Goal: Communication & Community: Answer question/provide support

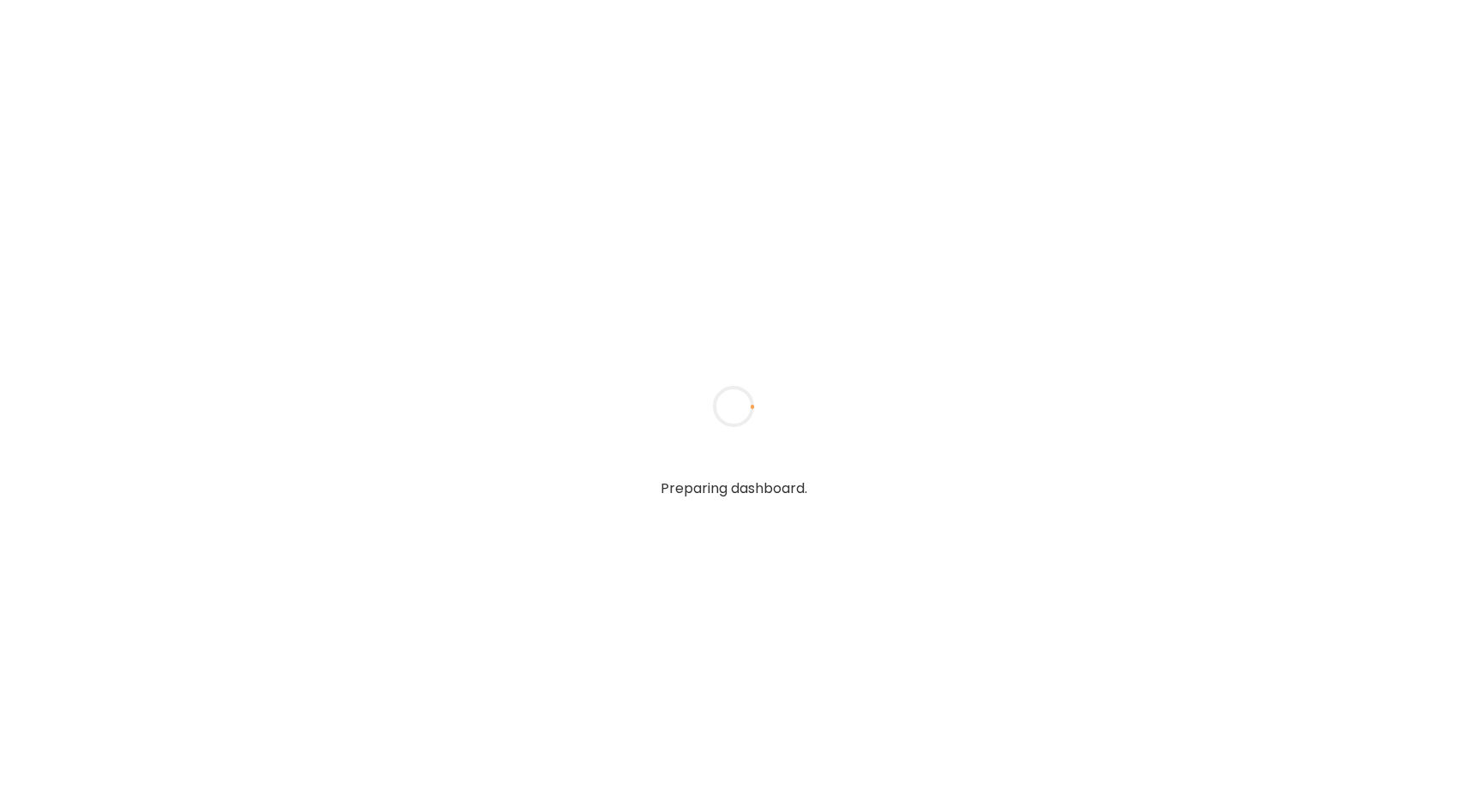
type input "**********"
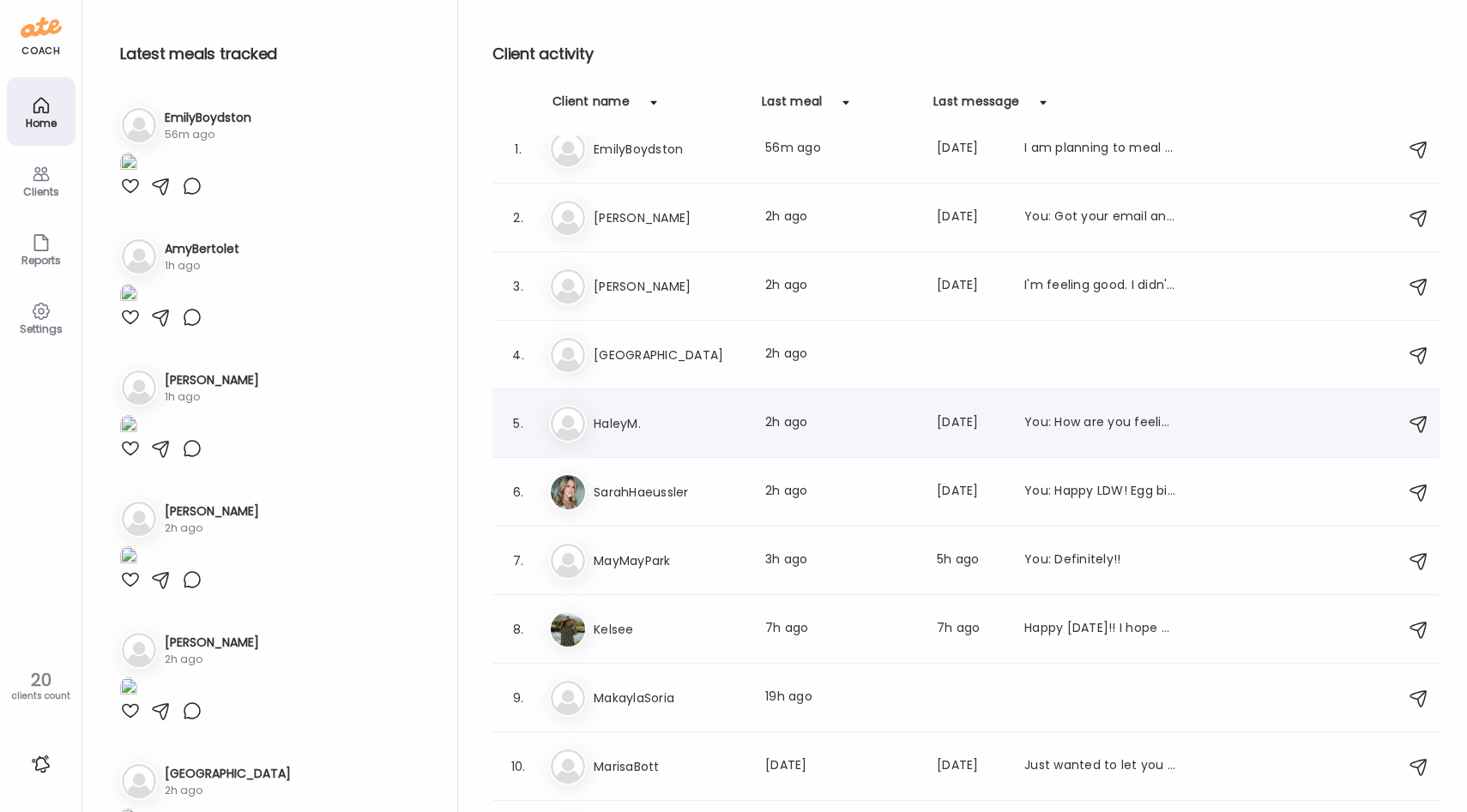
scroll to position [26, 0]
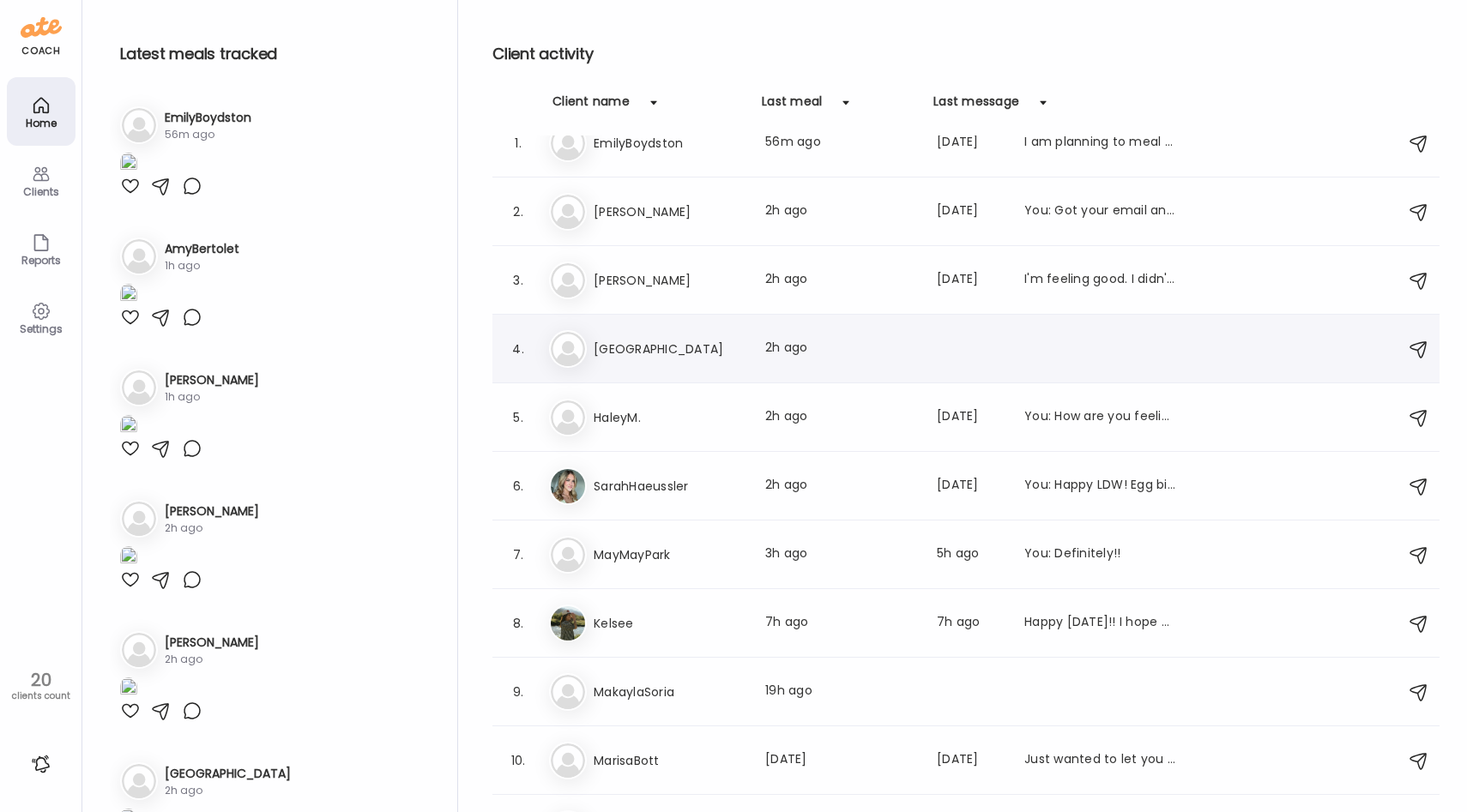
click at [701, 371] on div "4. In India Last meal: 2h ago" at bounding box center [966, 349] width 947 height 68
click at [687, 348] on h3 "[GEOGRAPHIC_DATA]" at bounding box center [669, 349] width 151 height 20
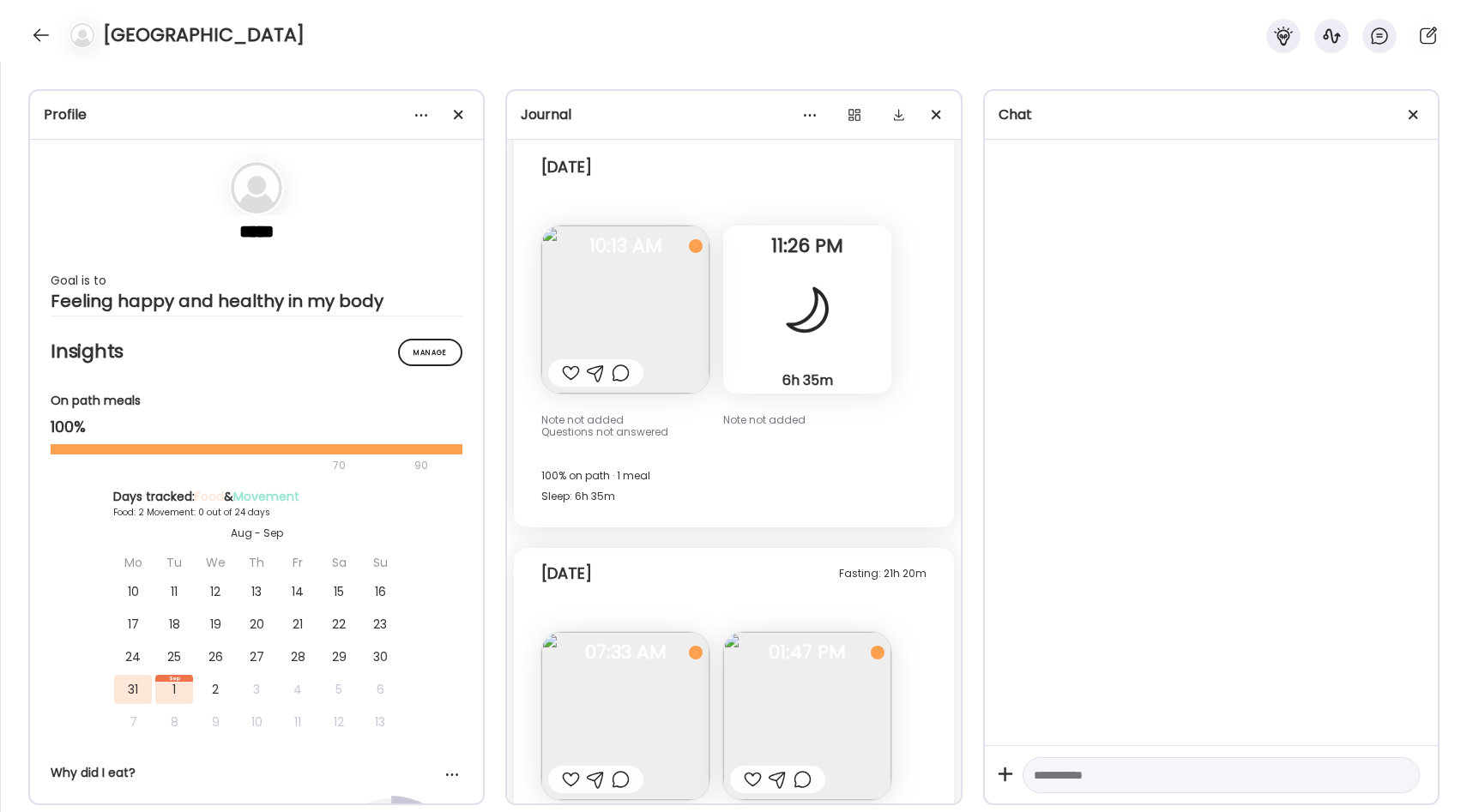
scroll to position [0, 0]
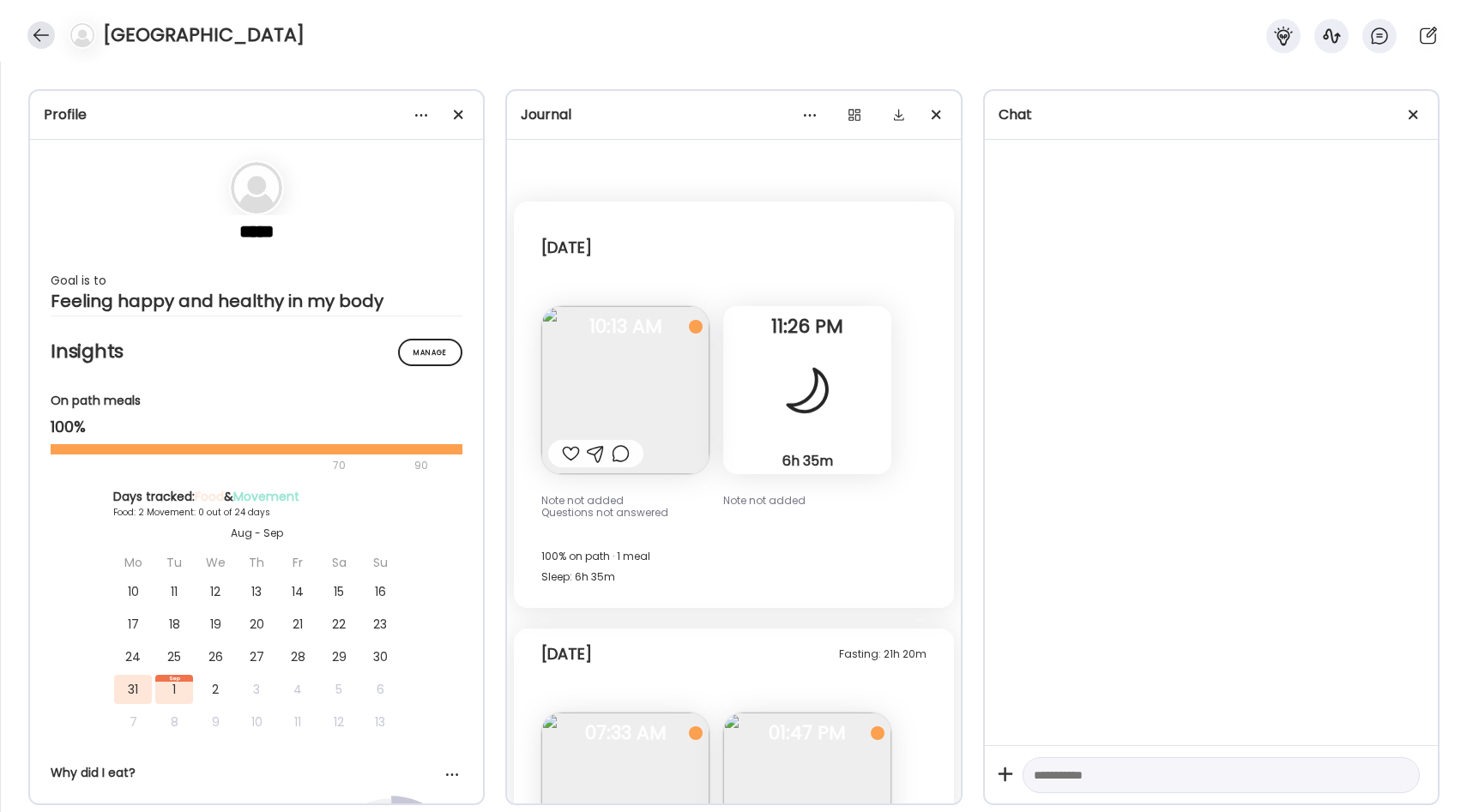
click at [44, 47] on div at bounding box center [40, 34] width 27 height 27
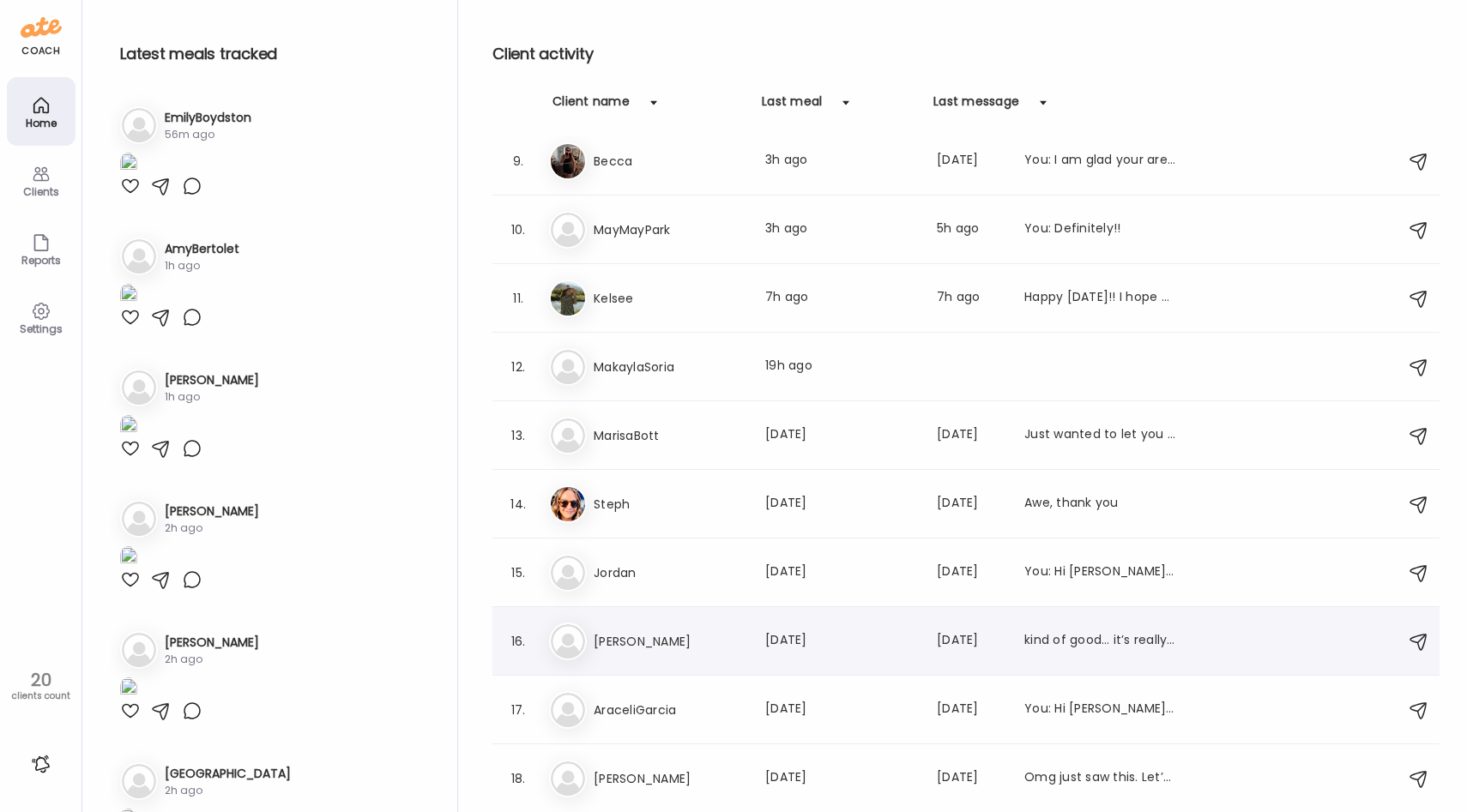
scroll to position [461, 0]
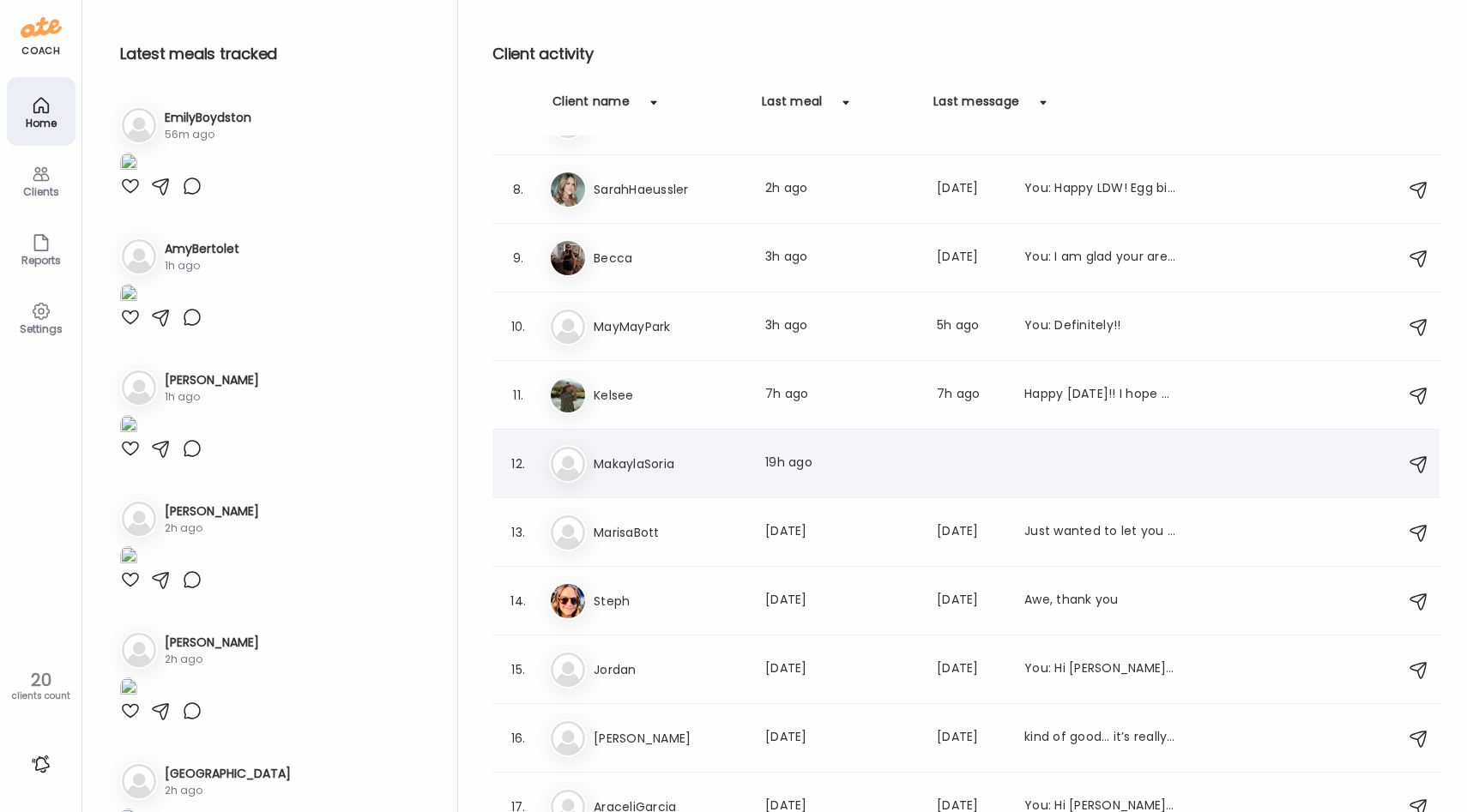
click at [680, 467] on h3 "MakaylaSoria" at bounding box center [669, 463] width 151 height 20
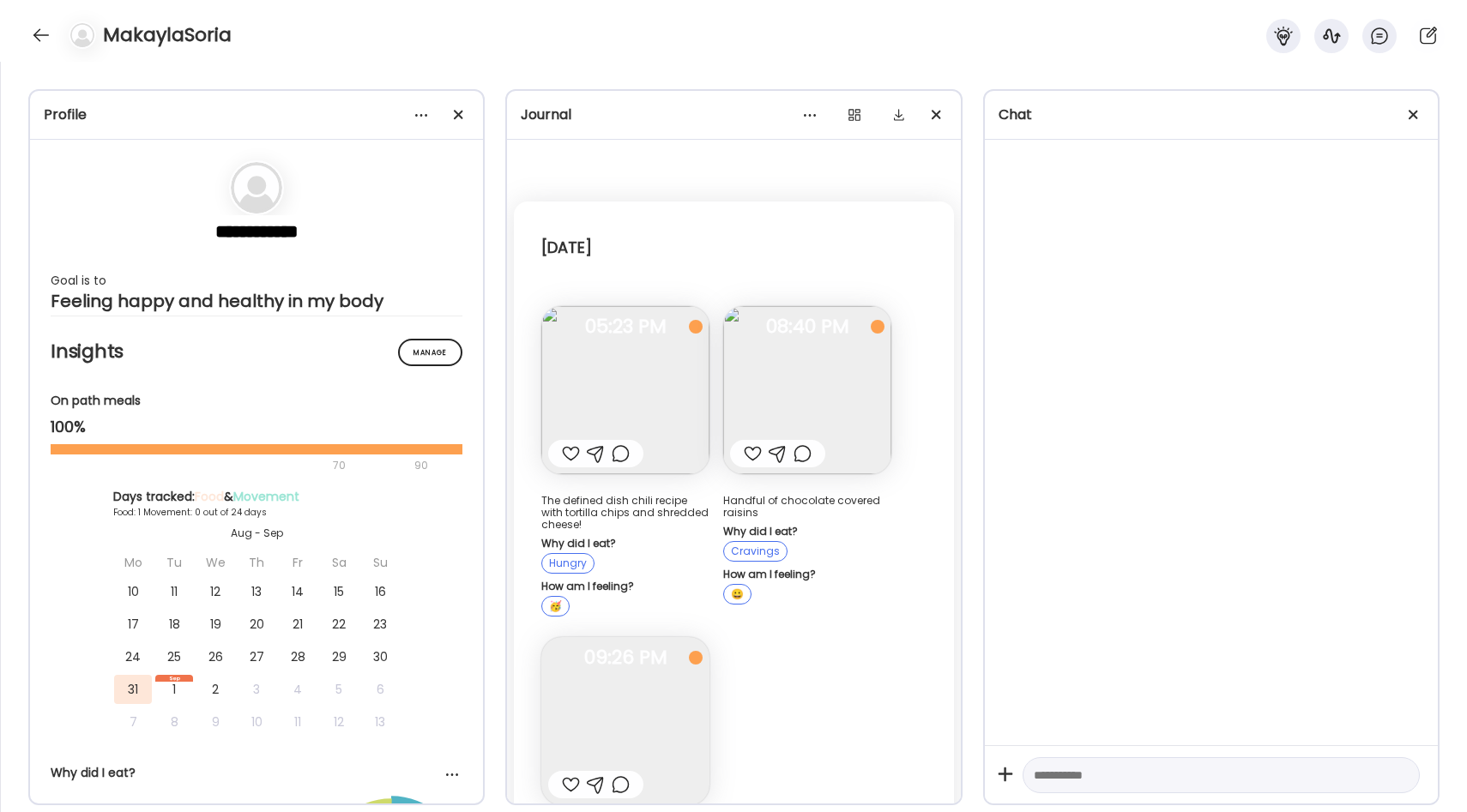
scroll to position [205, 0]
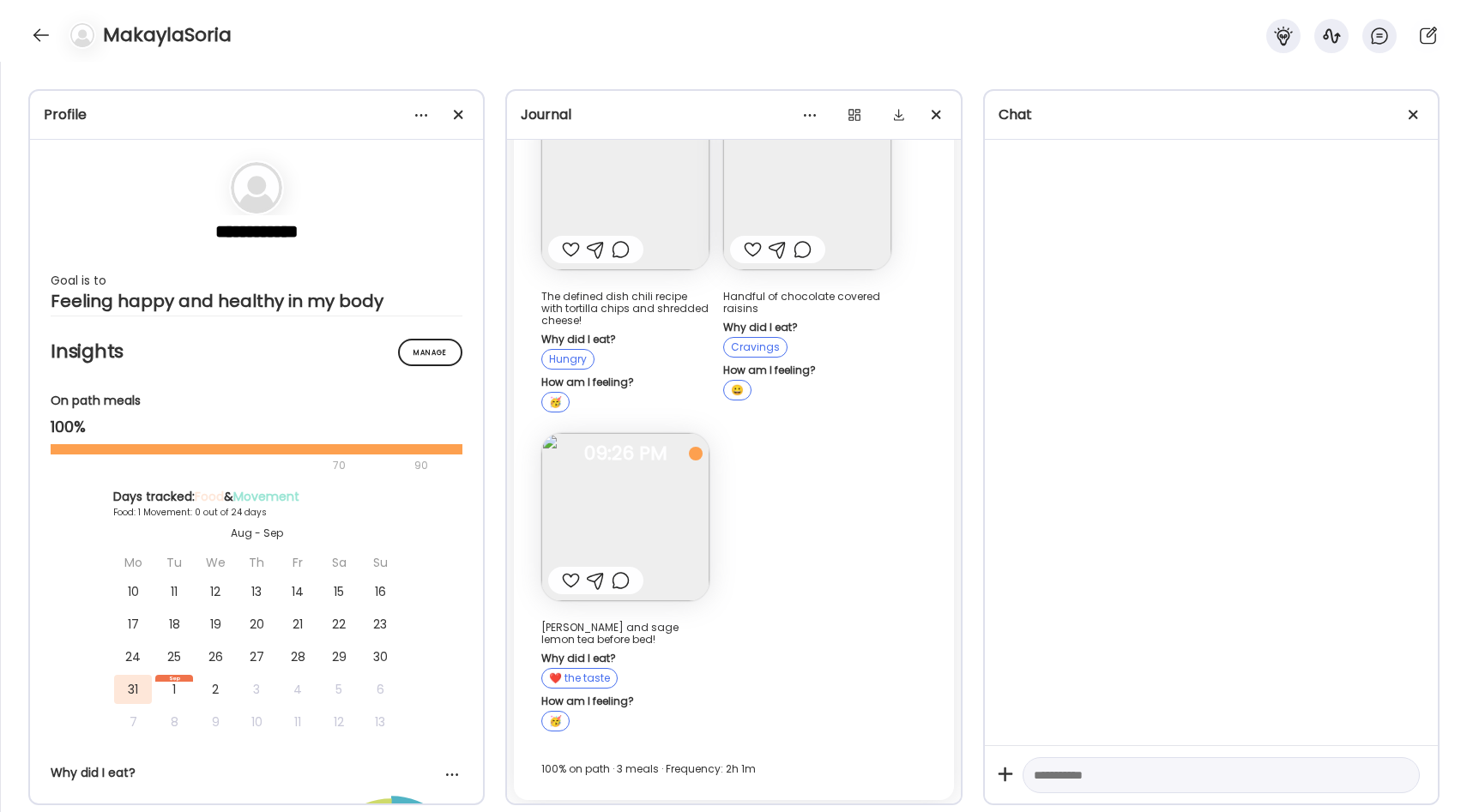
click at [627, 494] on img at bounding box center [625, 516] width 168 height 168
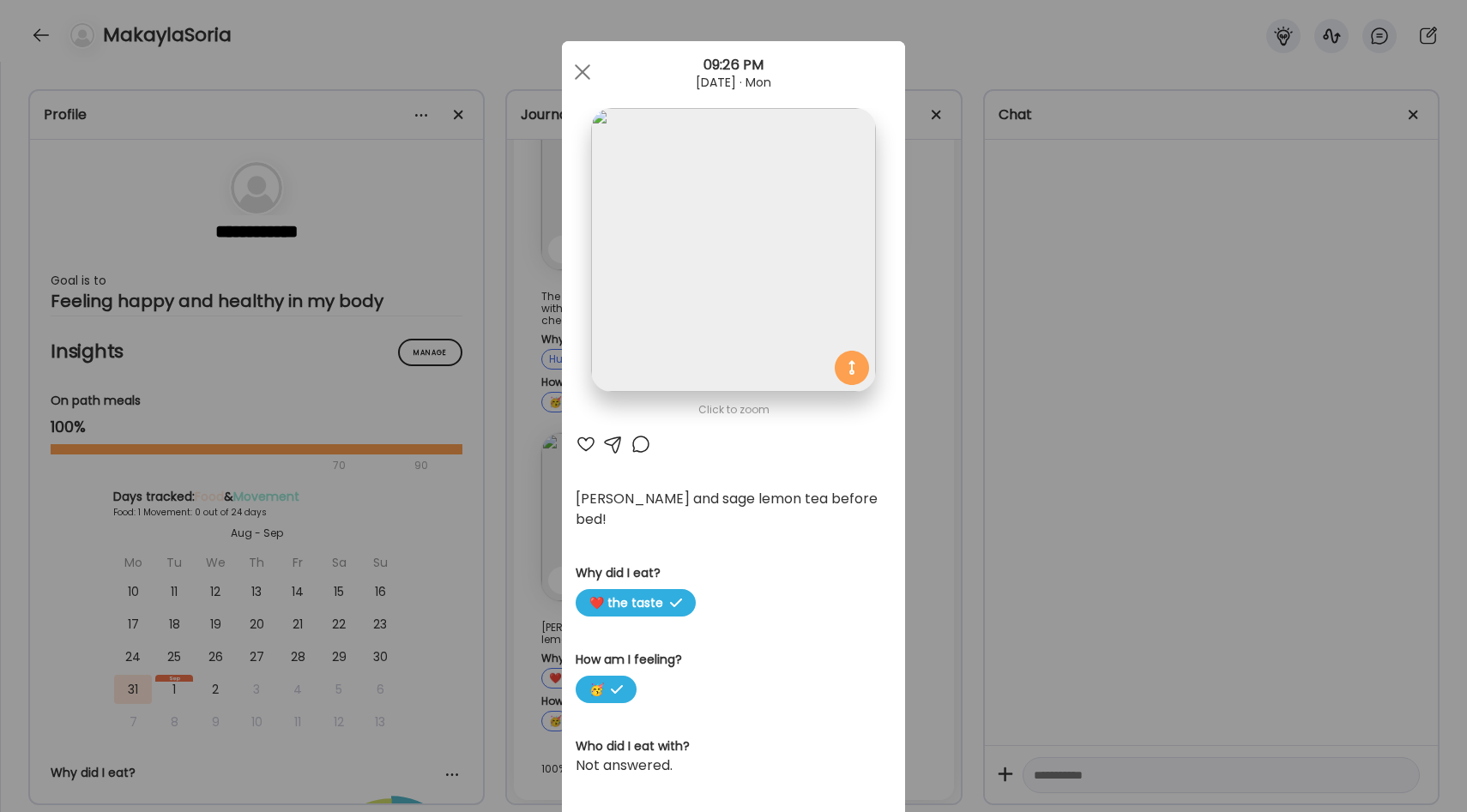
click at [915, 405] on div "Ate Coach Dashboard Wahoo! It’s official Take a moment to set up your Coach Pro…" at bounding box center [733, 406] width 1467 height 812
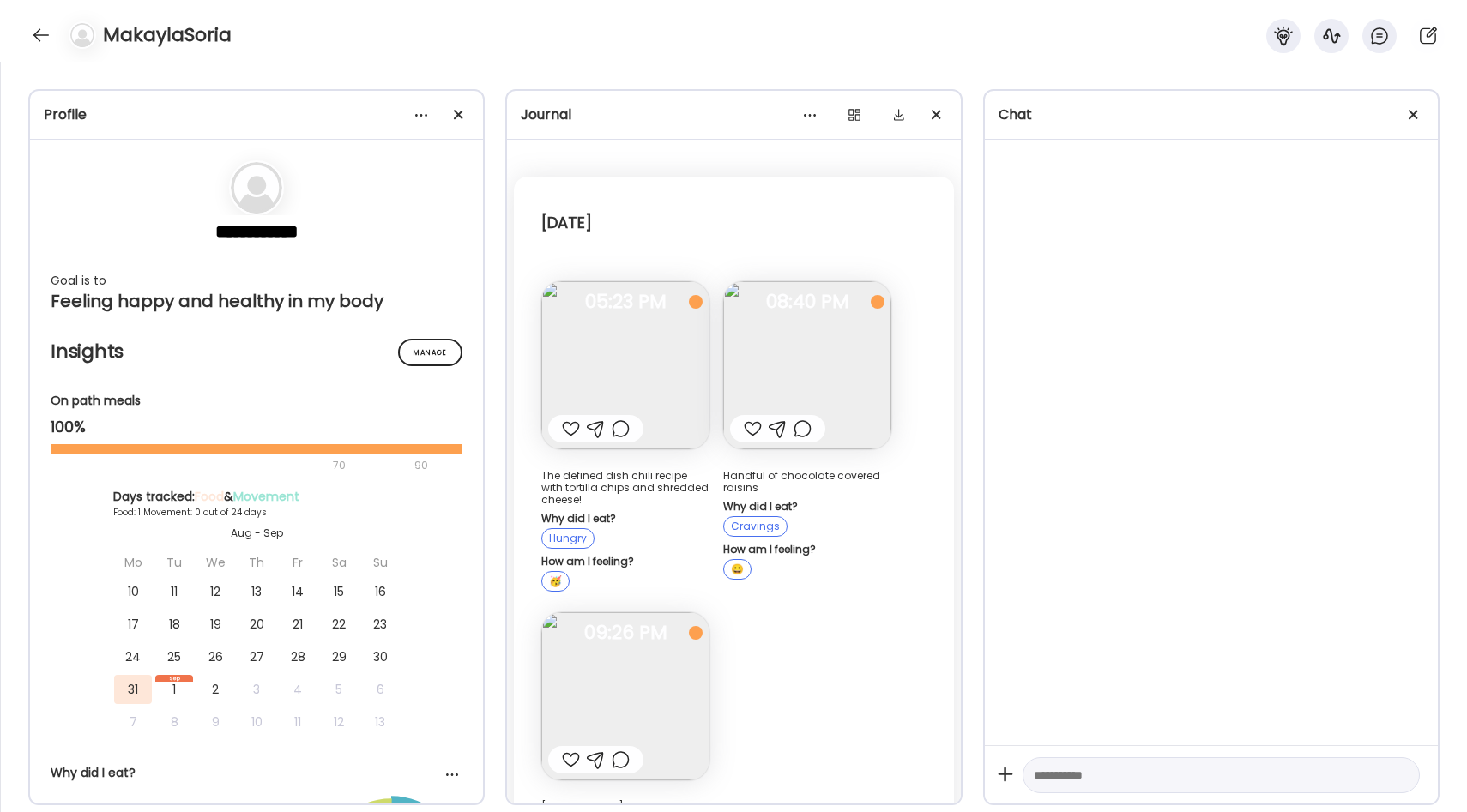
scroll to position [0, 0]
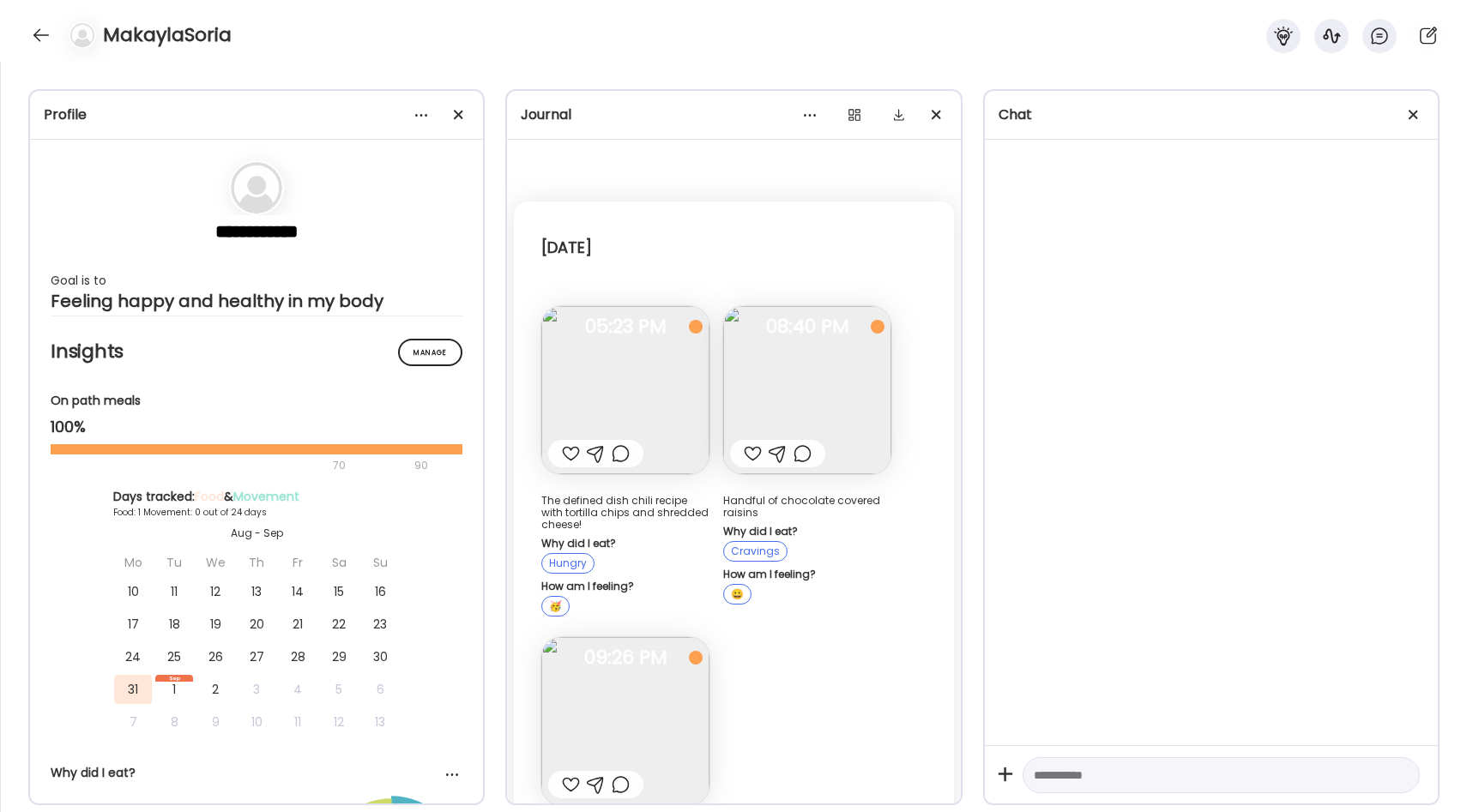
click at [665, 376] on img at bounding box center [625, 390] width 168 height 168
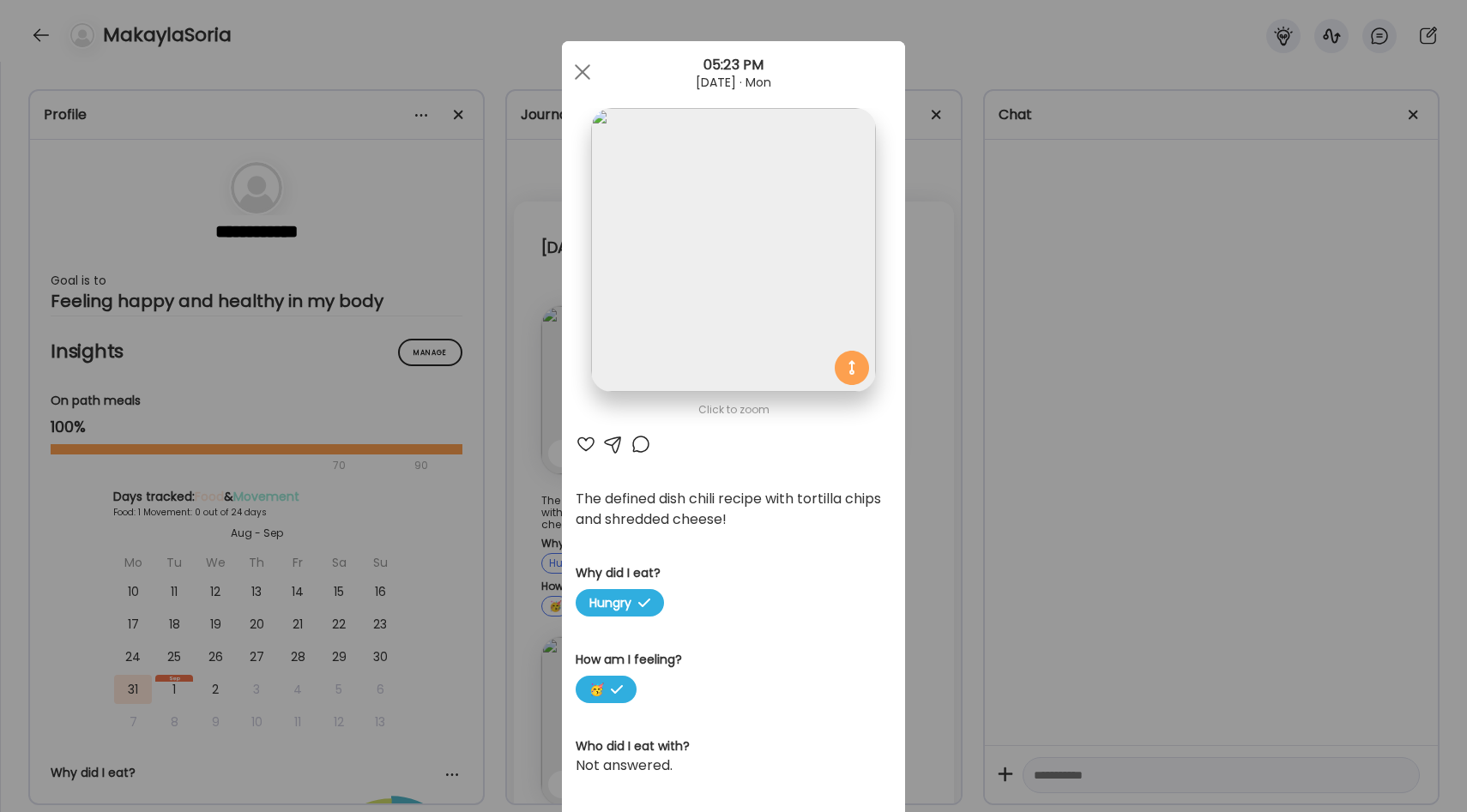
click at [920, 387] on div "Ate Coach Dashboard Wahoo! It’s official Take a moment to set up your Coach Pro…" at bounding box center [733, 406] width 1467 height 812
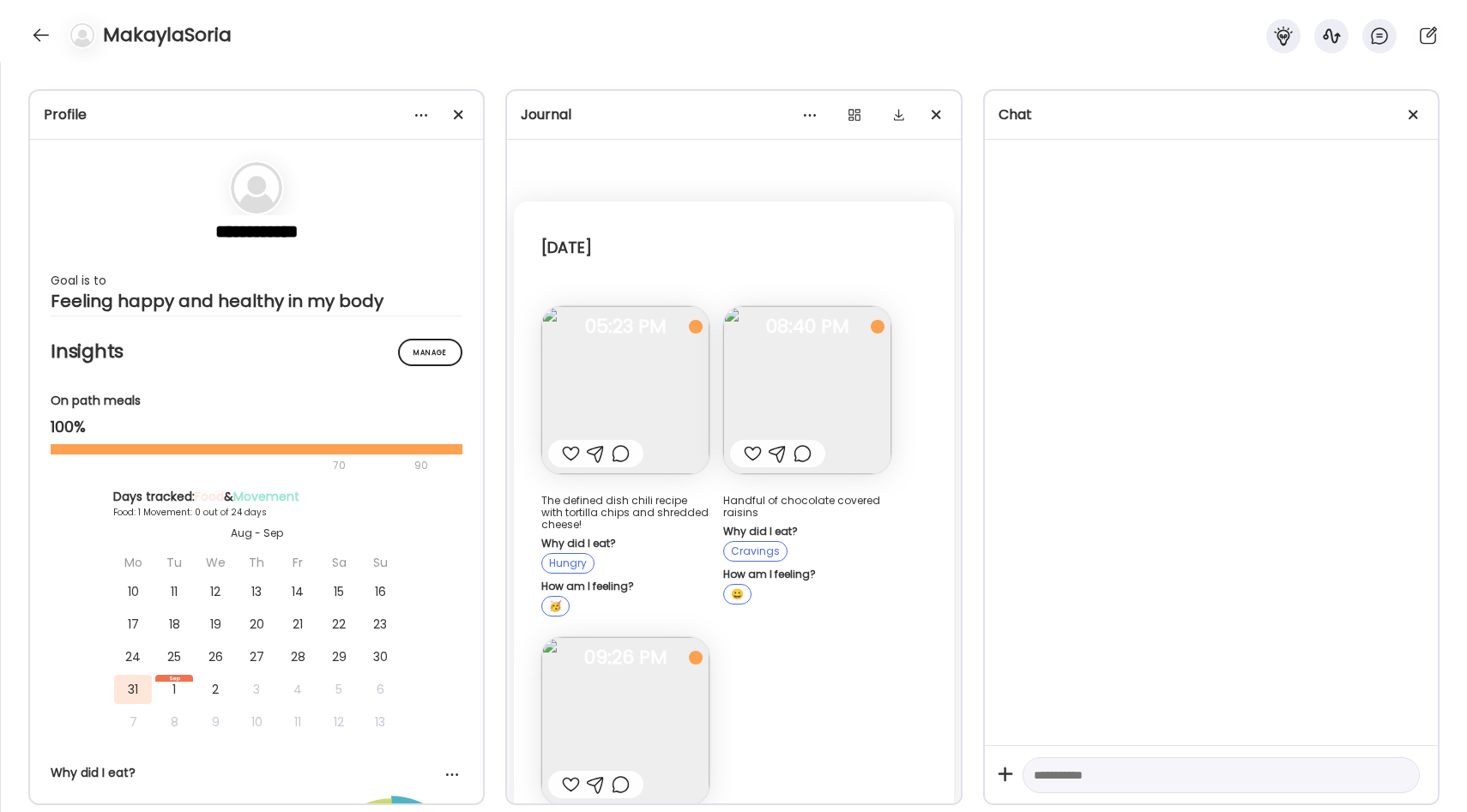
scroll to position [205, 0]
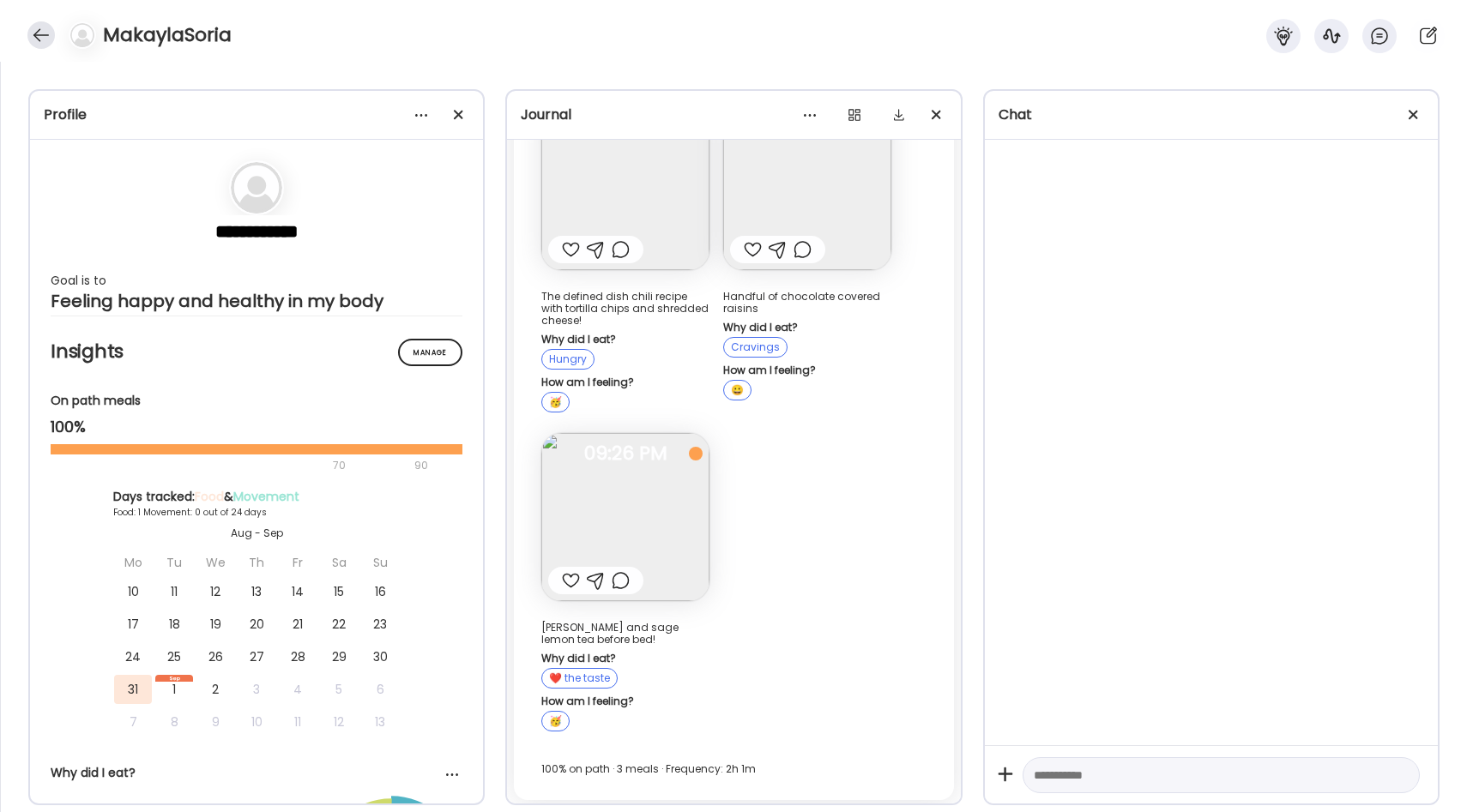
click at [40, 35] on div at bounding box center [40, 34] width 27 height 27
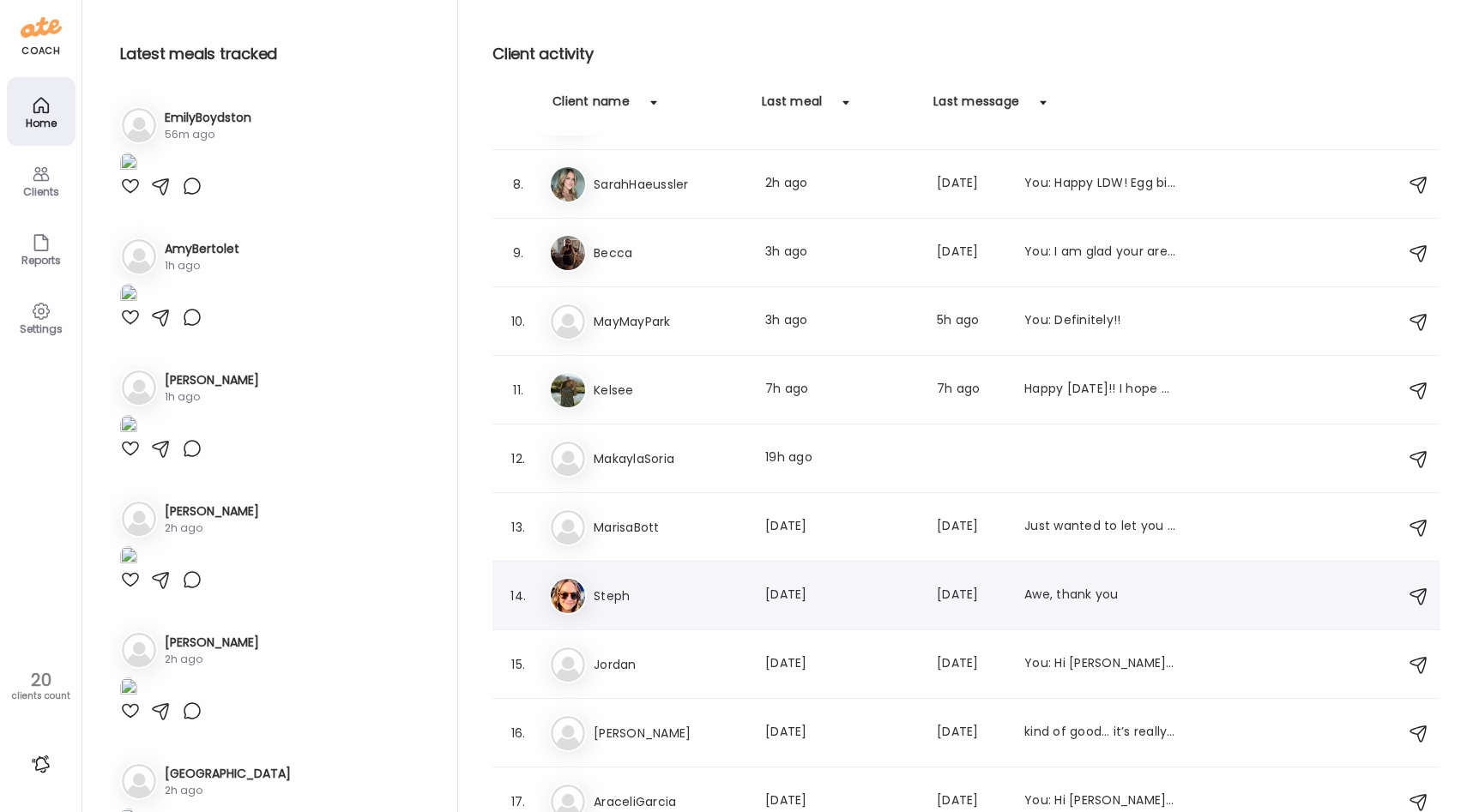
scroll to position [454, 0]
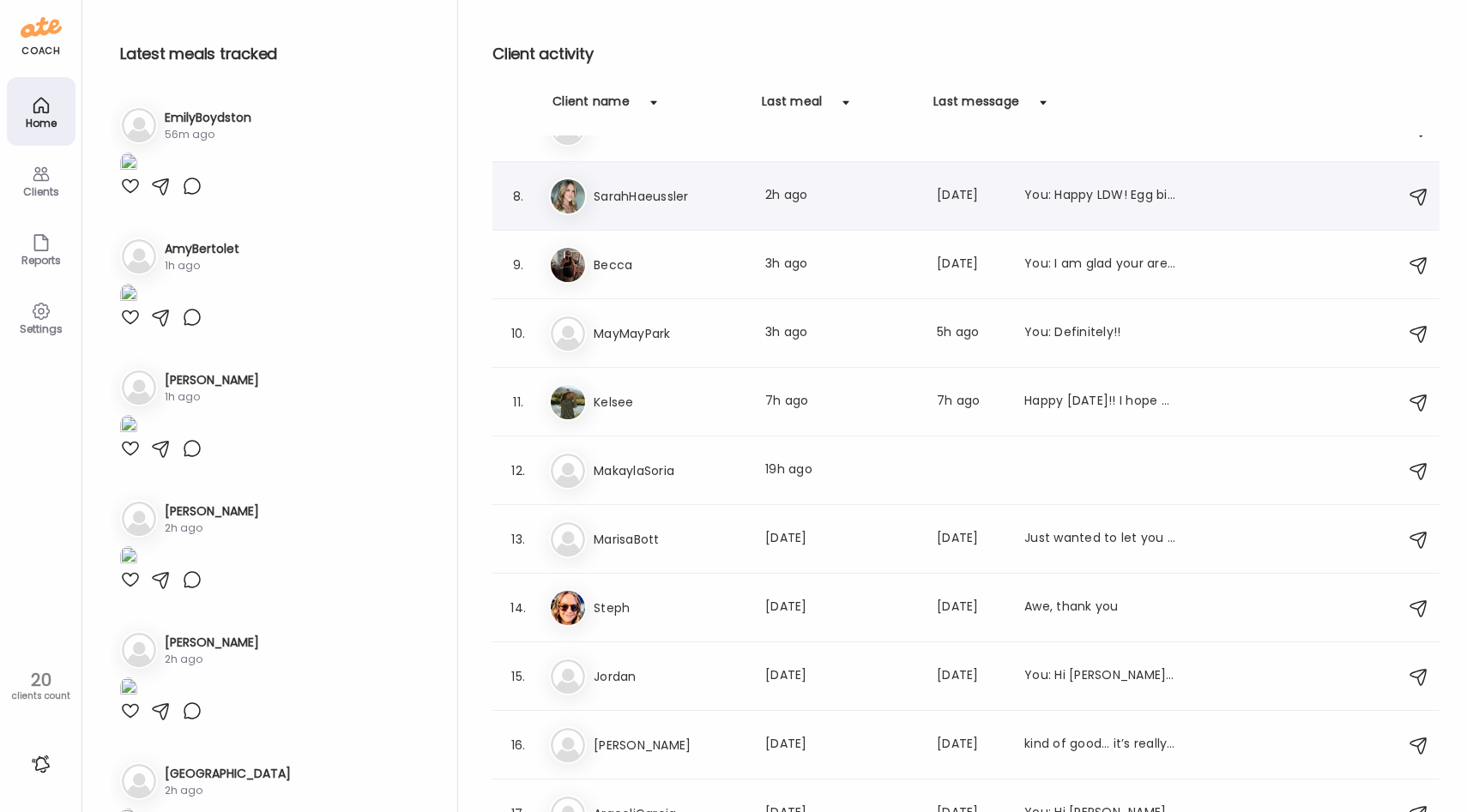
click at [691, 197] on h3 "SarahHaeussler" at bounding box center [669, 196] width 151 height 20
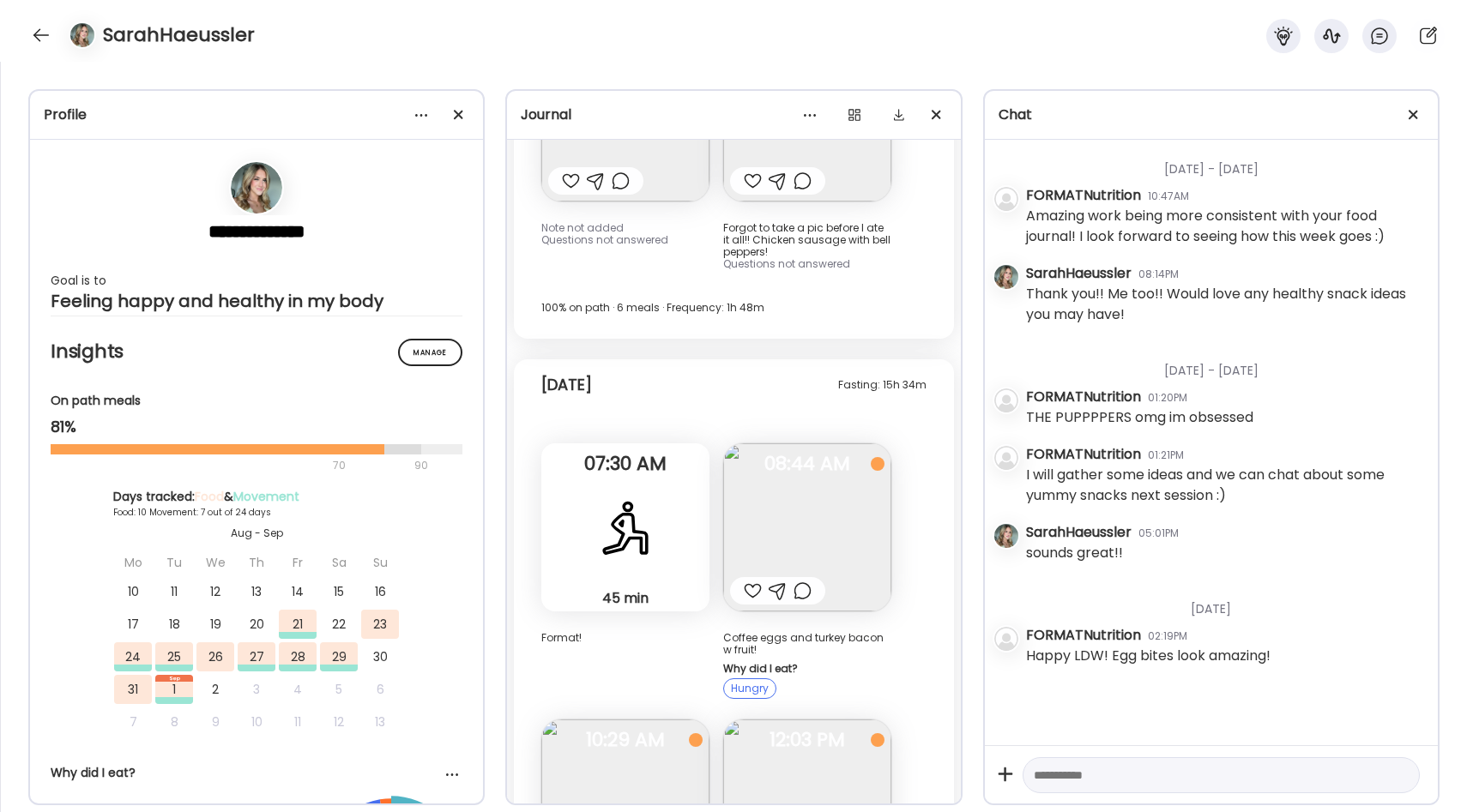
scroll to position [9481, 0]
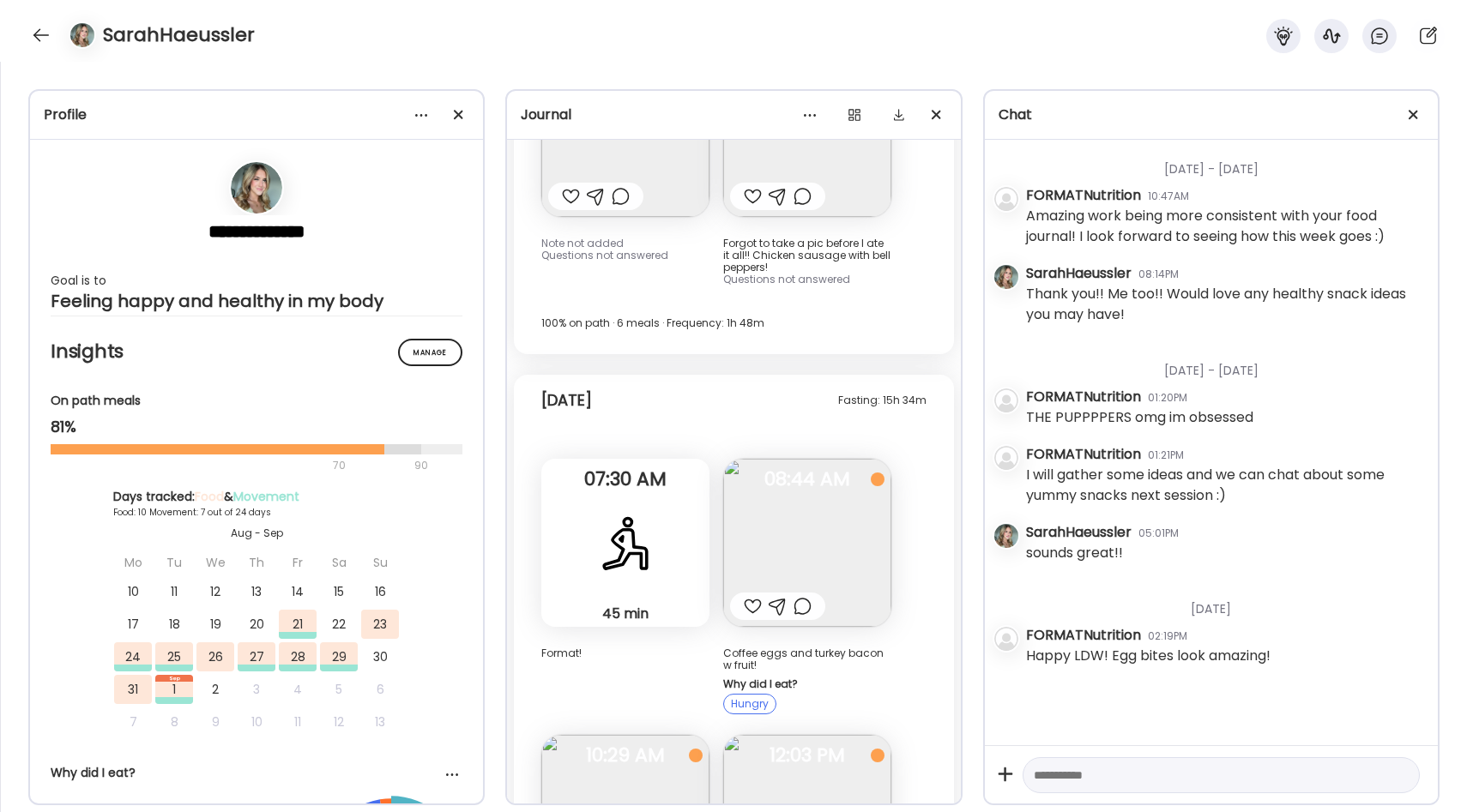
click at [642, 459] on div "45 min Functional training" at bounding box center [625, 543] width 168 height 168
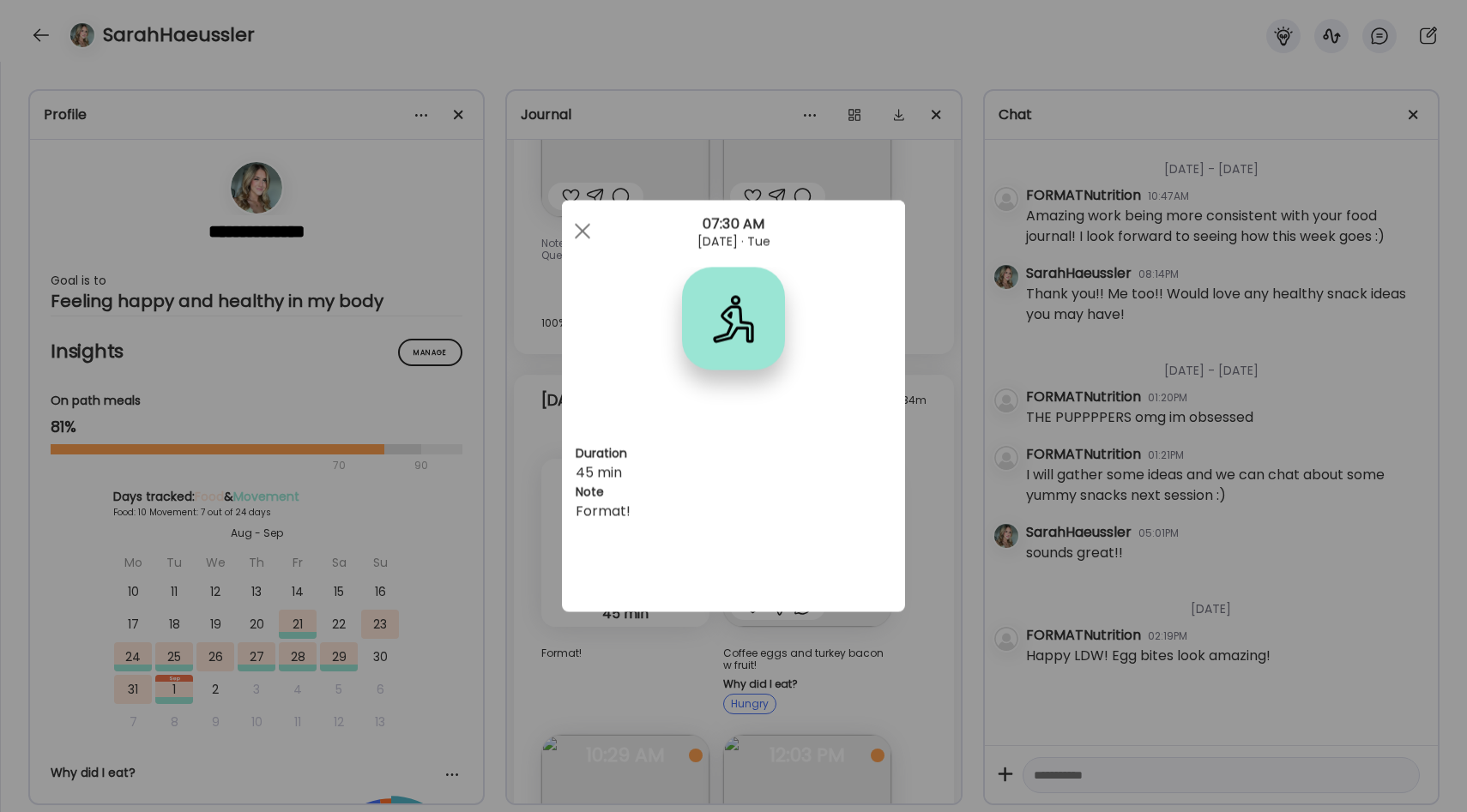
click at [944, 392] on div "Ate Coach Dashboard Wahoo! It’s official Take a moment to set up your Coach Pro…" at bounding box center [733, 406] width 1467 height 812
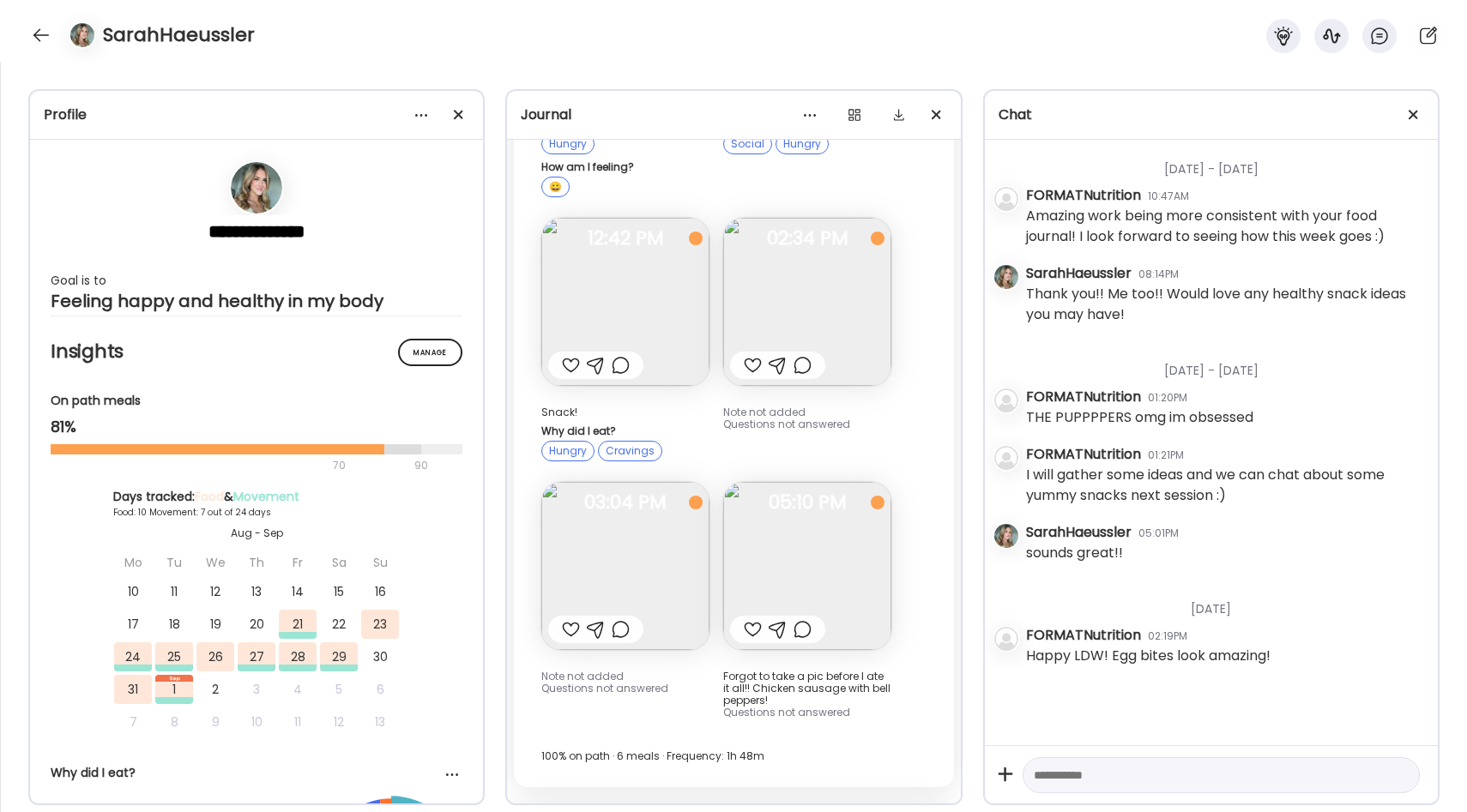
scroll to position [9049, 0]
click at [820, 230] on span "02:34 PM" at bounding box center [807, 238] width 168 height 16
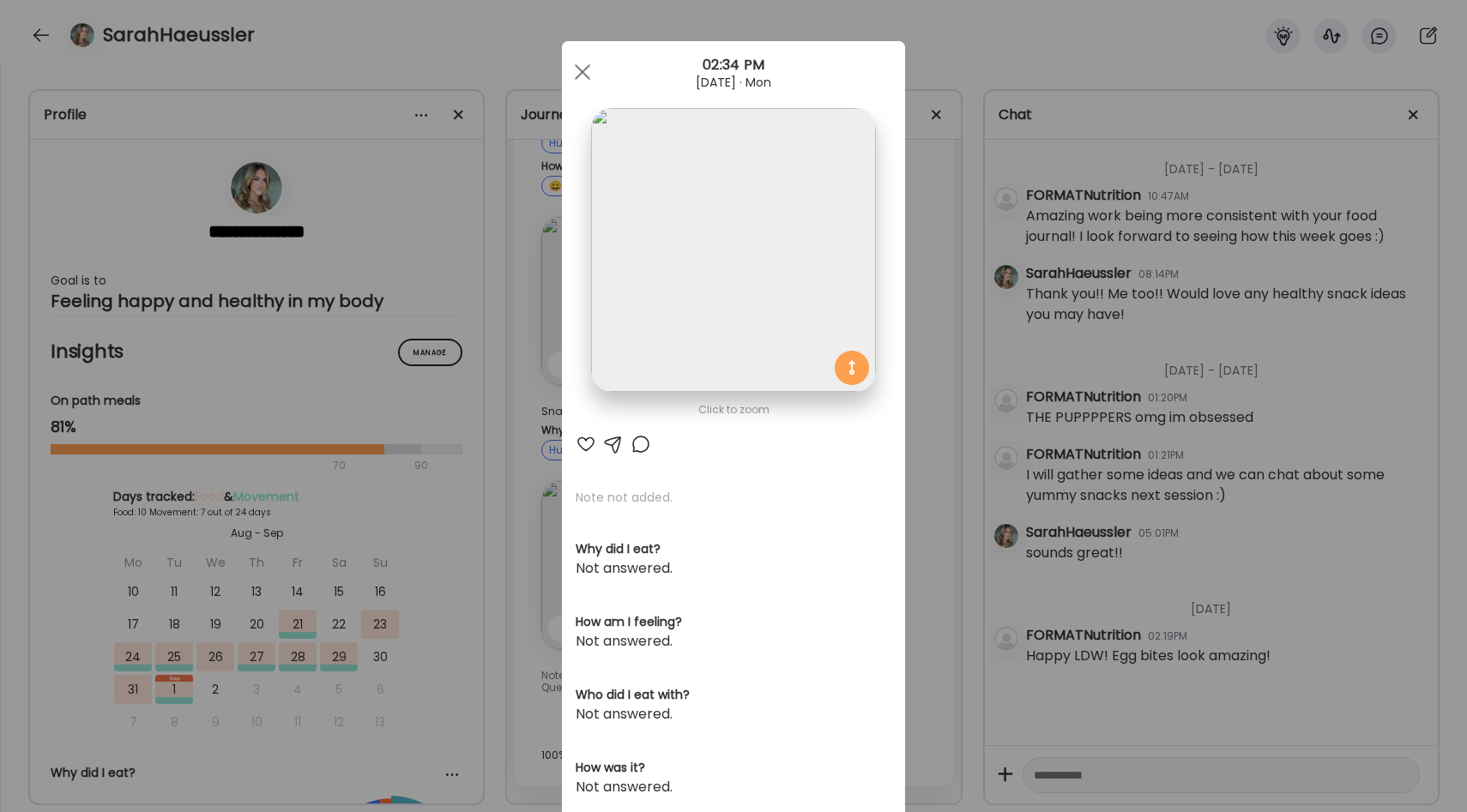
click at [944, 285] on div "Ate Coach Dashboard Wahoo! It’s official Take a moment to set up your Coach Pro…" at bounding box center [733, 406] width 1467 height 812
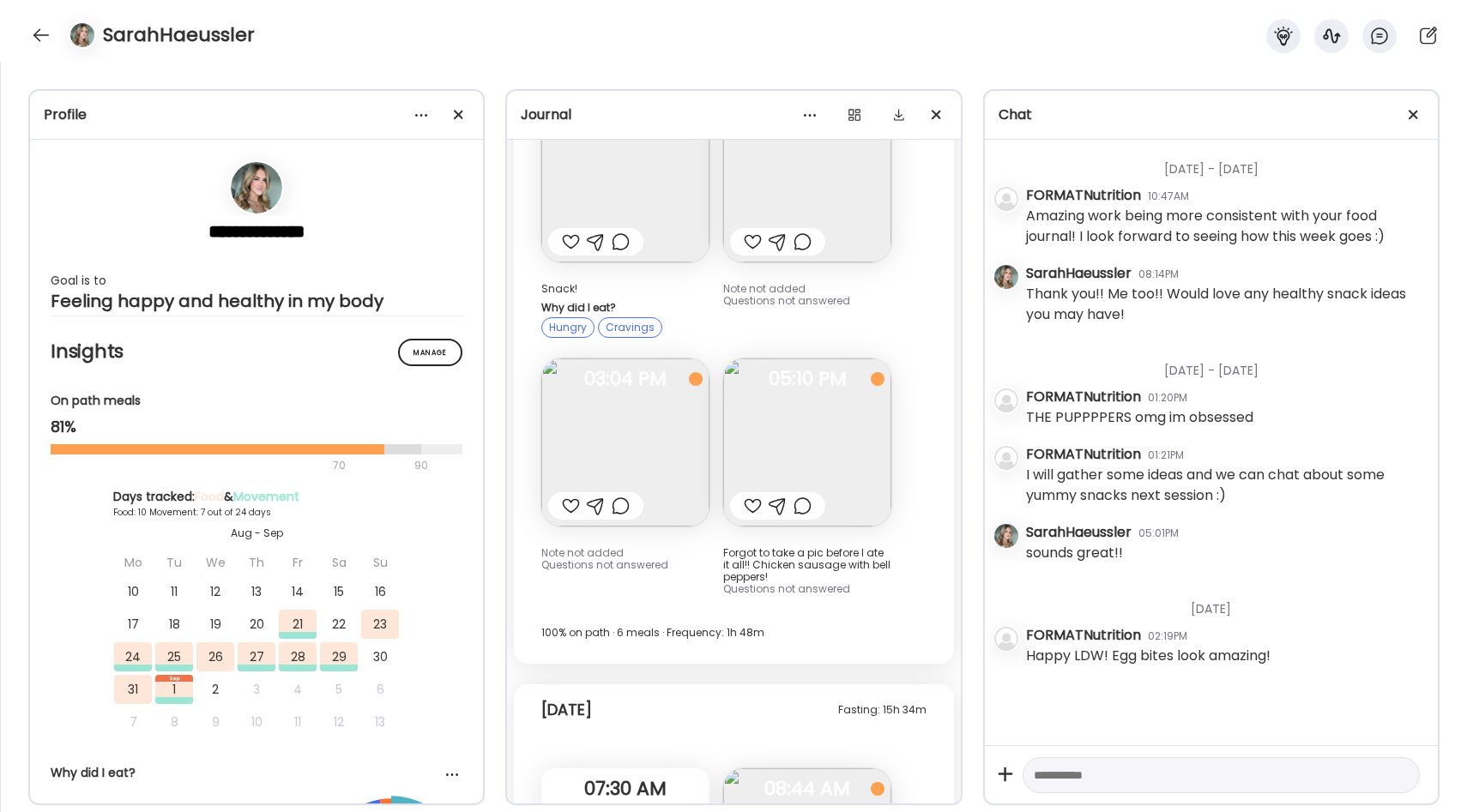
scroll to position [9230, 0]
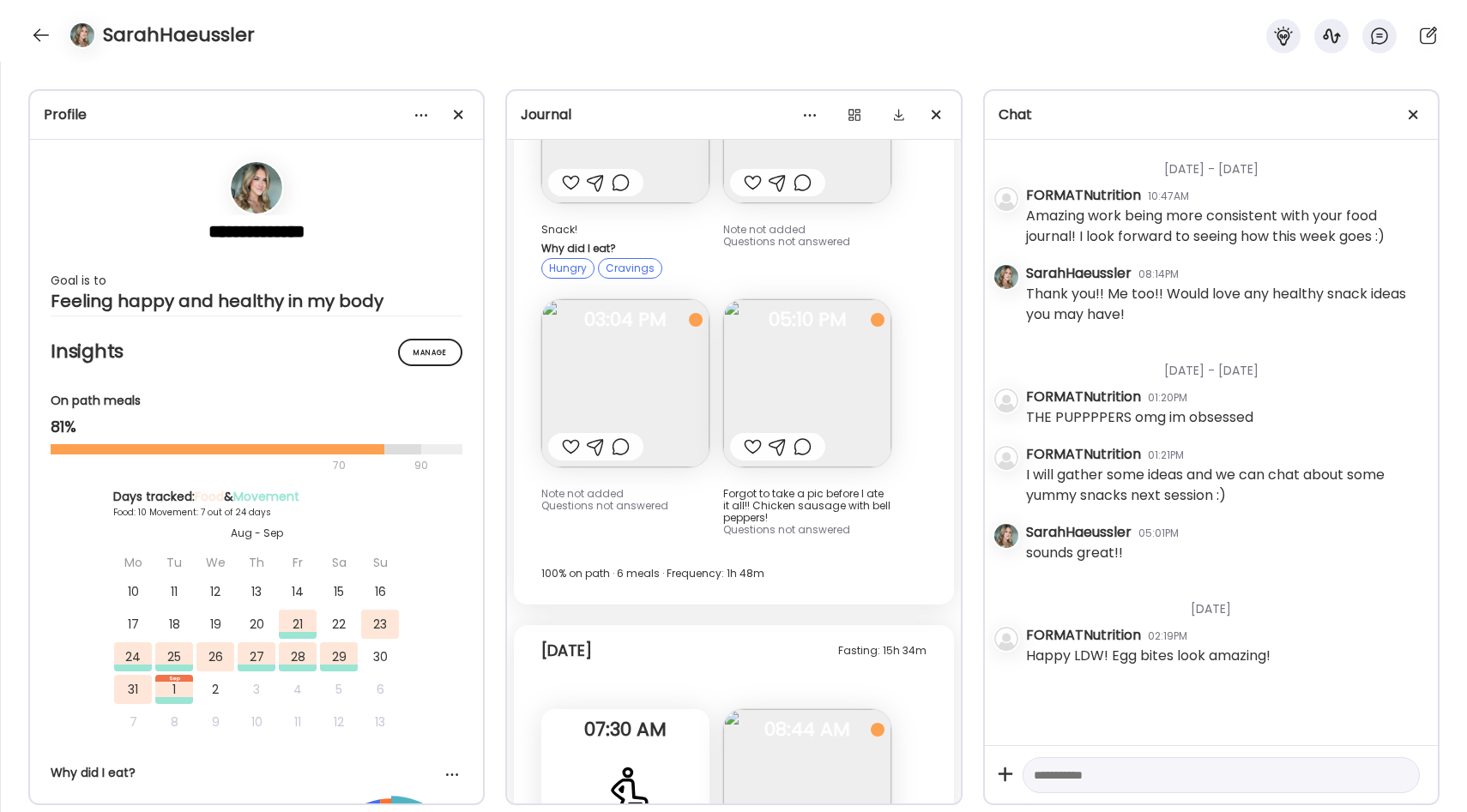
click at [845, 299] on img at bounding box center [807, 383] width 168 height 168
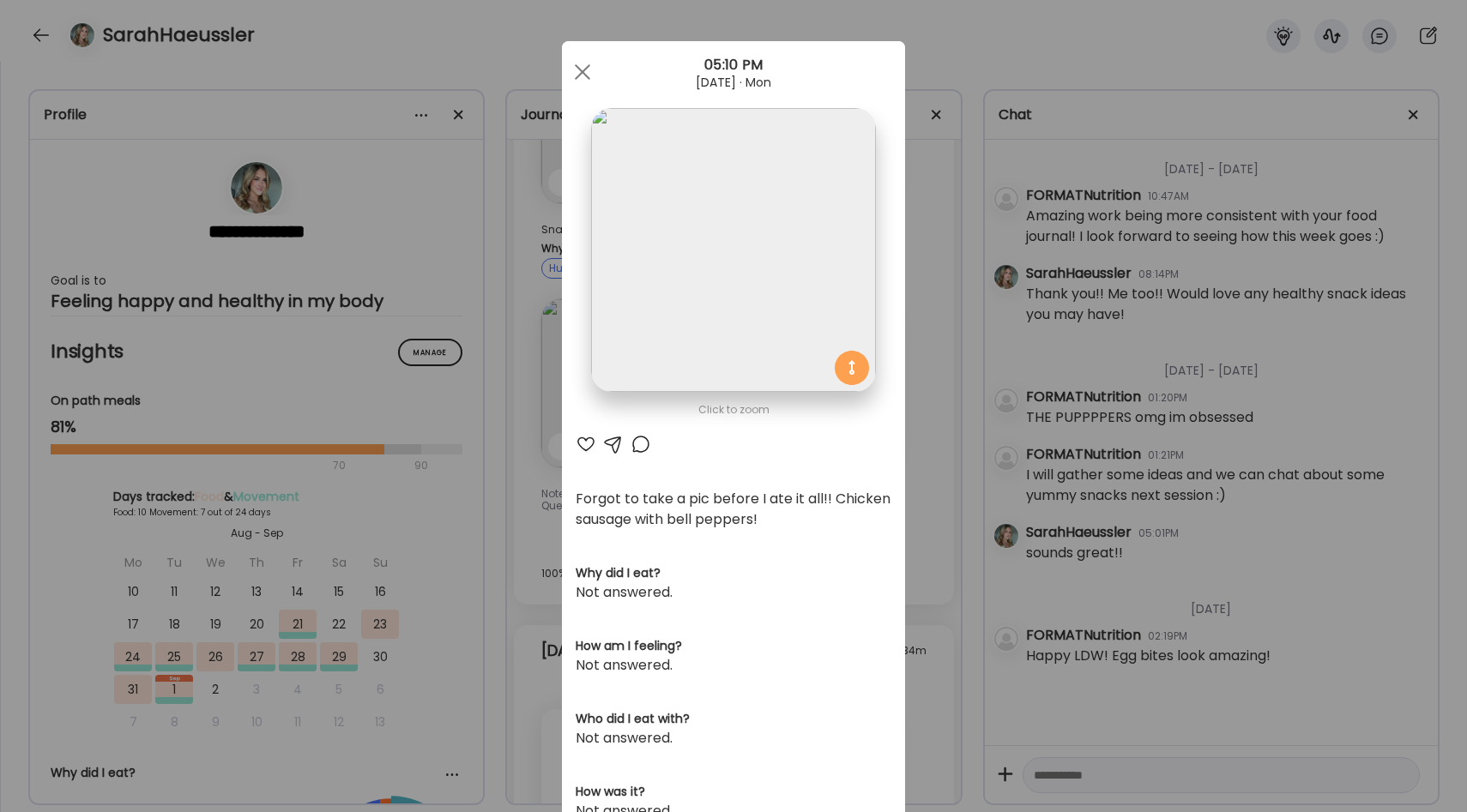
click at [906, 313] on div "Ate Coach Dashboard Wahoo! It’s official Take a moment to set up your Coach Pro…" at bounding box center [733, 406] width 1467 height 812
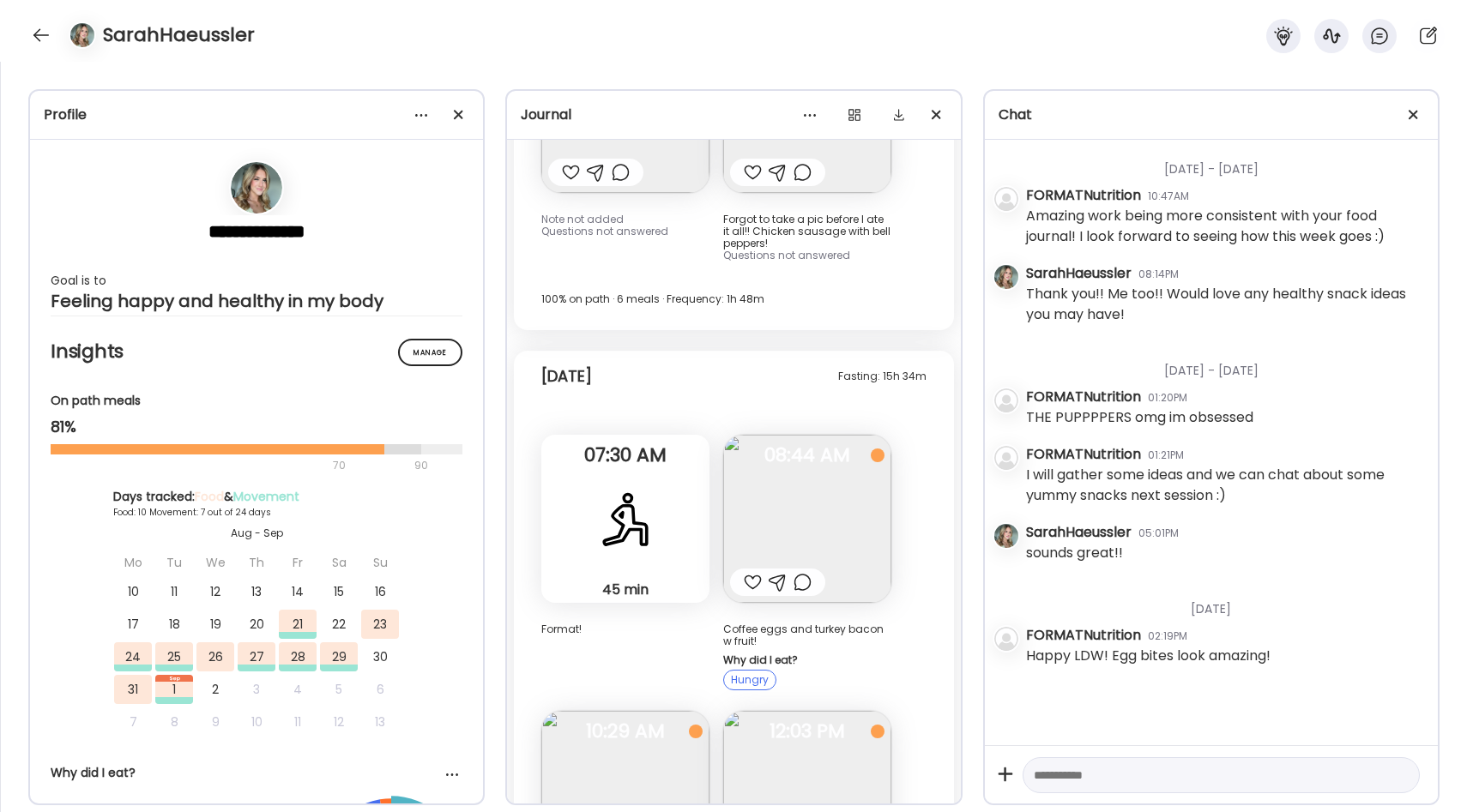
scroll to position [9515, 0]
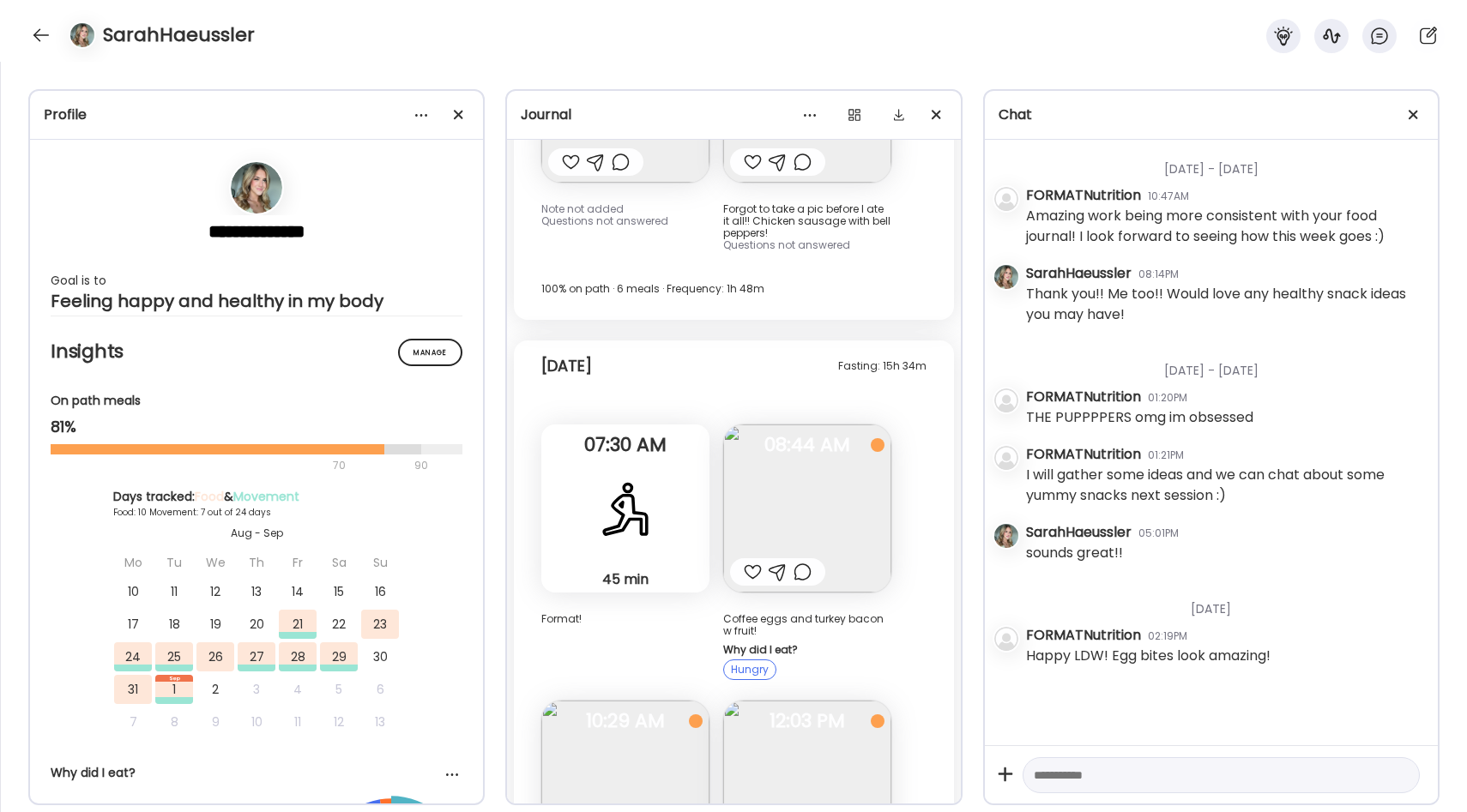
click at [799, 438] on img at bounding box center [807, 508] width 168 height 168
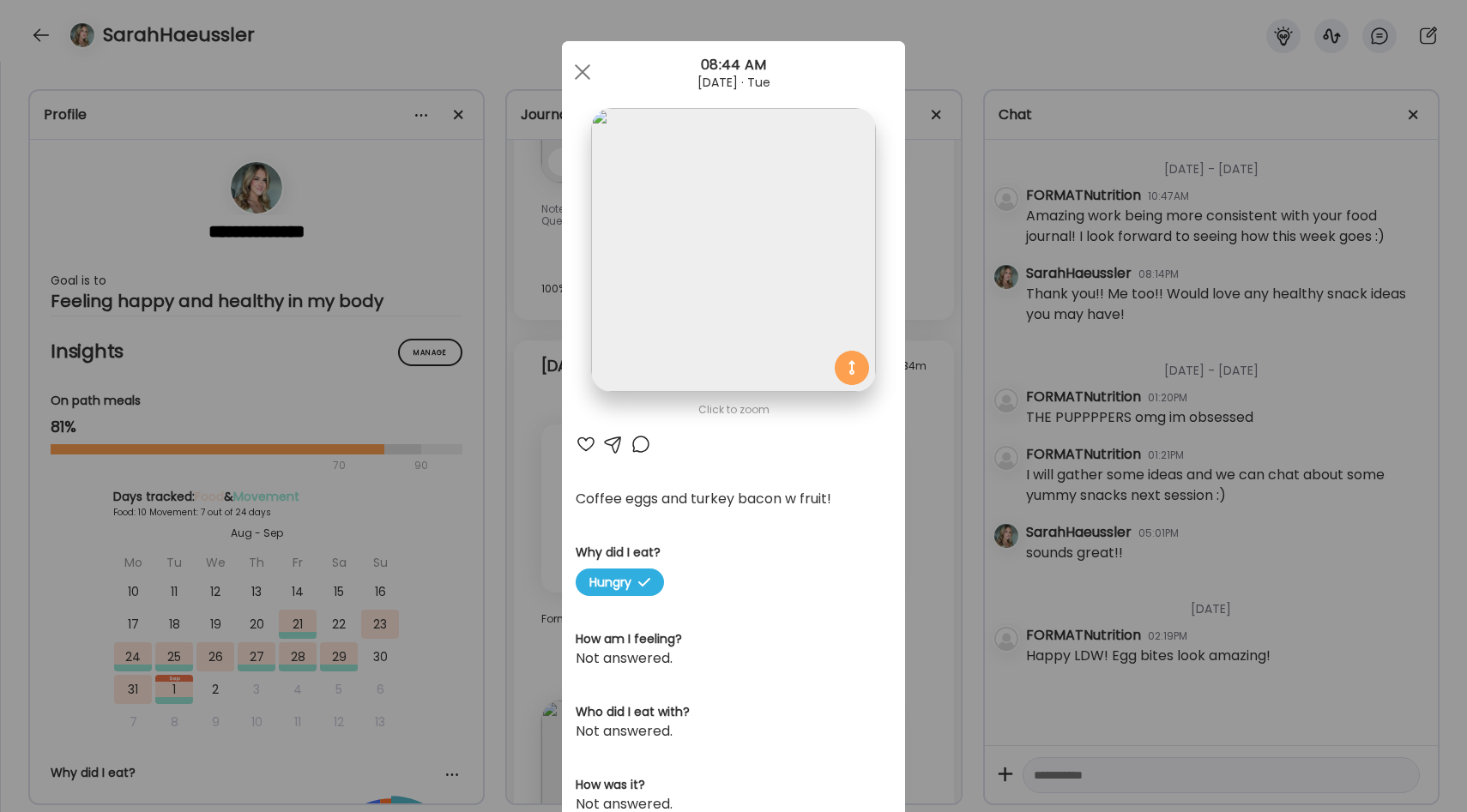
click at [915, 383] on div "Ate Coach Dashboard Wahoo! It’s official Take a moment to set up your Coach Pro…" at bounding box center [733, 406] width 1467 height 812
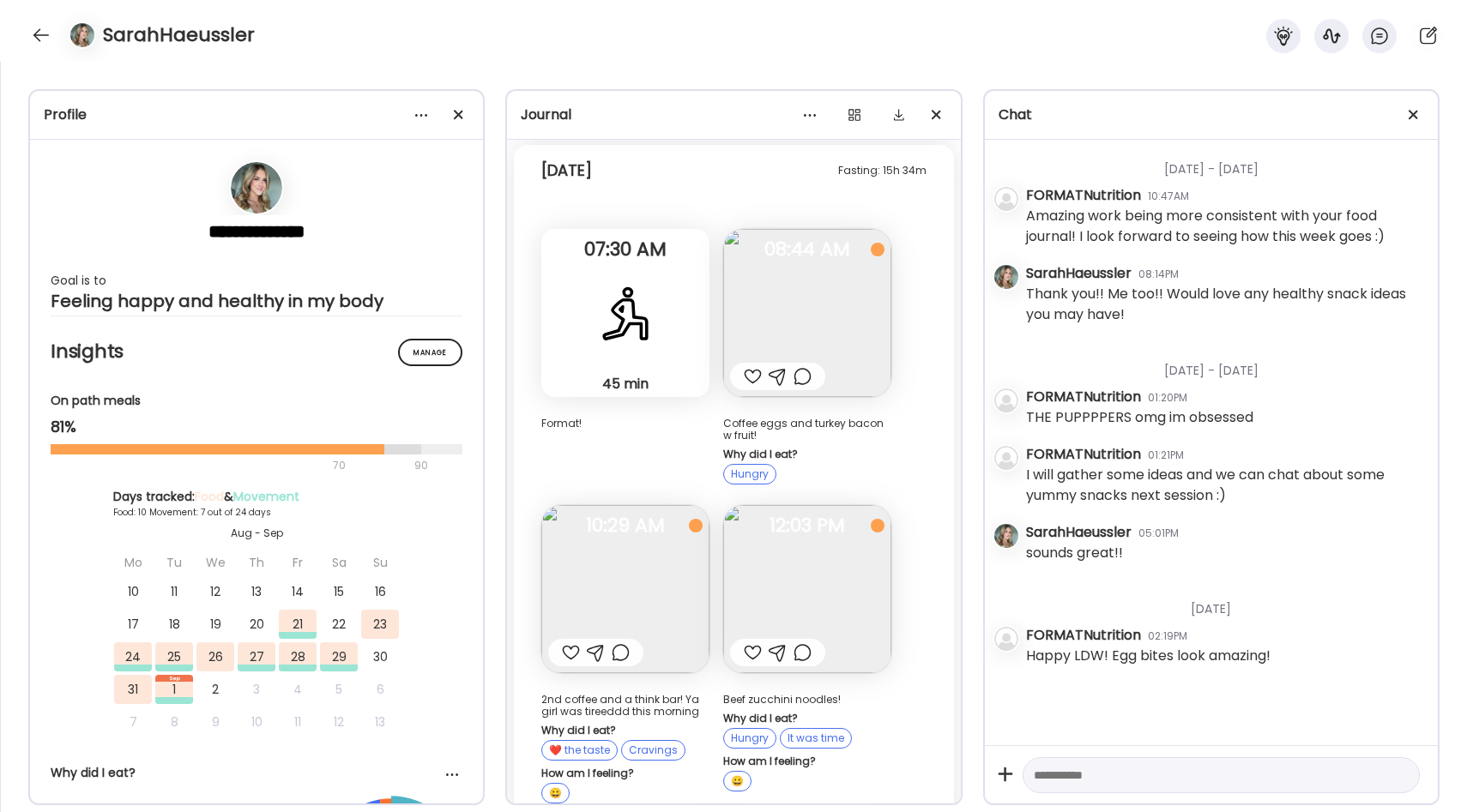
scroll to position [9718, 0]
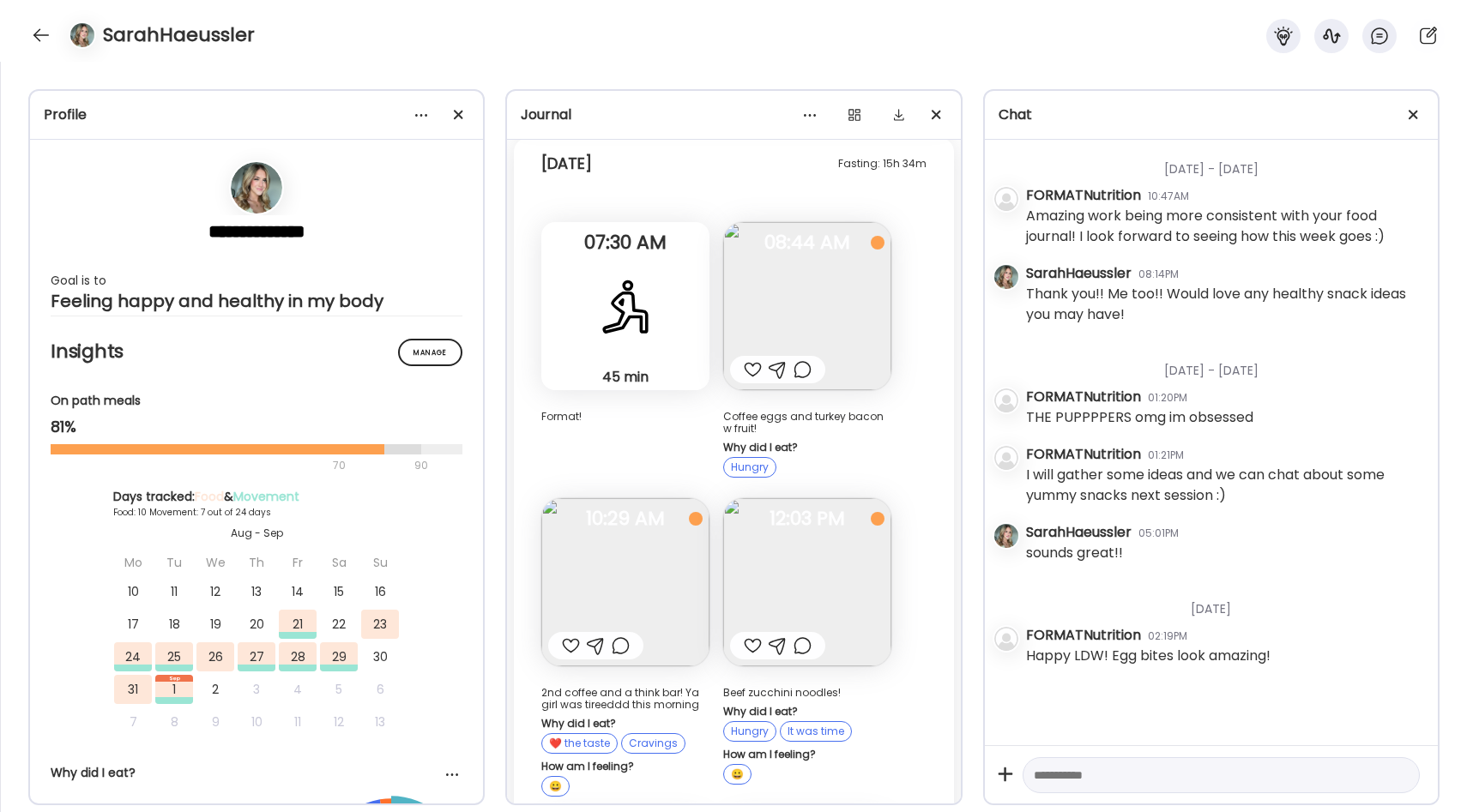
click at [666, 499] on img at bounding box center [625, 582] width 168 height 168
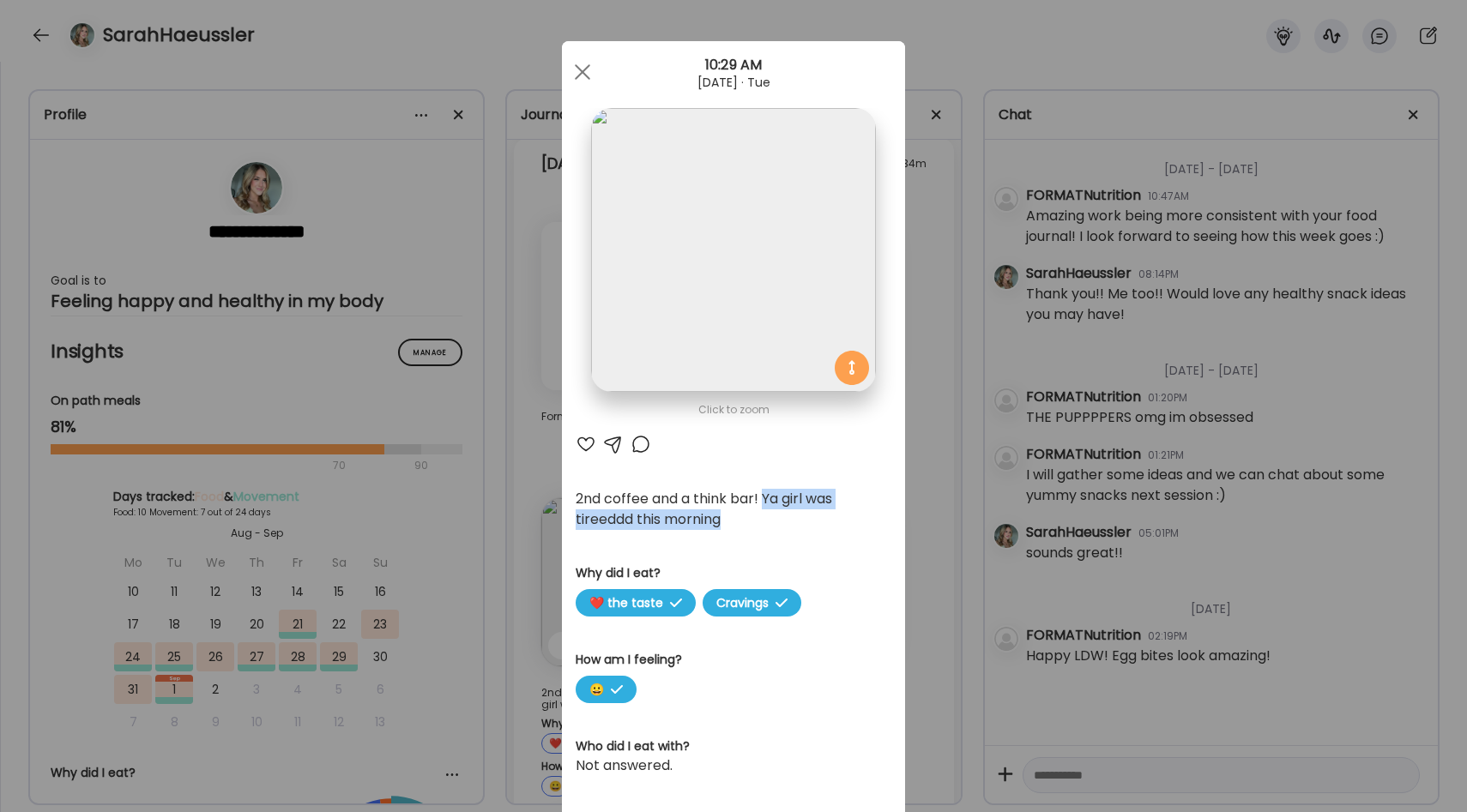
drag, startPoint x: 766, startPoint y: 500, endPoint x: 766, endPoint y: 521, distance: 21.0
click at [766, 521] on div "2nd coffee and a think bar! Ya girl was tireeddd this morning" at bounding box center [734, 509] width 316 height 41
click at [773, 504] on div "2nd coffee and a think bar! Ya girl was tireeddd this morning" at bounding box center [734, 509] width 316 height 41
click at [911, 445] on div "Ate Coach Dashboard Wahoo! It’s official Take a moment to set up your Coach Pro…" at bounding box center [733, 406] width 1467 height 812
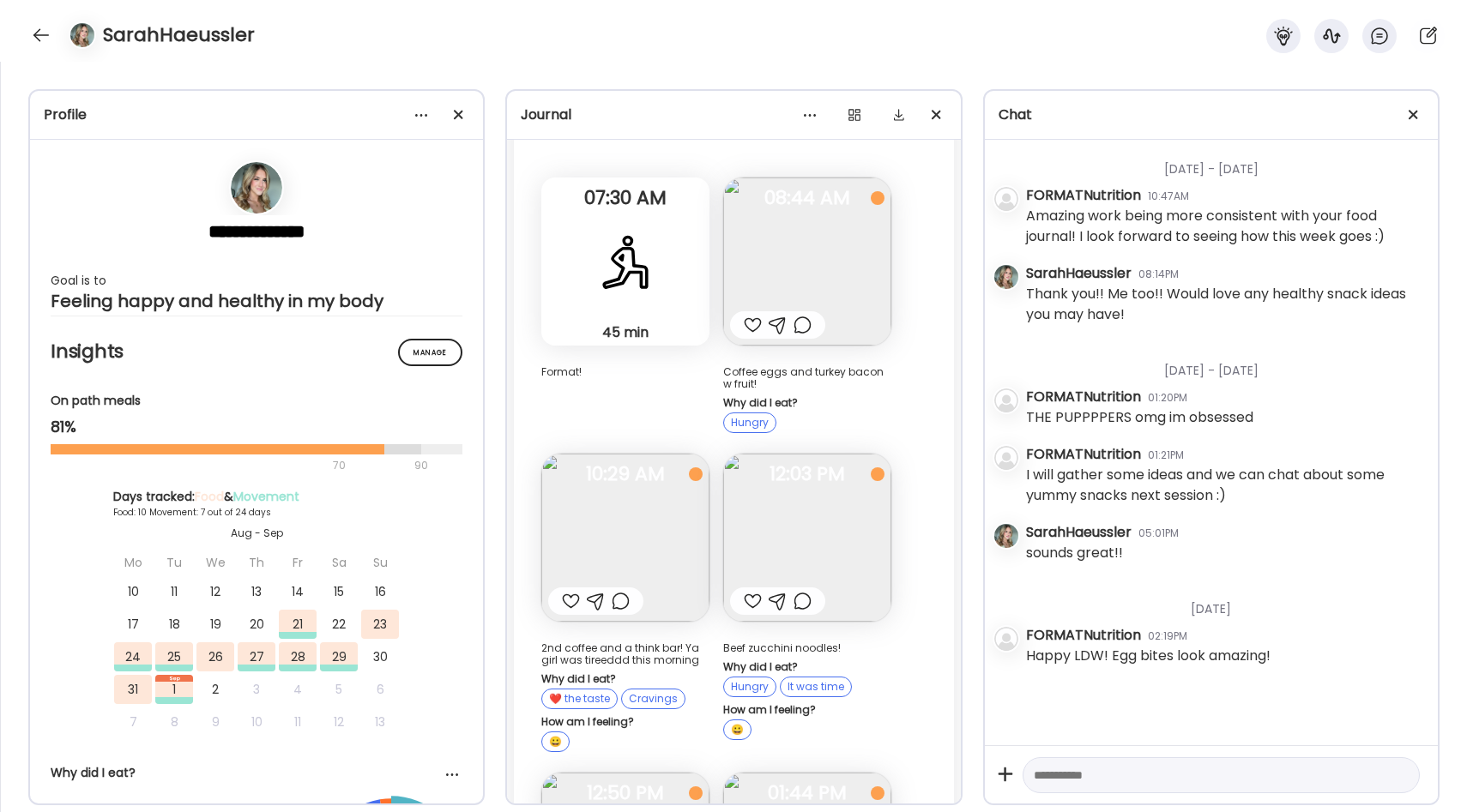
scroll to position [9790, 0]
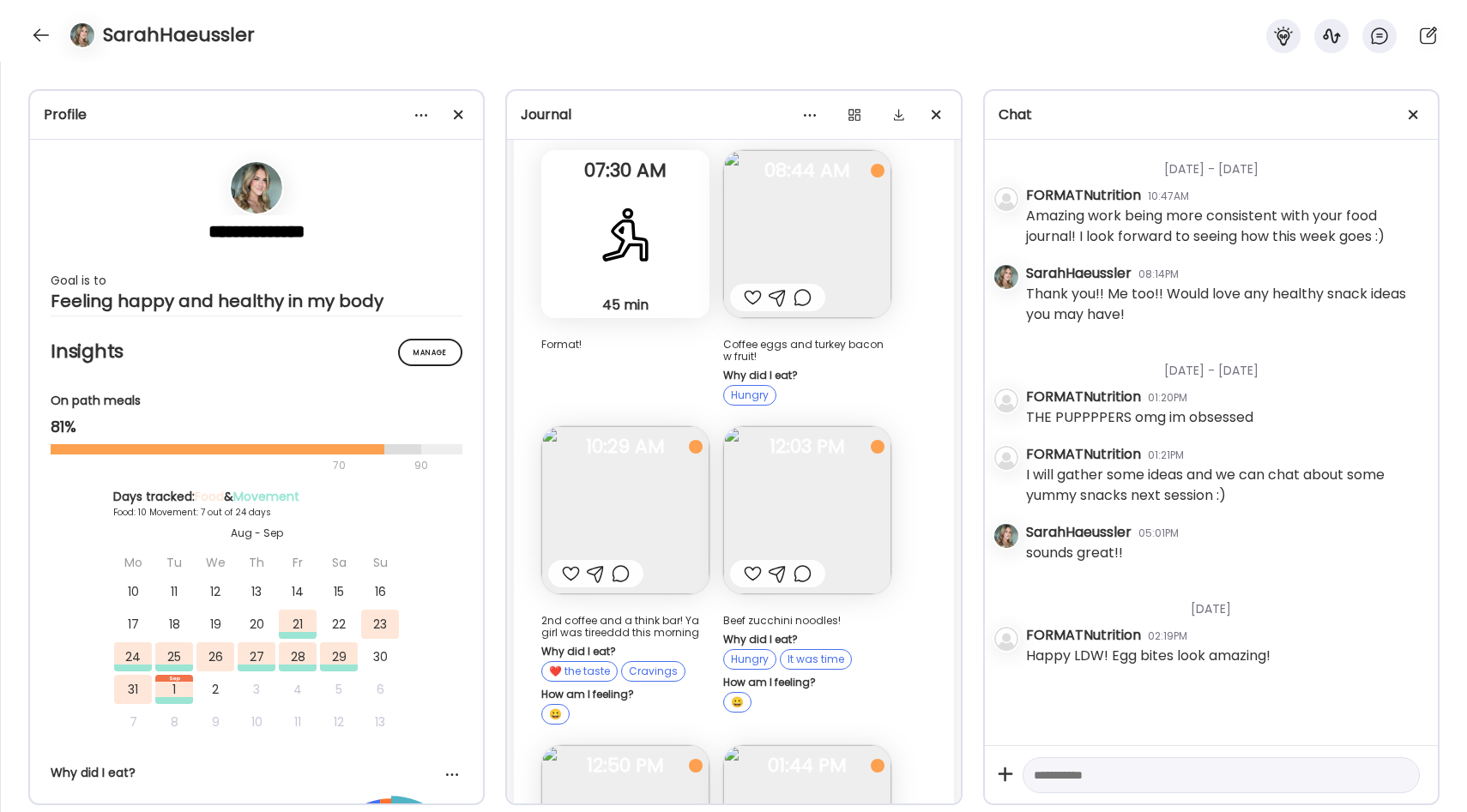
click at [793, 441] on img at bounding box center [807, 510] width 168 height 168
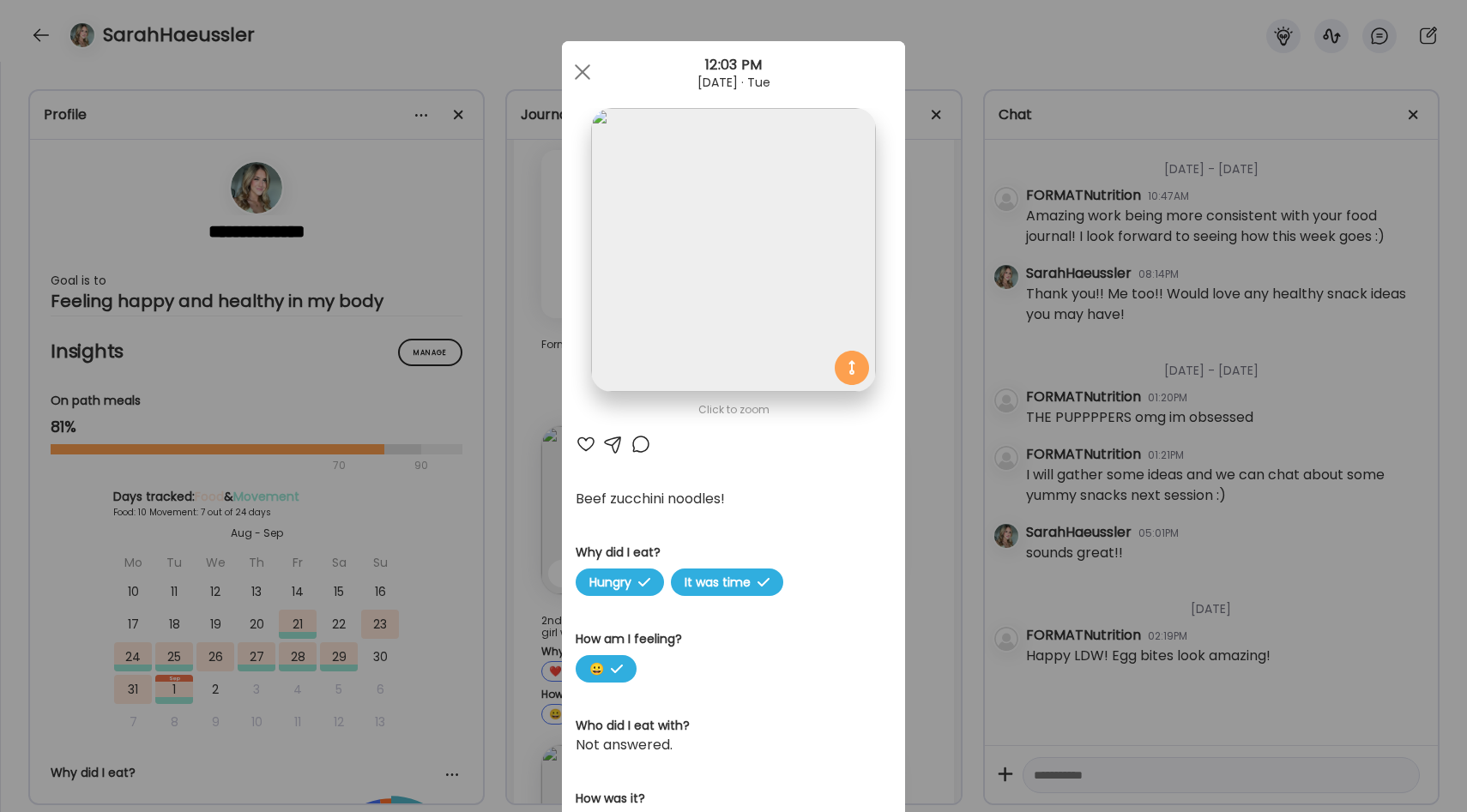
click at [901, 417] on section at bounding box center [733, 269] width 343 height 322
click at [930, 425] on div "Ate Coach Dashboard Wahoo! It’s official Take a moment to set up your Coach Pro…" at bounding box center [733, 406] width 1467 height 812
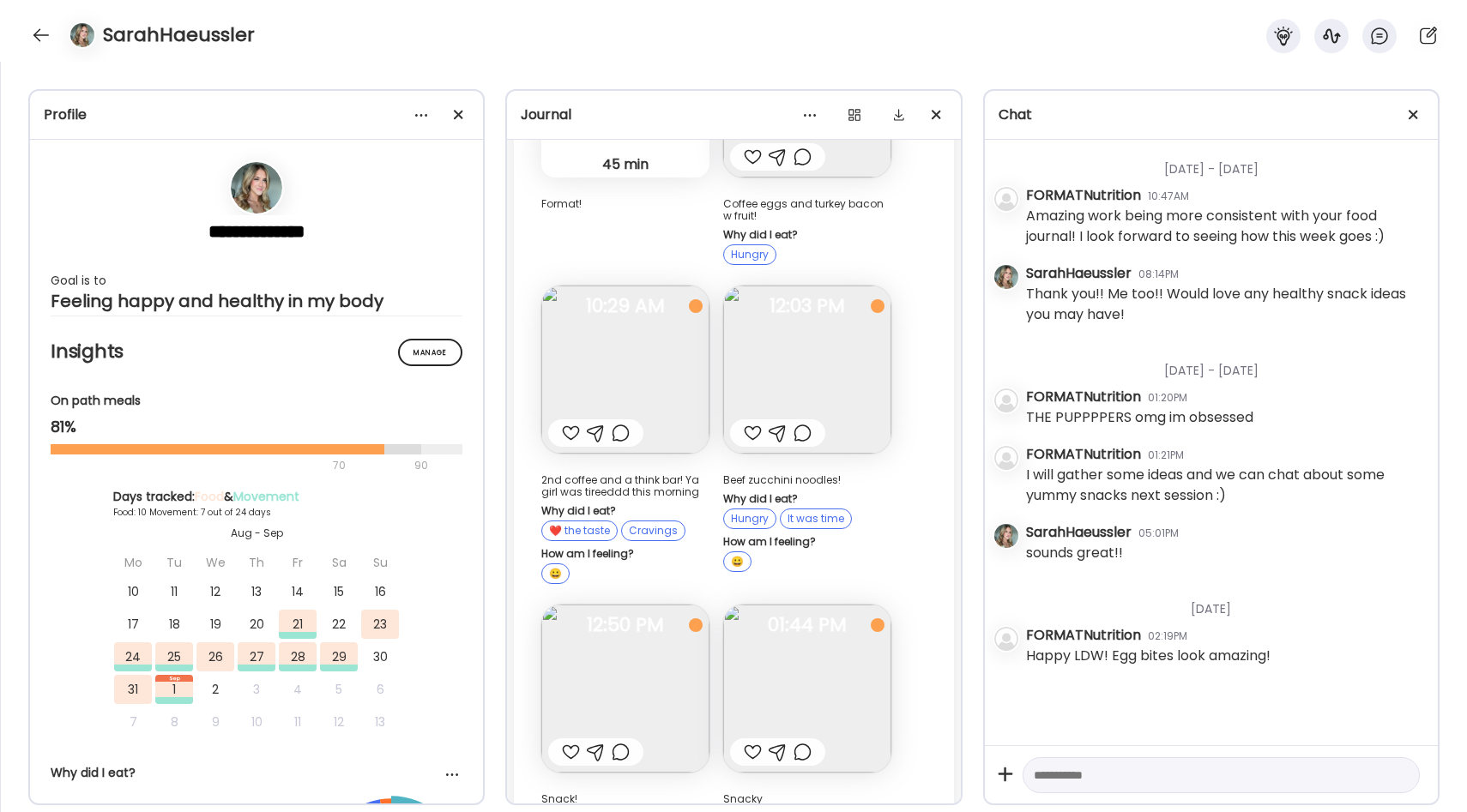
scroll to position [9997, 0]
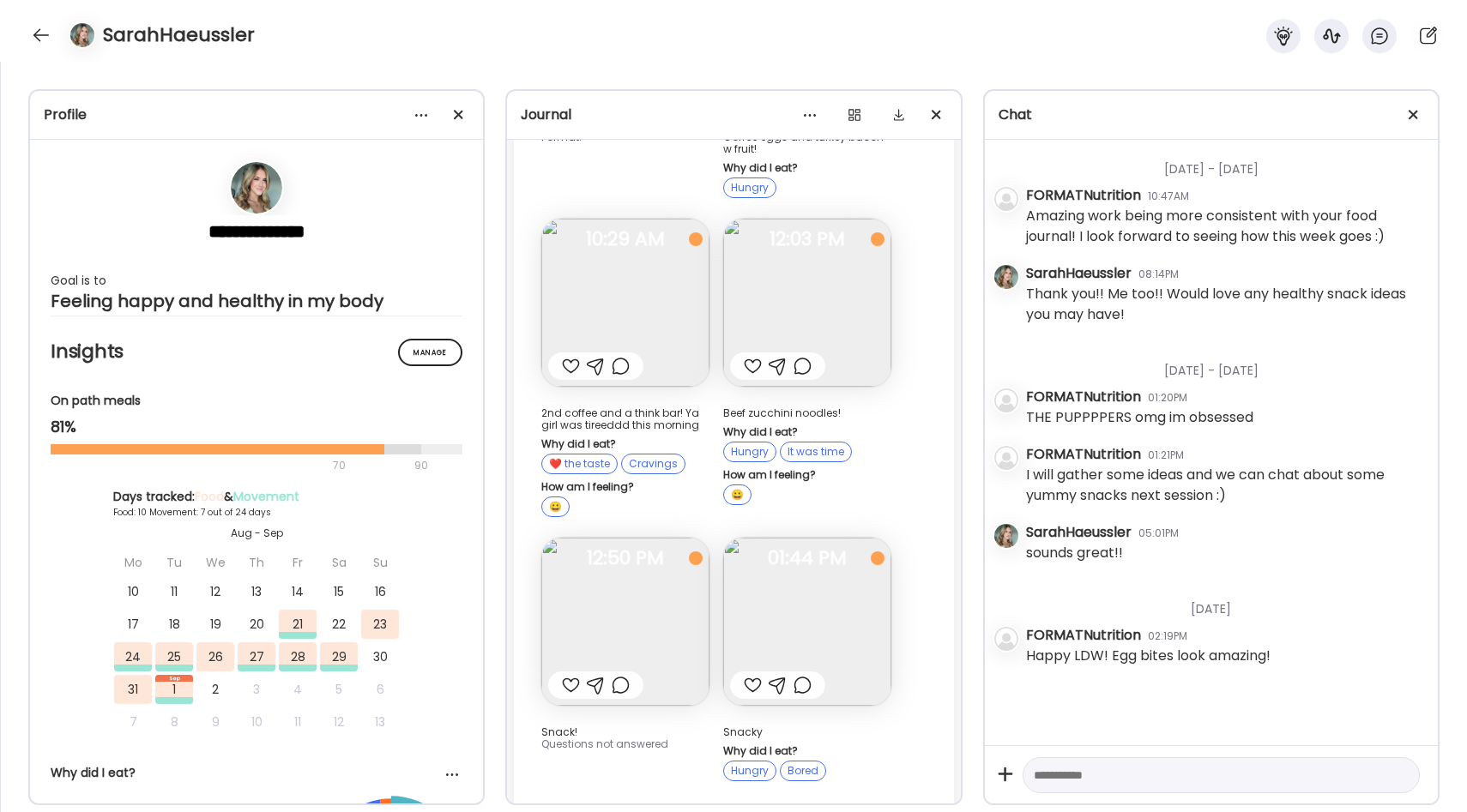
click at [670, 549] on img at bounding box center [625, 622] width 168 height 168
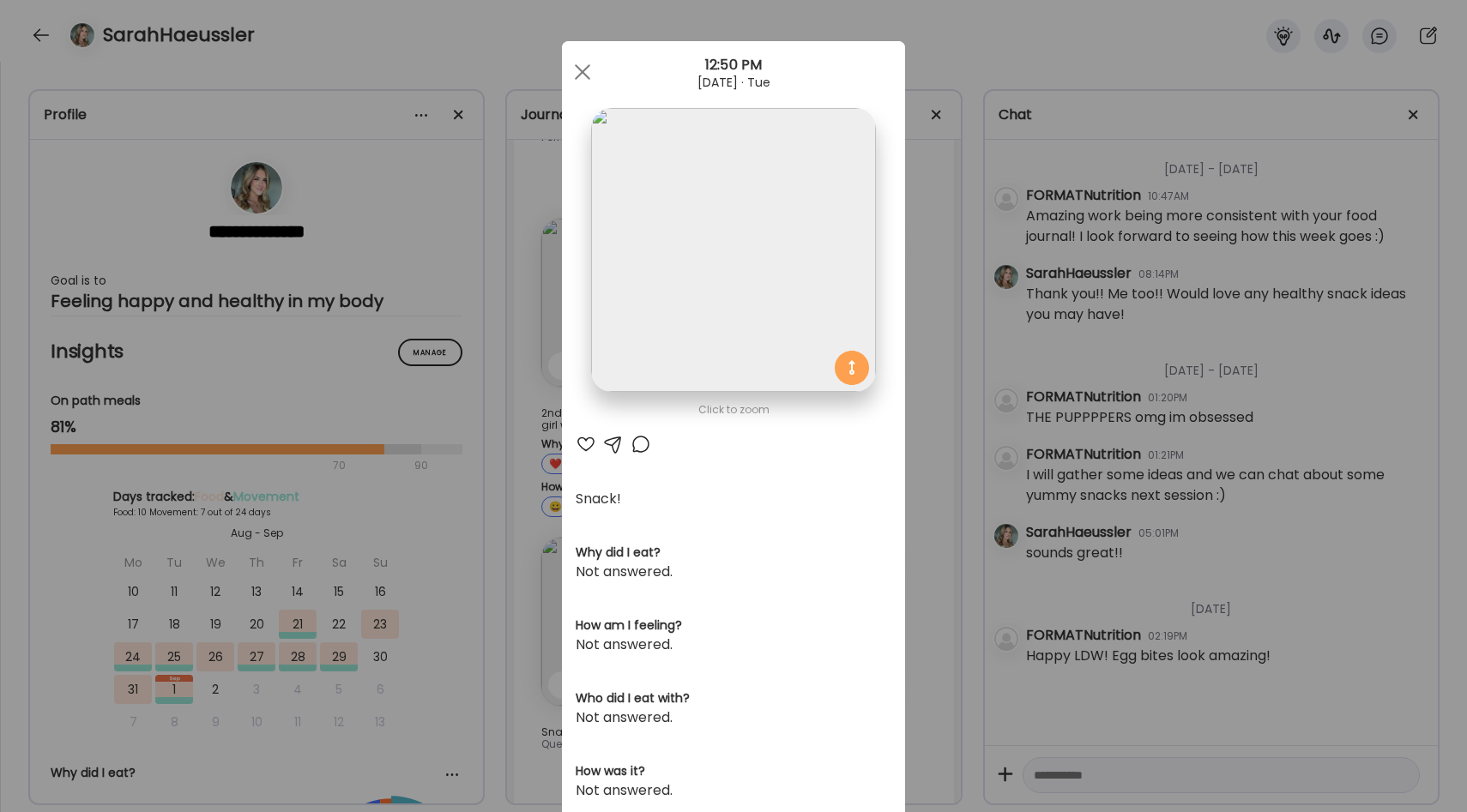
click at [916, 442] on div "Ate Coach Dashboard Wahoo! It’s official Take a moment to set up your Coach Pro…" at bounding box center [733, 406] width 1467 height 812
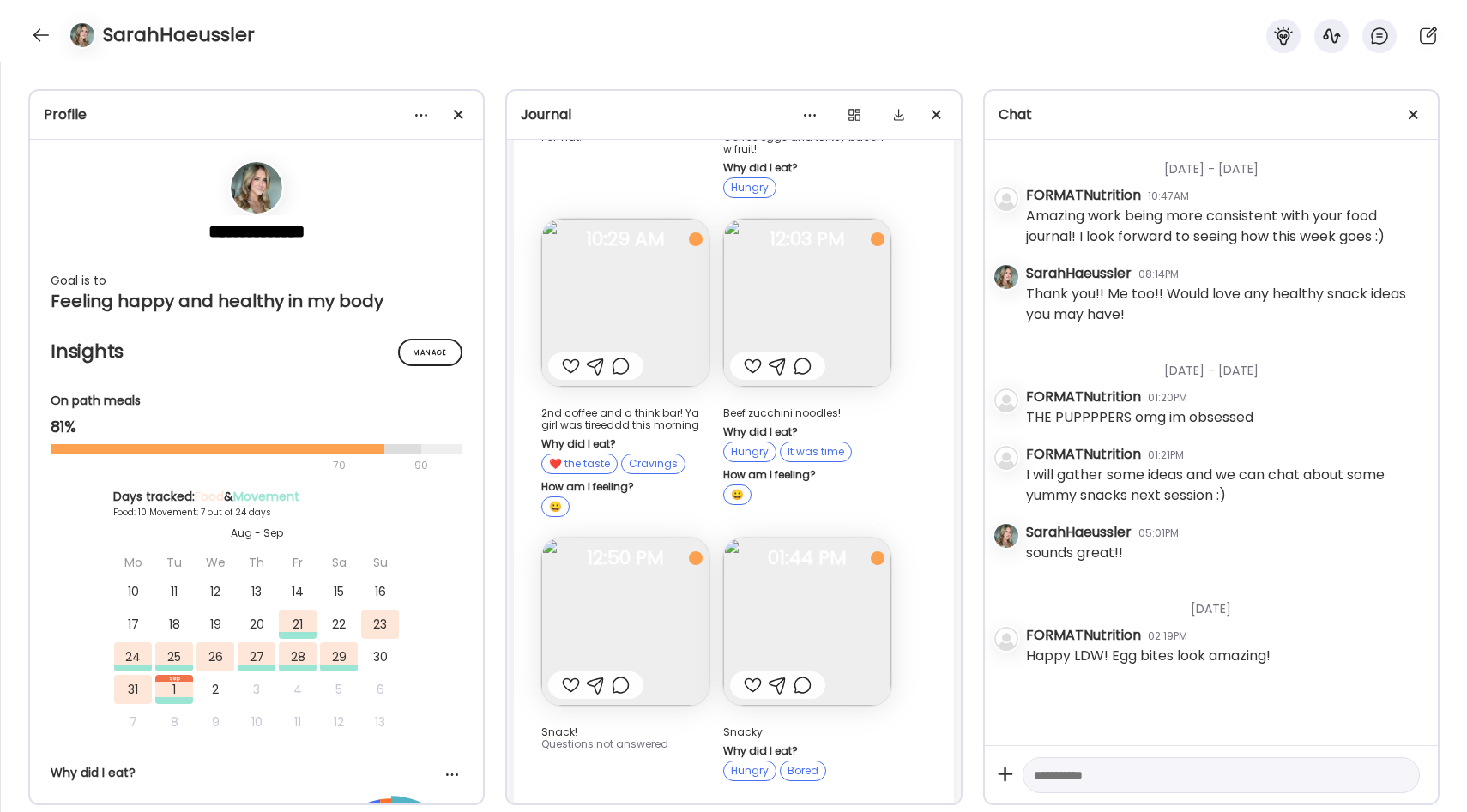
click at [836, 538] on img at bounding box center [807, 622] width 168 height 168
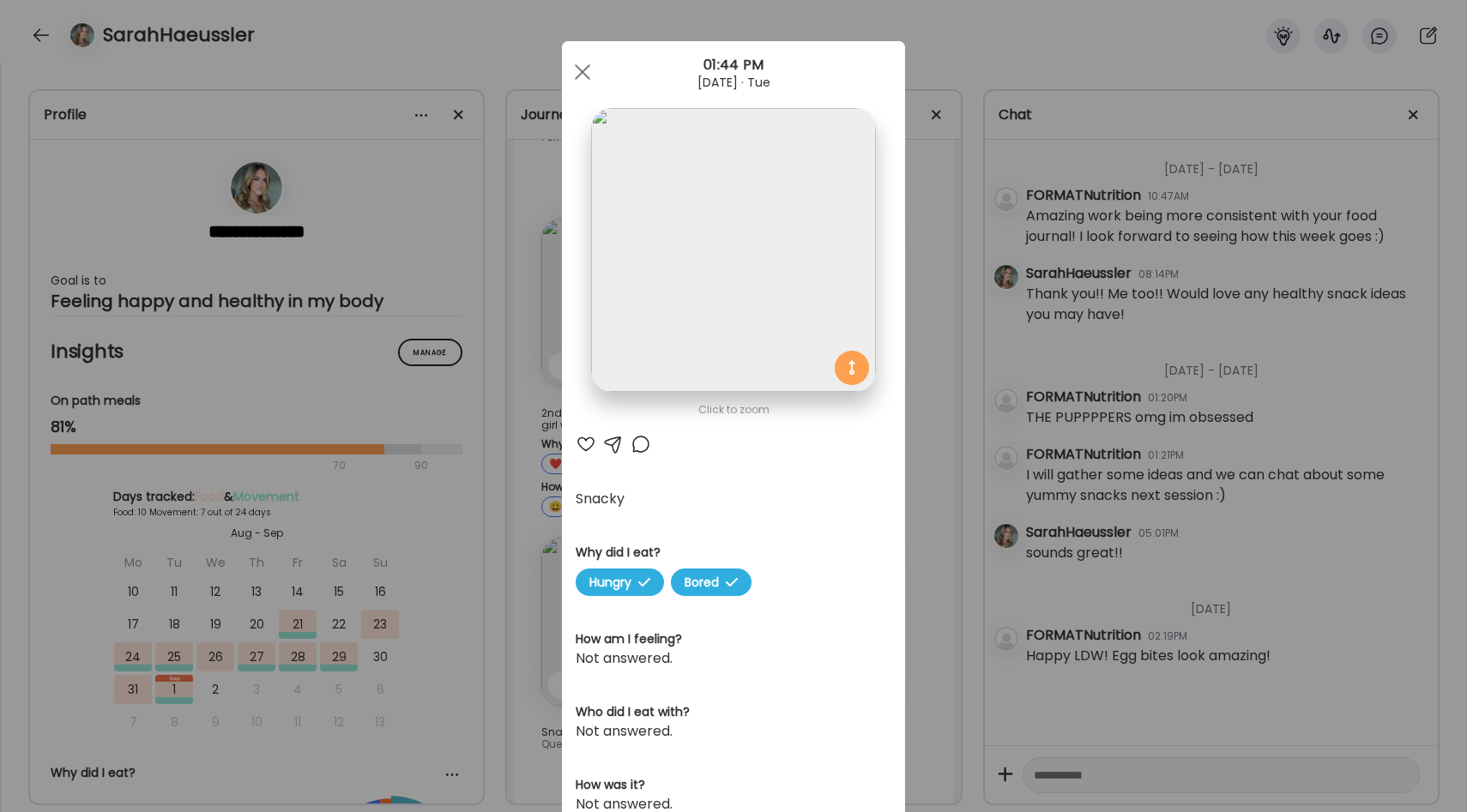
click at [917, 492] on div "Ate Coach Dashboard Wahoo! It’s official Take a moment to set up your Coach Pro…" at bounding box center [733, 406] width 1467 height 812
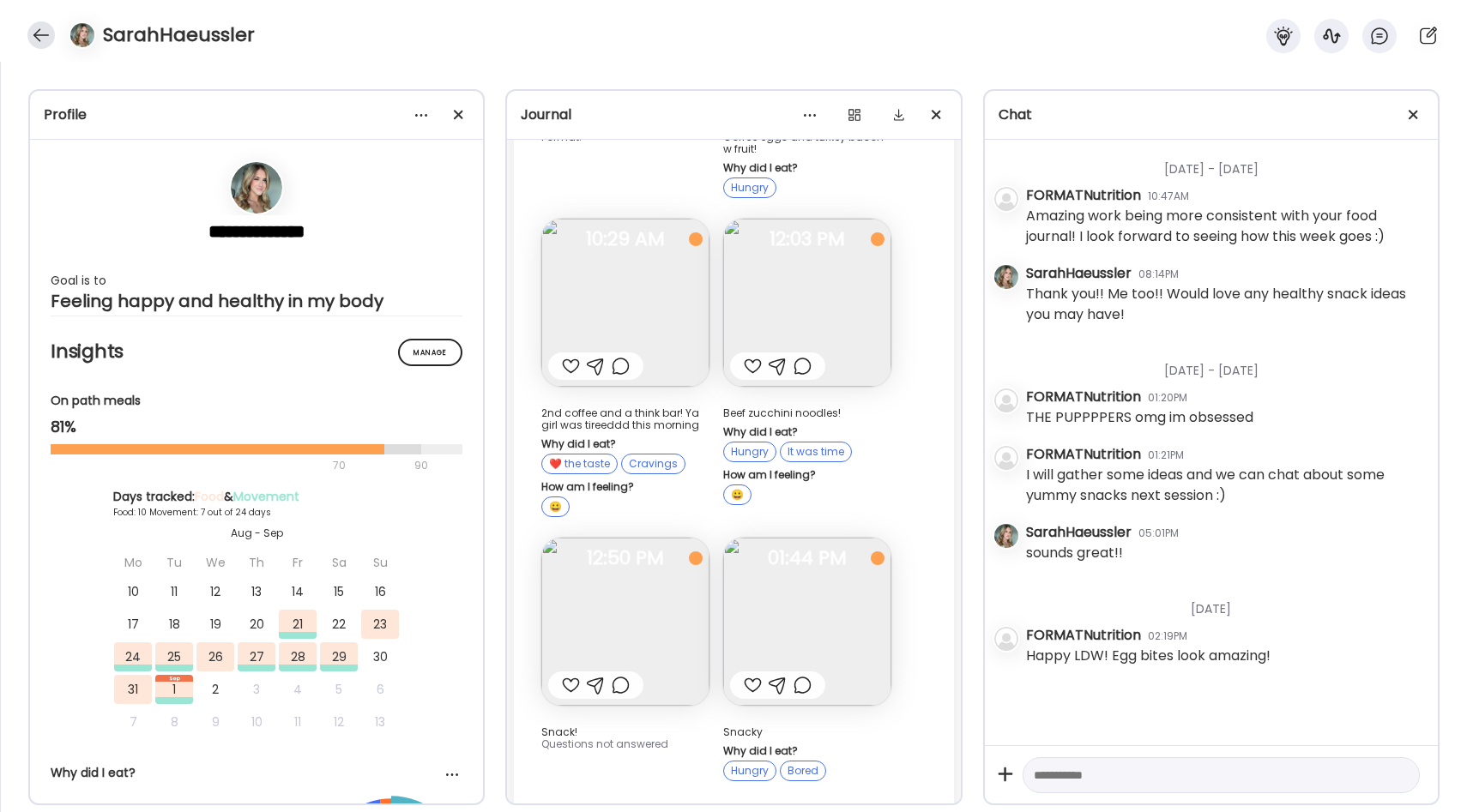
click at [41, 40] on div at bounding box center [40, 34] width 27 height 27
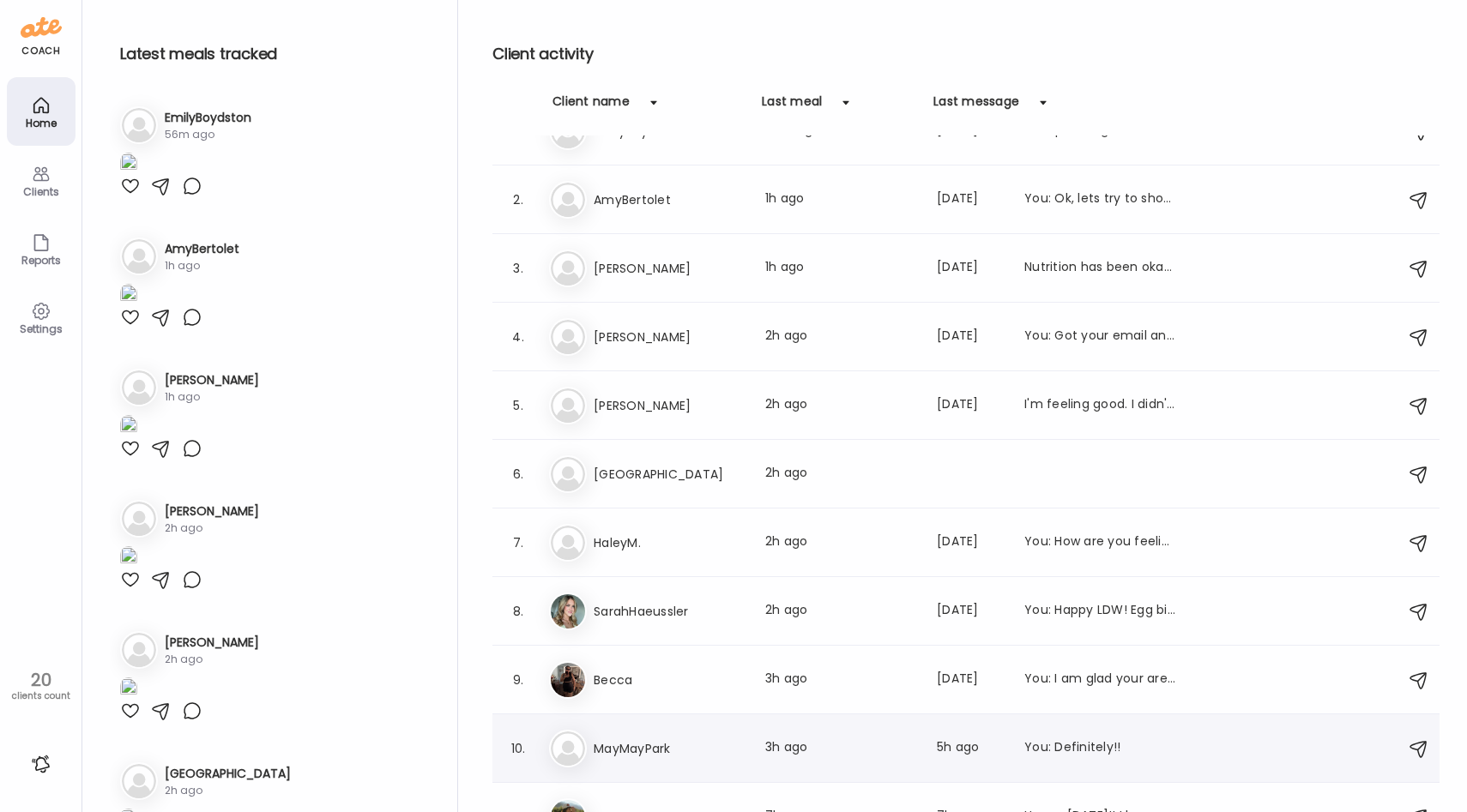
scroll to position [0, 0]
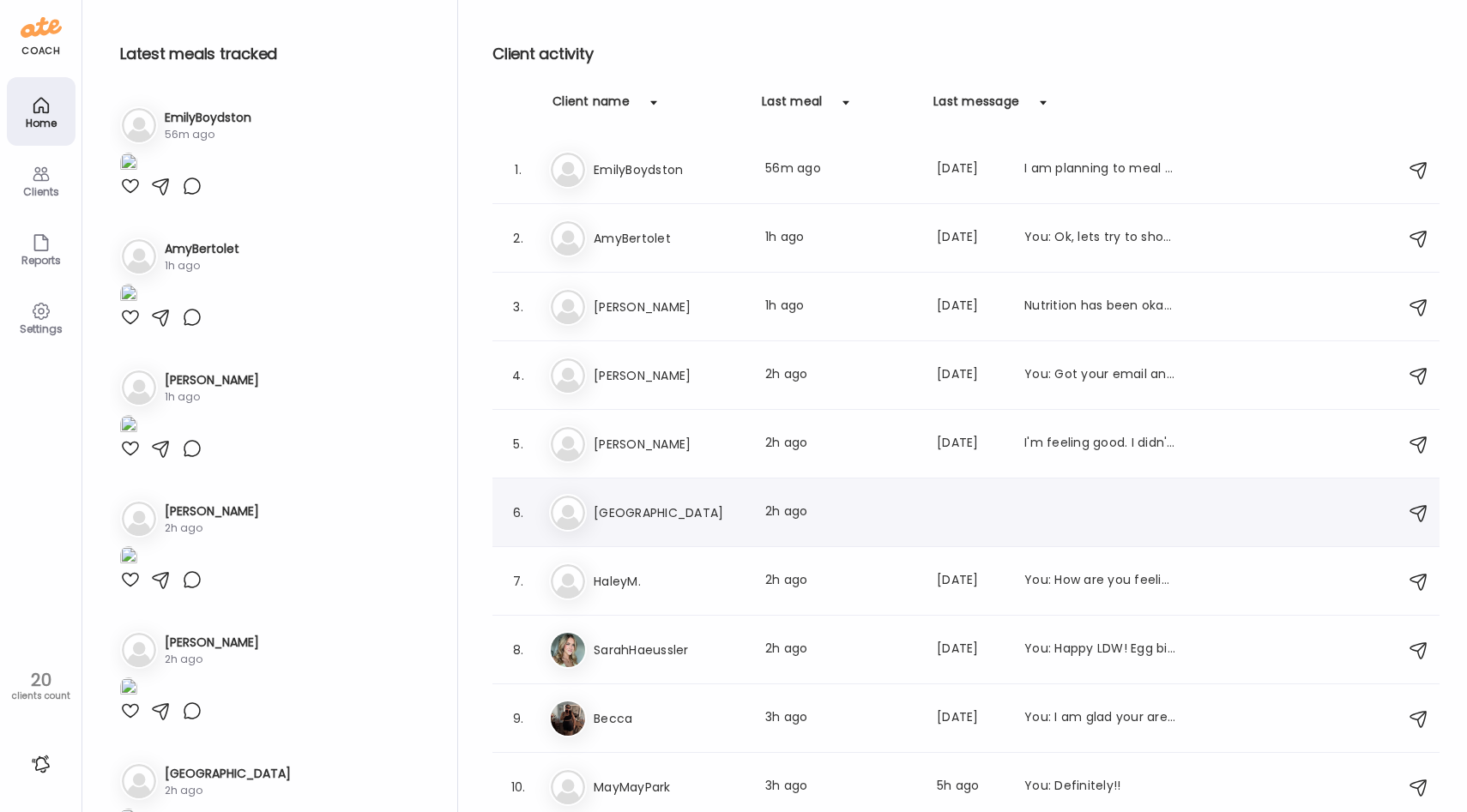
click at [639, 514] on h3 "[GEOGRAPHIC_DATA]" at bounding box center [669, 513] width 151 height 20
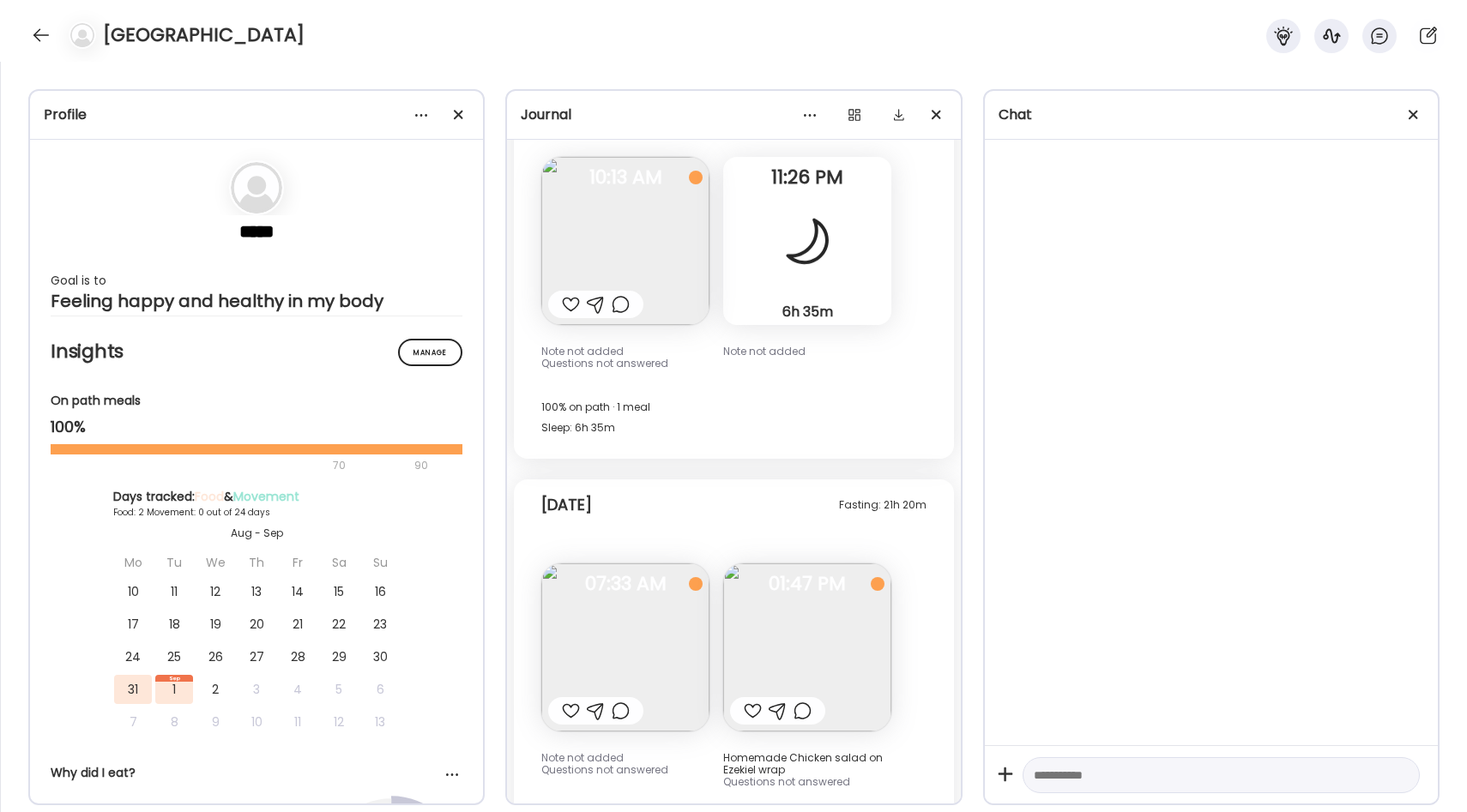
scroll to position [209, 0]
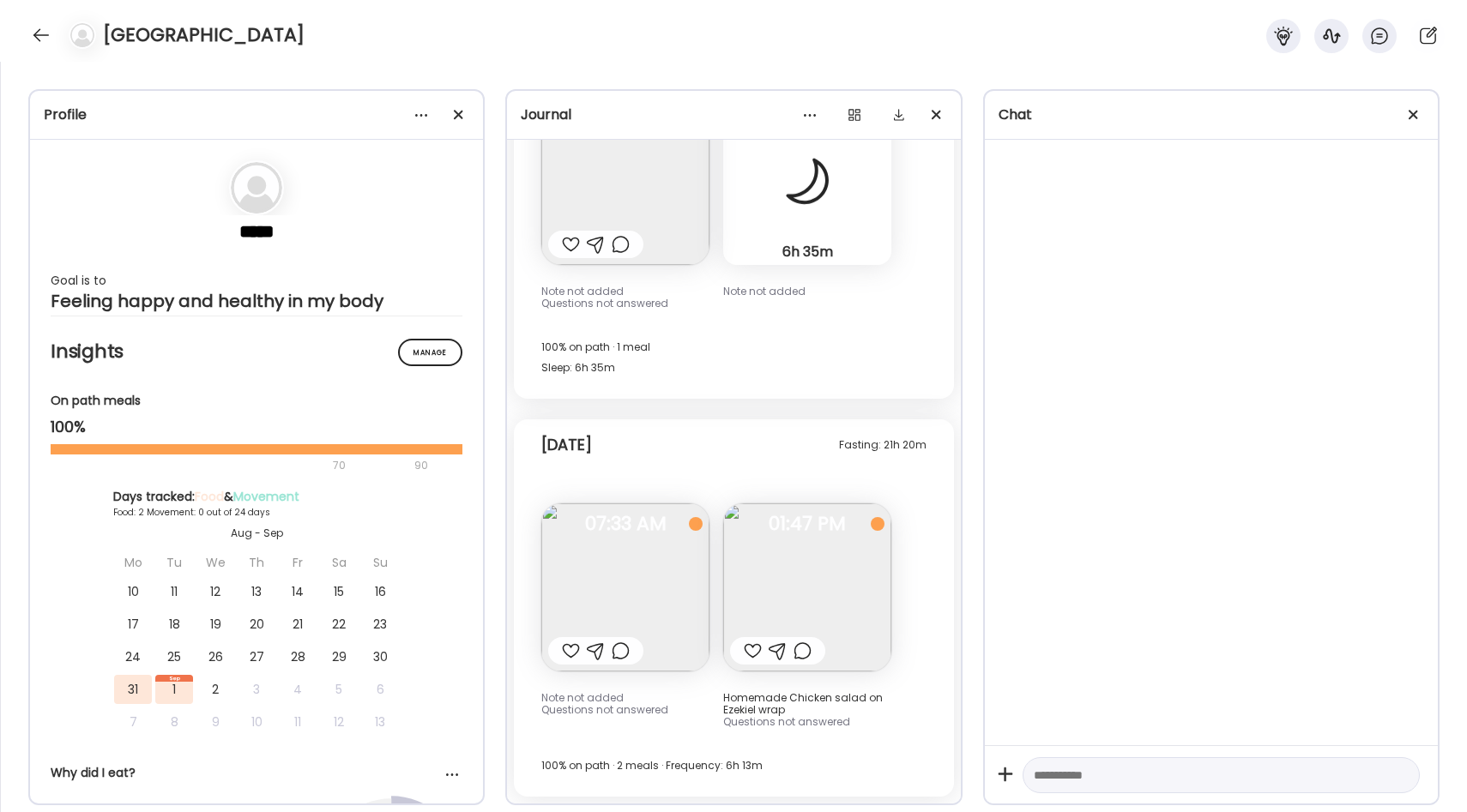
click at [567, 645] on div at bounding box center [571, 650] width 18 height 20
click at [625, 593] on img at bounding box center [625, 587] width 168 height 168
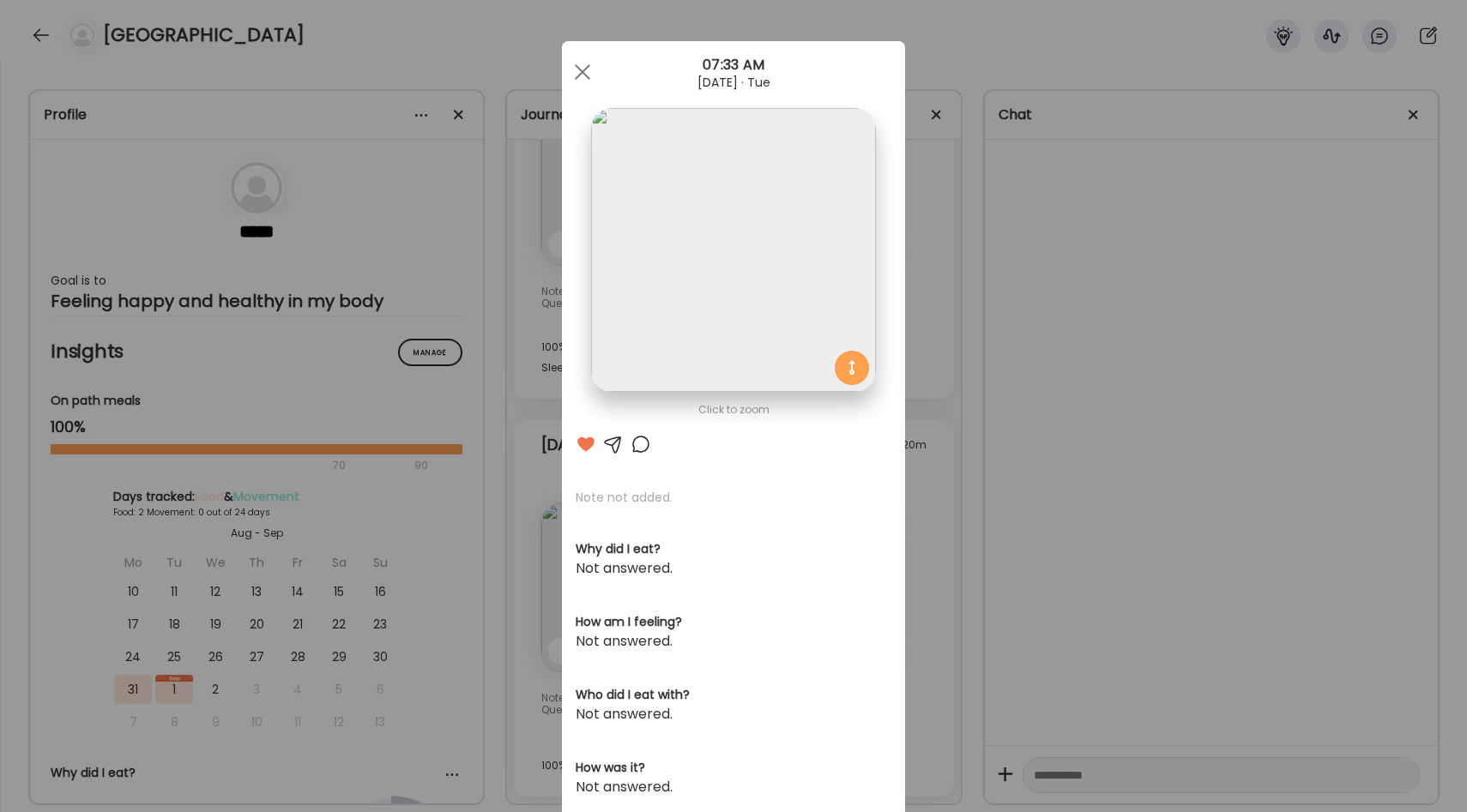
click at [918, 398] on div "Ate Coach Dashboard Wahoo! It’s official Take a moment to set up your Coach Pro…" at bounding box center [733, 406] width 1467 height 812
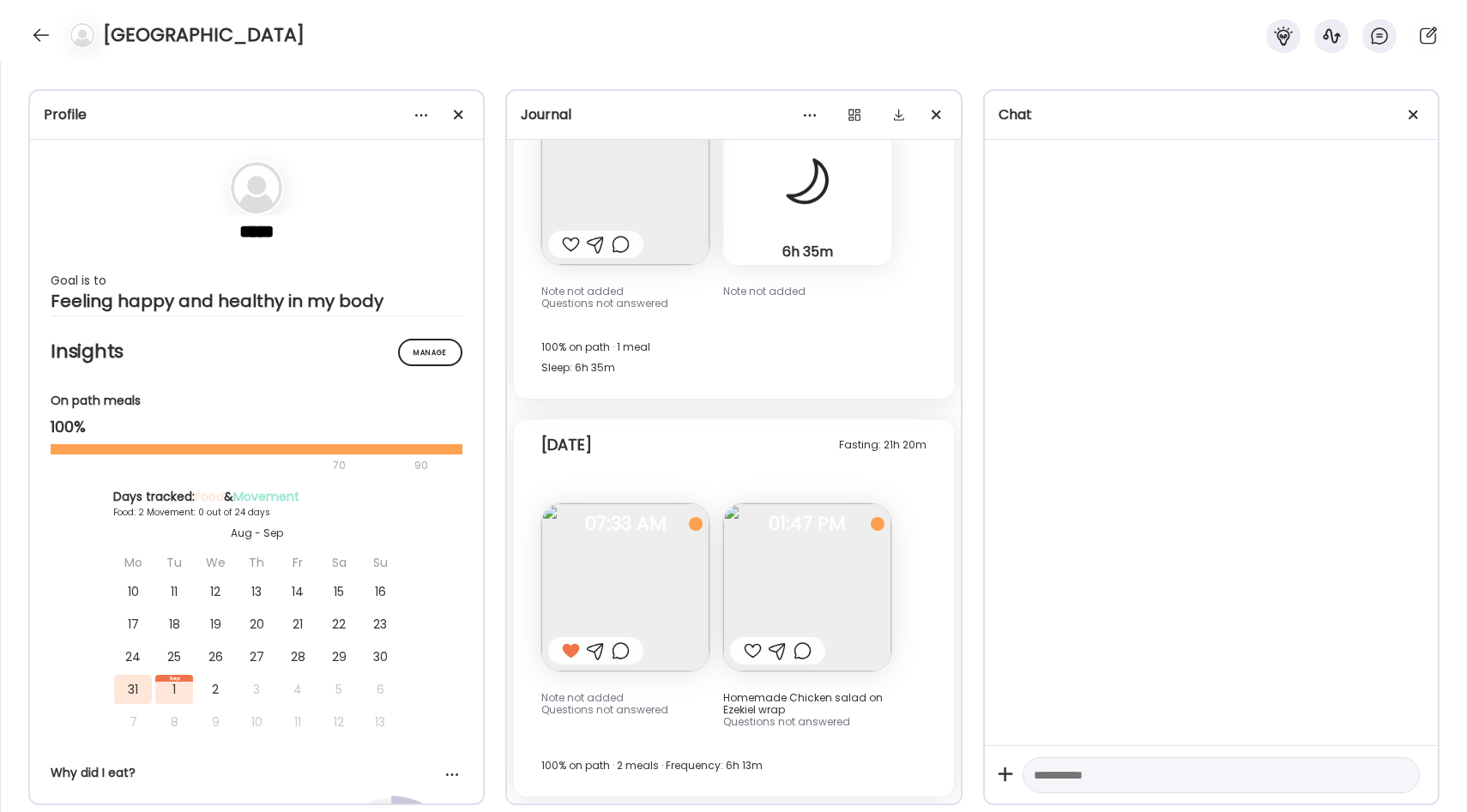
click at [814, 557] on img at bounding box center [807, 587] width 168 height 168
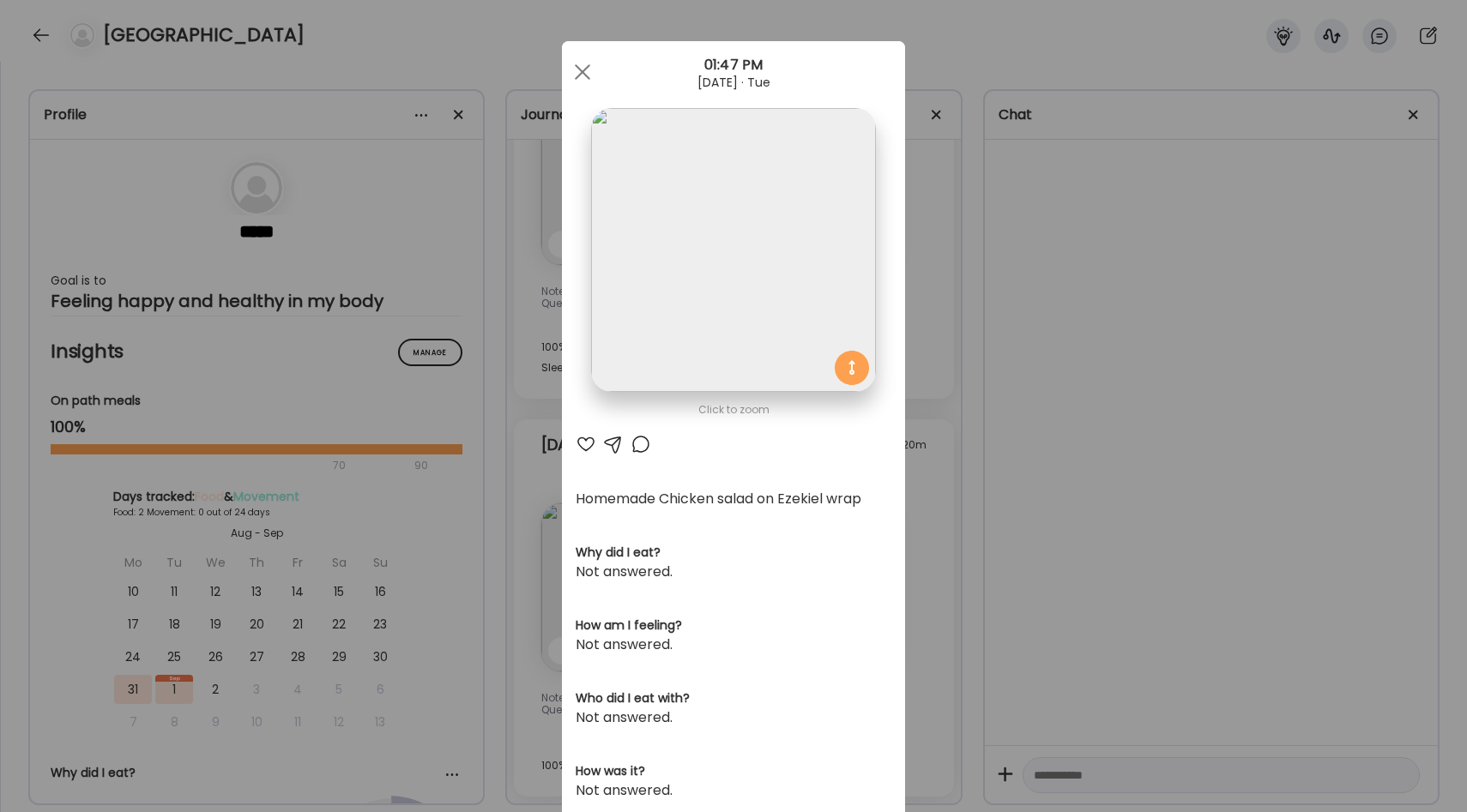
click at [918, 487] on div "Ate Coach Dashboard Wahoo! It’s official Take a moment to set up your Coach Pro…" at bounding box center [733, 406] width 1467 height 812
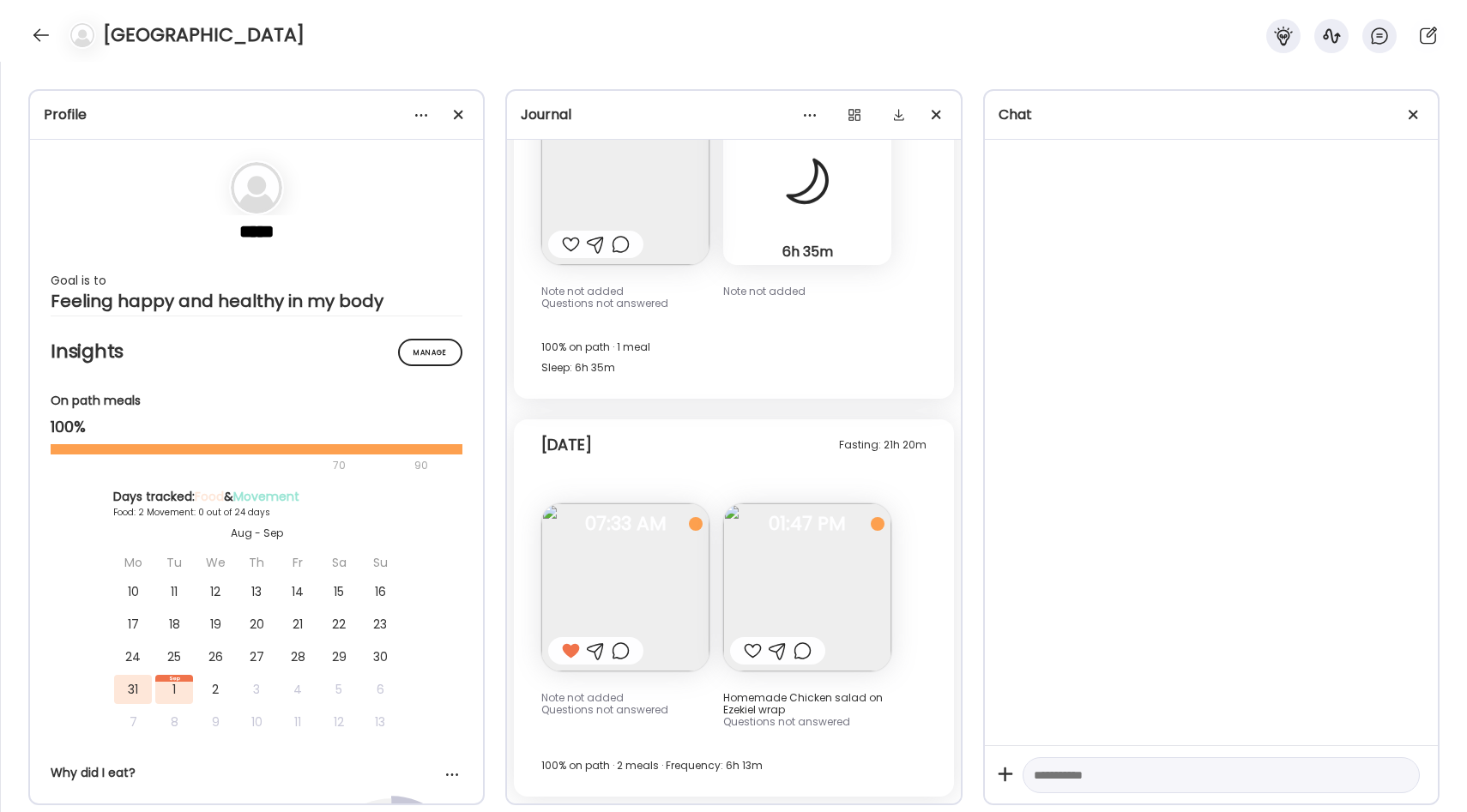
click at [786, 556] on img at bounding box center [807, 587] width 168 height 168
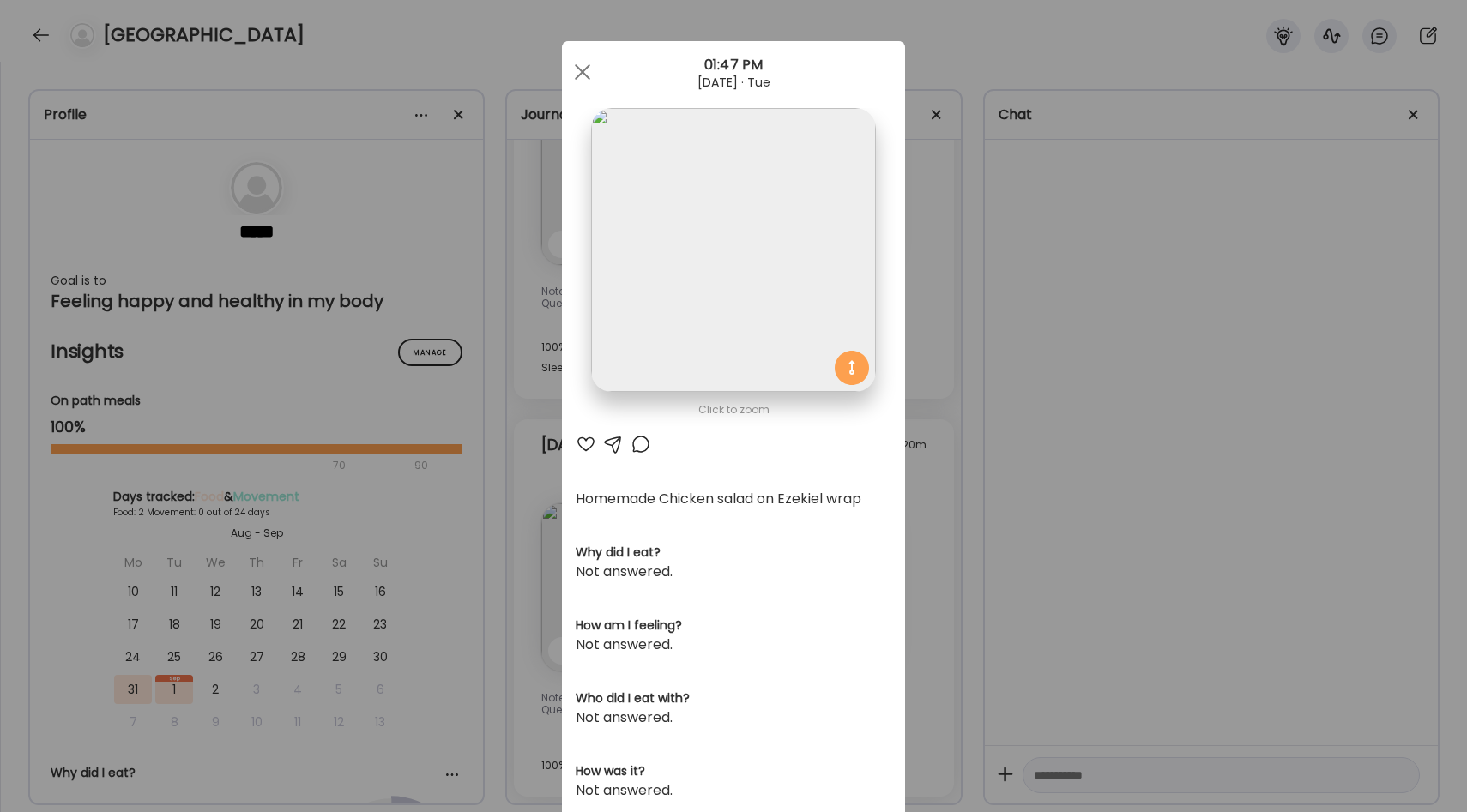
click at [910, 468] on div "Ate Coach Dashboard Wahoo! It’s official Take a moment to set up your Coach Pro…" at bounding box center [733, 406] width 1467 height 812
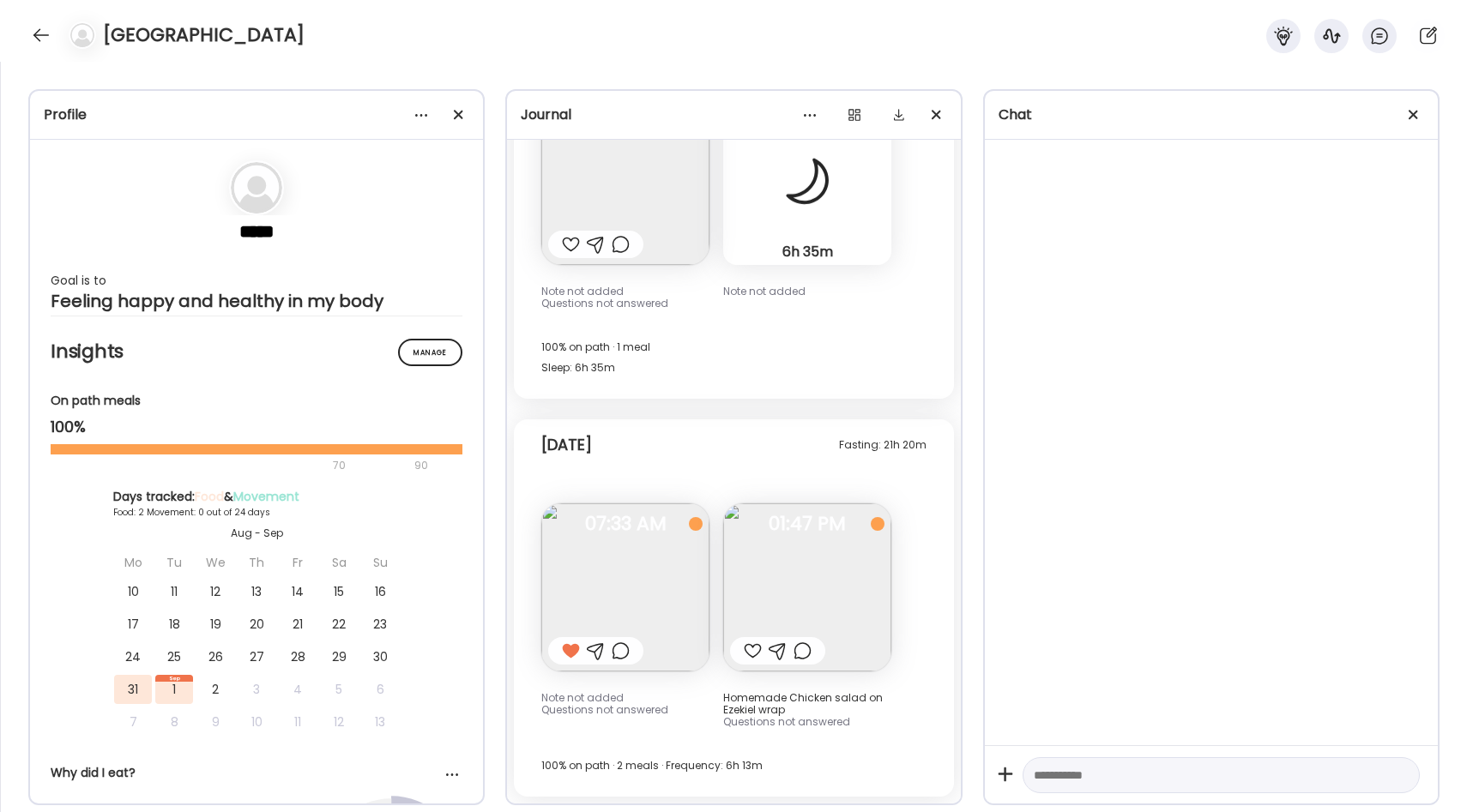
click at [567, 241] on div at bounding box center [571, 244] width 18 height 20
click at [36, 39] on div at bounding box center [40, 34] width 27 height 27
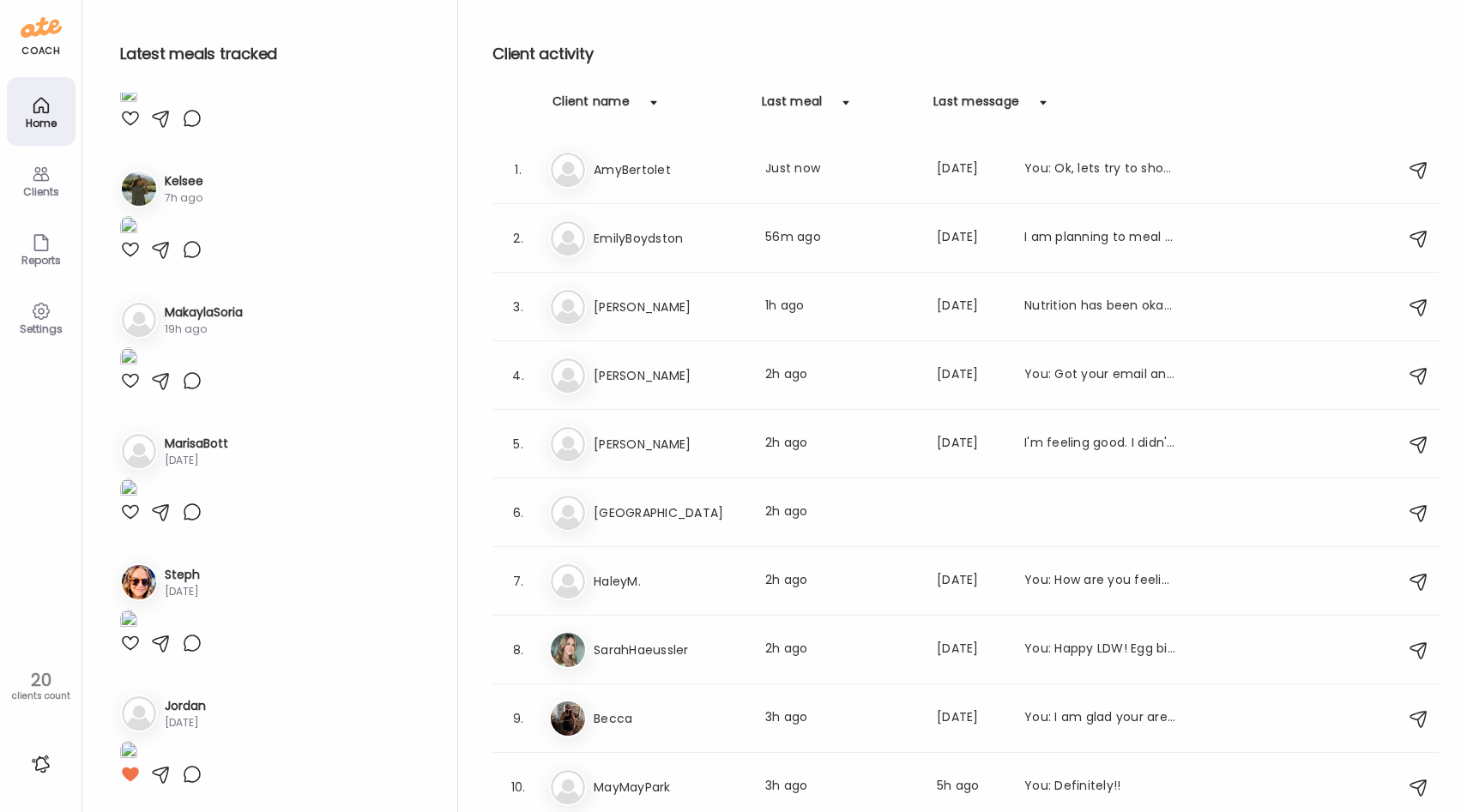
scroll to position [3238, 0]
click at [694, 601] on div "7. Ha HaleyM. Last meal: 2h ago Last message: [DATE] You: How are you feeling t…" at bounding box center [966, 581] width 947 height 68
click at [684, 601] on div "7. Ha HaleyM. Last meal: 2h ago Last message: [DATE] You: How are you feeling t…" at bounding box center [966, 581] width 947 height 68
click at [678, 581] on h3 "HaleyM." at bounding box center [669, 581] width 151 height 20
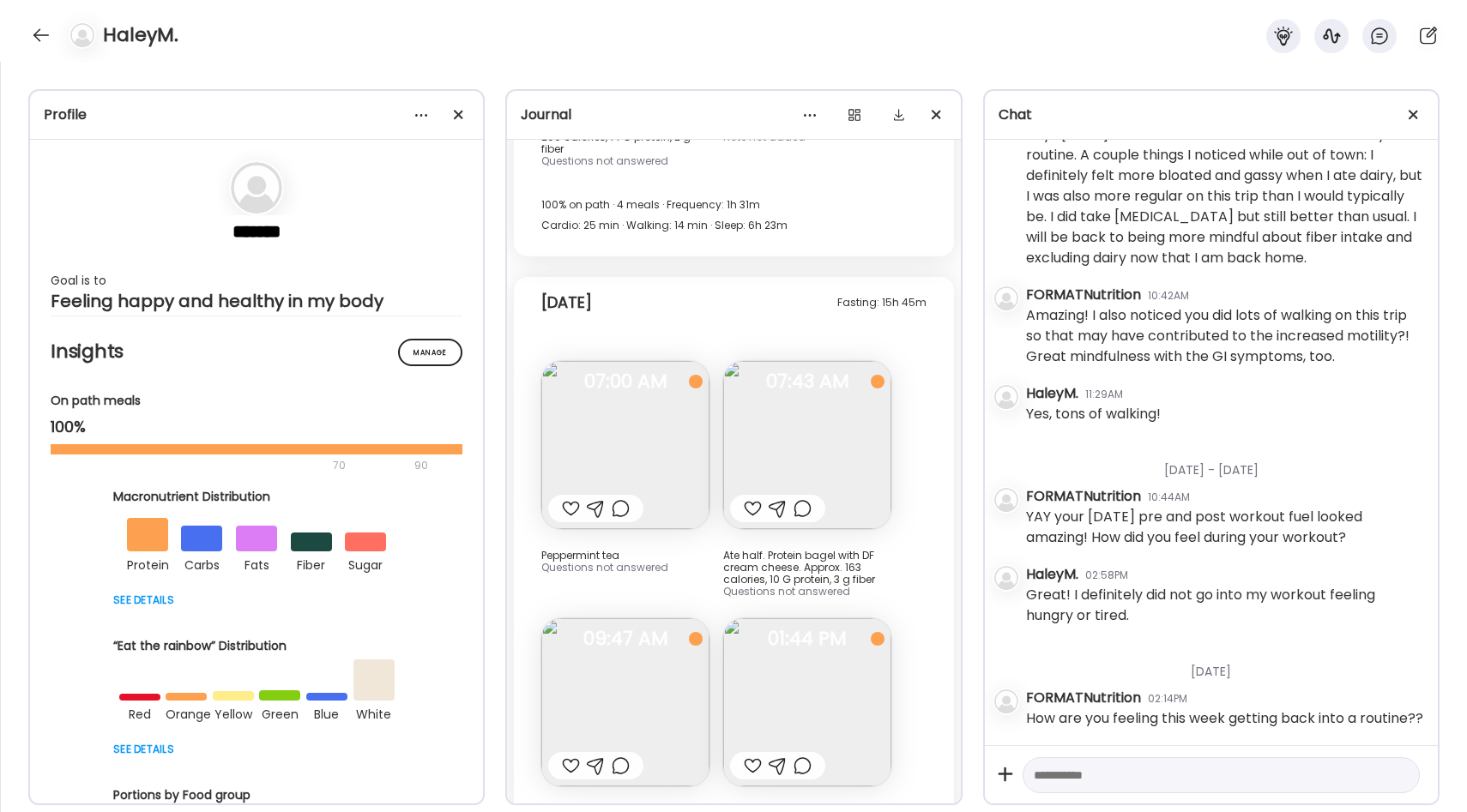
scroll to position [35834, 0]
click at [797, 378] on img at bounding box center [807, 445] width 168 height 168
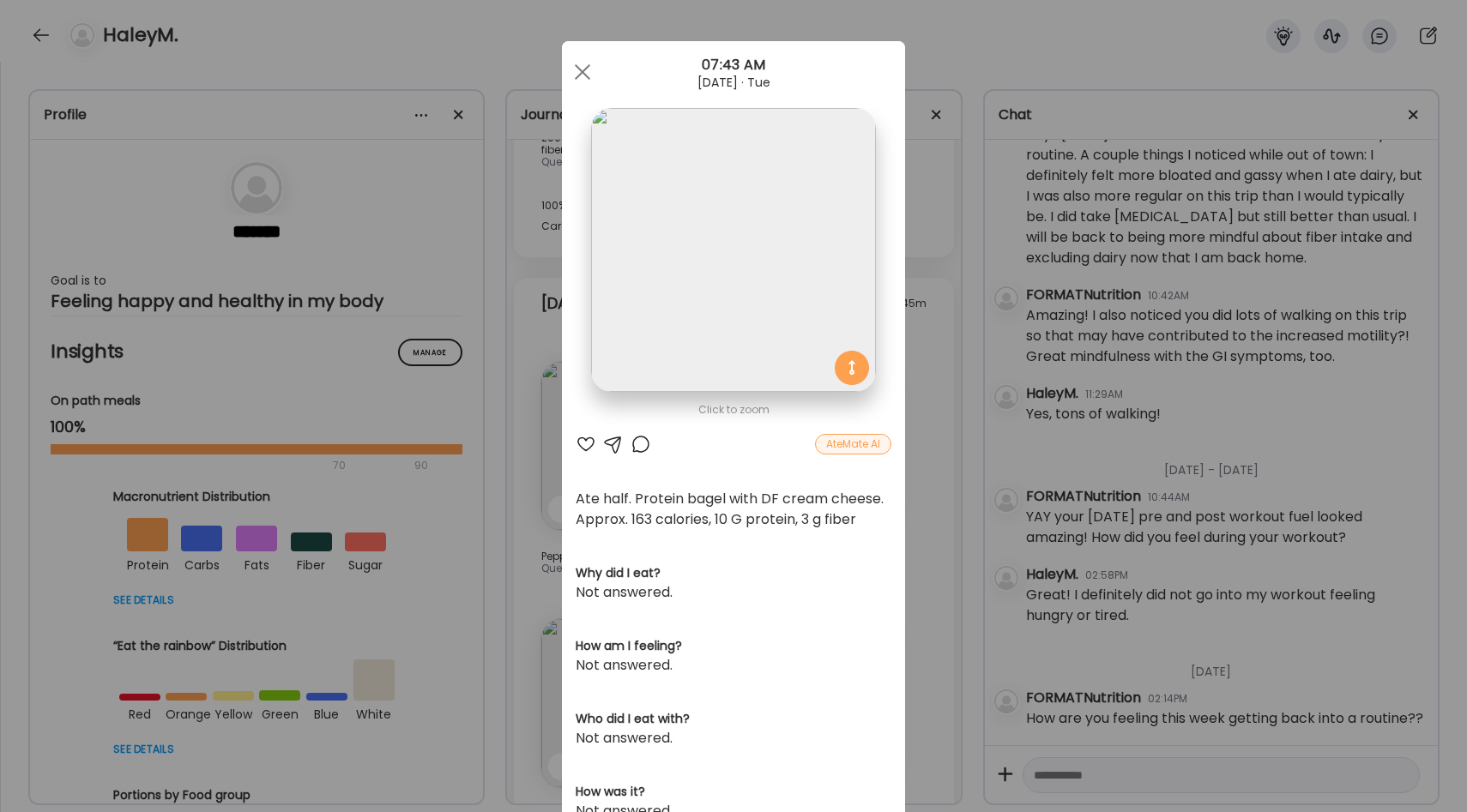
click at [916, 449] on div "Ate Coach Dashboard Wahoo! It’s official Take a moment to set up your Coach Pro…" at bounding box center [733, 406] width 1467 height 812
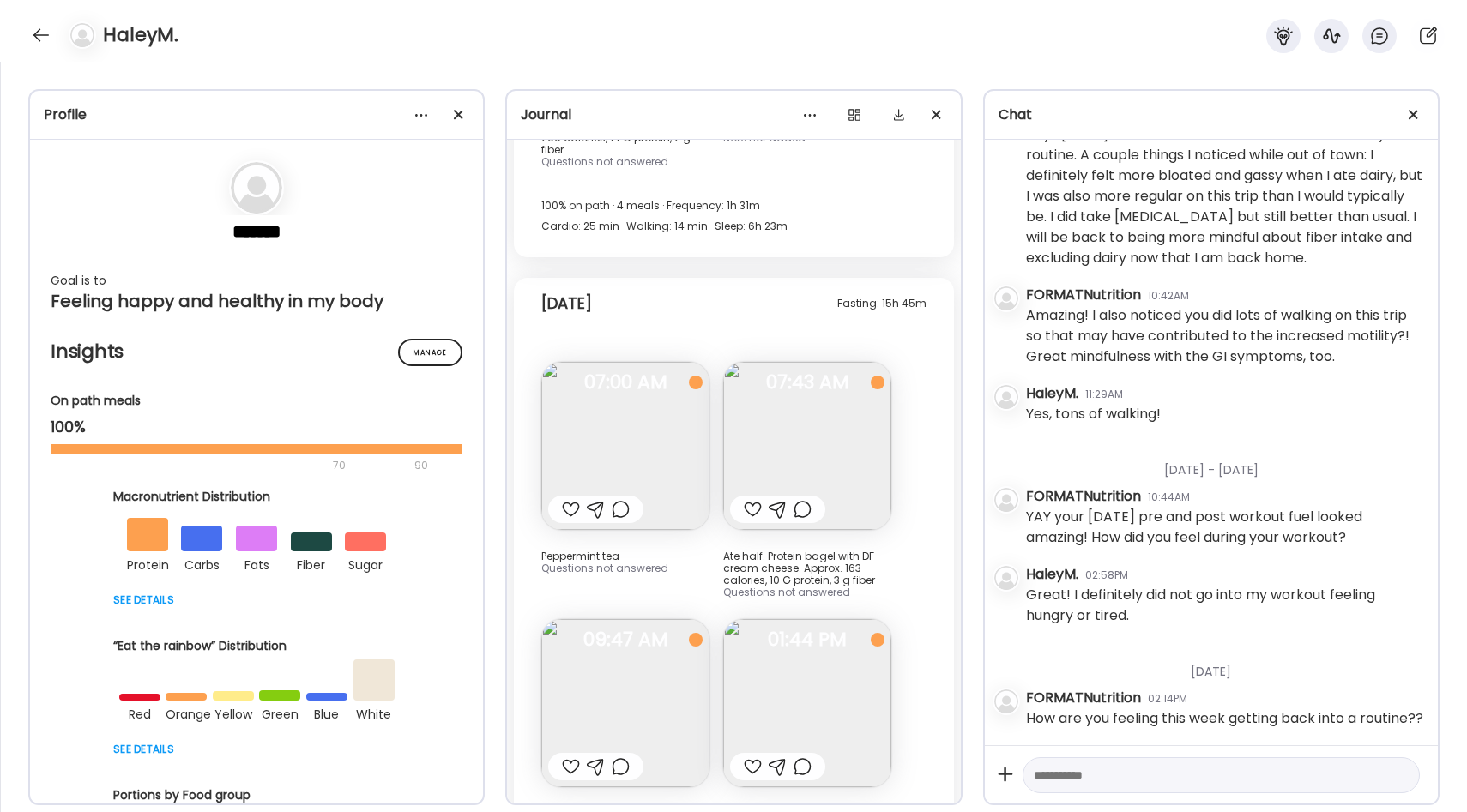
click at [750, 499] on div at bounding box center [752, 509] width 18 height 20
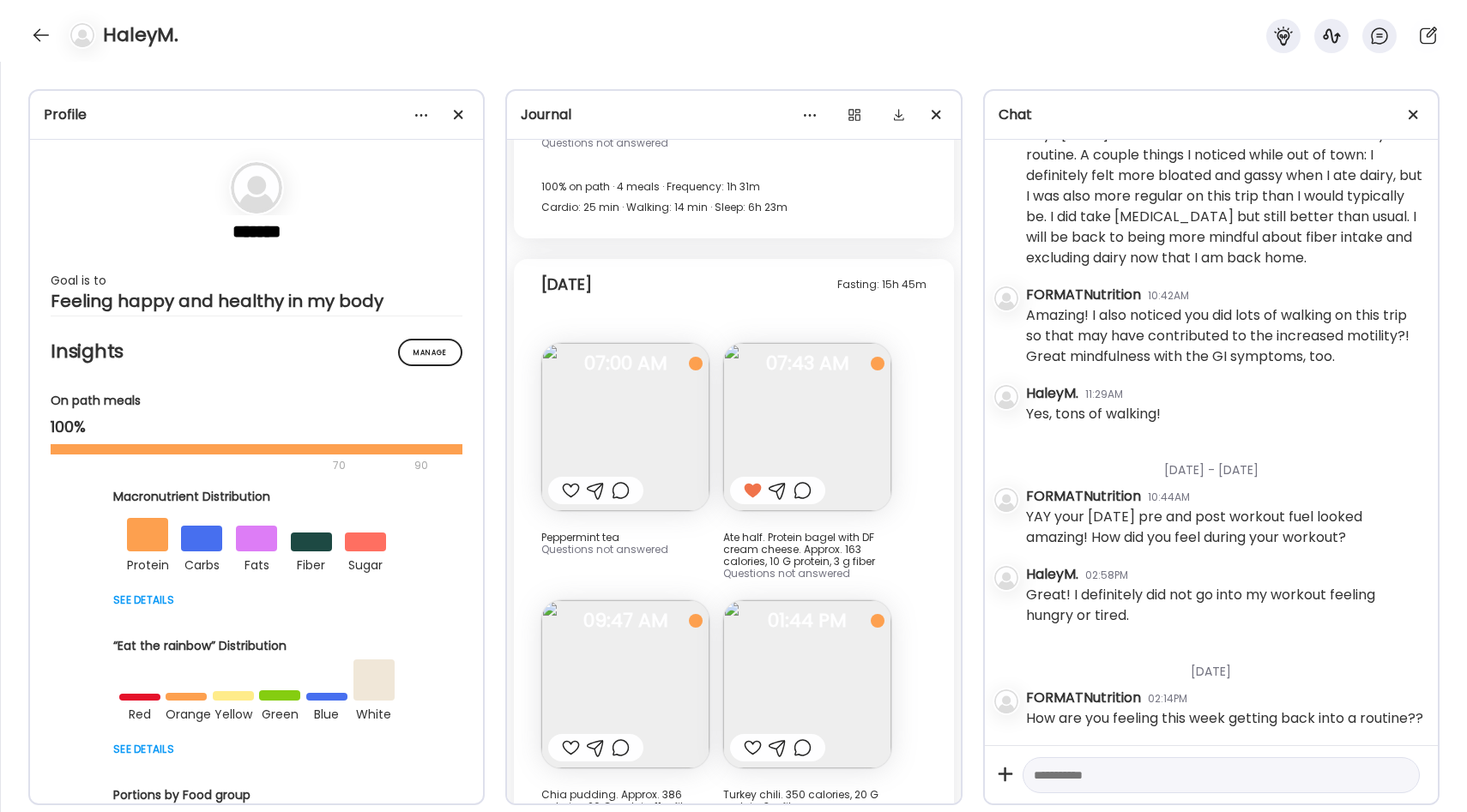
click at [653, 600] on img at bounding box center [625, 684] width 168 height 168
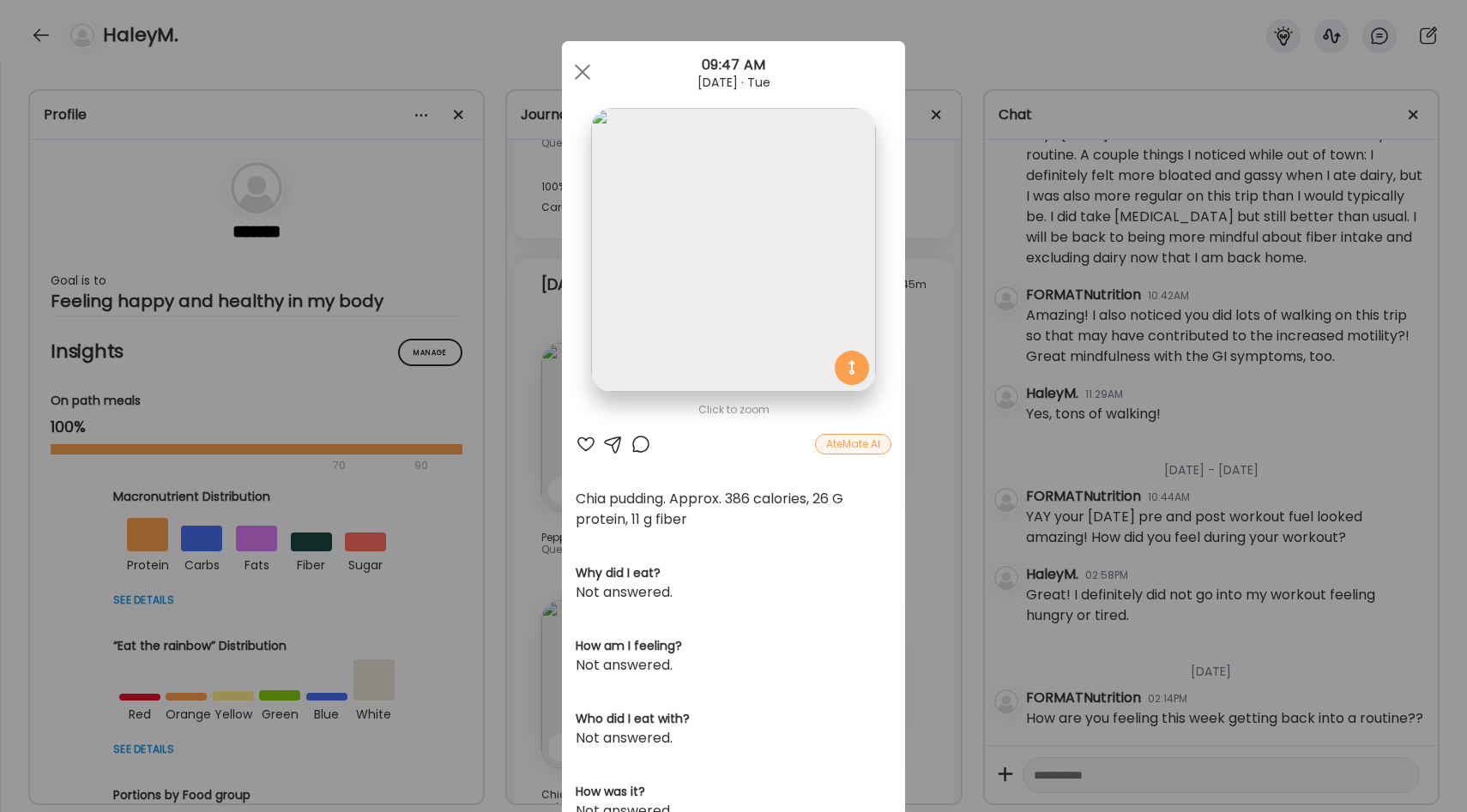
click at [582, 443] on div at bounding box center [586, 443] width 20 height 20
click at [917, 509] on div "Ate Coach Dashboard Wahoo! It’s official Take a moment to set up your Coach Pro…" at bounding box center [733, 406] width 1467 height 812
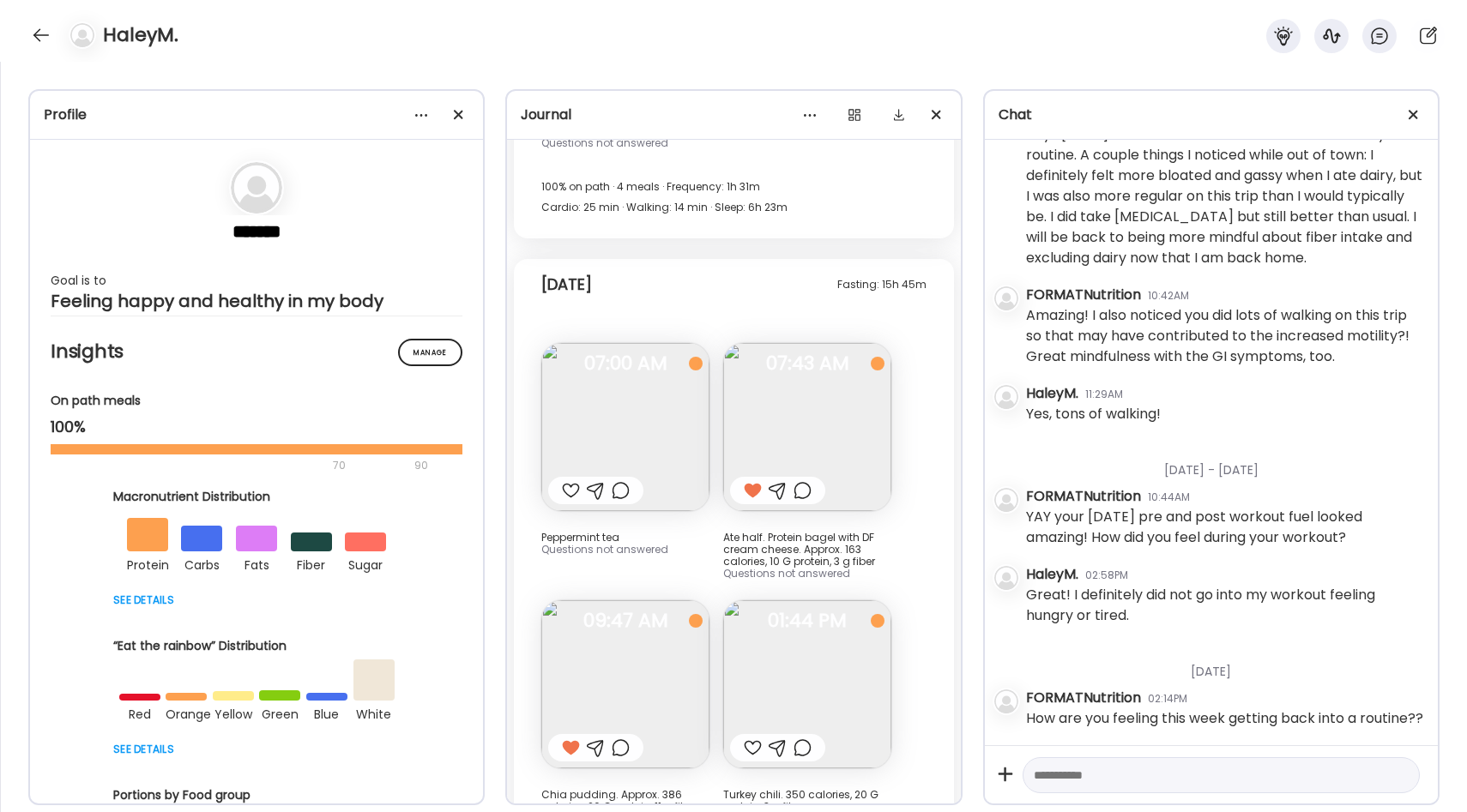
click at [802, 600] on img at bounding box center [807, 684] width 168 height 168
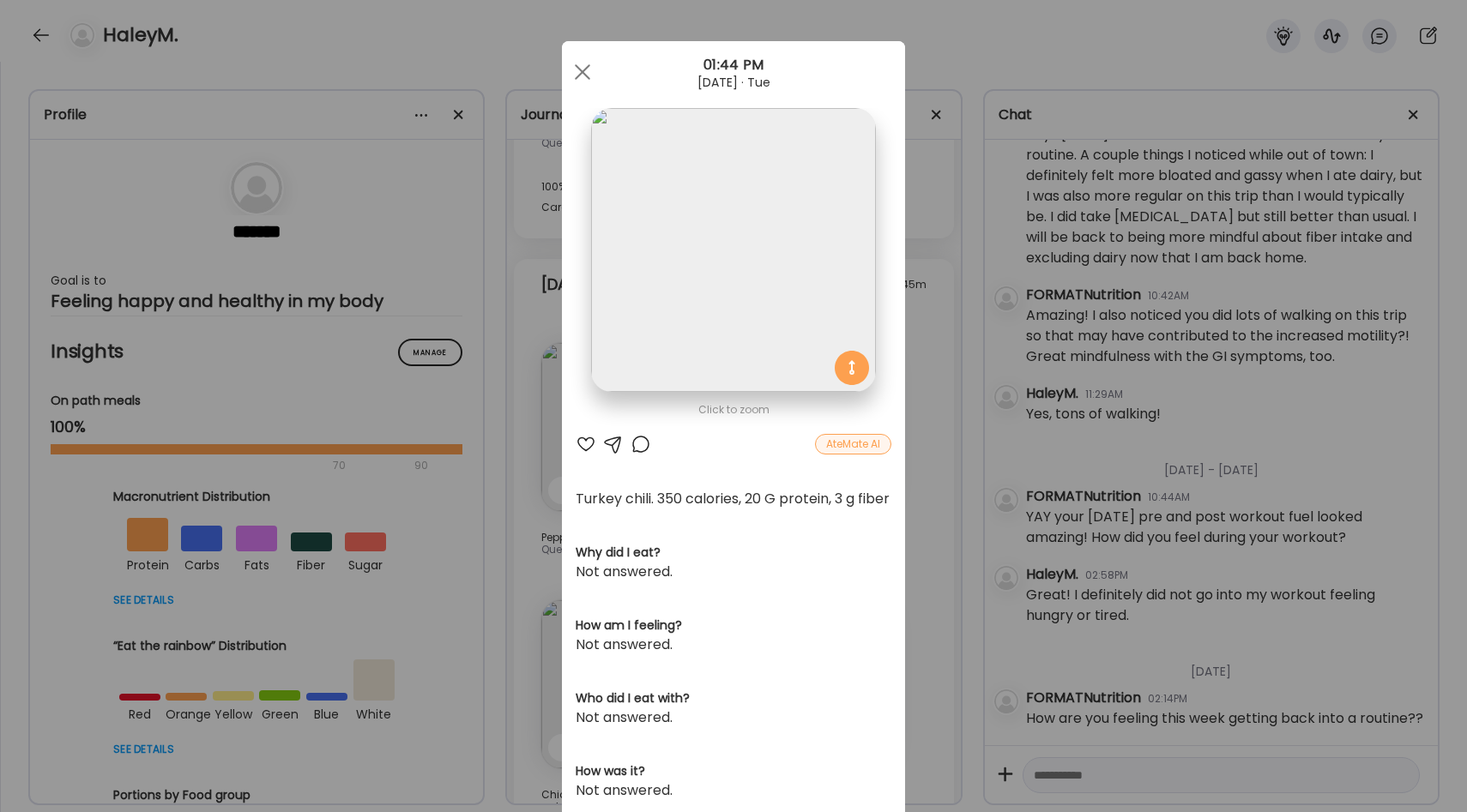
click at [926, 526] on div "Ate Coach Dashboard Wahoo! It’s official Take a moment to set up your Coach Pro…" at bounding box center [733, 406] width 1467 height 812
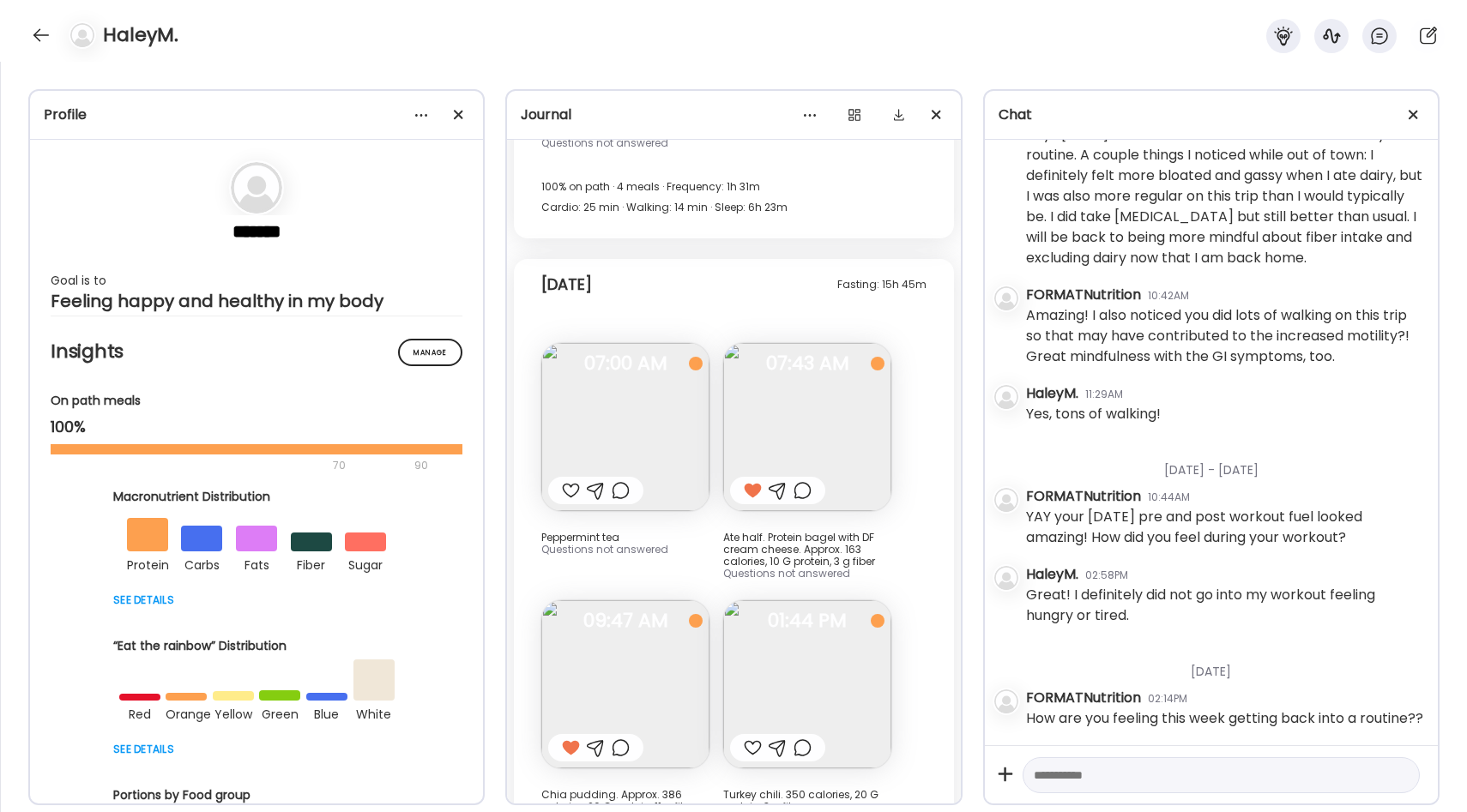
click at [667, 600] on img at bounding box center [625, 684] width 168 height 168
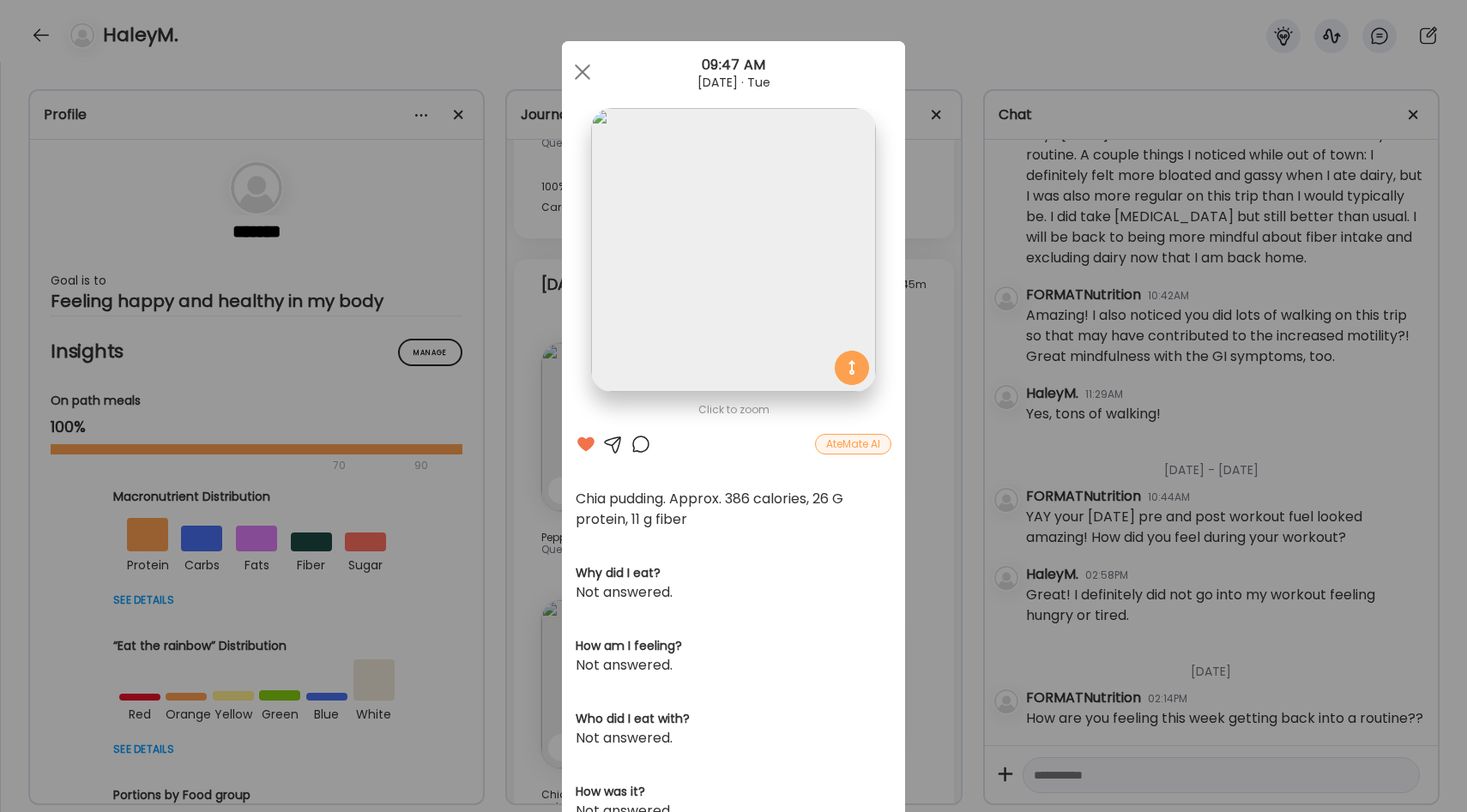
click at [639, 444] on div at bounding box center [640, 443] width 20 height 20
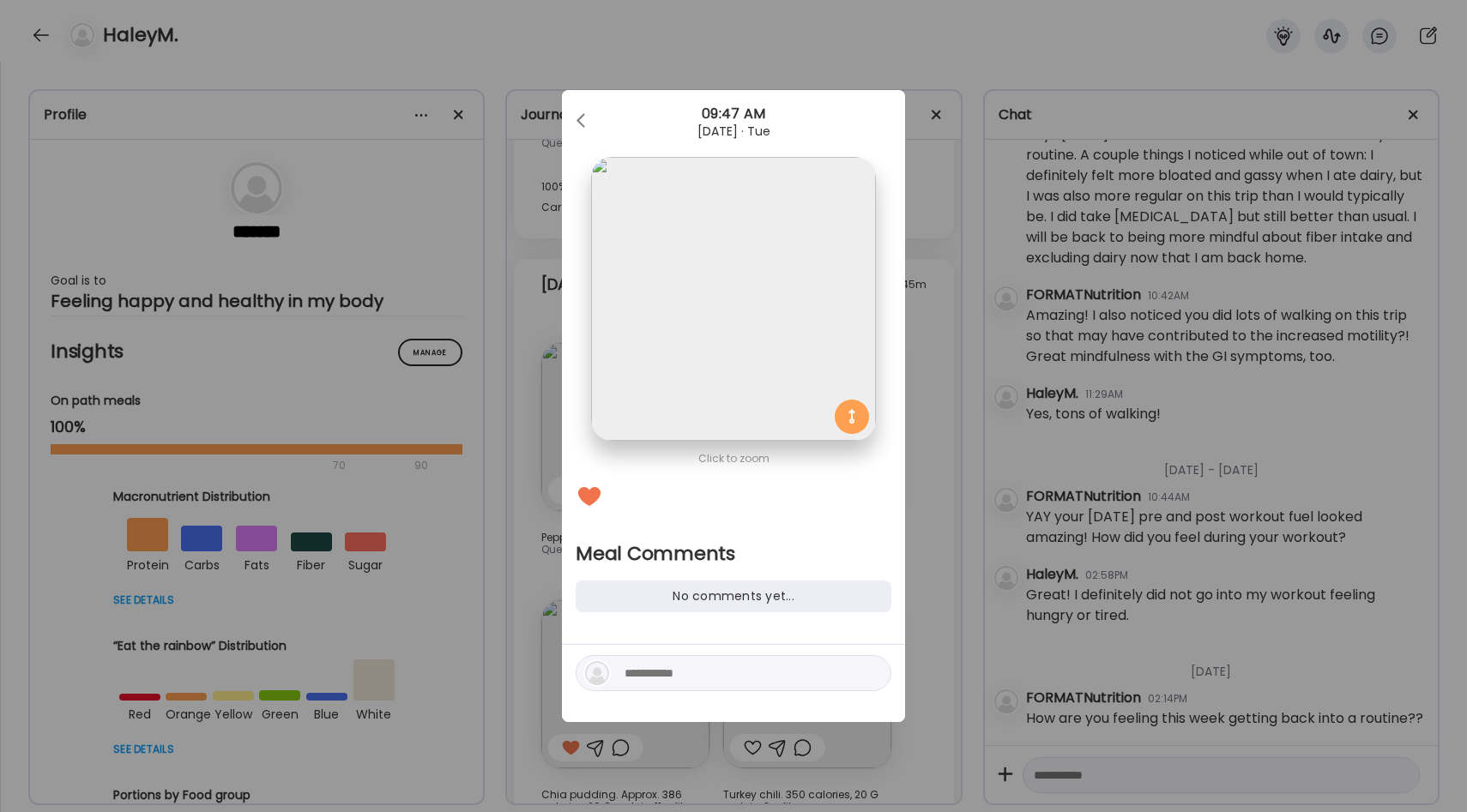
click at [681, 678] on textarea at bounding box center [740, 672] width 232 height 20
type textarea "**********"
click at [862, 676] on div at bounding box center [871, 672] width 24 height 24
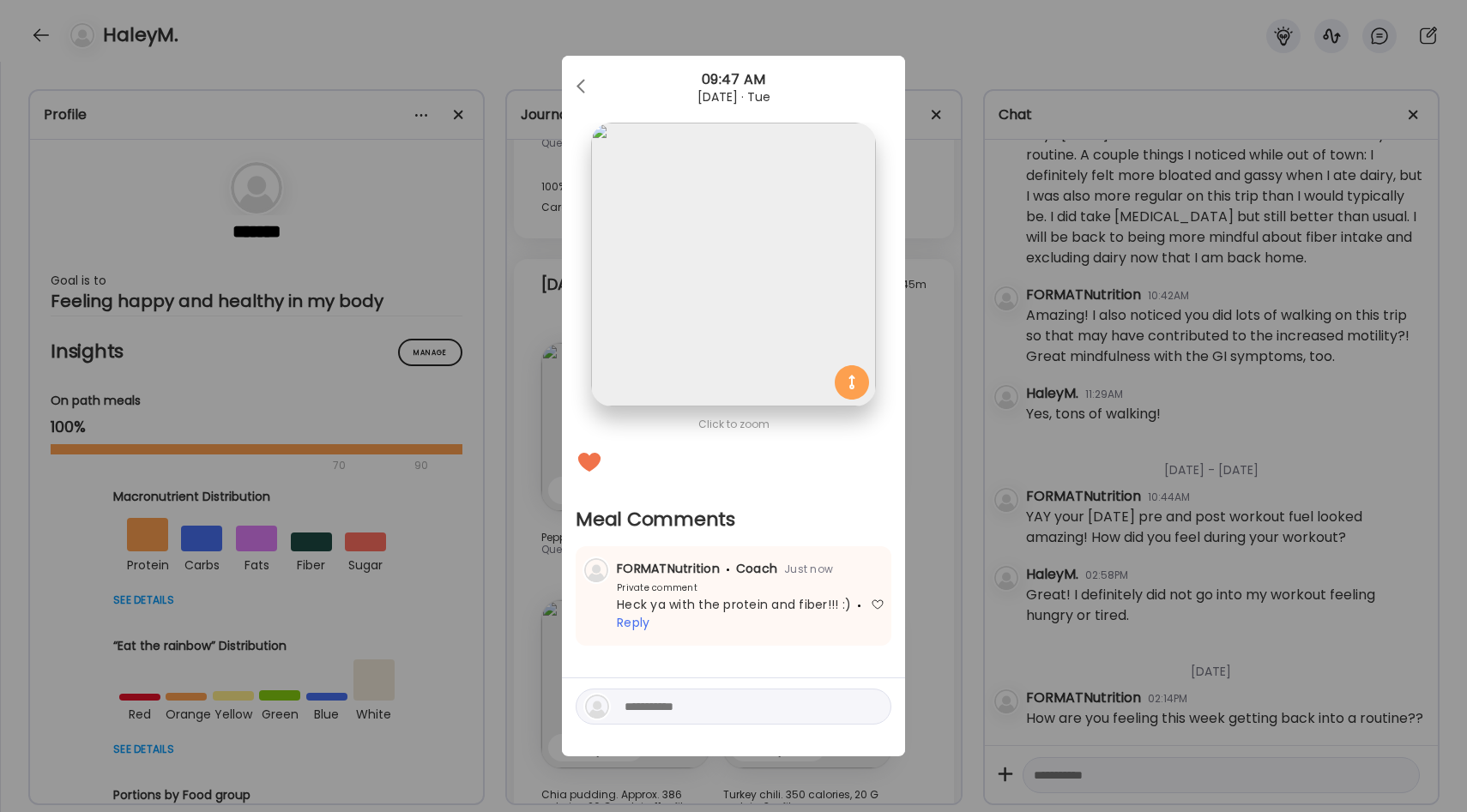
click at [929, 572] on div "Ate Coach Dashboard Wahoo! It’s official Take a moment to set up your Coach Pro…" at bounding box center [733, 406] width 1467 height 812
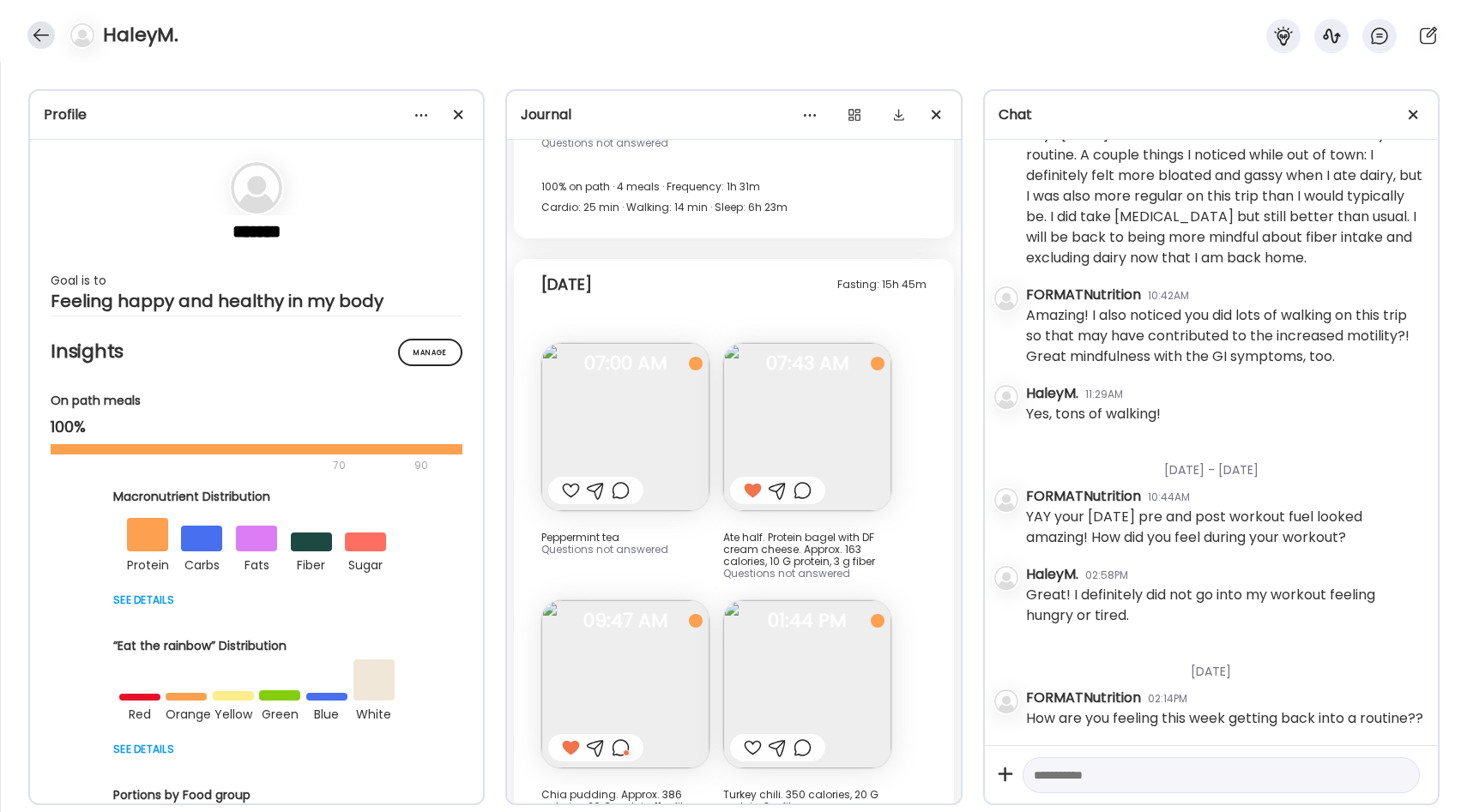
click at [41, 42] on div at bounding box center [40, 34] width 27 height 27
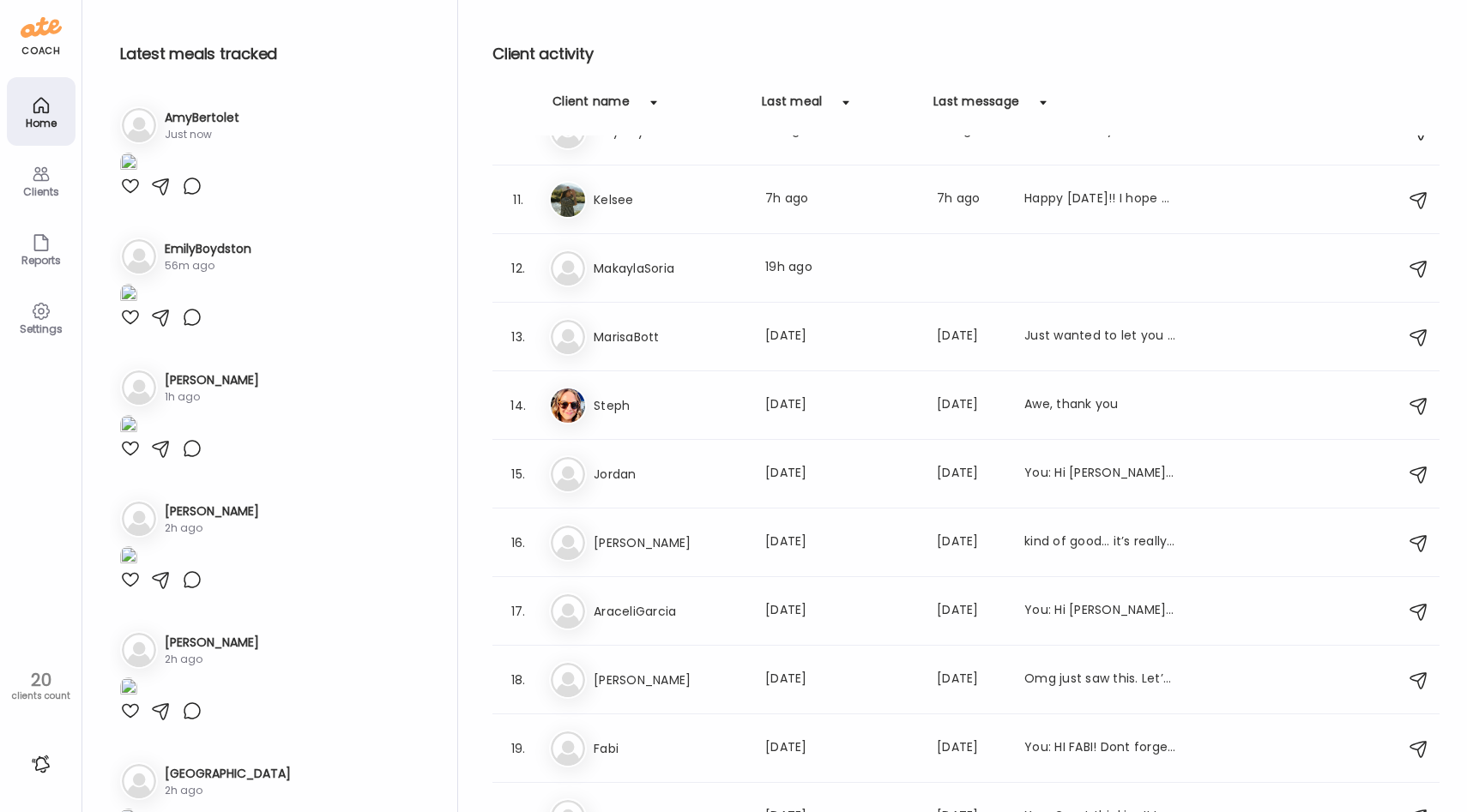
scroll to position [665, 0]
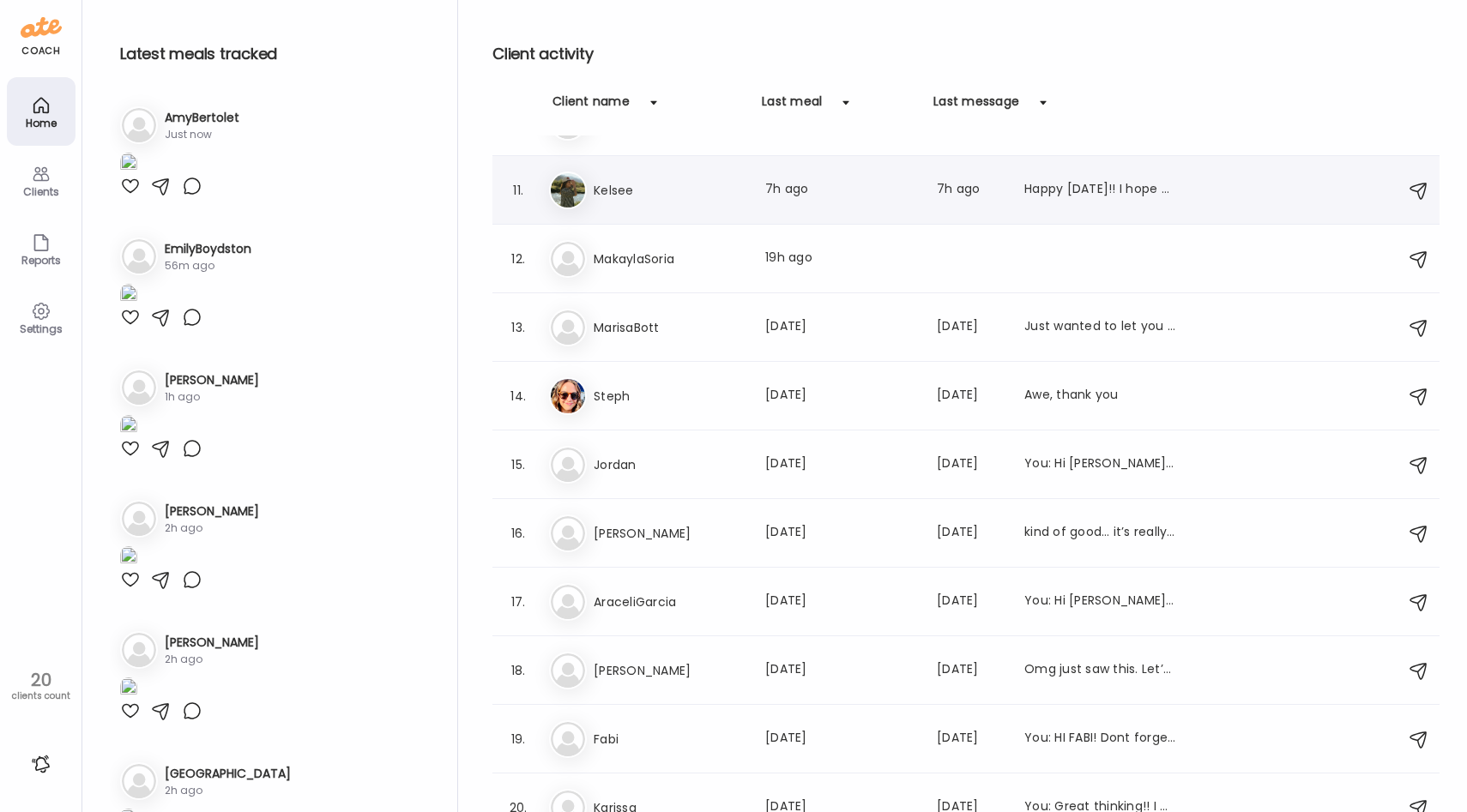
click at [718, 212] on div "11. Ke Kelsee Last meal: 7h ago Last message: 7h ago Happy [DATE]!! I hope you …" at bounding box center [966, 190] width 947 height 68
click at [744, 181] on h3 "Kelsee" at bounding box center [669, 190] width 151 height 20
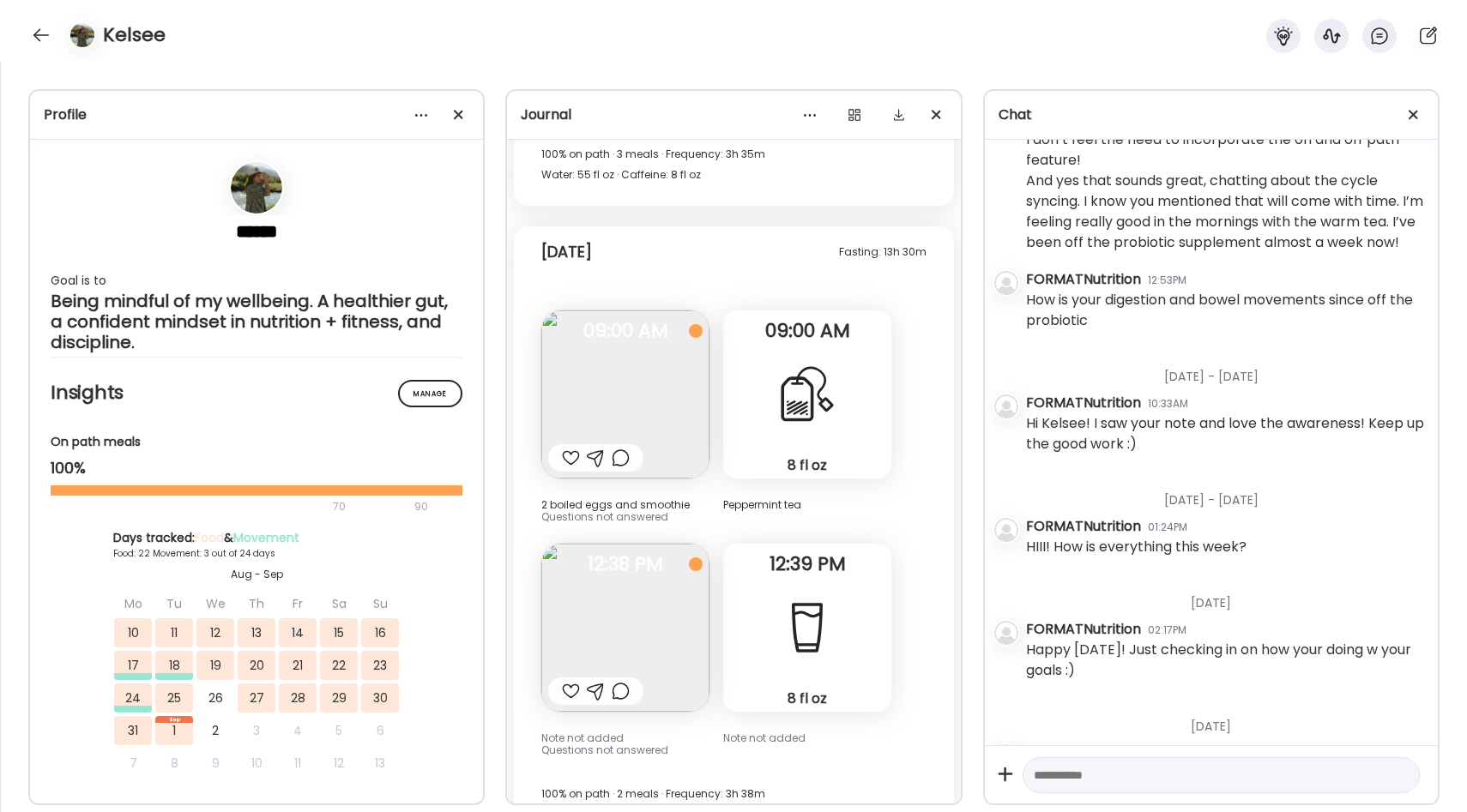
scroll to position [1351, 0]
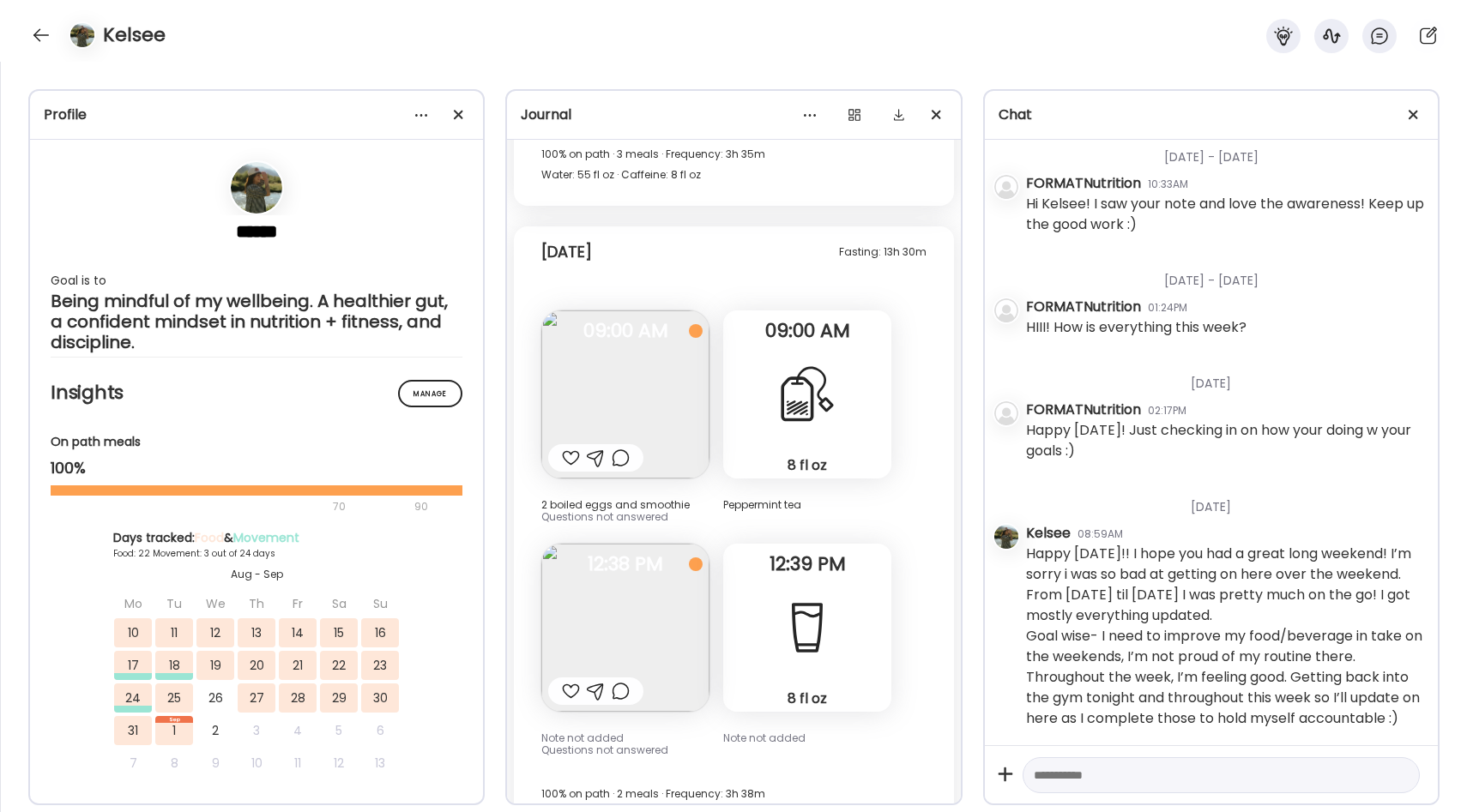
click at [651, 571] on img at bounding box center [625, 627] width 168 height 168
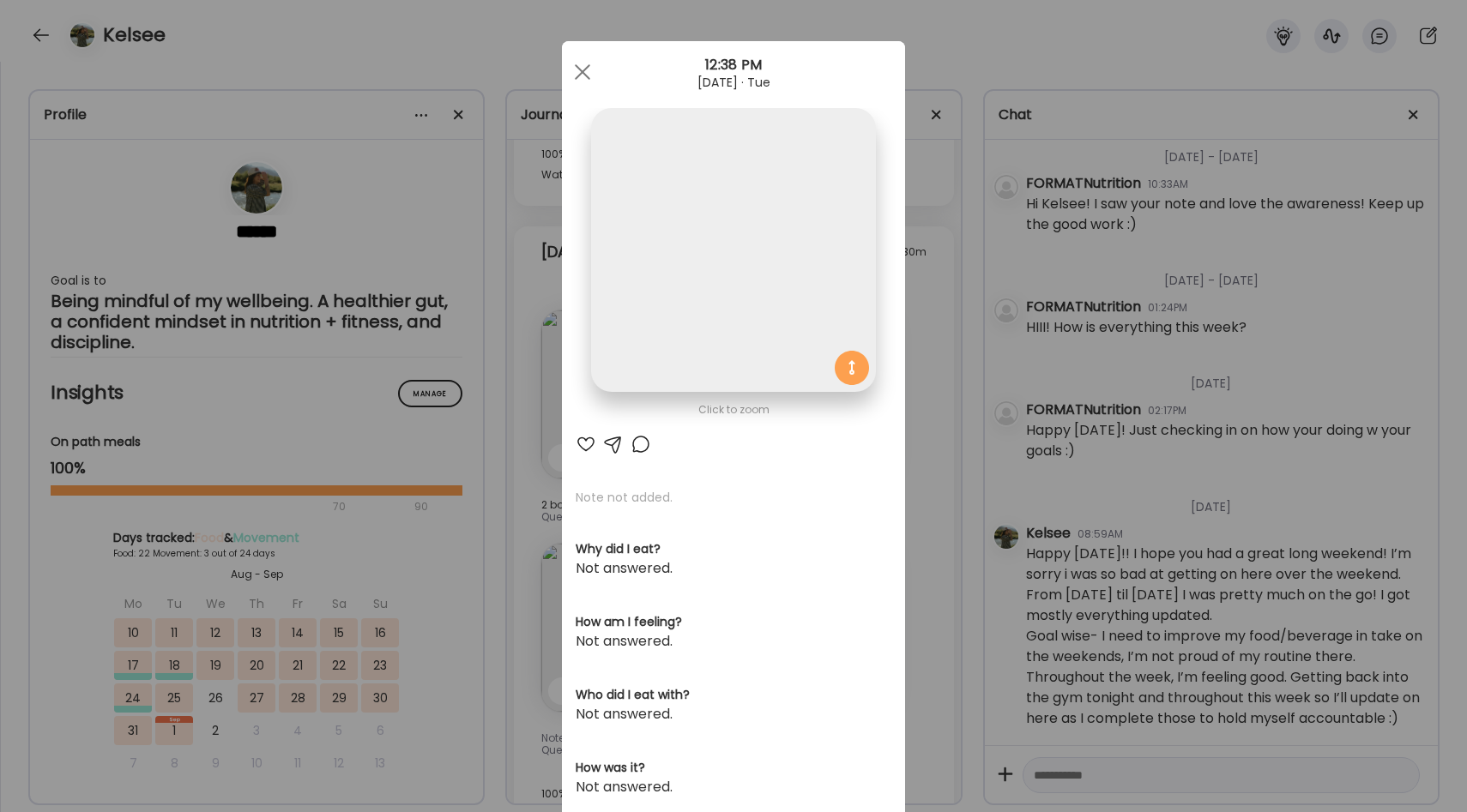
click at [943, 309] on div "Ate Coach Dashboard Wahoo! It’s official Take a moment to set up your Coach Pro…" at bounding box center [733, 406] width 1467 height 812
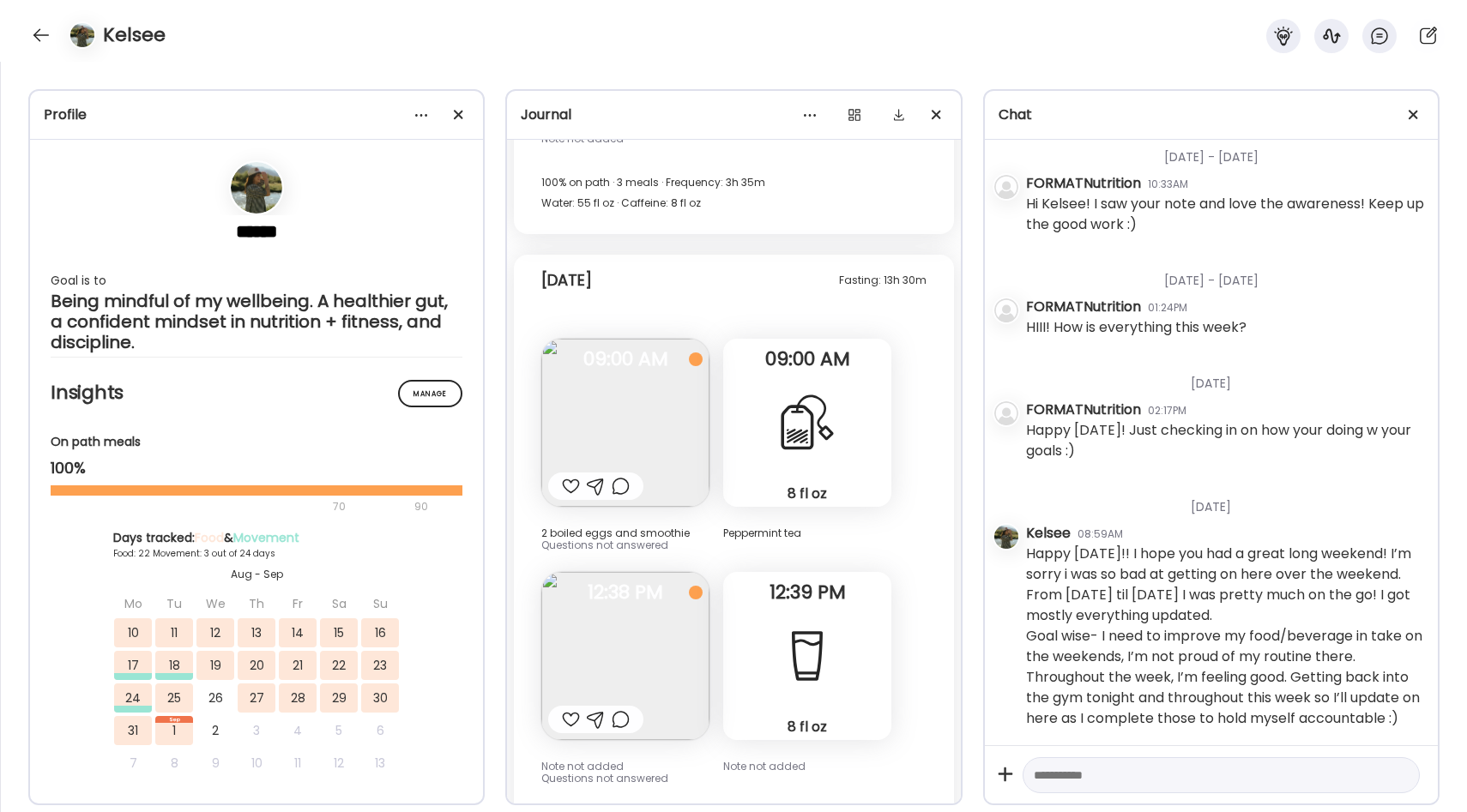
scroll to position [21928, 0]
click at [641, 395] on img at bounding box center [625, 423] width 168 height 168
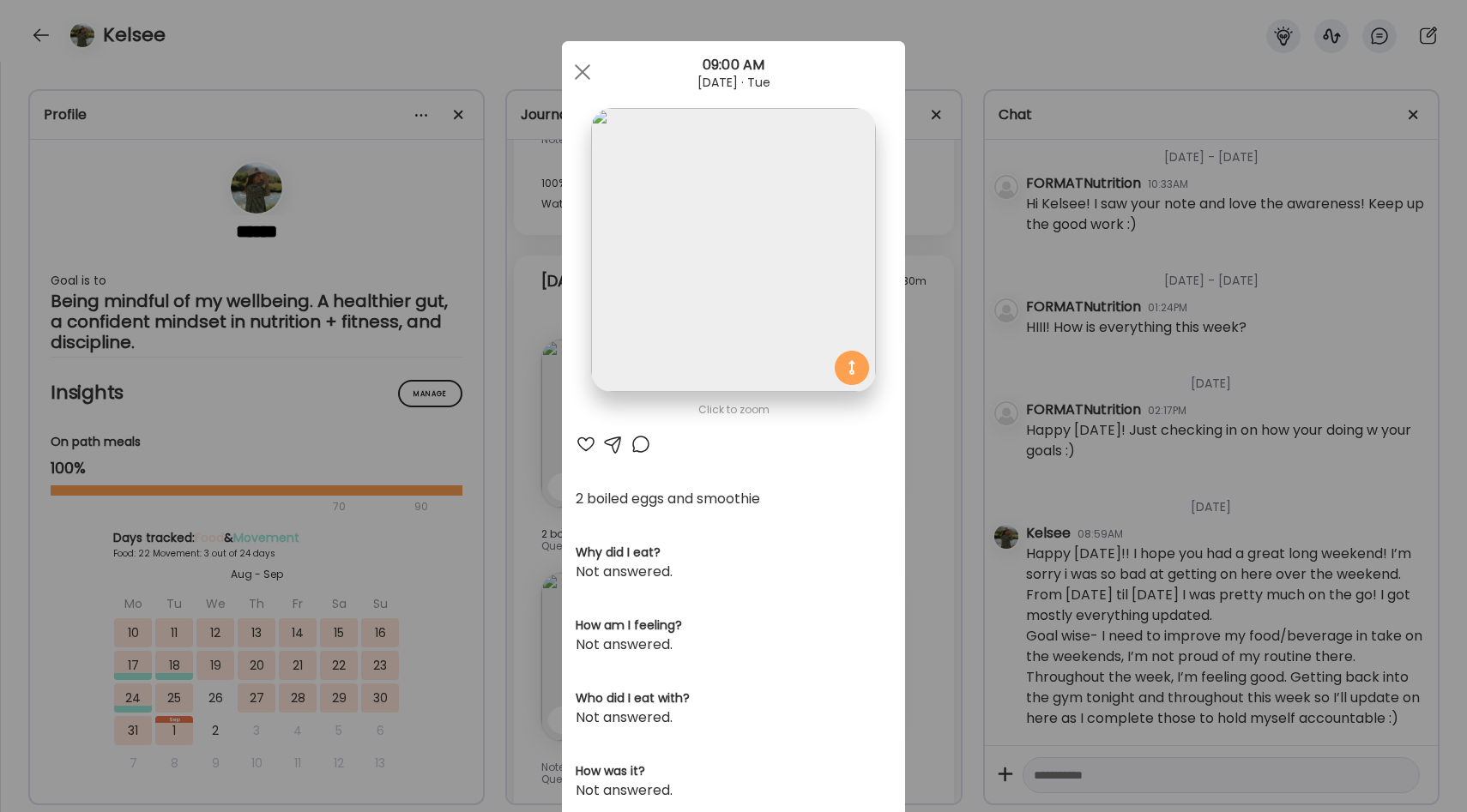
click at [901, 383] on section at bounding box center [733, 269] width 343 height 322
click at [939, 394] on div "Ate Coach Dashboard Wahoo! It’s official Take a moment to set up your Coach Pro…" at bounding box center [733, 406] width 1467 height 812
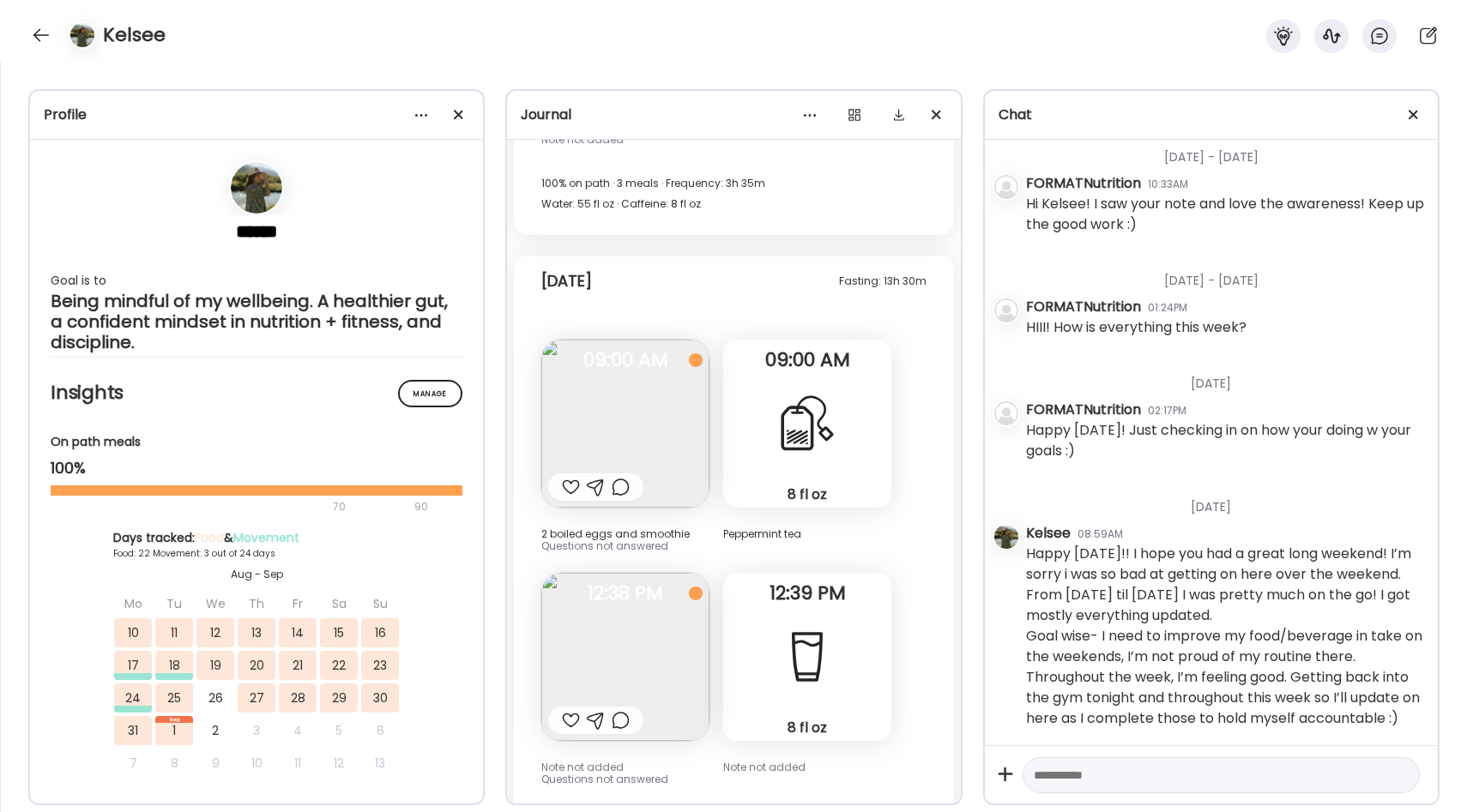
click at [839, 387] on div "8 fl oz Tea" at bounding box center [807, 423] width 168 height 168
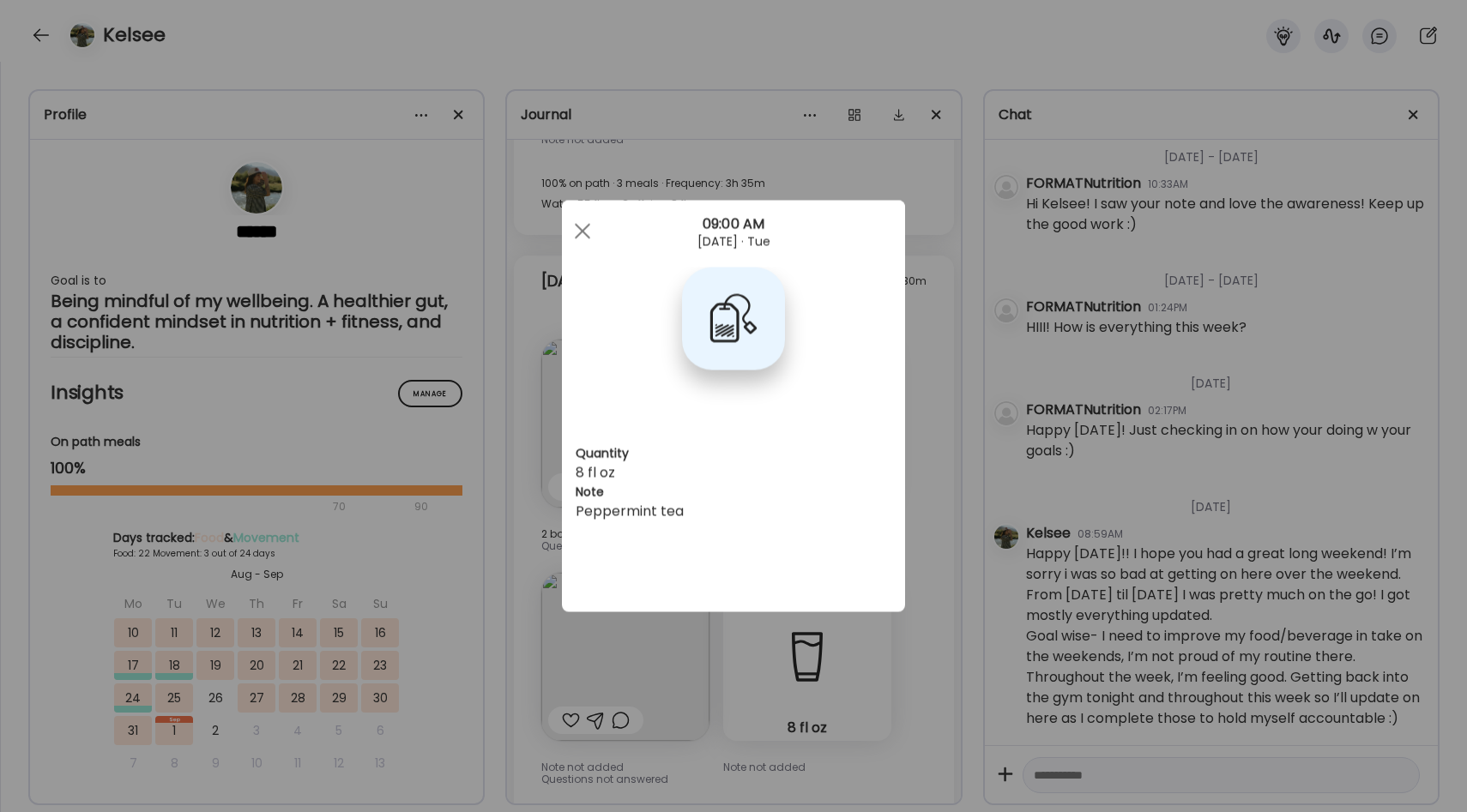
click at [935, 386] on div "Ate Coach Dashboard Wahoo! It’s official Take a moment to set up your Coach Pro…" at bounding box center [733, 406] width 1467 height 812
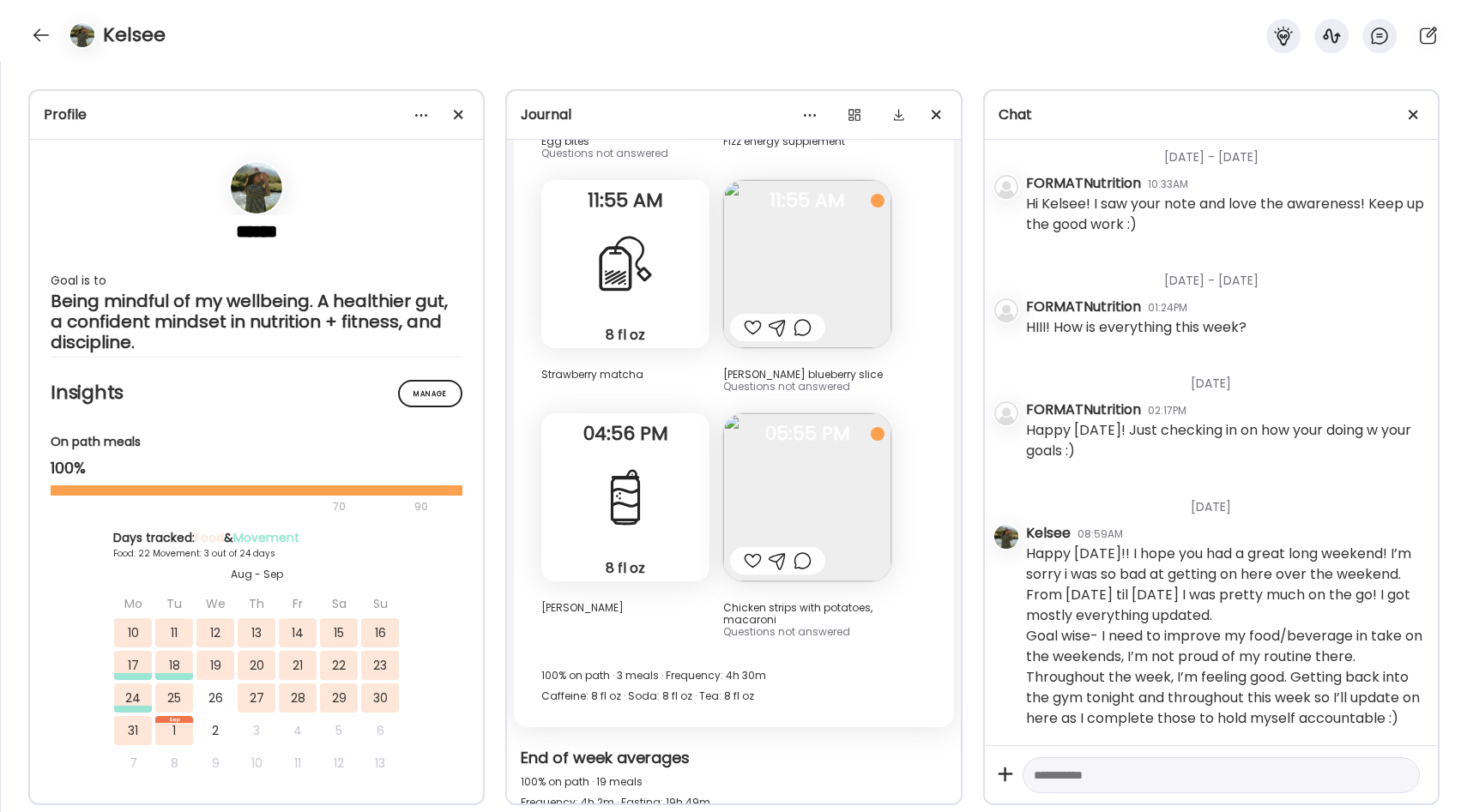
scroll to position [21957, 0]
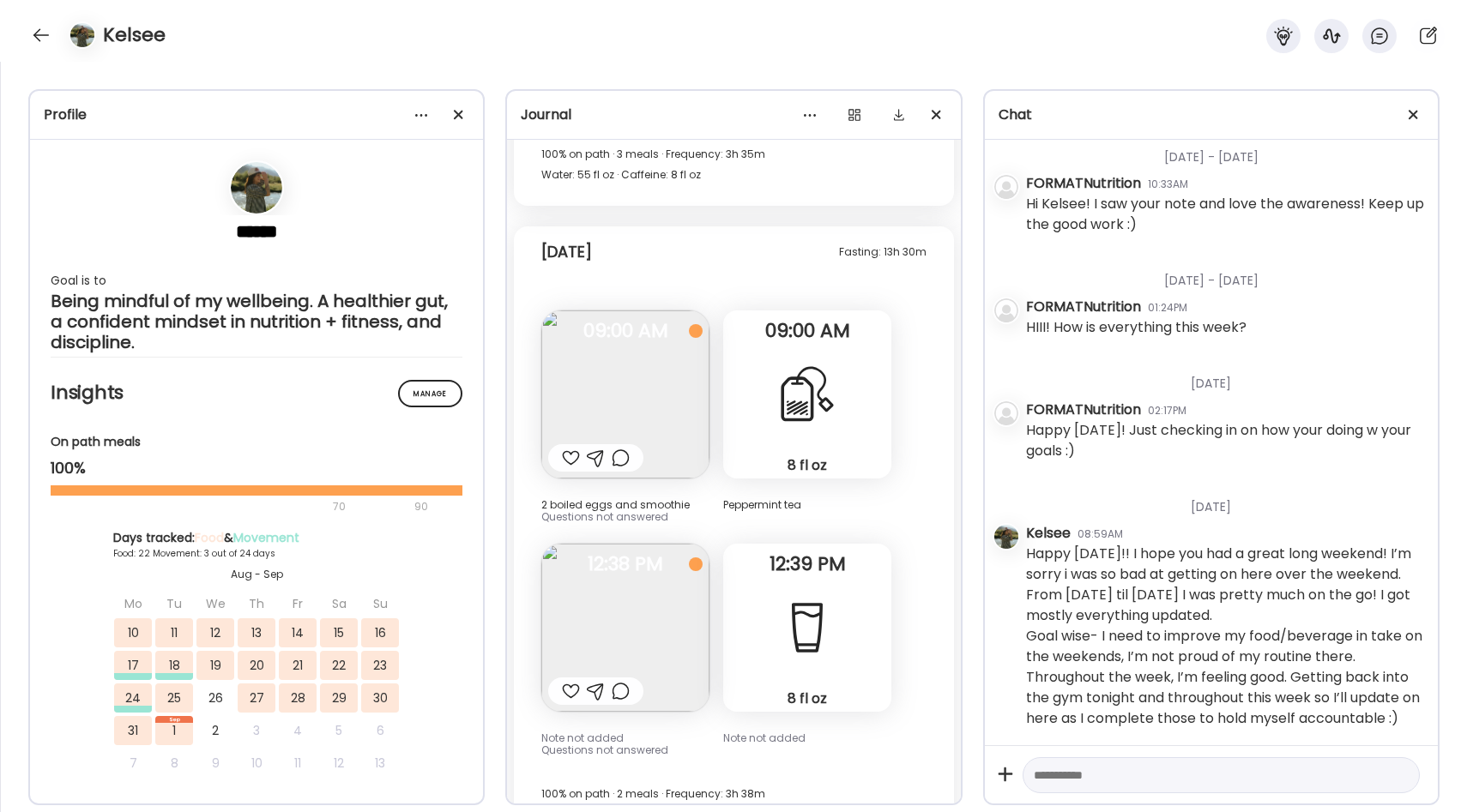
click at [1096, 784] on textarea at bounding box center [1205, 775] width 344 height 20
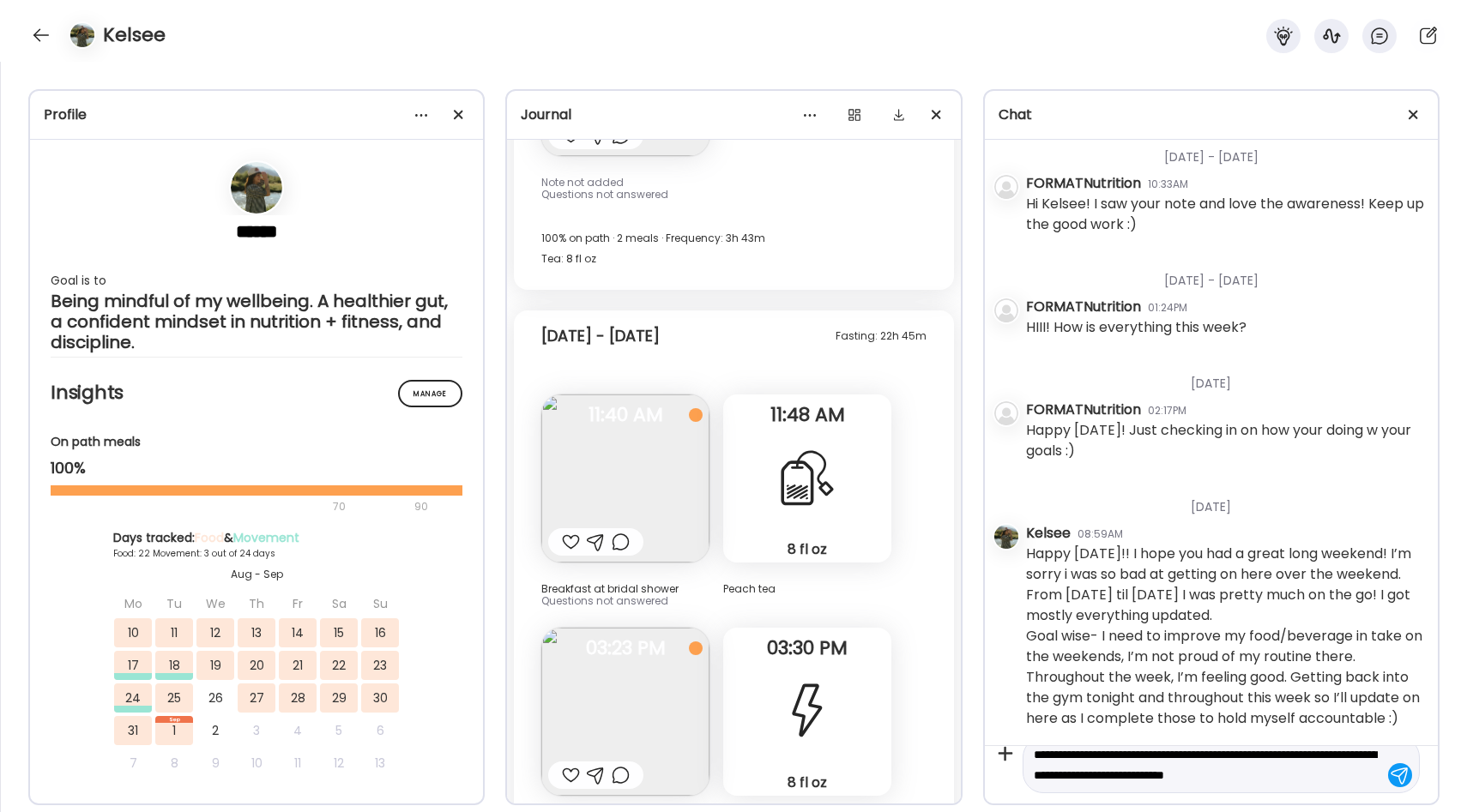
scroll to position [19036, 0]
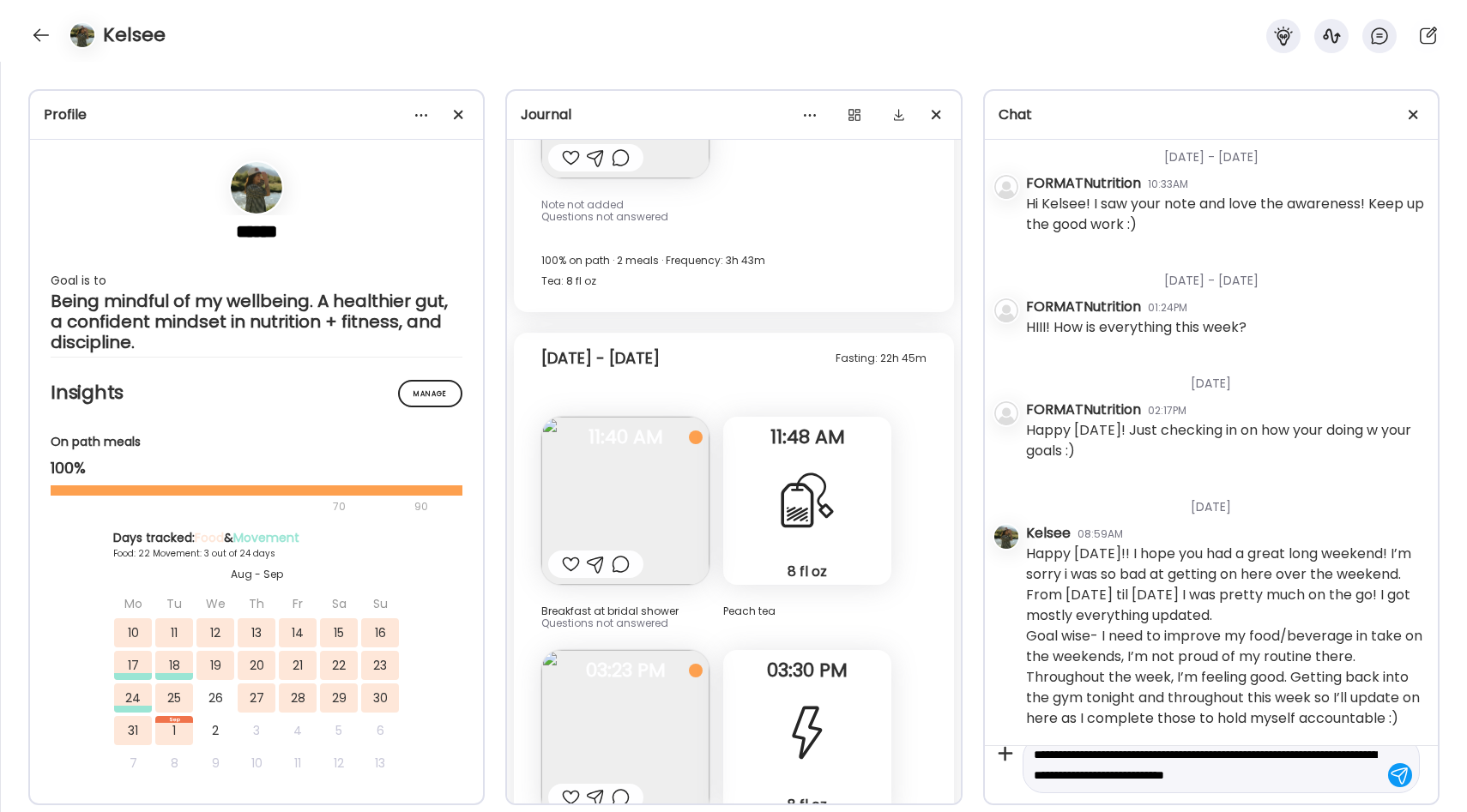
click at [614, 439] on img at bounding box center [625, 500] width 168 height 168
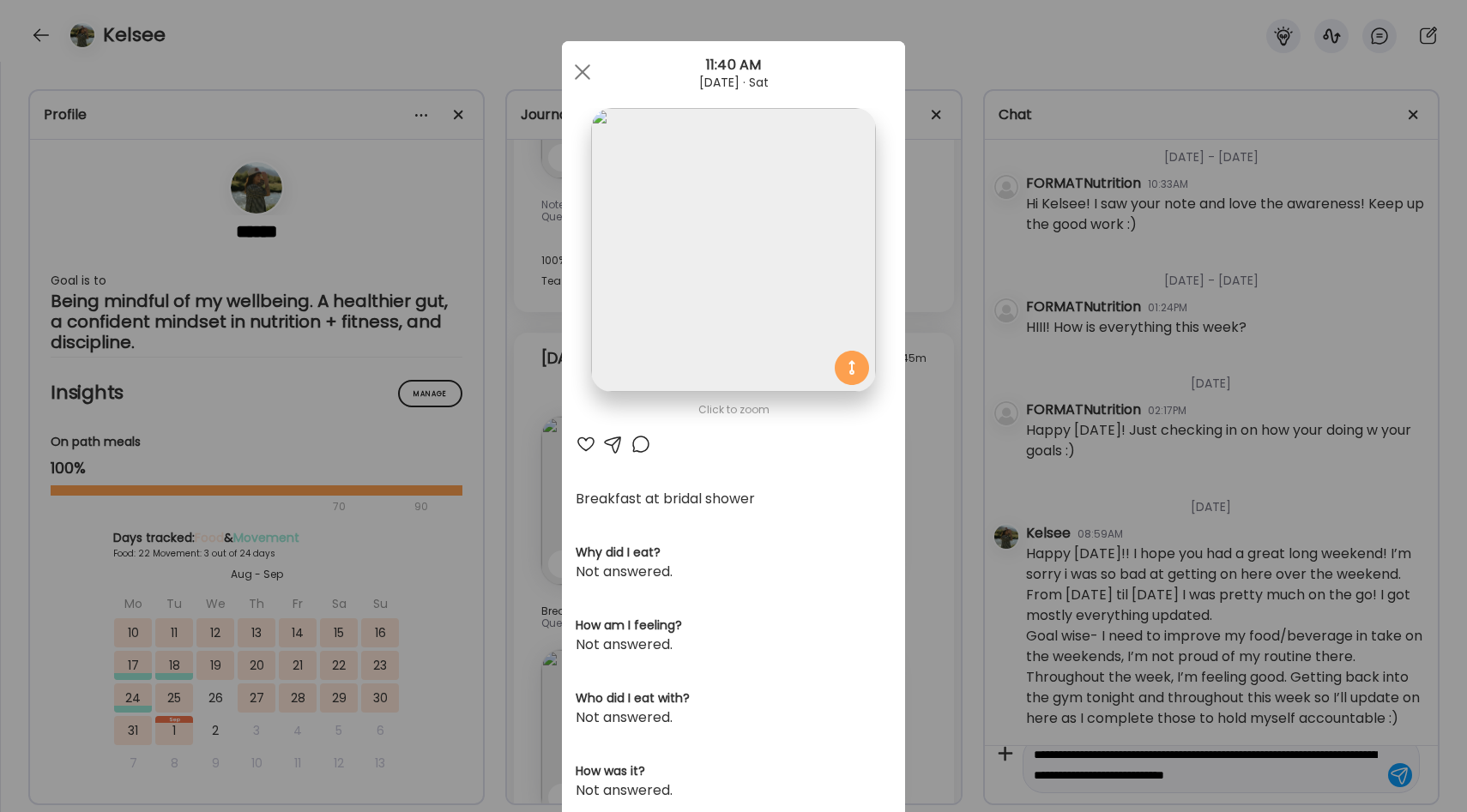
click at [934, 393] on div "Ate Coach Dashboard Wahoo! It’s official Take a moment to set up your Coach Pro…" at bounding box center [733, 406] width 1467 height 812
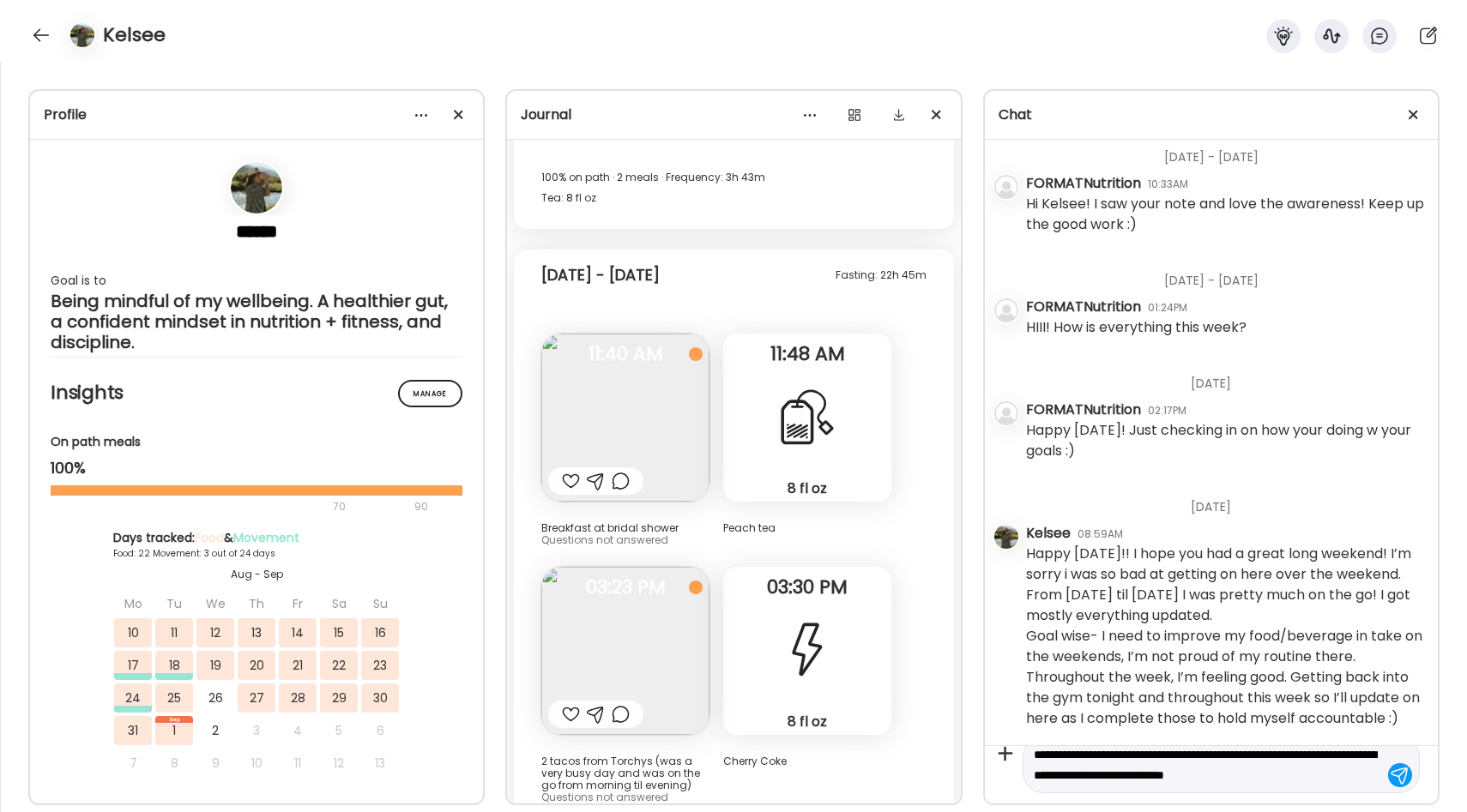
scroll to position [19124, 0]
click at [653, 571] on img at bounding box center [625, 646] width 168 height 168
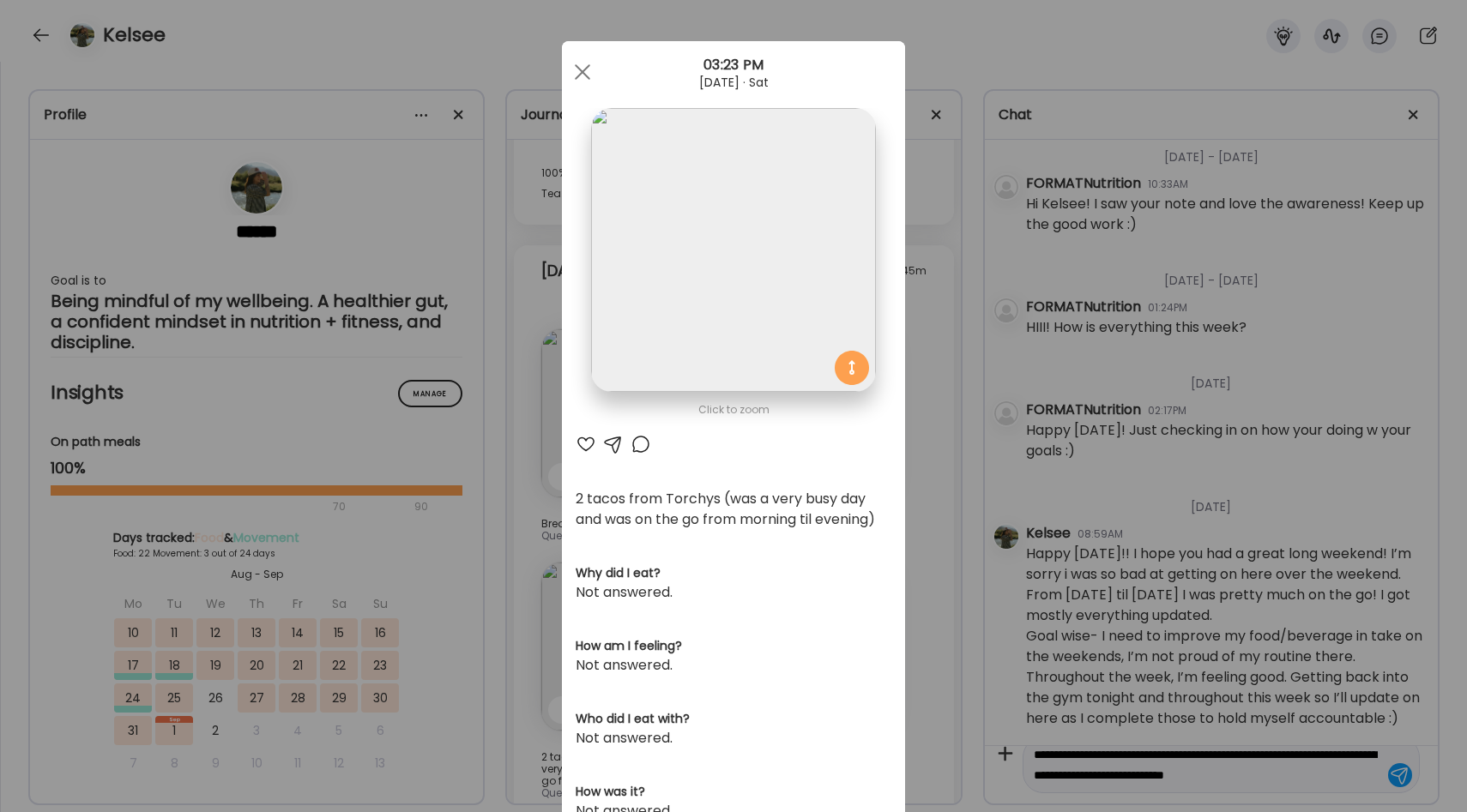
click at [923, 497] on div "Ate Coach Dashboard Wahoo! It’s official Take a moment to set up your Coach Pro…" at bounding box center [733, 406] width 1467 height 812
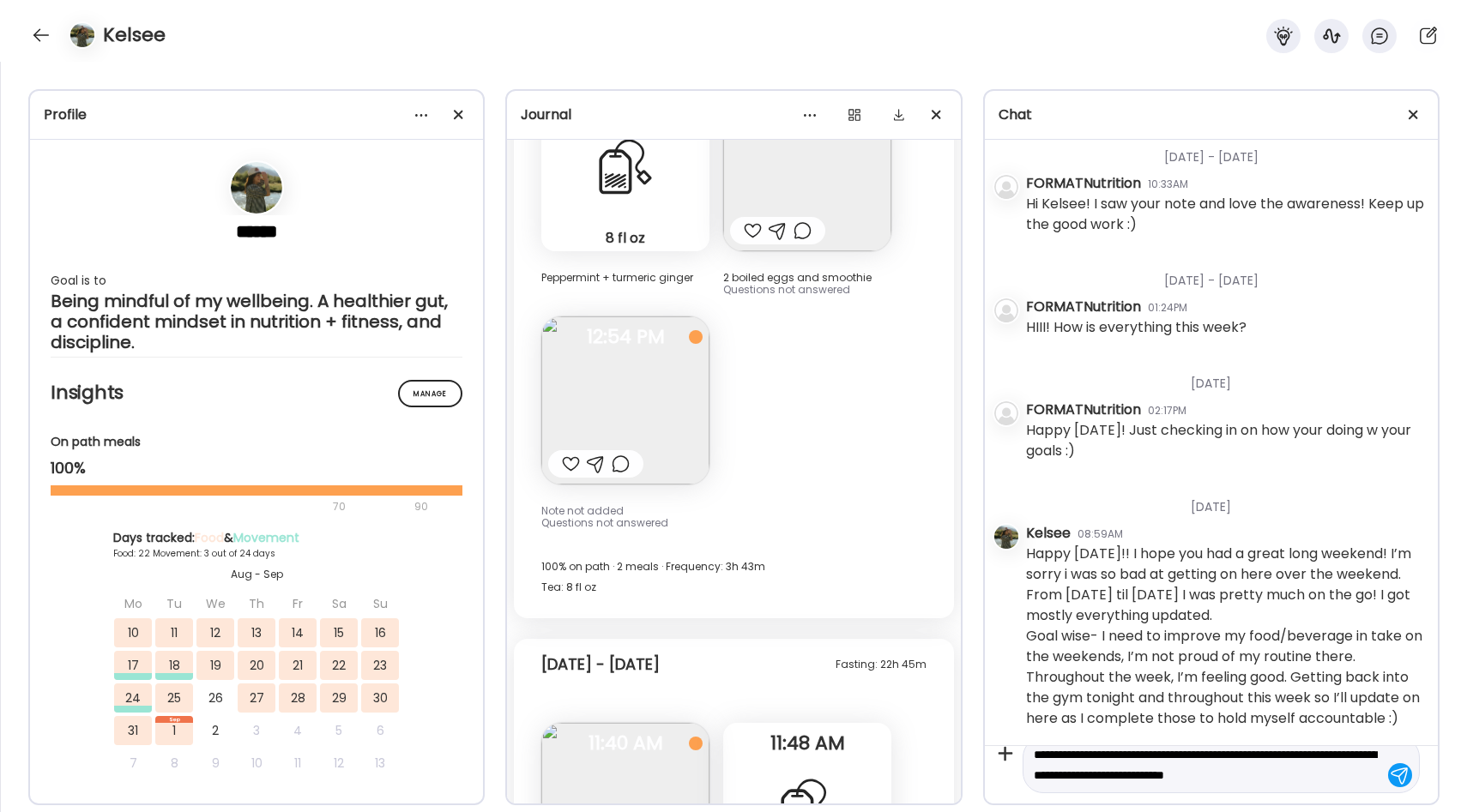
scroll to position [18670, 0]
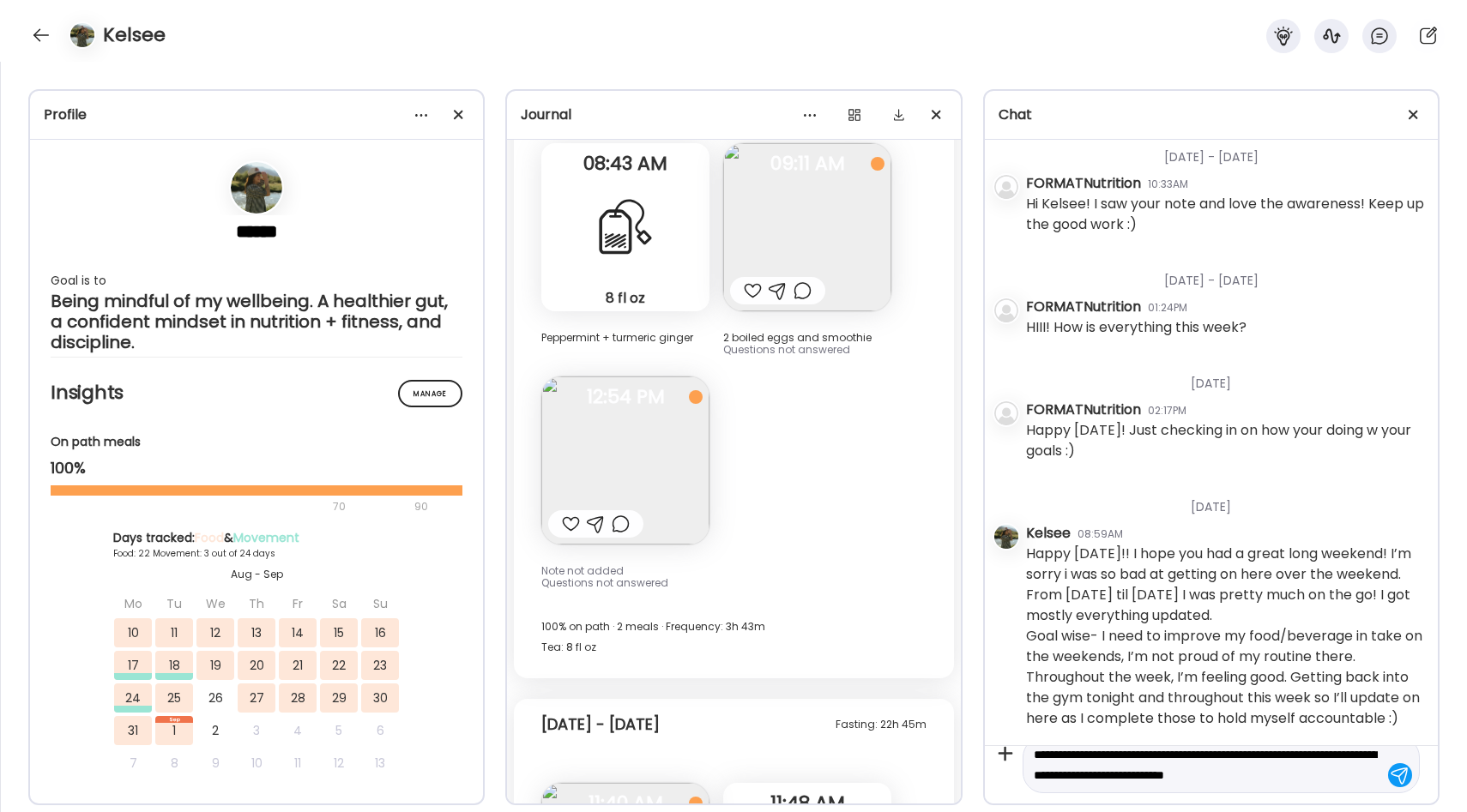
click at [677, 440] on img at bounding box center [625, 460] width 168 height 168
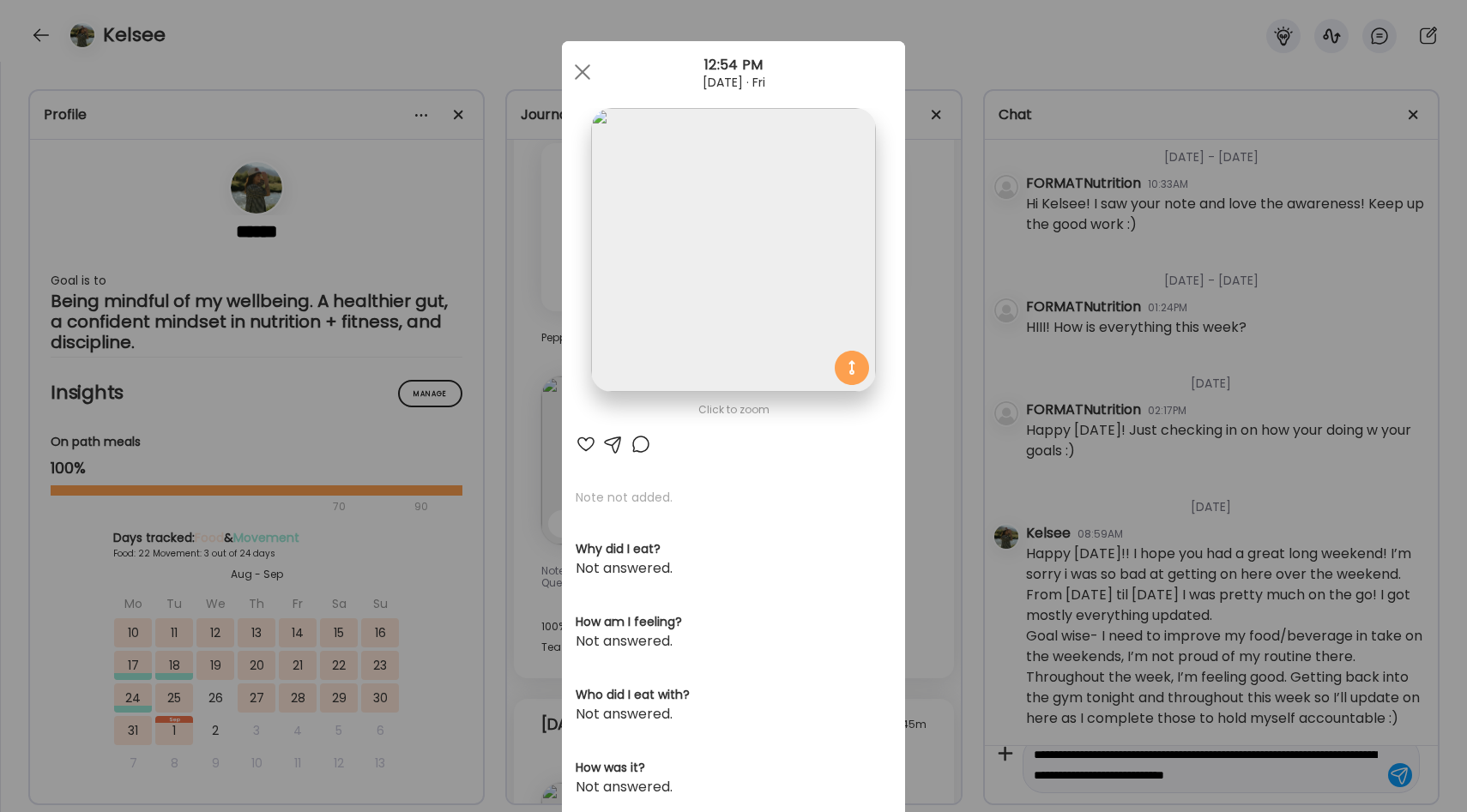
click at [928, 451] on div "Ate Coach Dashboard Wahoo! It’s official Take a moment to set up your Coach Pro…" at bounding box center [733, 406] width 1467 height 812
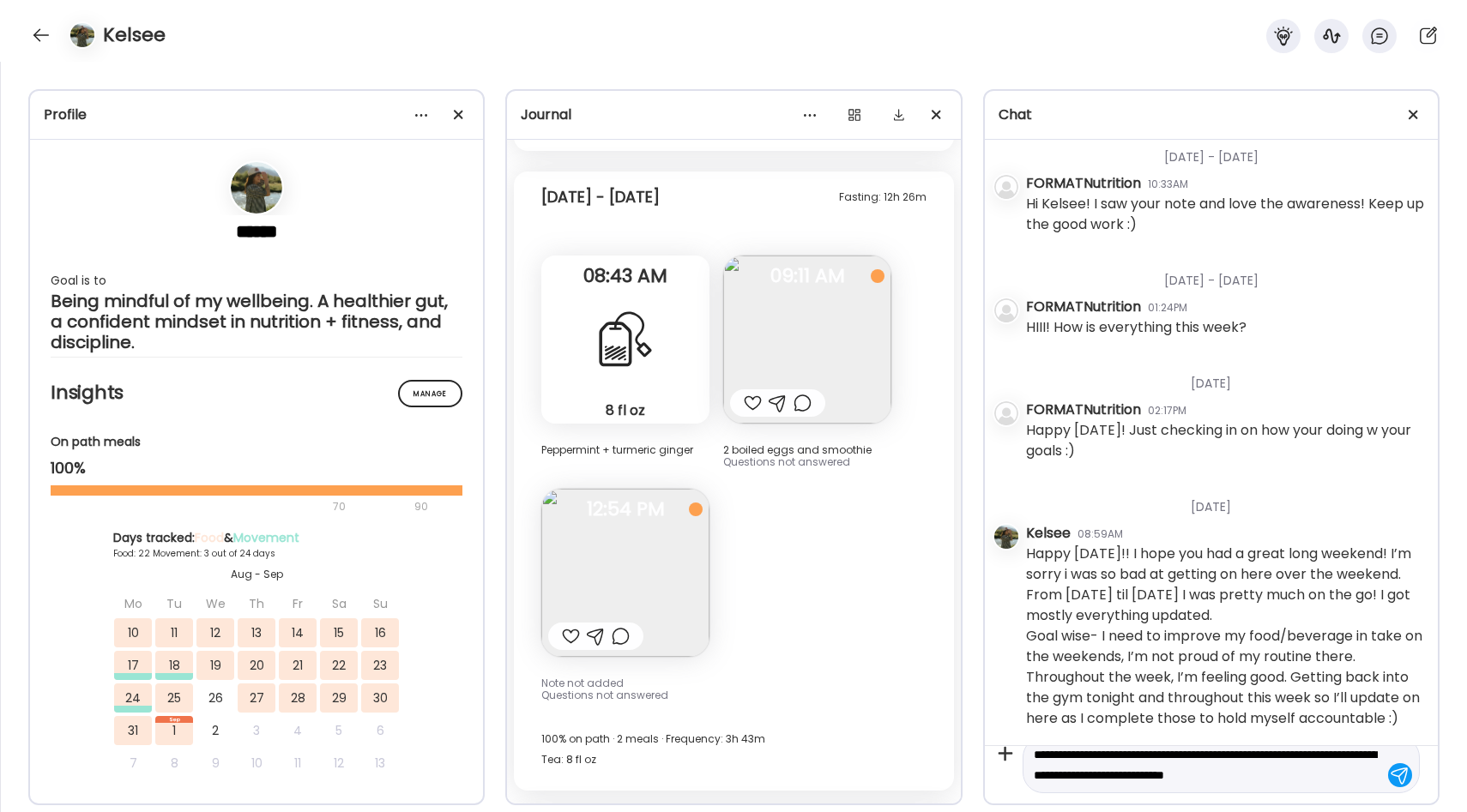
scroll to position [18547, 0]
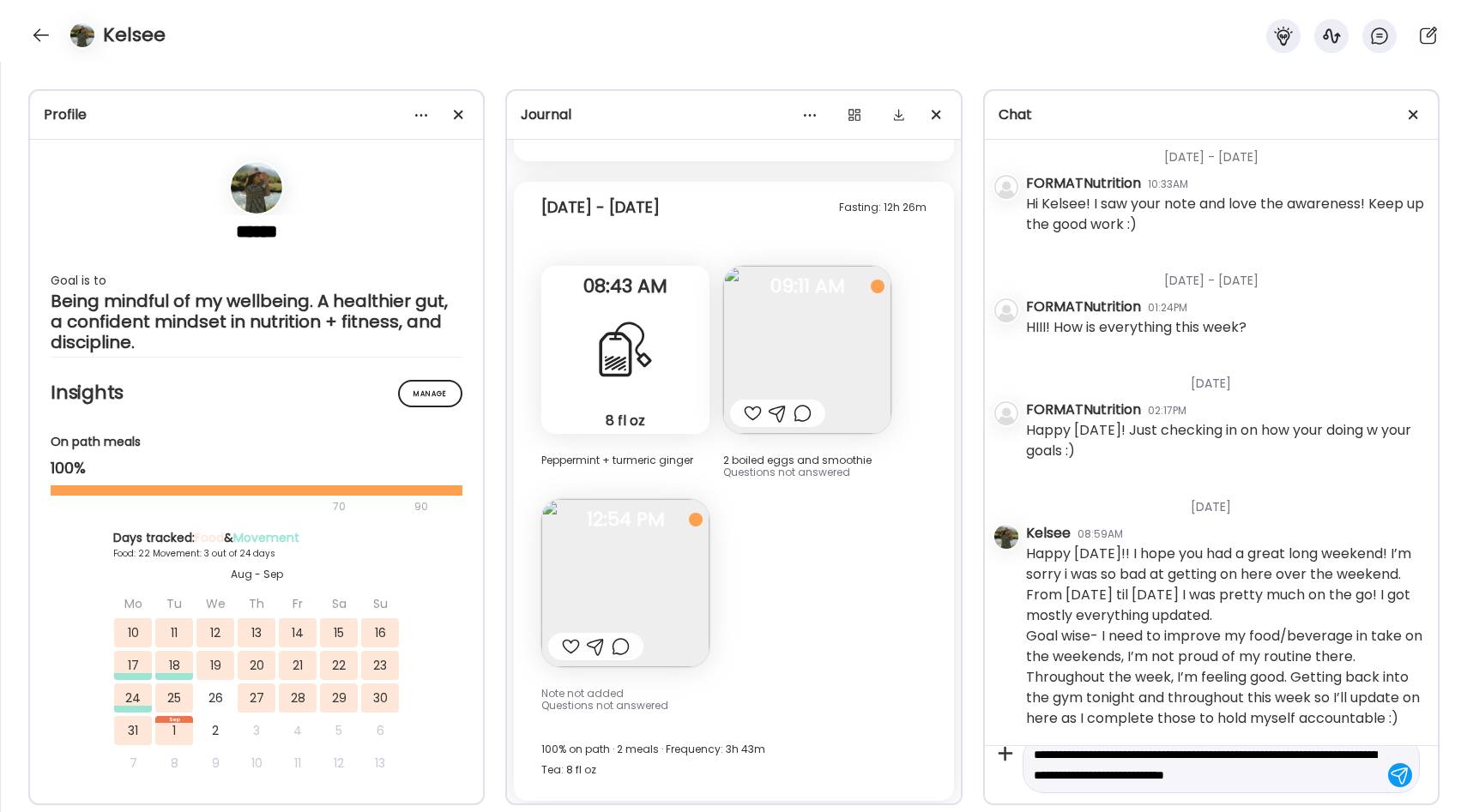
click at [834, 301] on img at bounding box center [807, 349] width 168 height 168
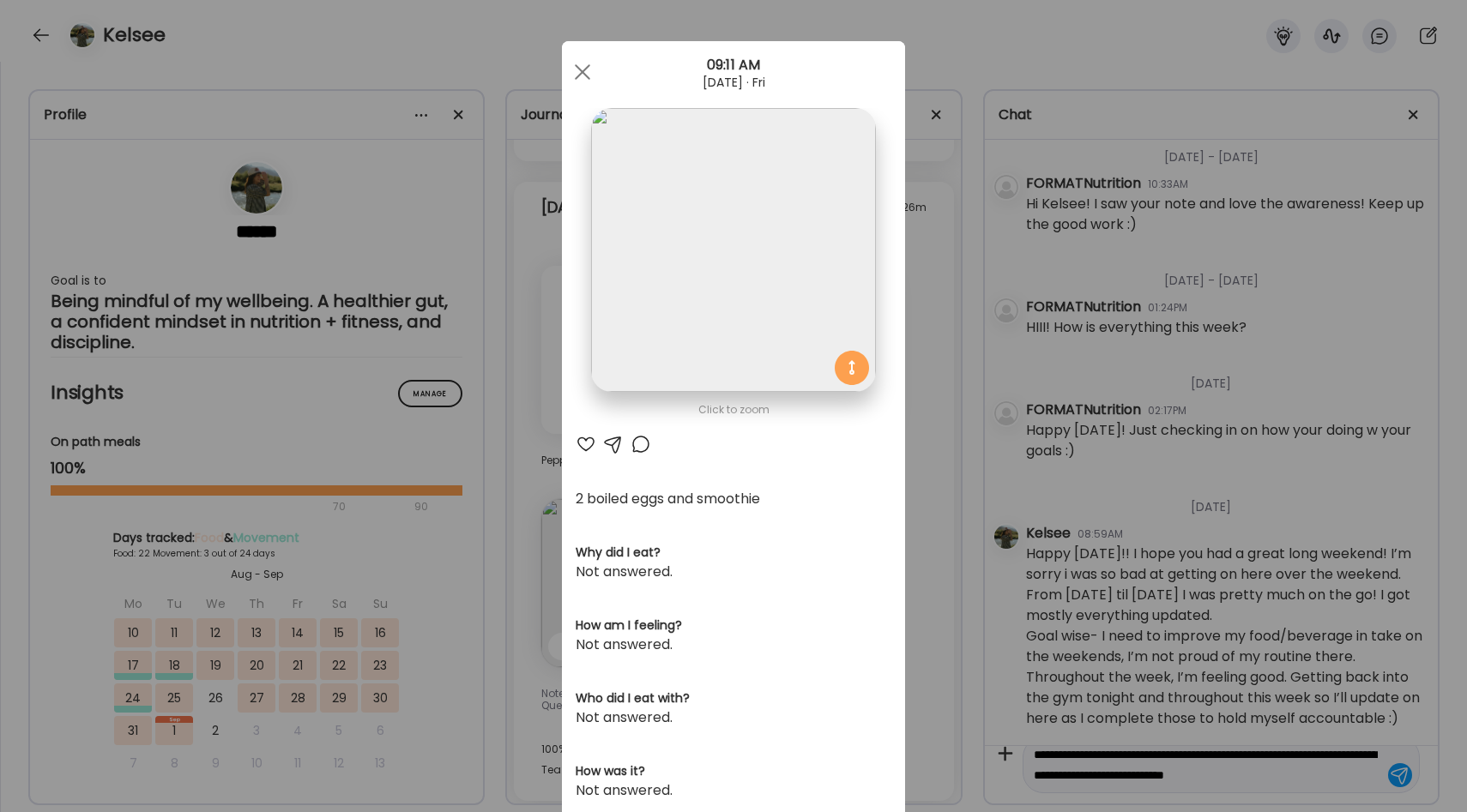
click at [935, 334] on div "Ate Coach Dashboard Wahoo! It’s official Take a moment to set up your Coach Pro…" at bounding box center [733, 406] width 1467 height 812
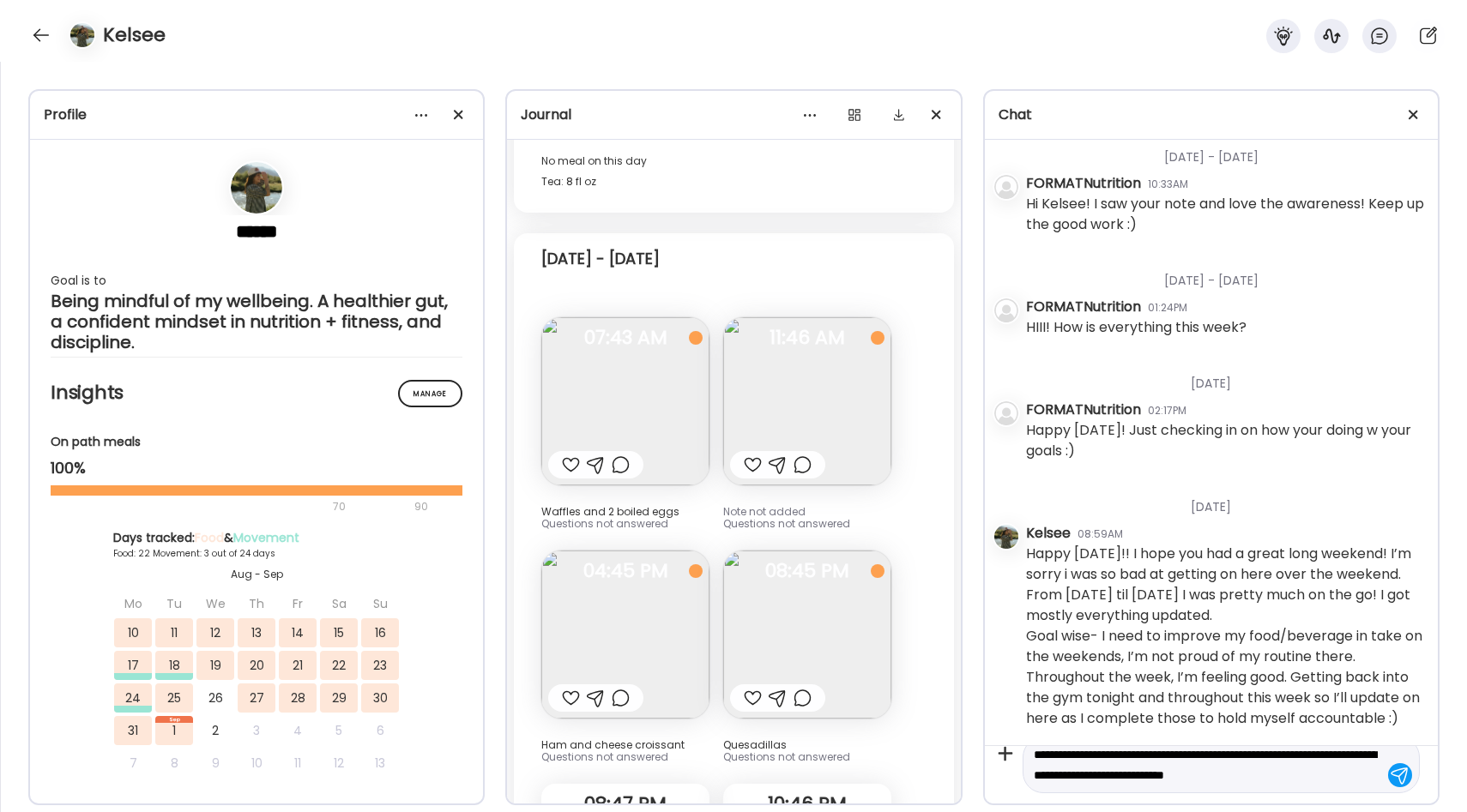
scroll to position [17630, 0]
click at [809, 323] on img at bounding box center [807, 405] width 168 height 168
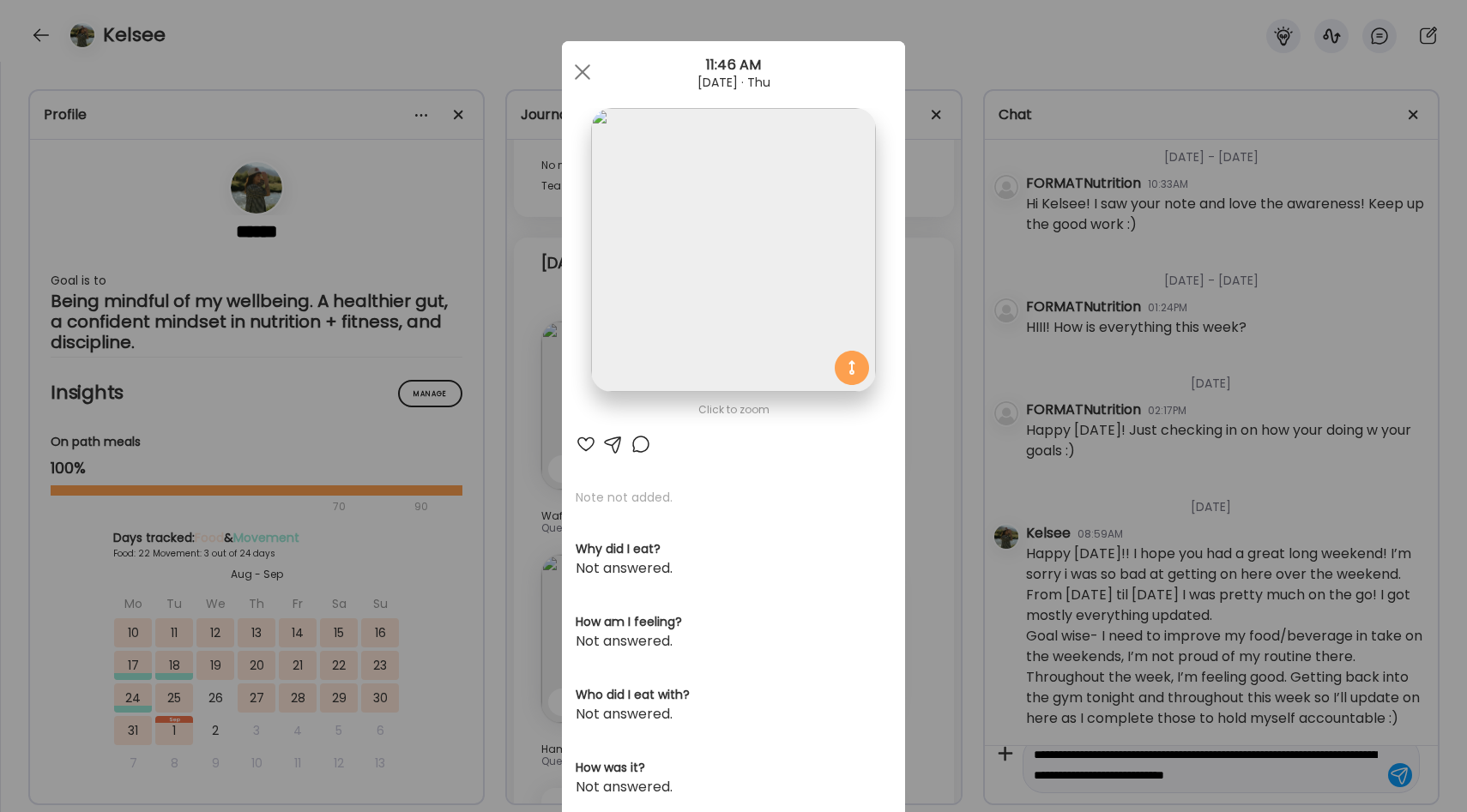
click at [933, 322] on div "Ate Coach Dashboard Wahoo! It’s official Take a moment to set up your Coach Pro…" at bounding box center [733, 406] width 1467 height 812
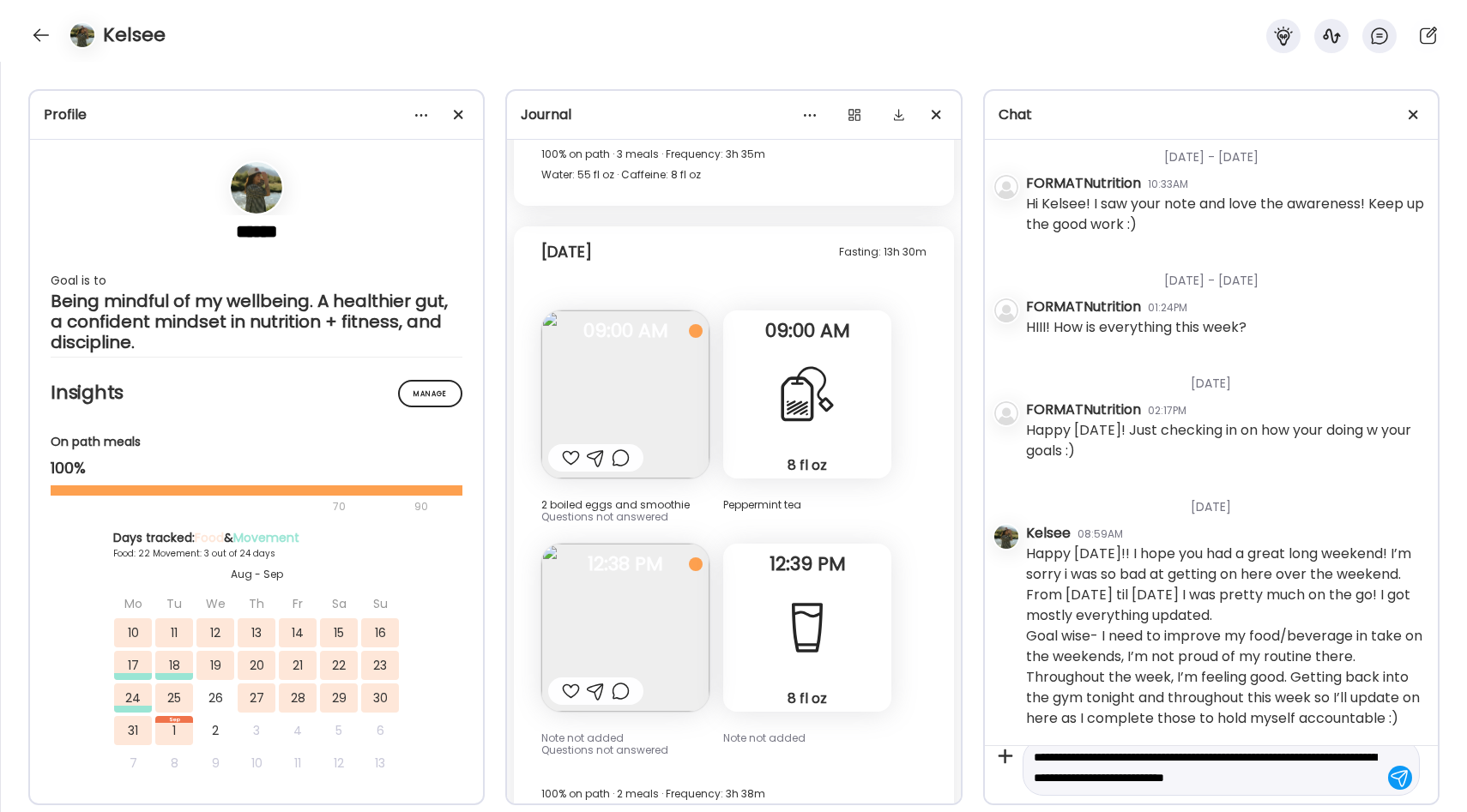
scroll to position [19, 0]
click at [1350, 777] on textarea "**********" at bounding box center [1205, 765] width 344 height 41
type textarea "**********"
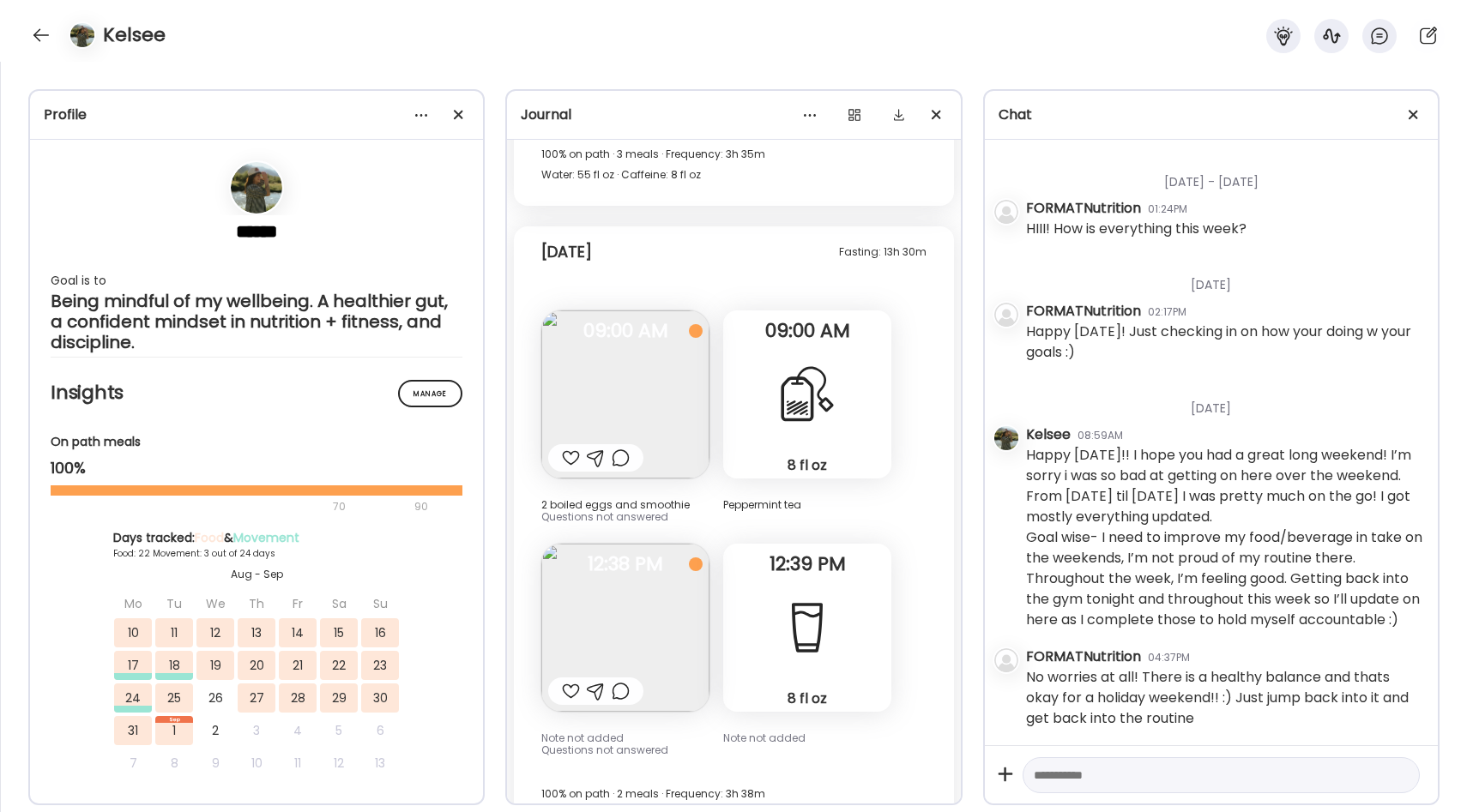
scroll to position [1450, 0]
click at [39, 32] on div at bounding box center [40, 34] width 27 height 27
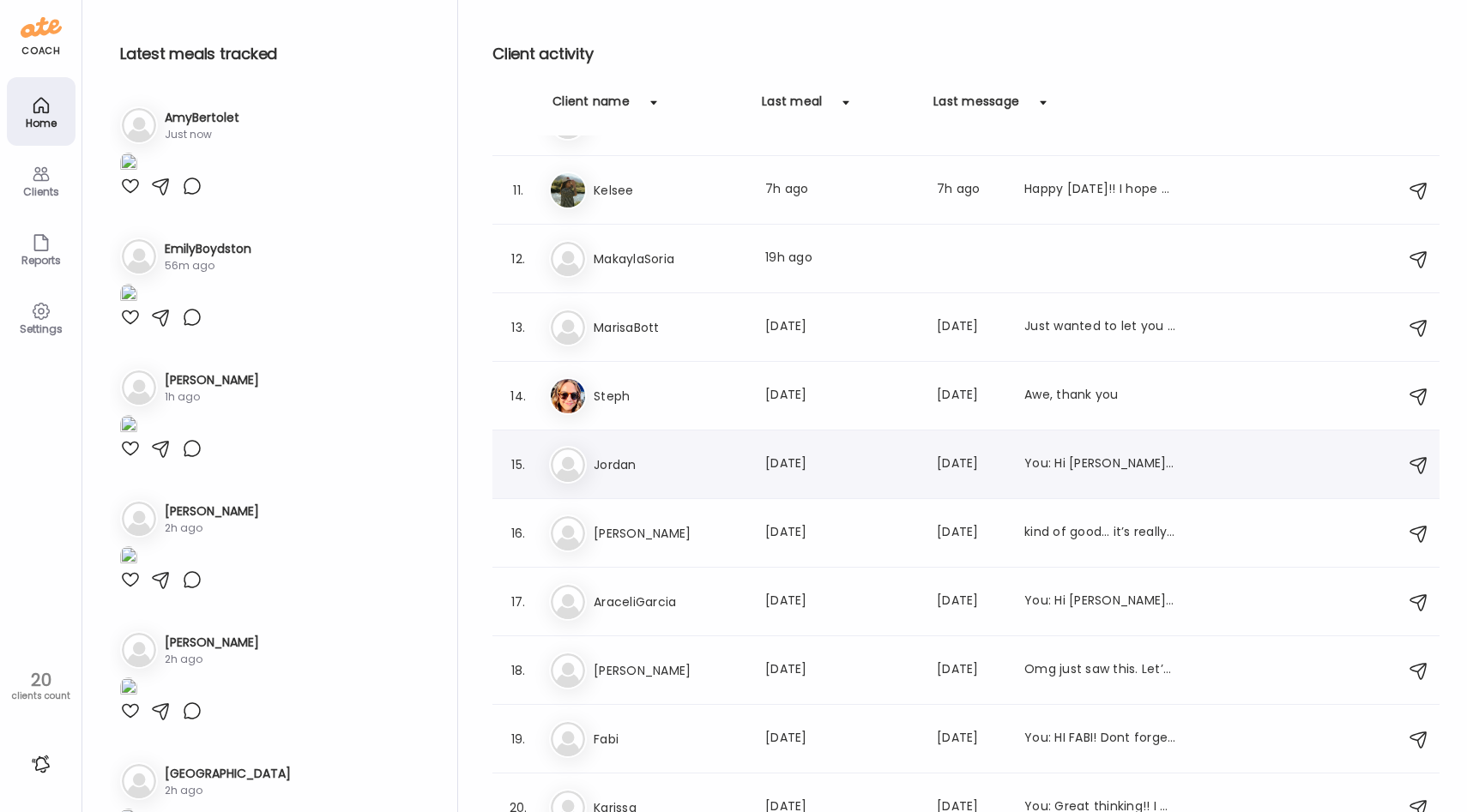
scroll to position [687, 0]
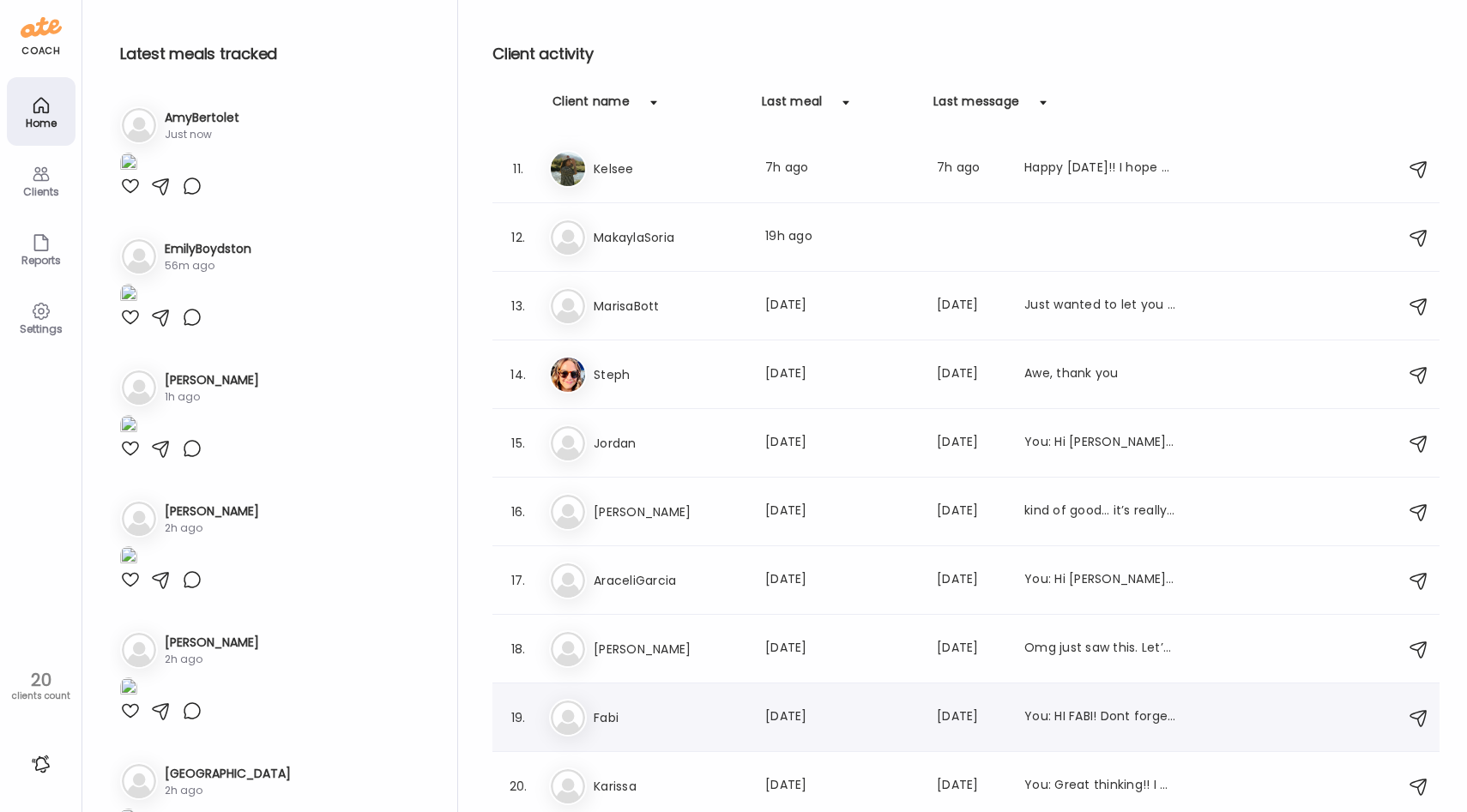
click at [626, 734] on div "[PERSON_NAME] Last meal: [DATE] Last message: [DATE] You: HI FABI! Dont forget …" at bounding box center [968, 717] width 839 height 38
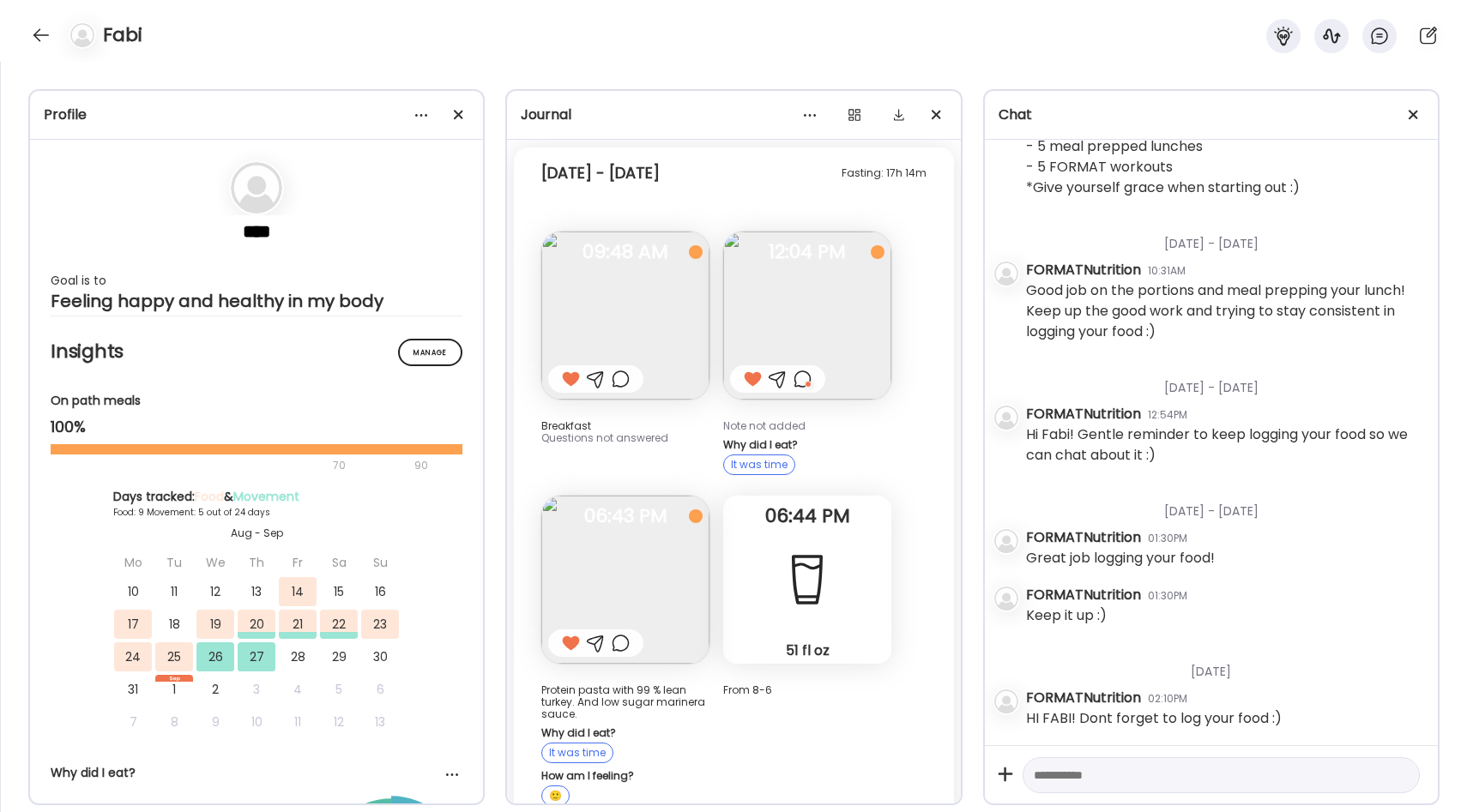
scroll to position [6570, 0]
click at [801, 370] on div at bounding box center [802, 379] width 18 height 20
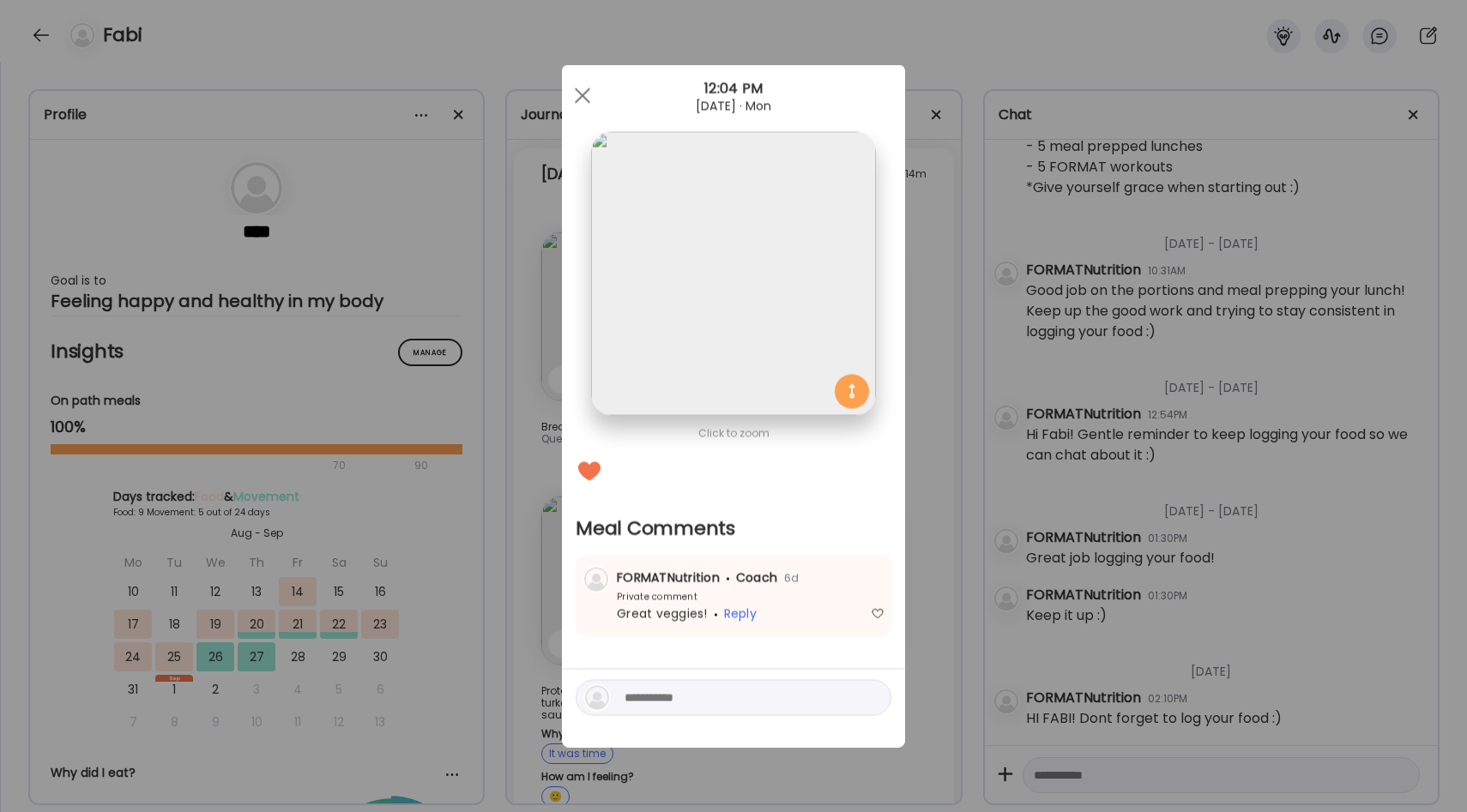
click at [918, 390] on div "Ate Coach Dashboard Wahoo! It’s official Take a moment to set up your Coach Pro…" at bounding box center [733, 406] width 1467 height 812
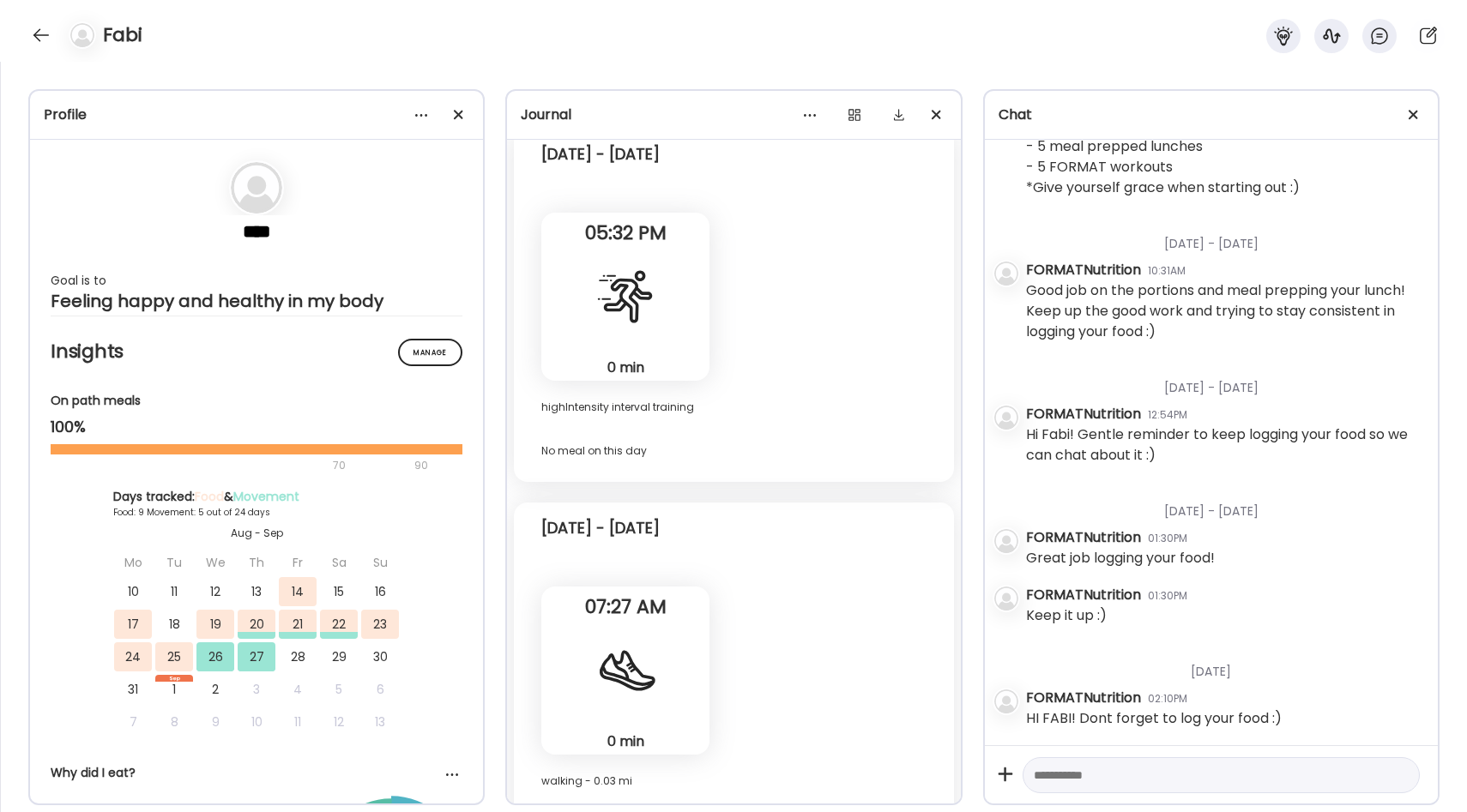
scroll to position [7788, 0]
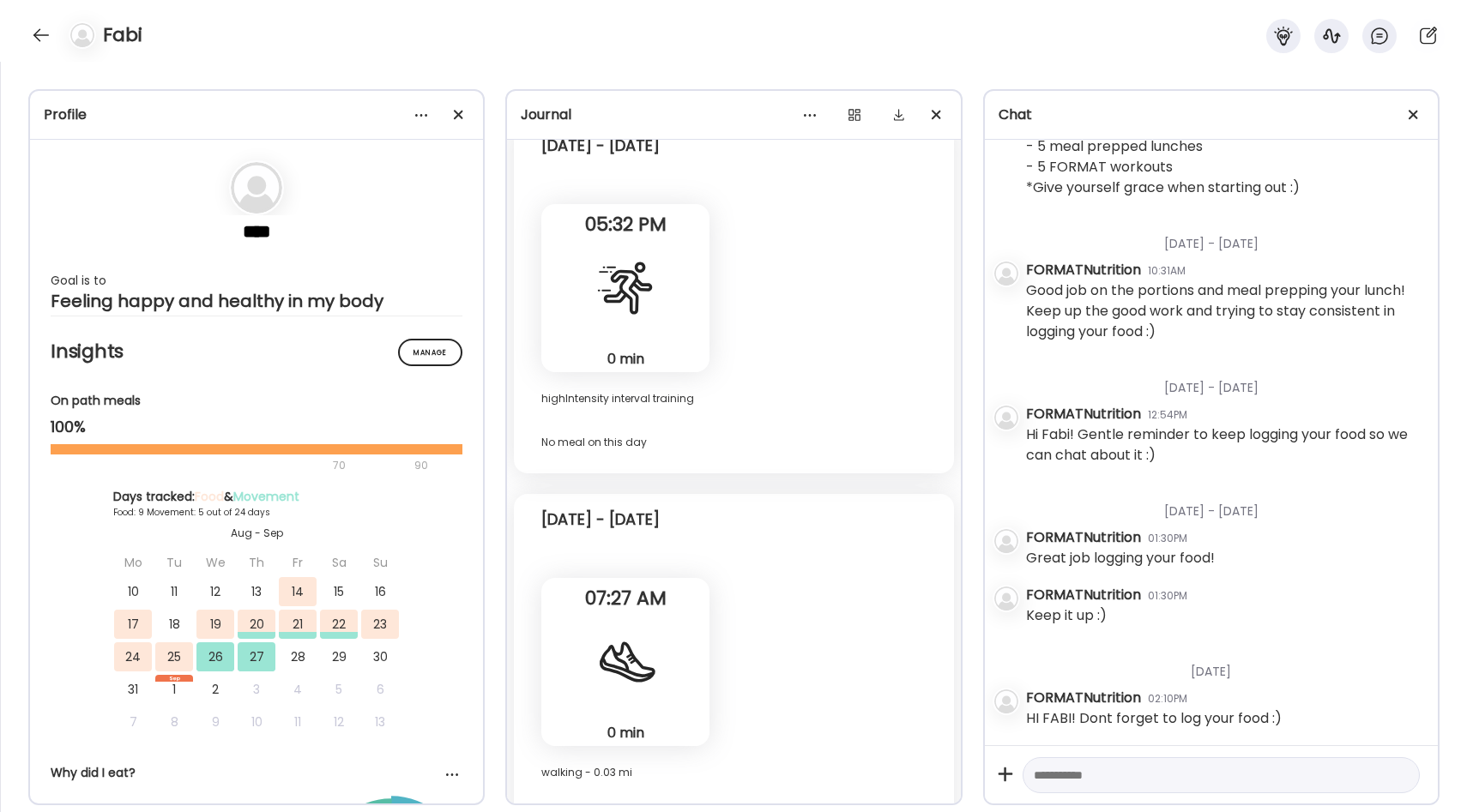
click at [644, 279] on div at bounding box center [625, 288] width 61 height 61
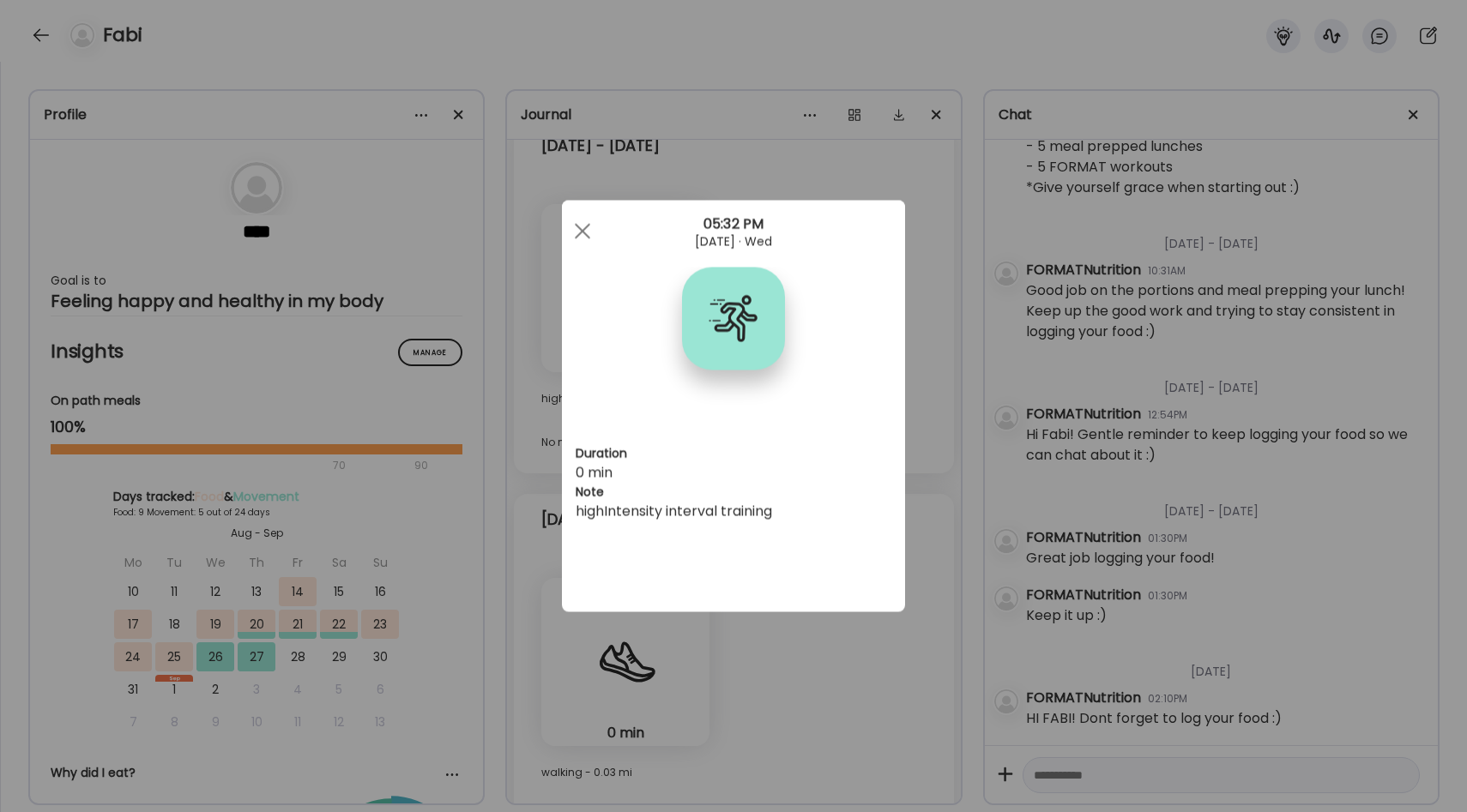
click at [915, 341] on div "Ate Coach Dashboard Wahoo! It’s official Take a moment to set up your Coach Pro…" at bounding box center [733, 406] width 1467 height 812
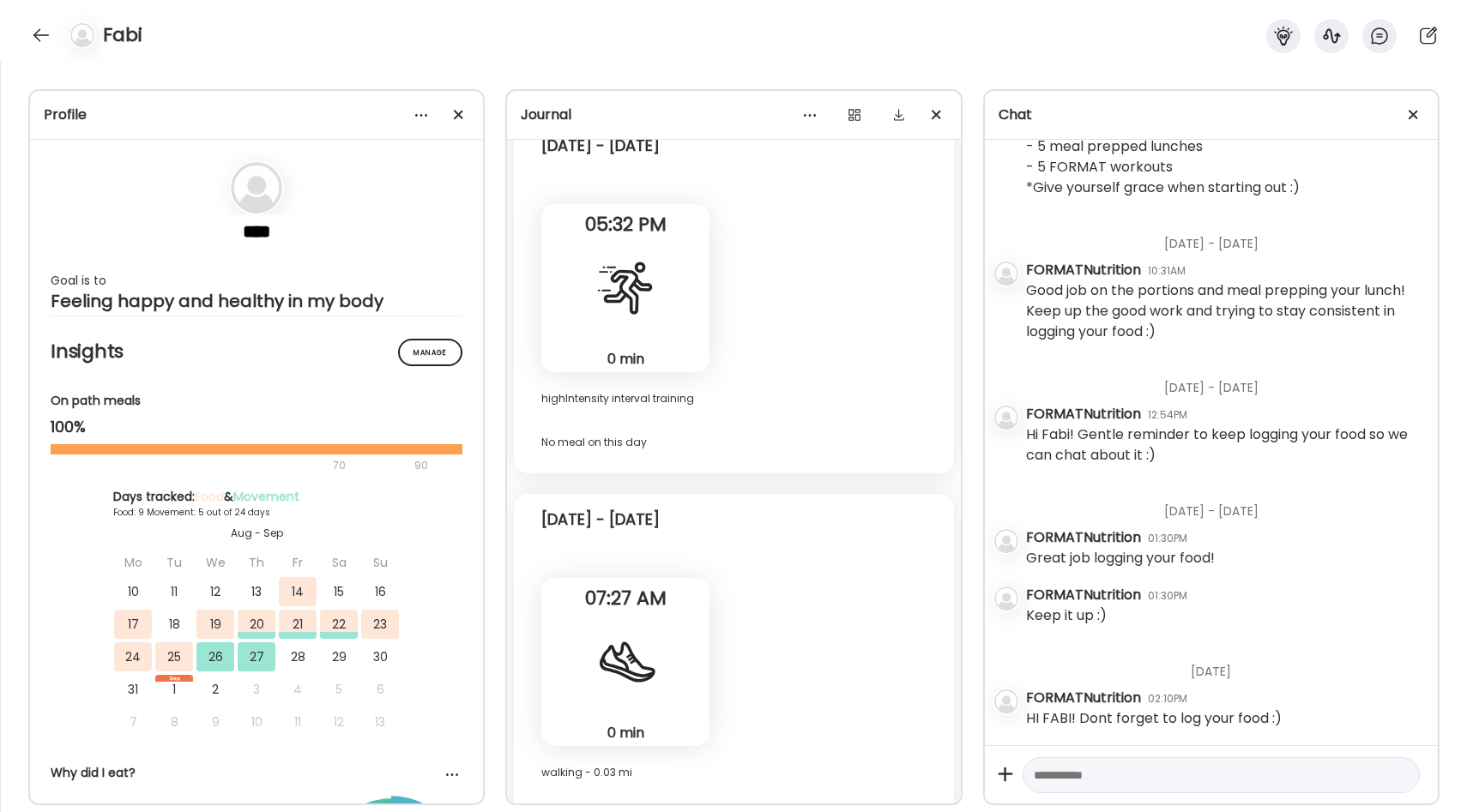
click at [604, 644] on div at bounding box center [625, 662] width 61 height 61
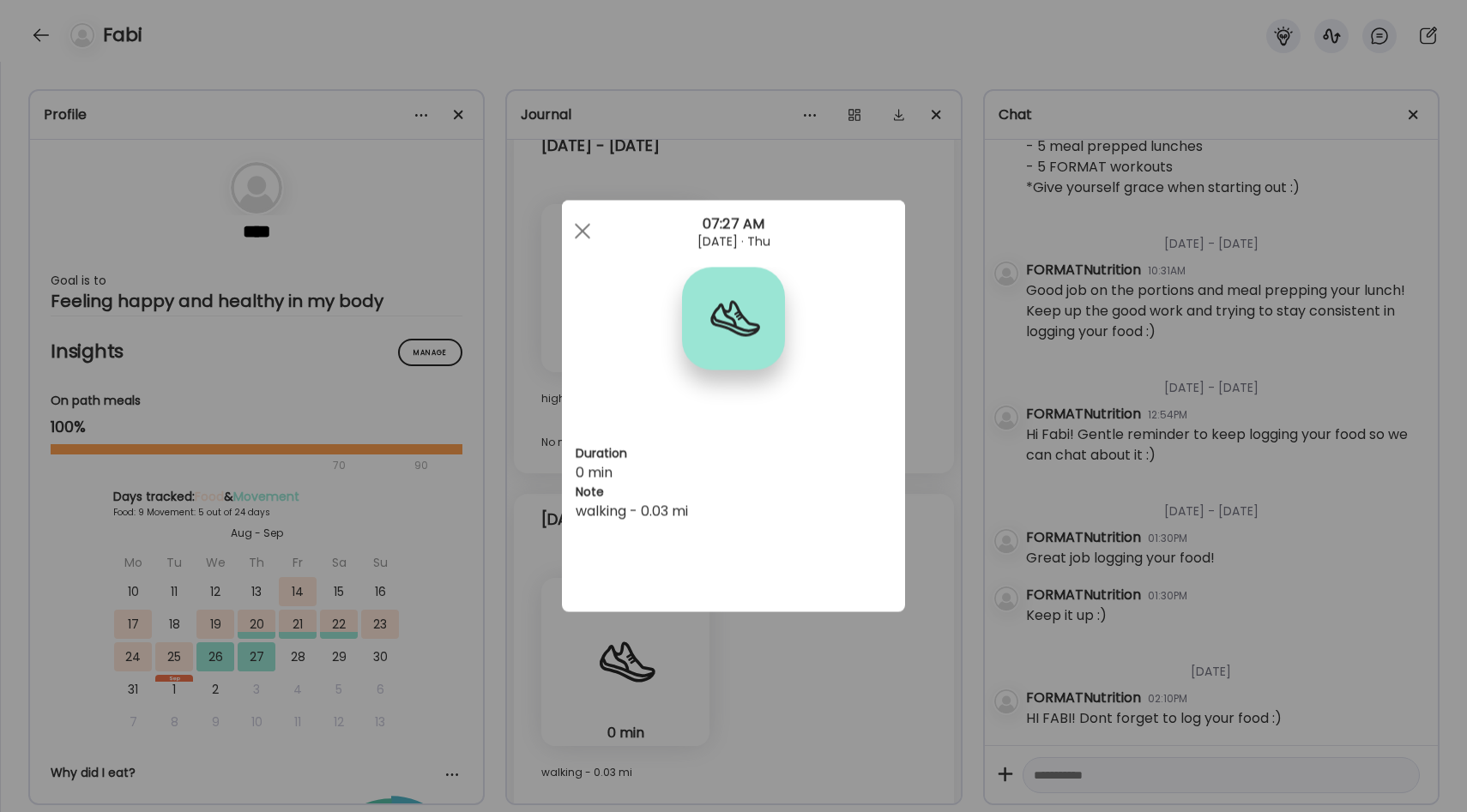
click at [923, 508] on div "Ate Coach Dashboard Wahoo! It’s official Take a moment to set up your Coach Pro…" at bounding box center [733, 406] width 1467 height 812
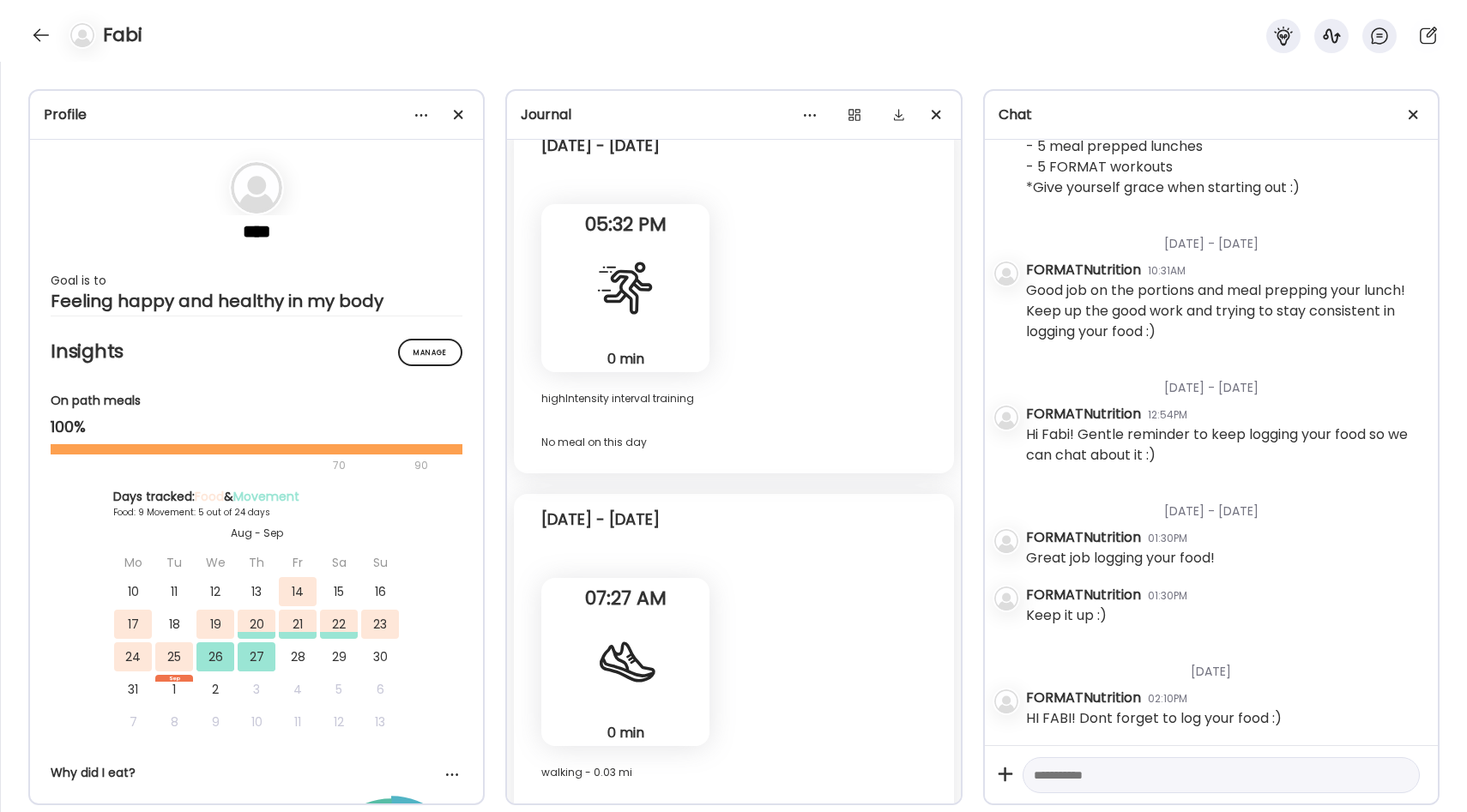
click at [1087, 780] on textarea at bounding box center [1205, 775] width 344 height 20
type textarea "*"
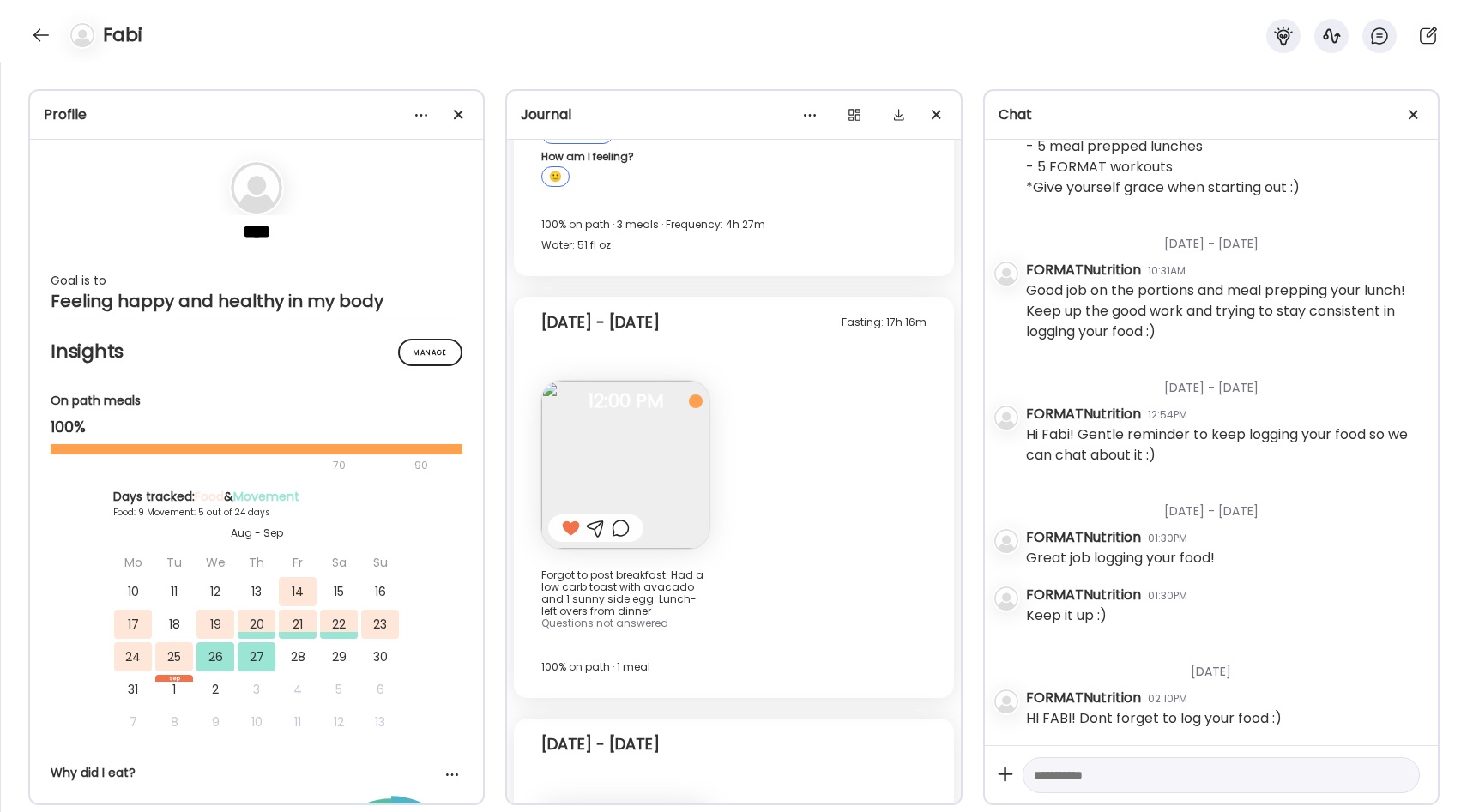
scroll to position [7176, 0]
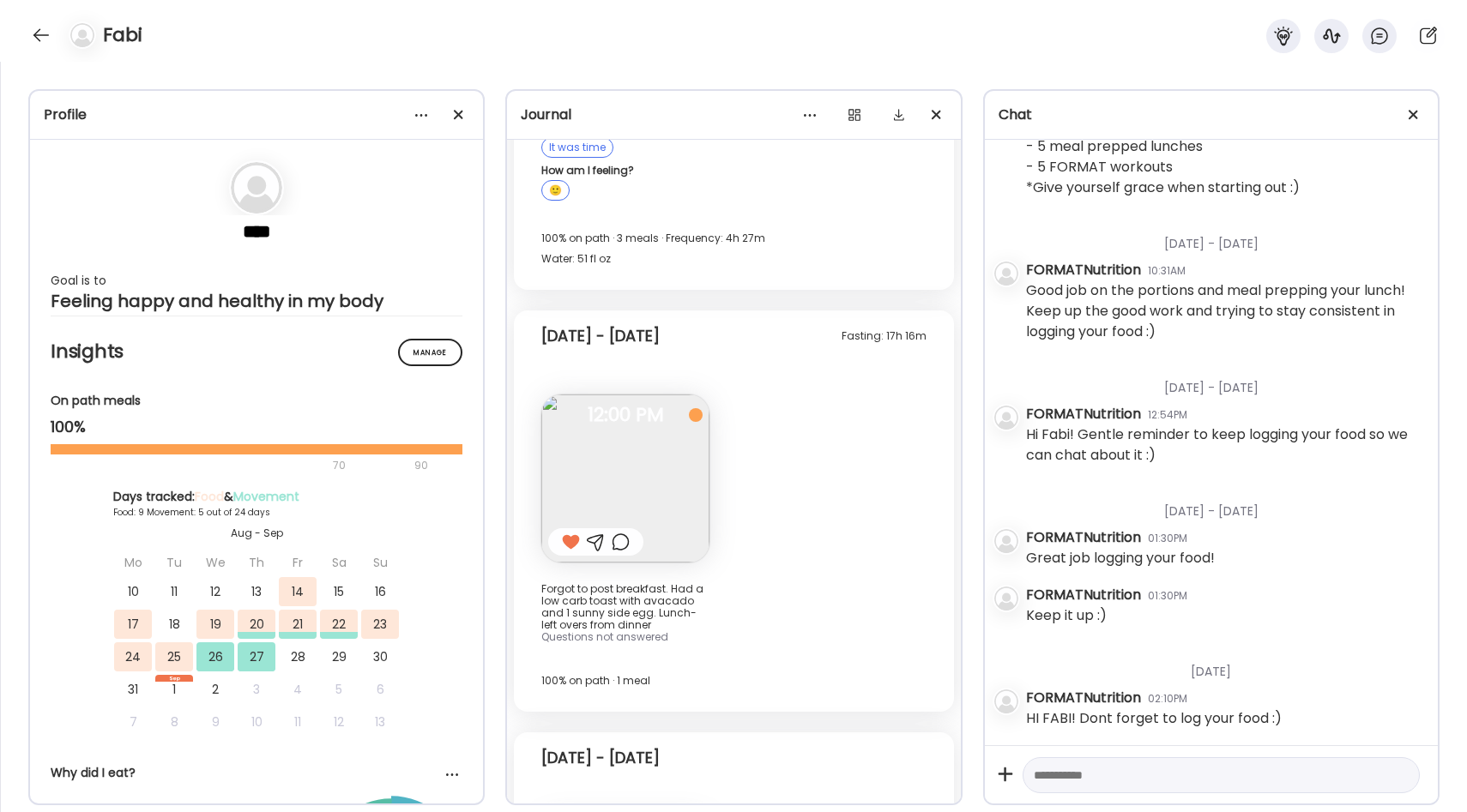
click at [675, 460] on img at bounding box center [625, 478] width 168 height 168
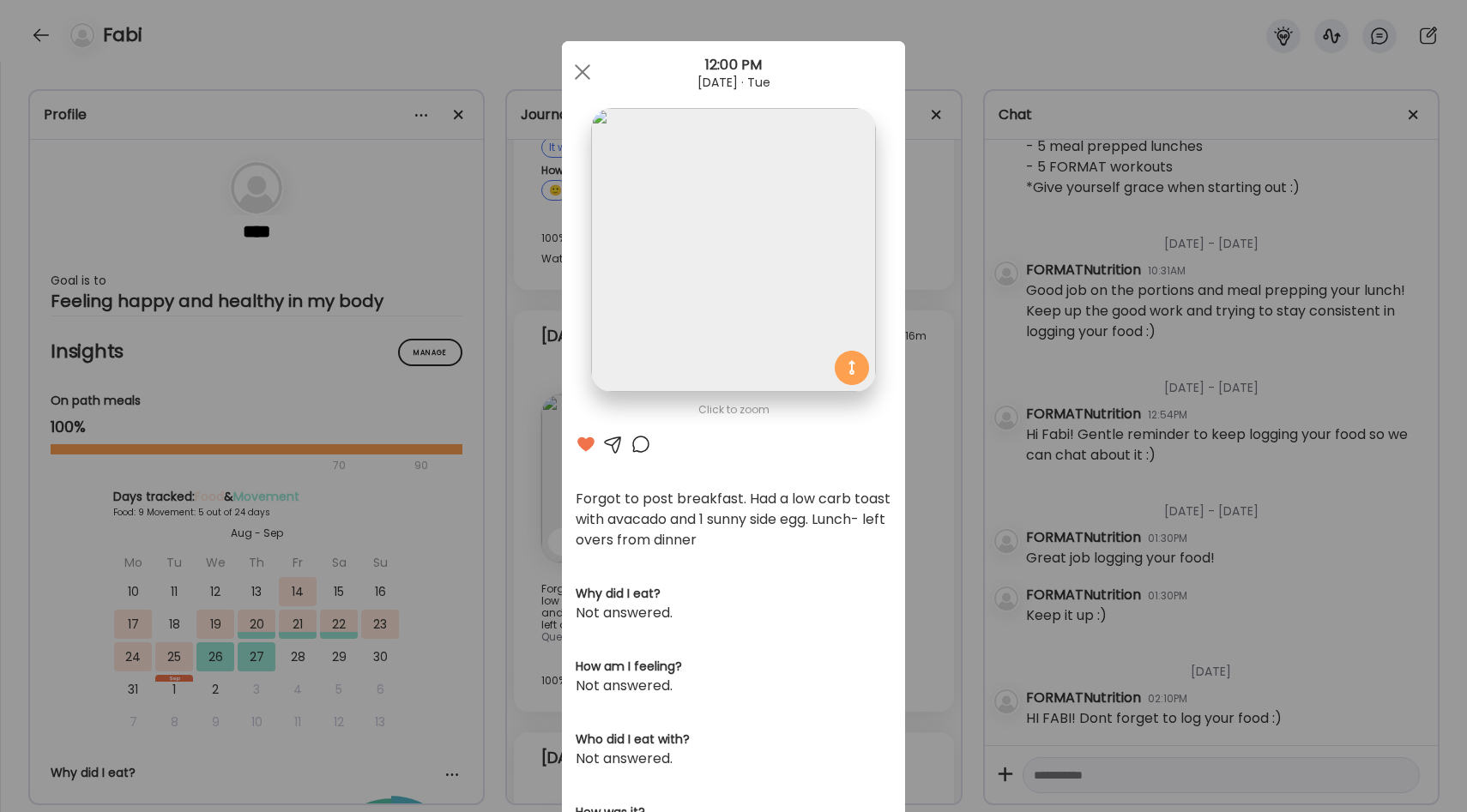
click at [910, 501] on div "Ate Coach Dashboard Wahoo! It’s official Take a moment to set up your Coach Pro…" at bounding box center [733, 406] width 1467 height 812
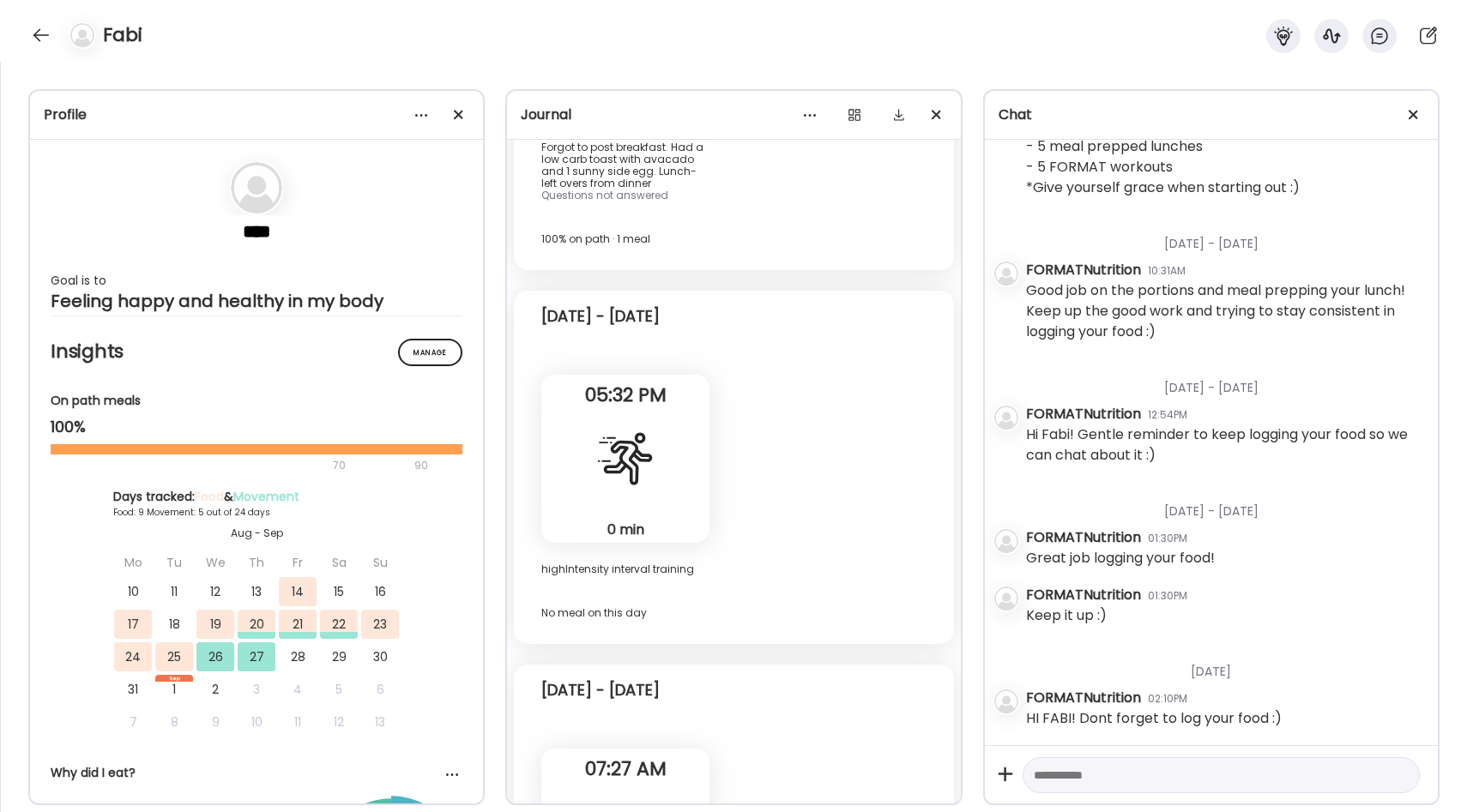
scroll to position [7788, 0]
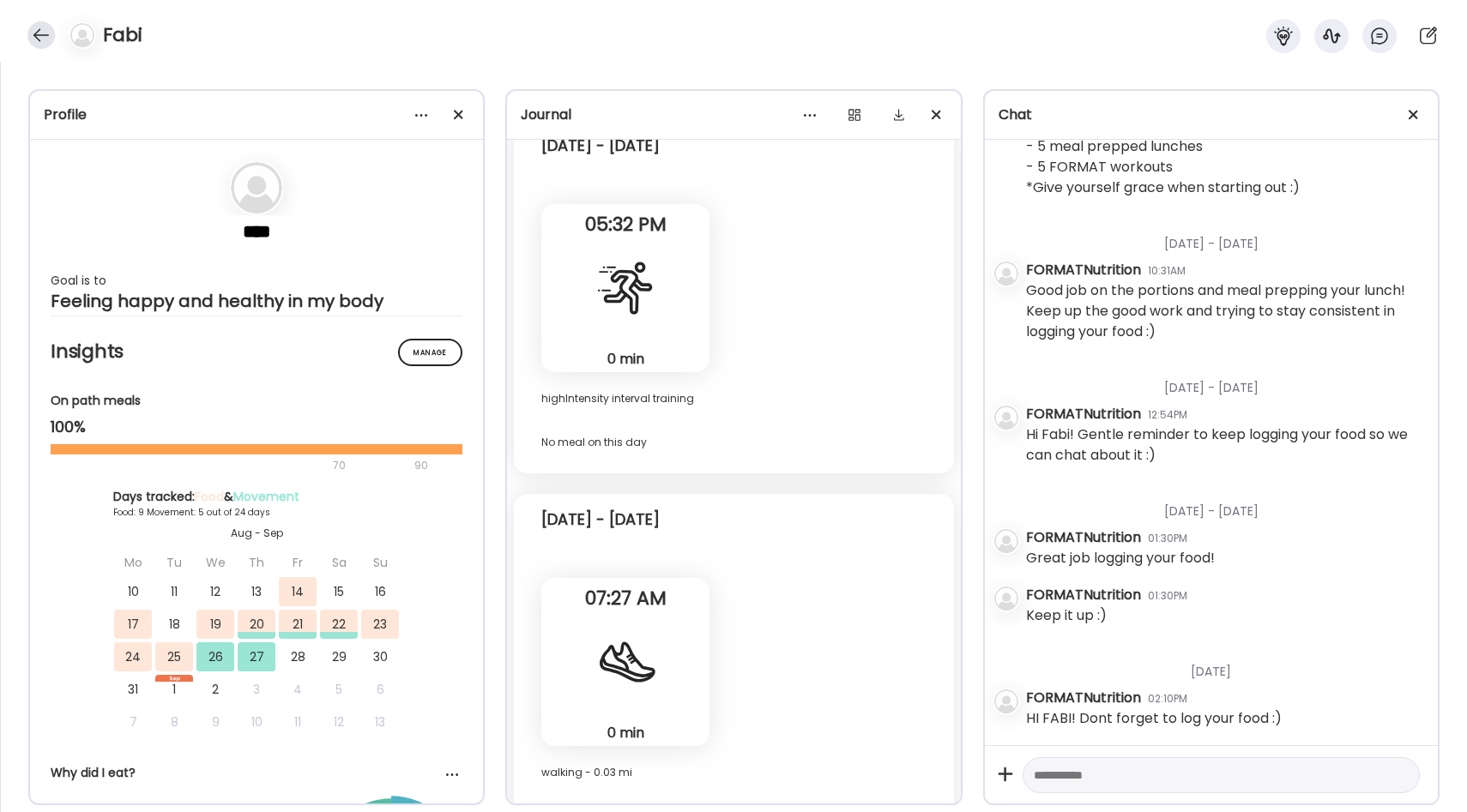
click at [38, 27] on div at bounding box center [40, 34] width 27 height 27
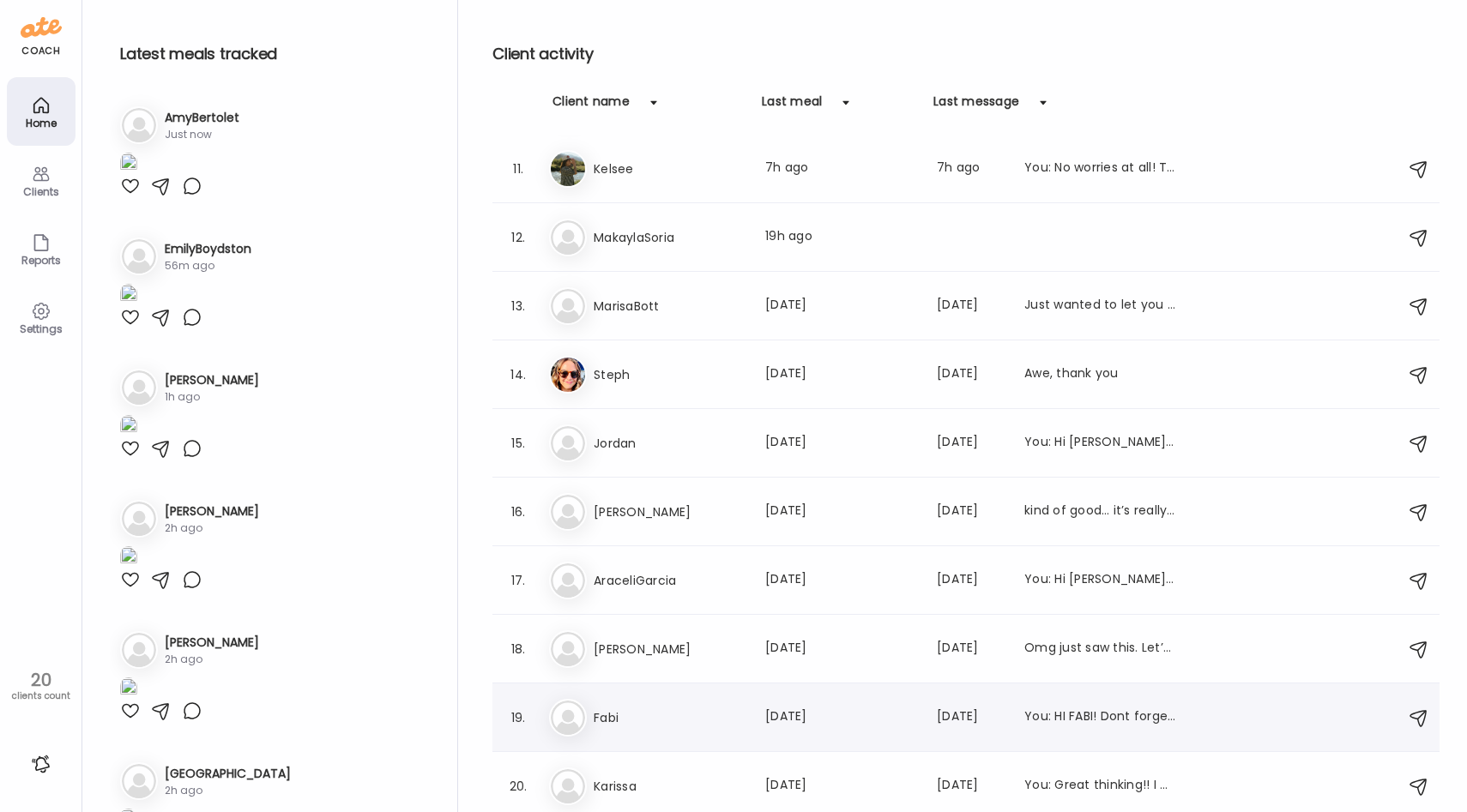
click at [625, 723] on h3 "Fabi" at bounding box center [669, 717] width 151 height 20
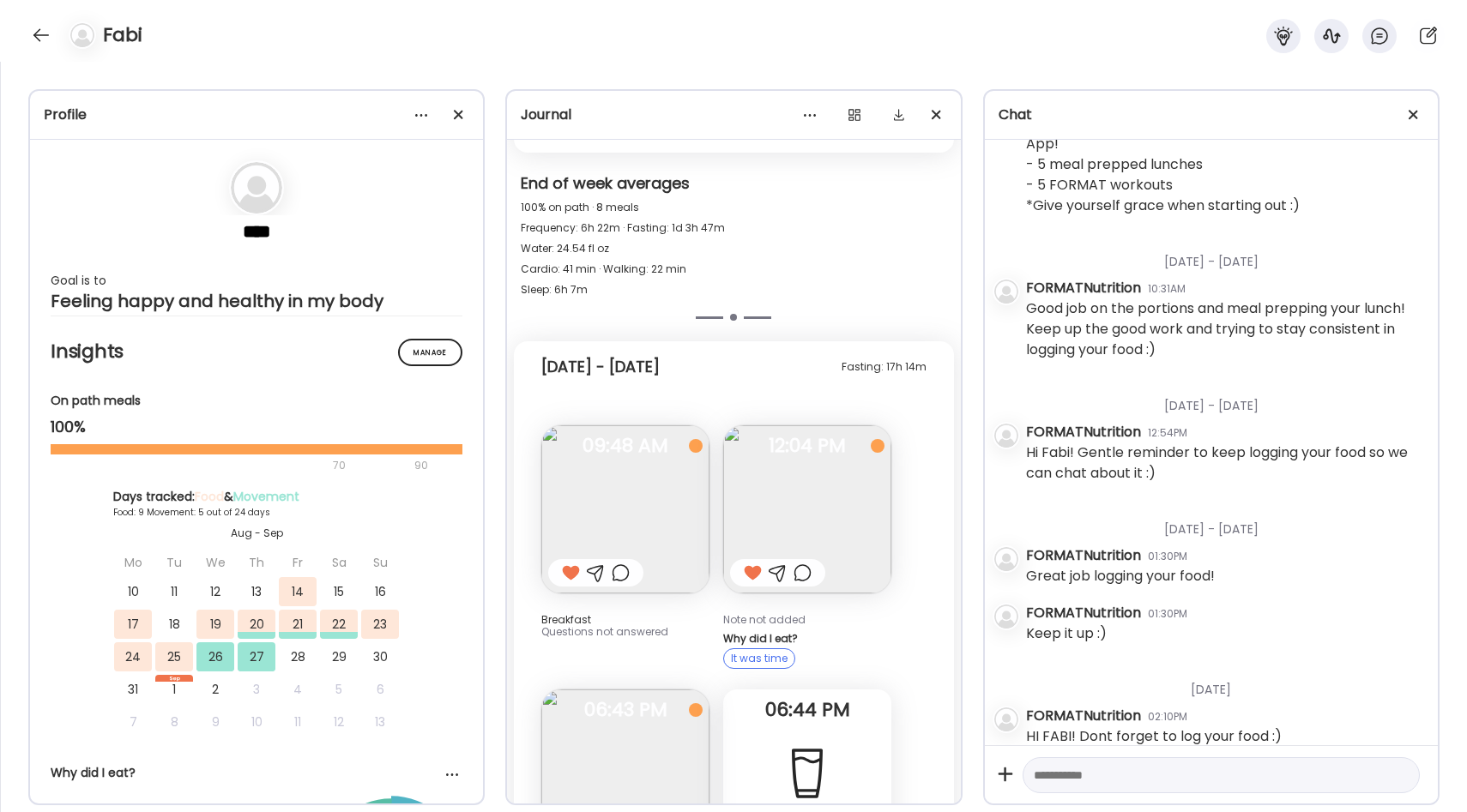
scroll to position [6373, 0]
click at [657, 480] on img at bounding box center [625, 513] width 168 height 168
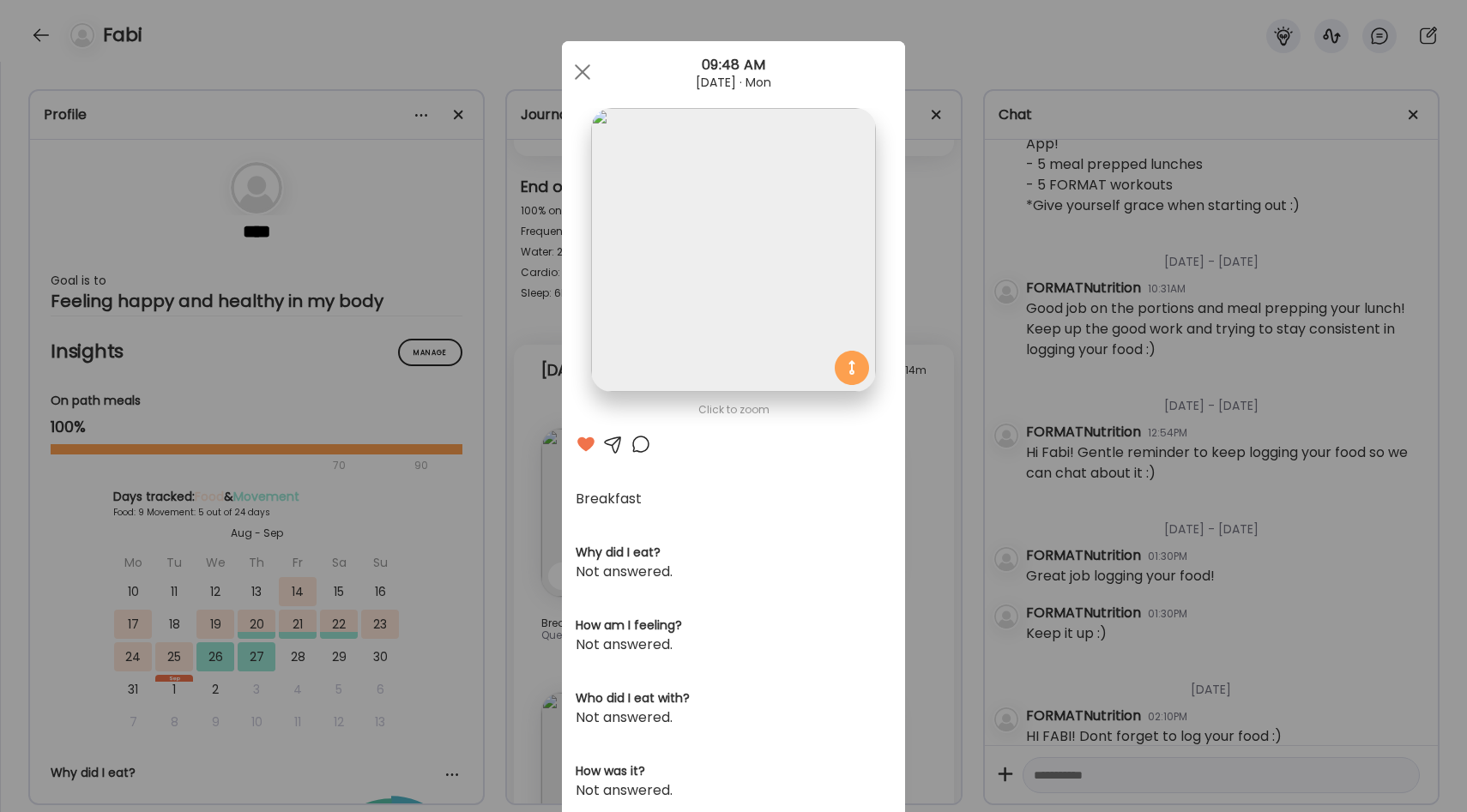
click at [594, 444] on div at bounding box center [586, 443] width 20 height 20
click at [579, 443] on div at bounding box center [586, 443] width 20 height 20
click at [543, 390] on div "Ate Coach Dashboard Wahoo! It’s official Take a moment to set up your Coach Pro…" at bounding box center [733, 406] width 1467 height 812
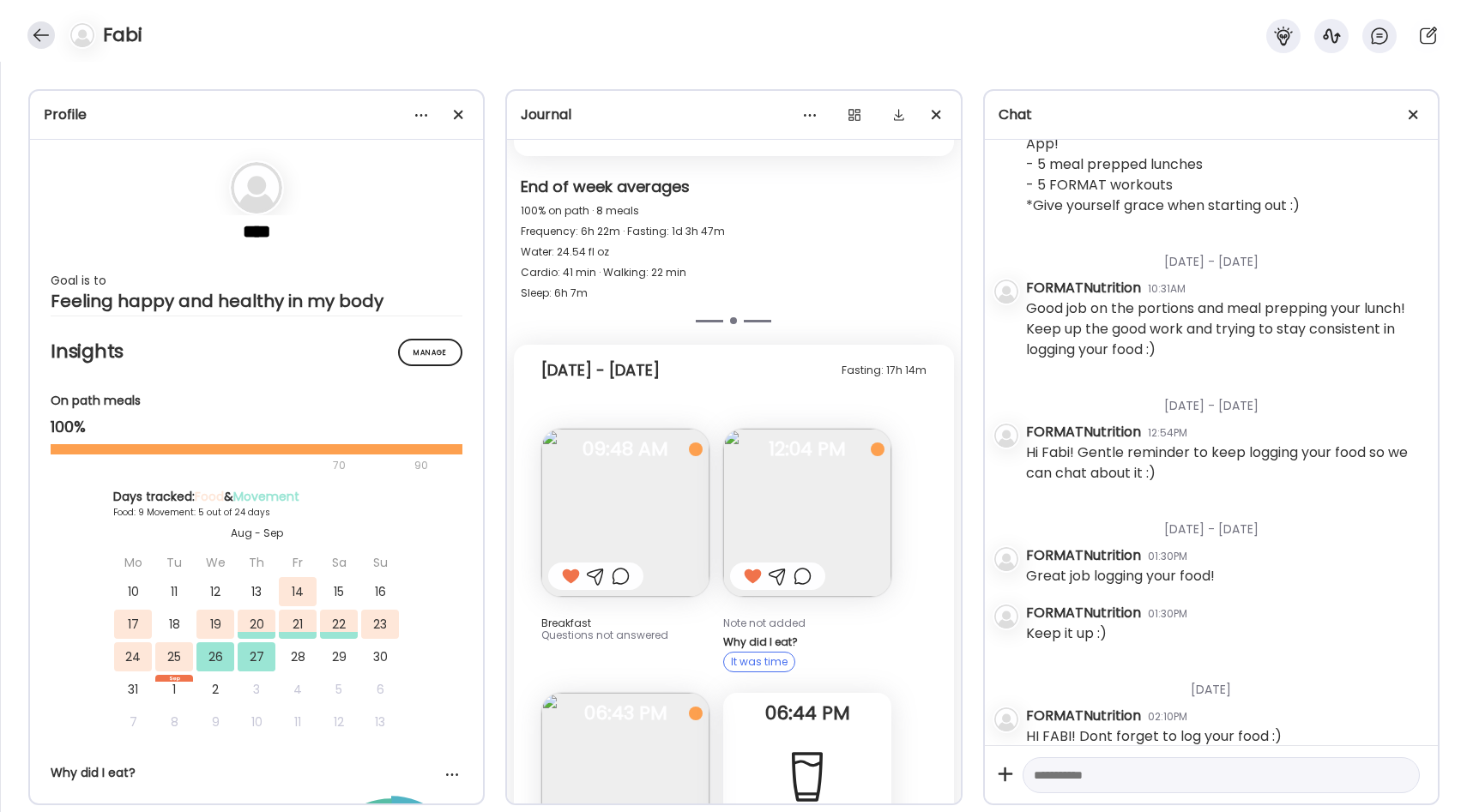
click at [49, 35] on div at bounding box center [40, 34] width 27 height 27
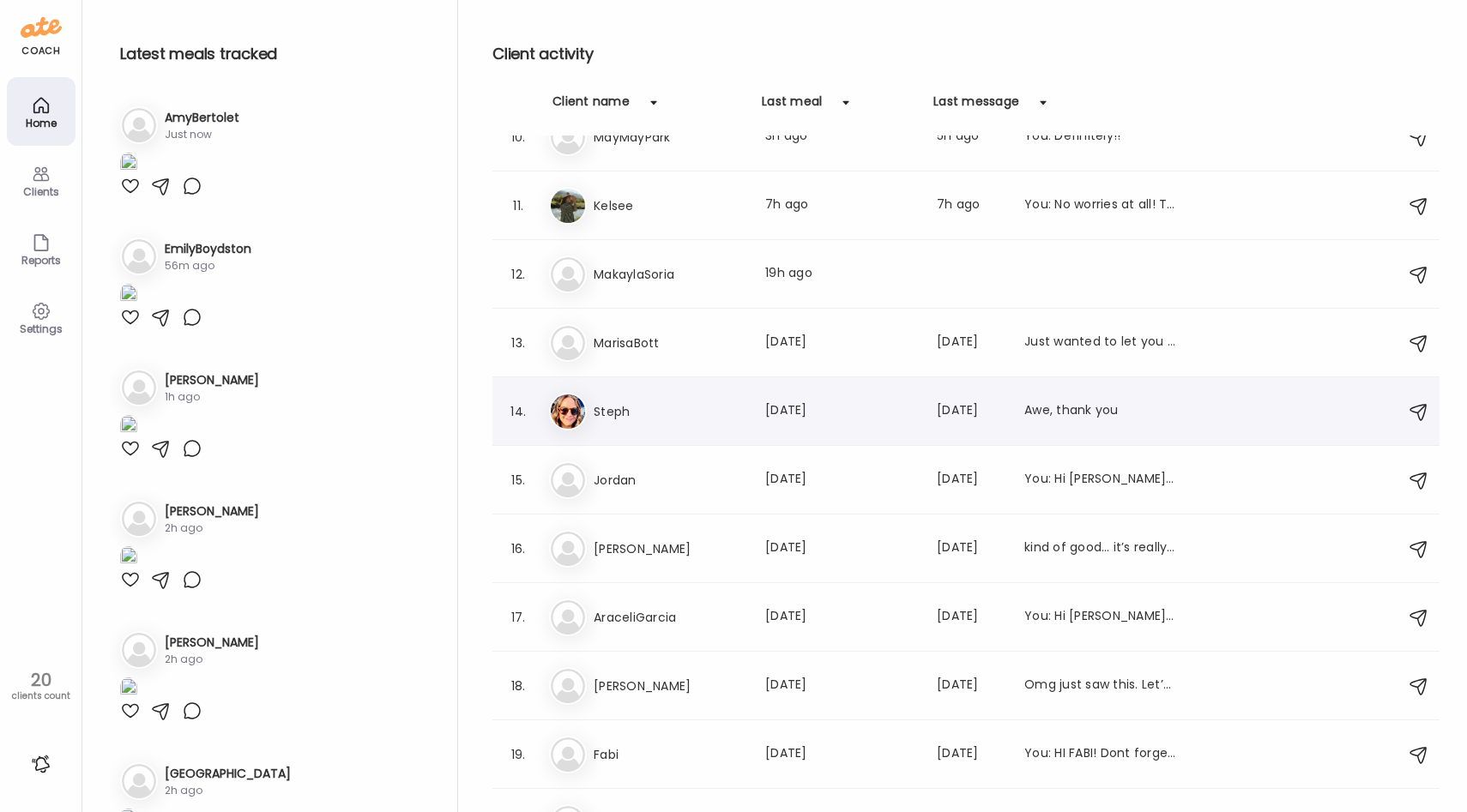
scroll to position [641, 0]
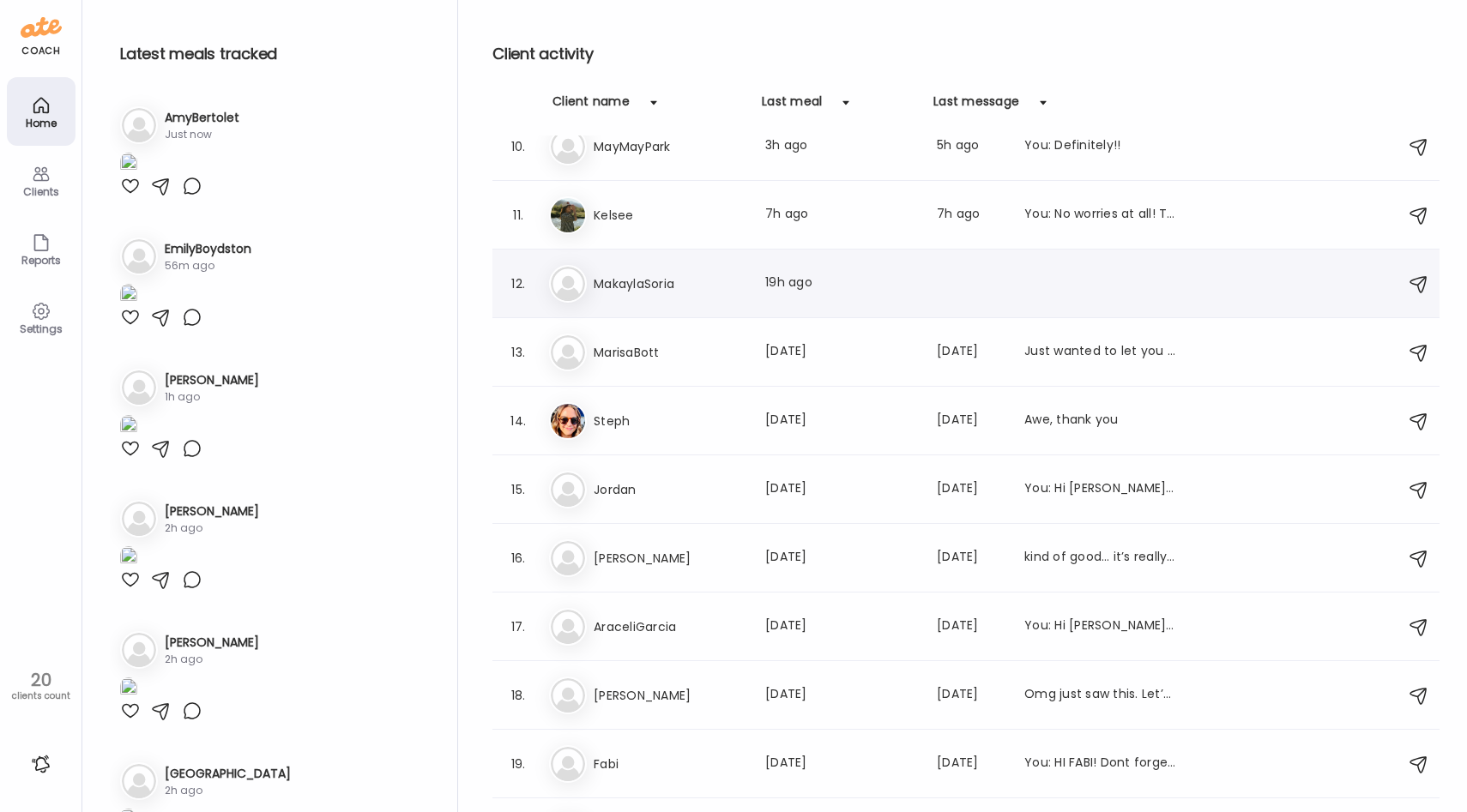
click at [703, 292] on h3 "MakaylaSoria" at bounding box center [669, 284] width 151 height 20
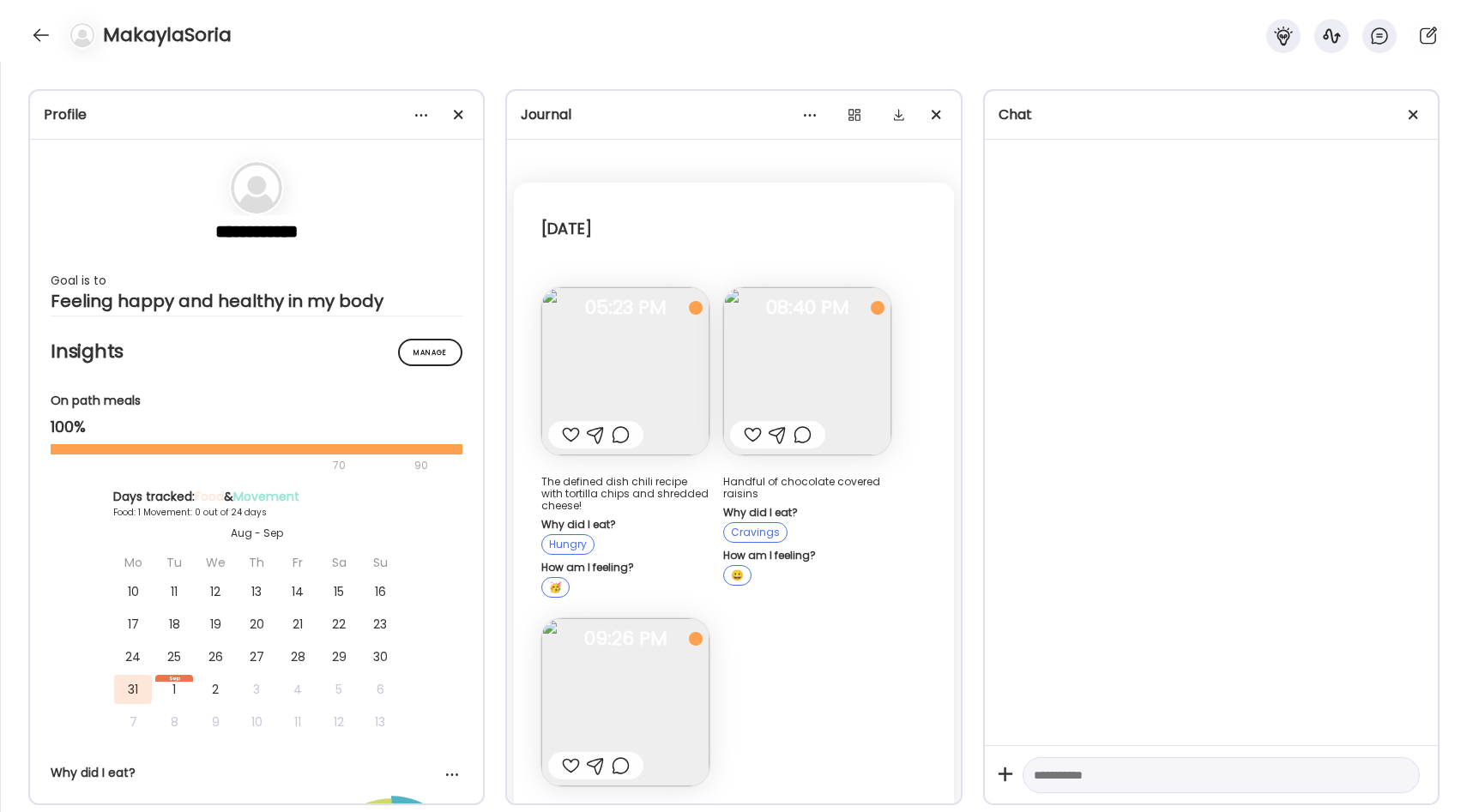
scroll to position [0, 0]
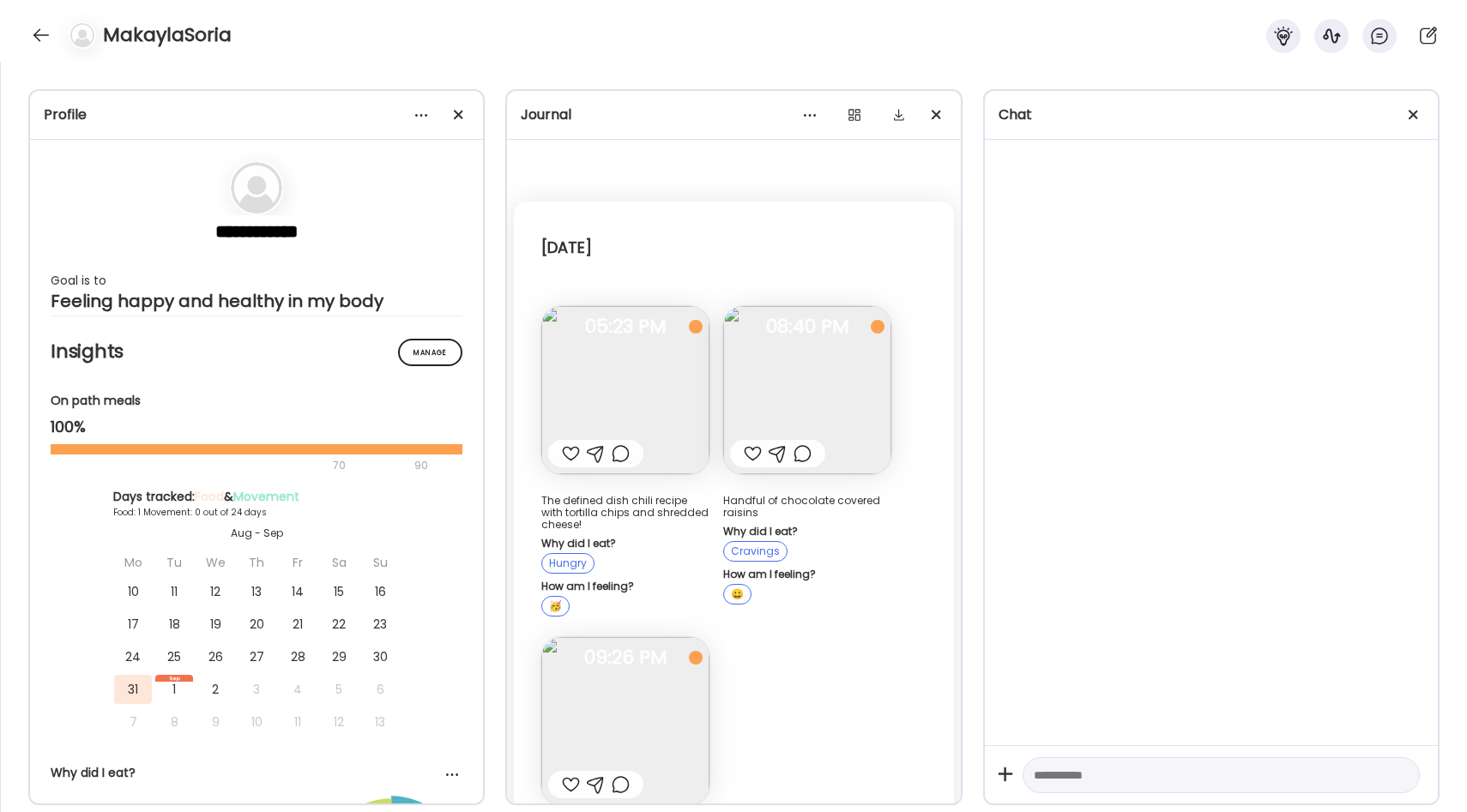
click at [653, 371] on img at bounding box center [625, 390] width 168 height 168
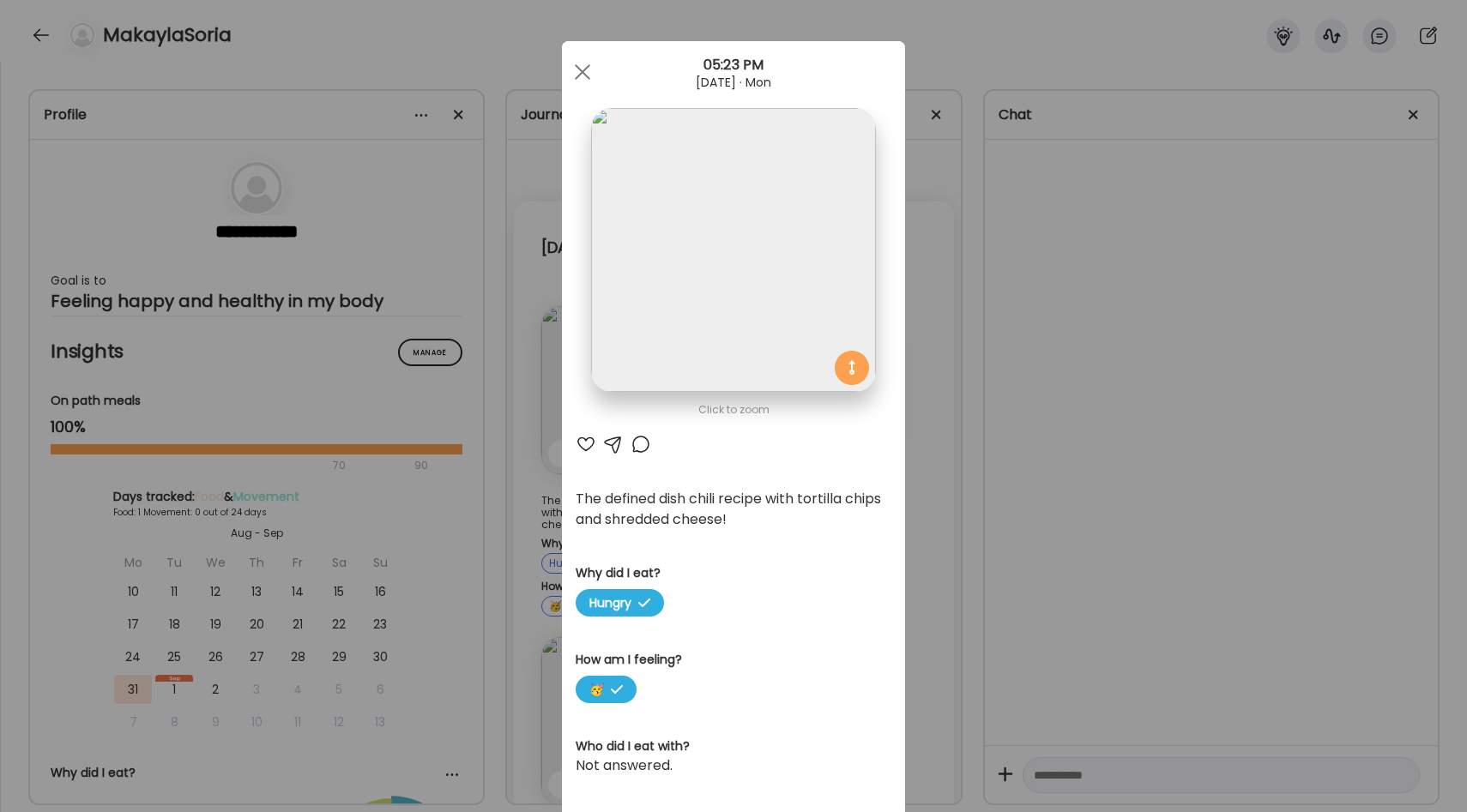
click at [923, 484] on div "Ate Coach Dashboard Wahoo! It’s official Take a moment to set up your Coach Pro…" at bounding box center [733, 406] width 1467 height 812
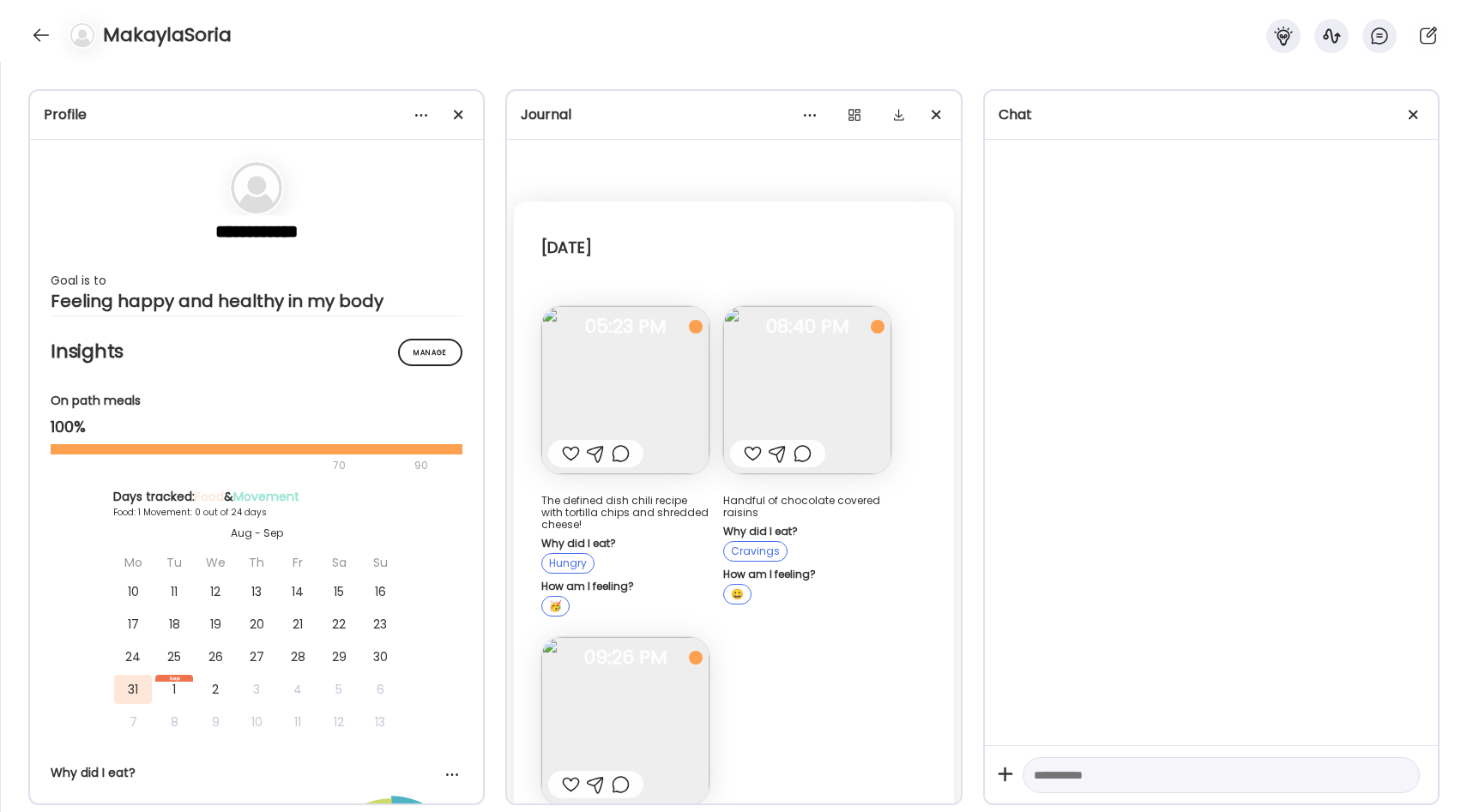
click at [567, 451] on div at bounding box center [571, 453] width 18 height 20
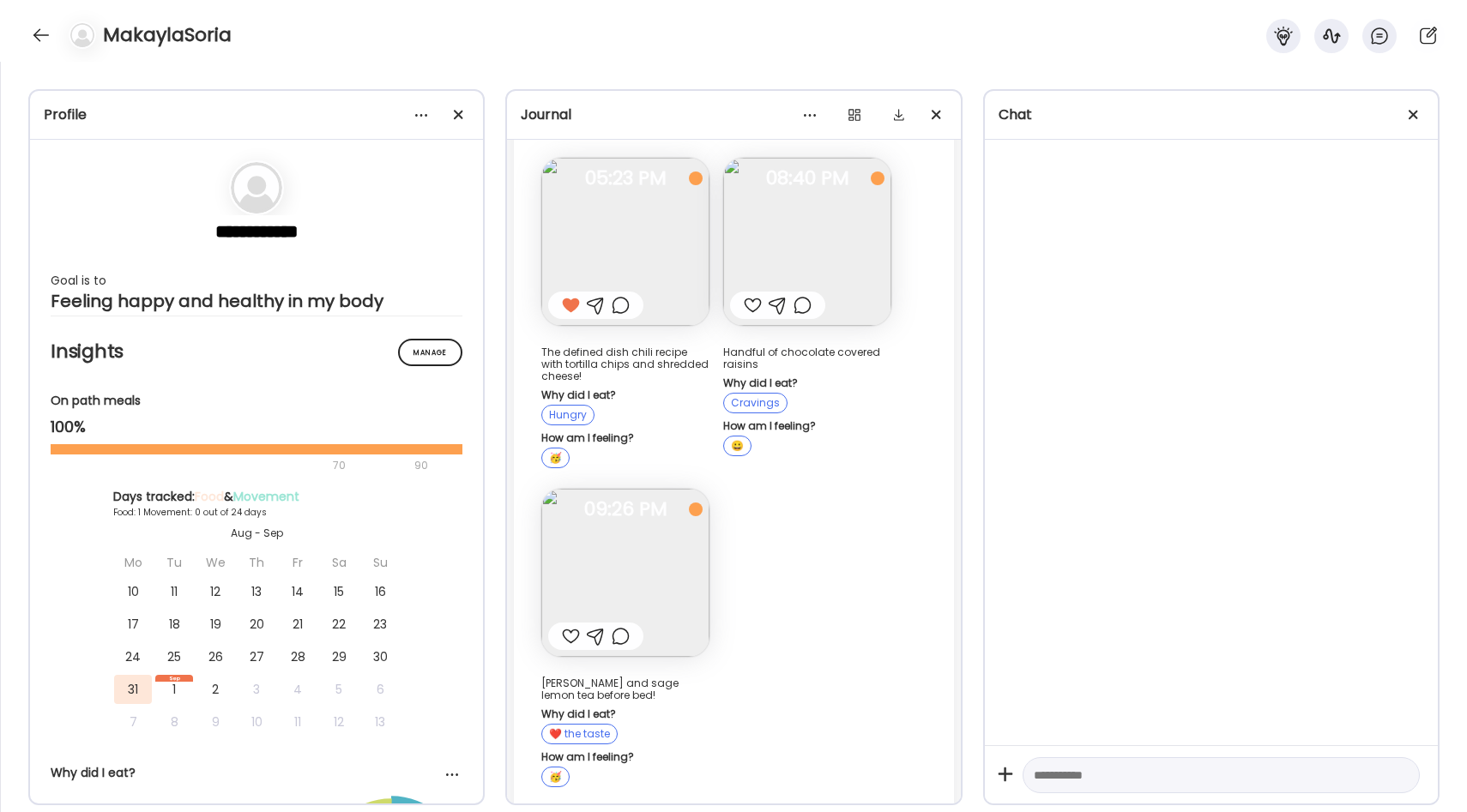
scroll to position [161, 0]
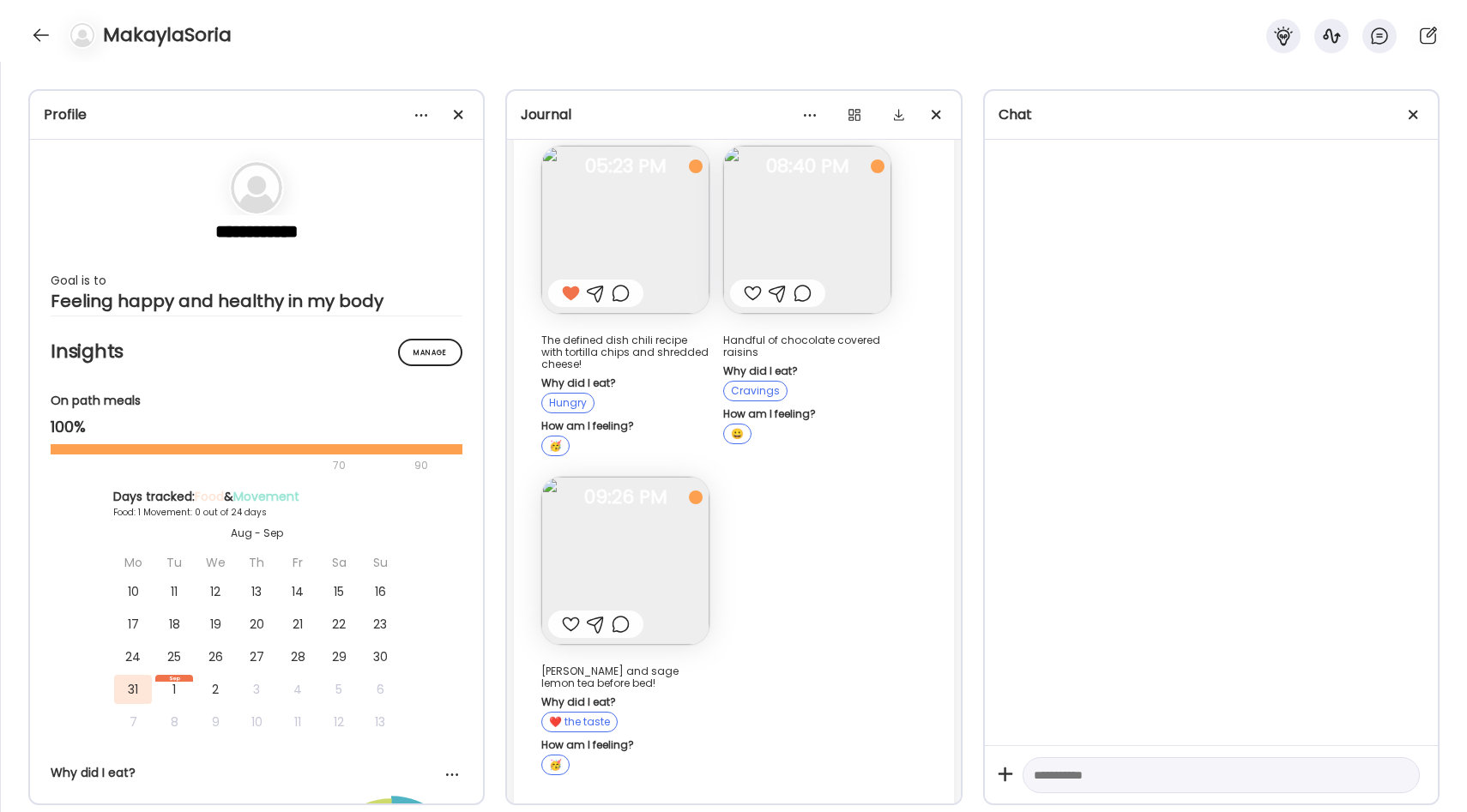
click at [824, 242] on img at bounding box center [807, 229] width 168 height 168
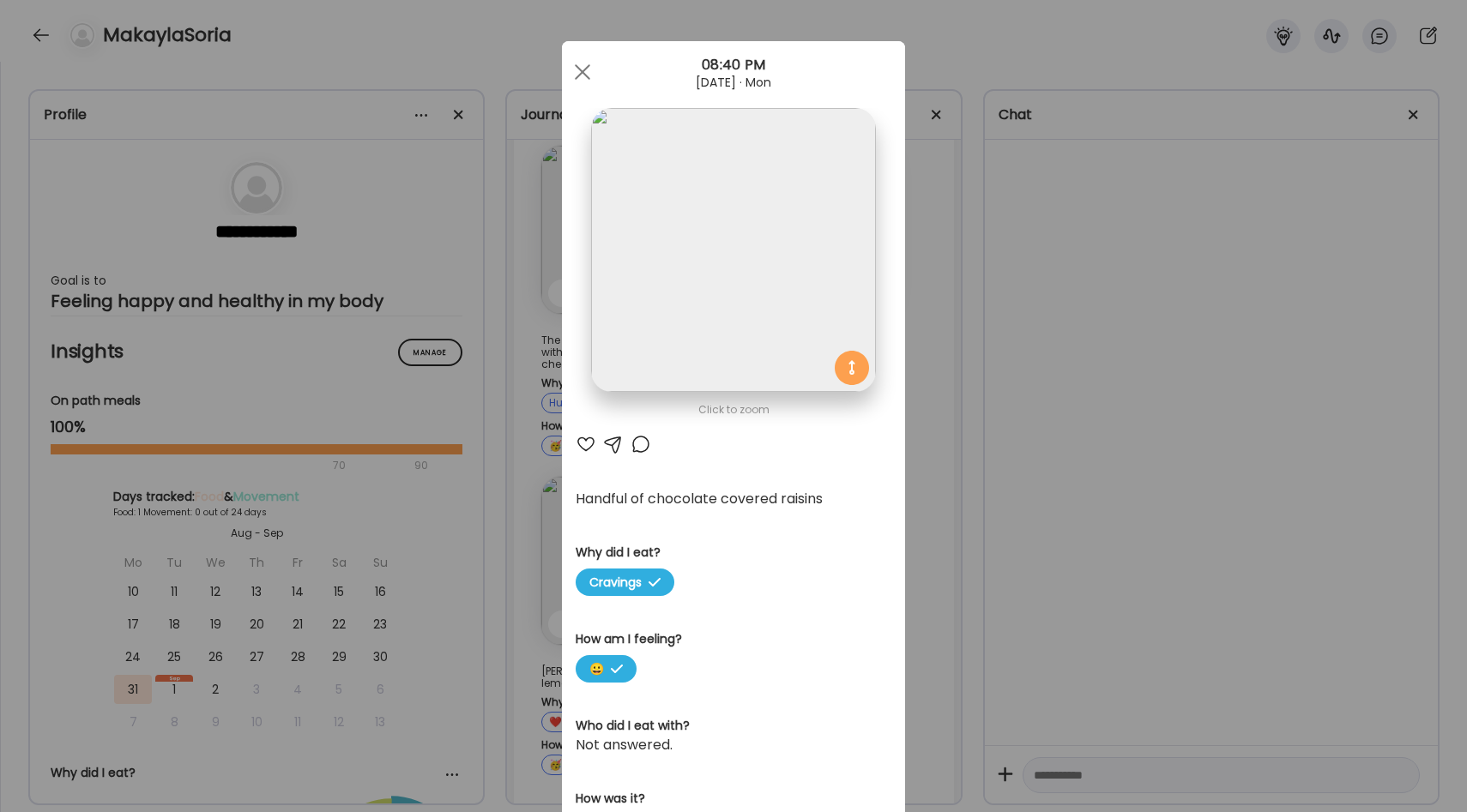
click at [926, 354] on div "Ate Coach Dashboard Wahoo! It’s official Take a moment to set up your Coach Pro…" at bounding box center [733, 406] width 1467 height 812
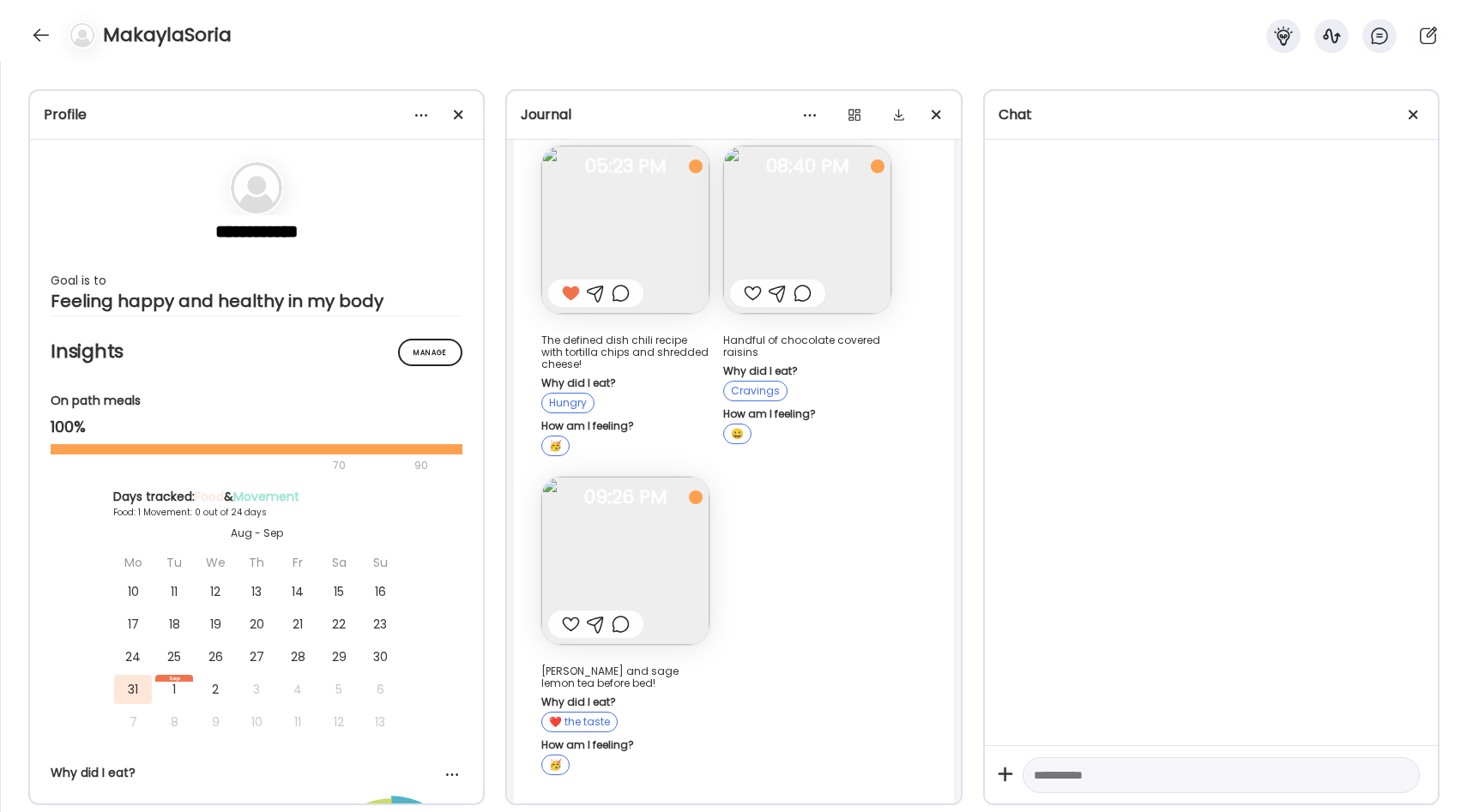
click at [676, 520] on img at bounding box center [625, 560] width 168 height 168
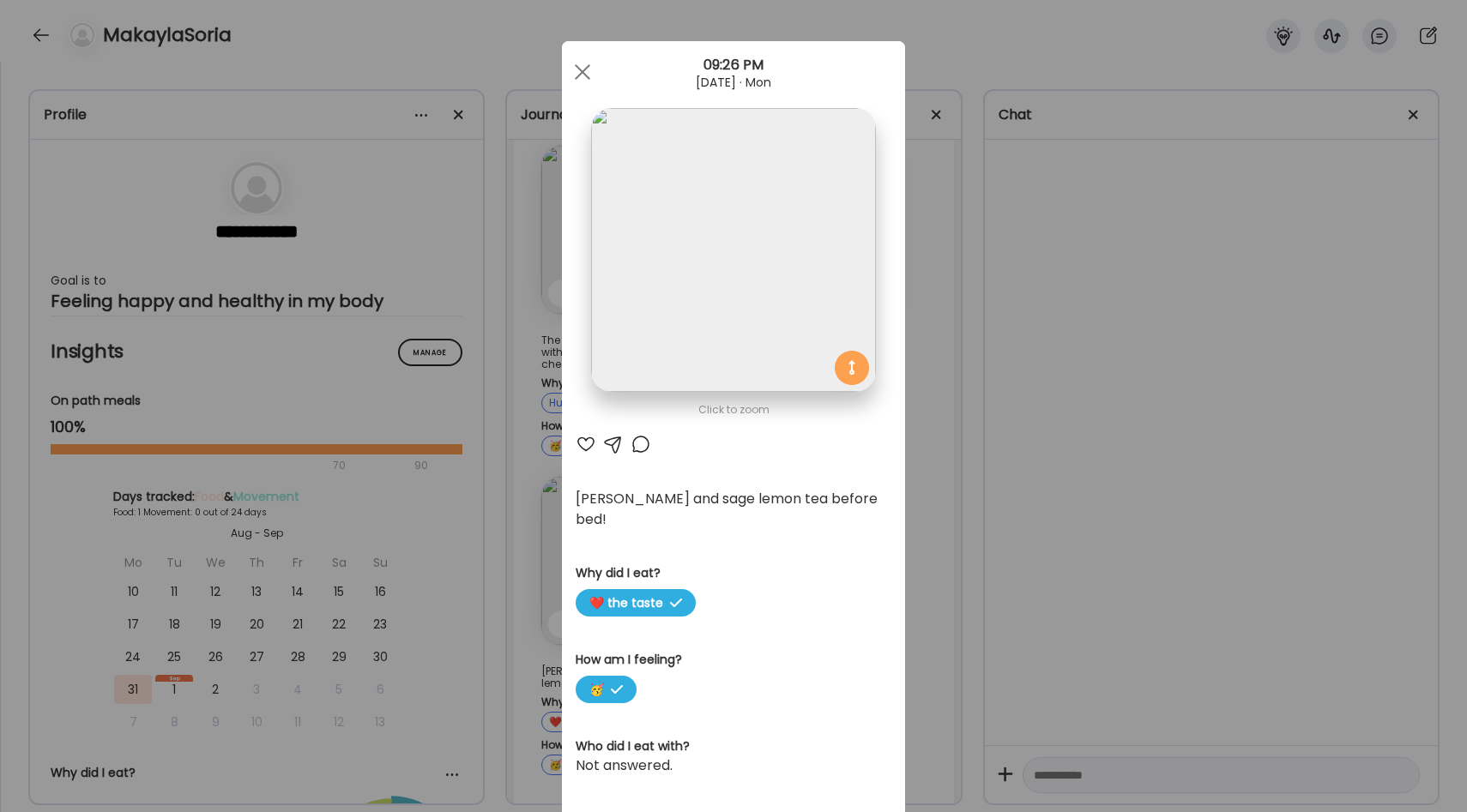
click at [943, 443] on div "Ate Coach Dashboard Wahoo! It’s official Take a moment to set up your Coach Pro…" at bounding box center [733, 406] width 1467 height 812
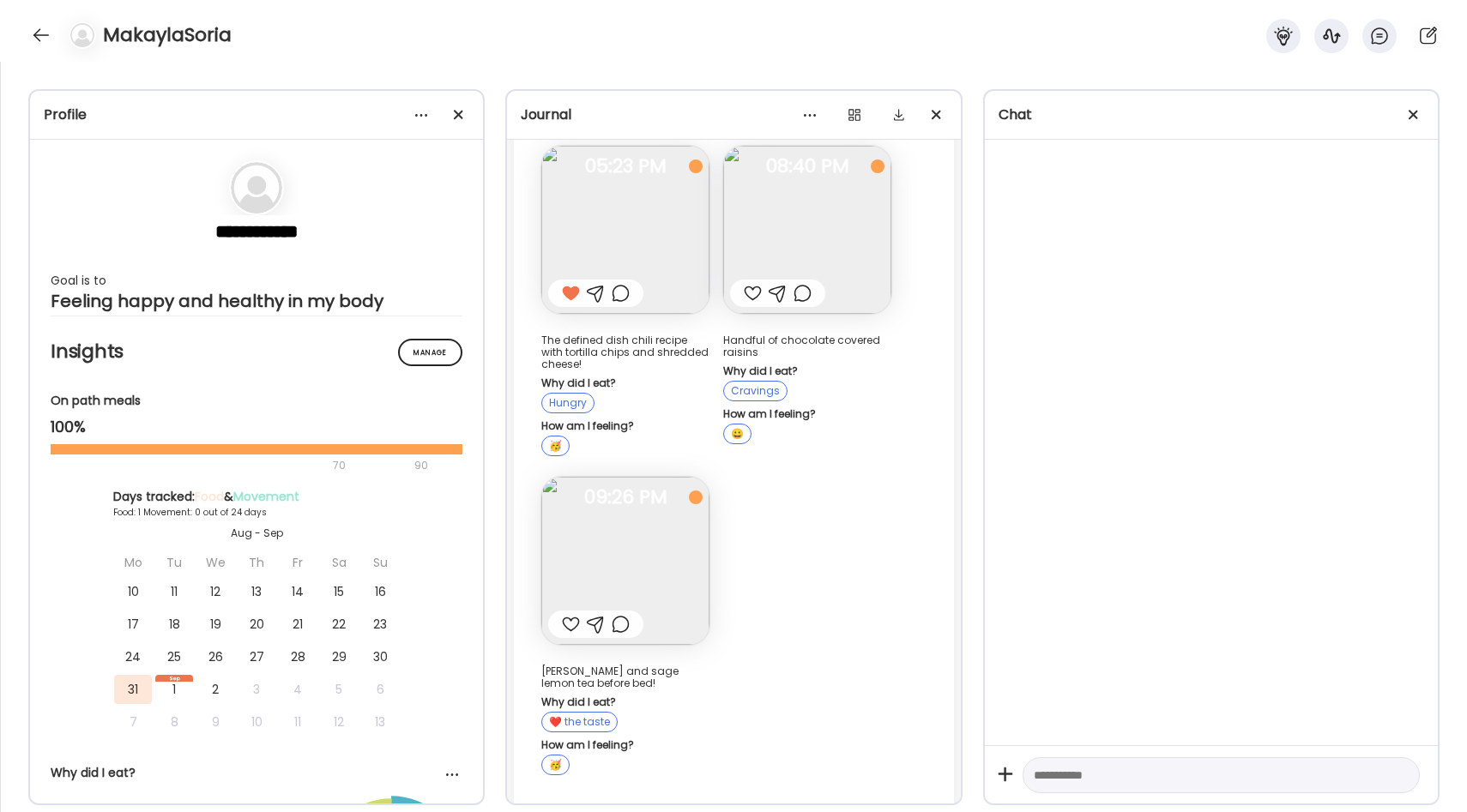
click at [574, 623] on div at bounding box center [571, 624] width 18 height 20
click at [755, 297] on div at bounding box center [752, 292] width 18 height 20
click at [41, 32] on div at bounding box center [40, 34] width 27 height 27
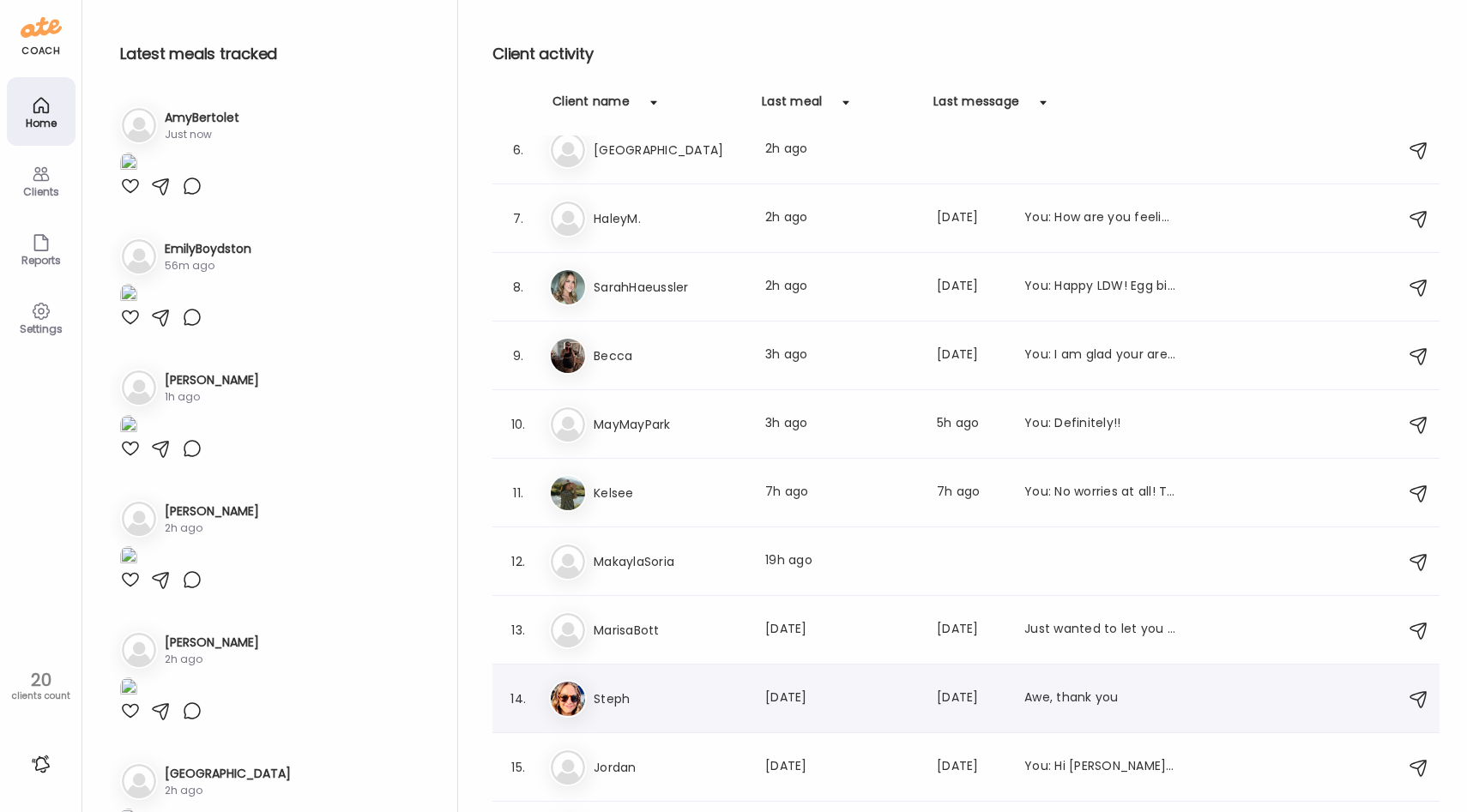
scroll to position [687, 0]
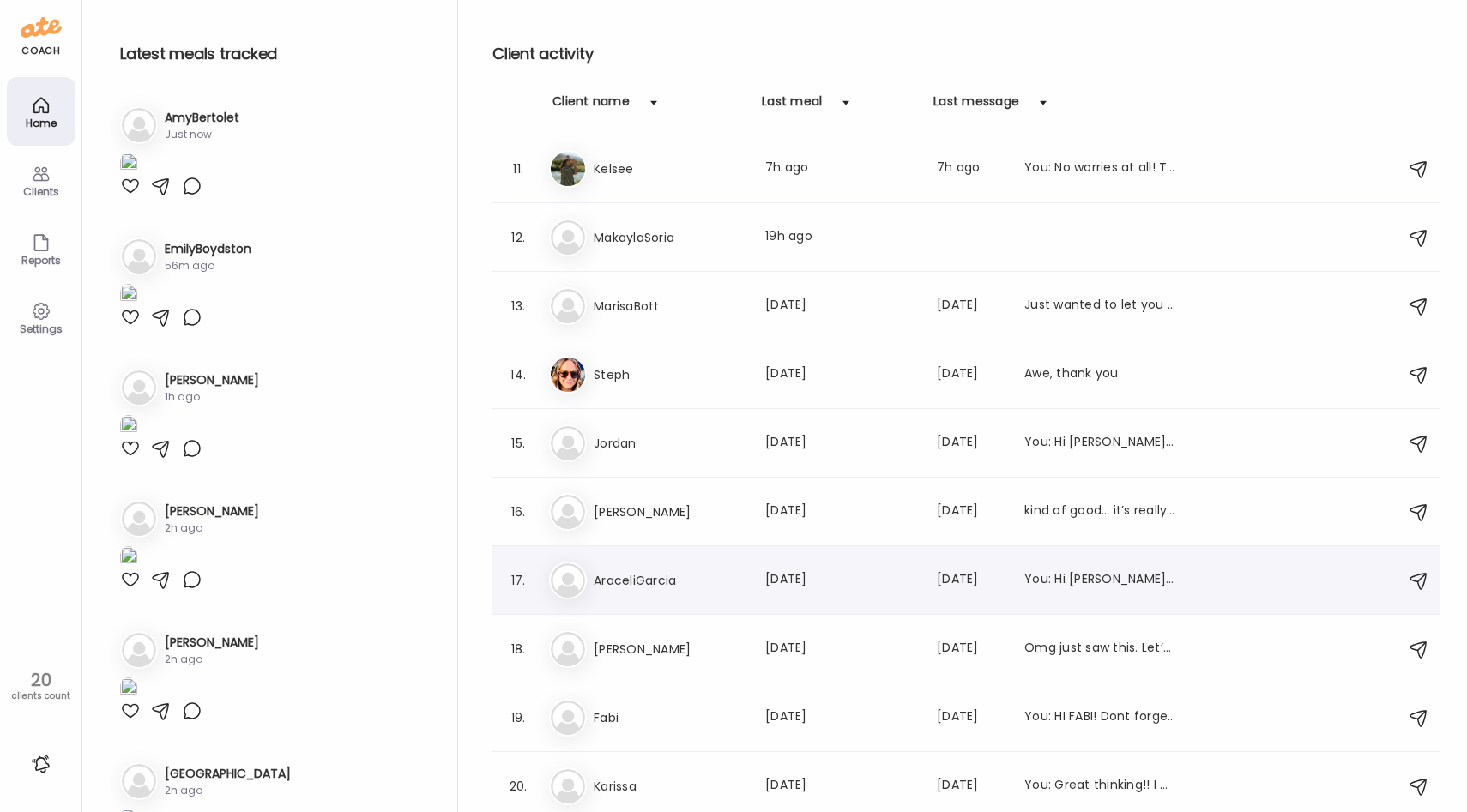
click at [679, 600] on div "17. Ar AraceliGarcia Last meal: [DATE] Last message: [DATE] You: Hi [PERSON_NAM…" at bounding box center [966, 580] width 947 height 68
click at [687, 586] on h3 "AraceliGarcia" at bounding box center [669, 580] width 151 height 20
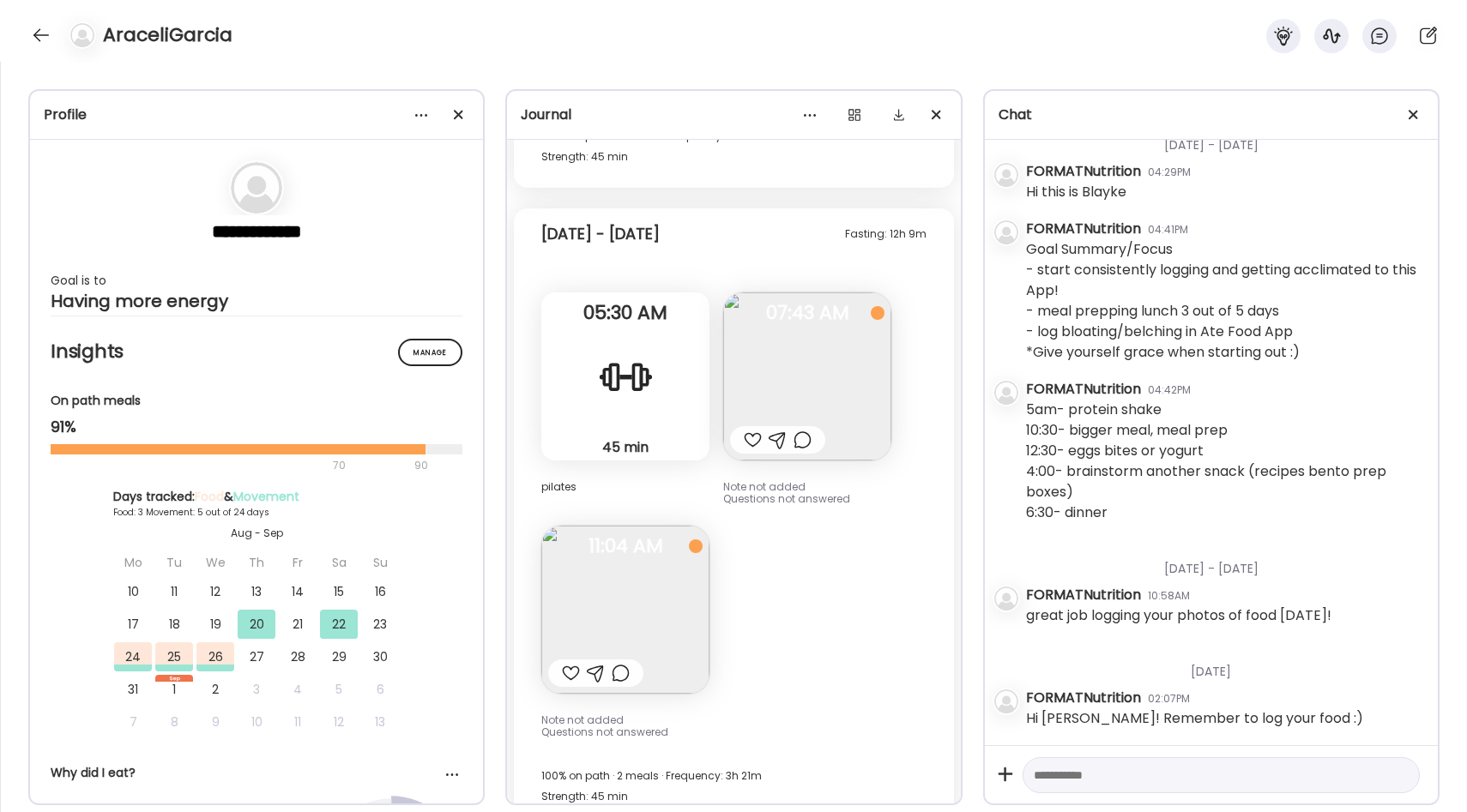
scroll to position [3022, 0]
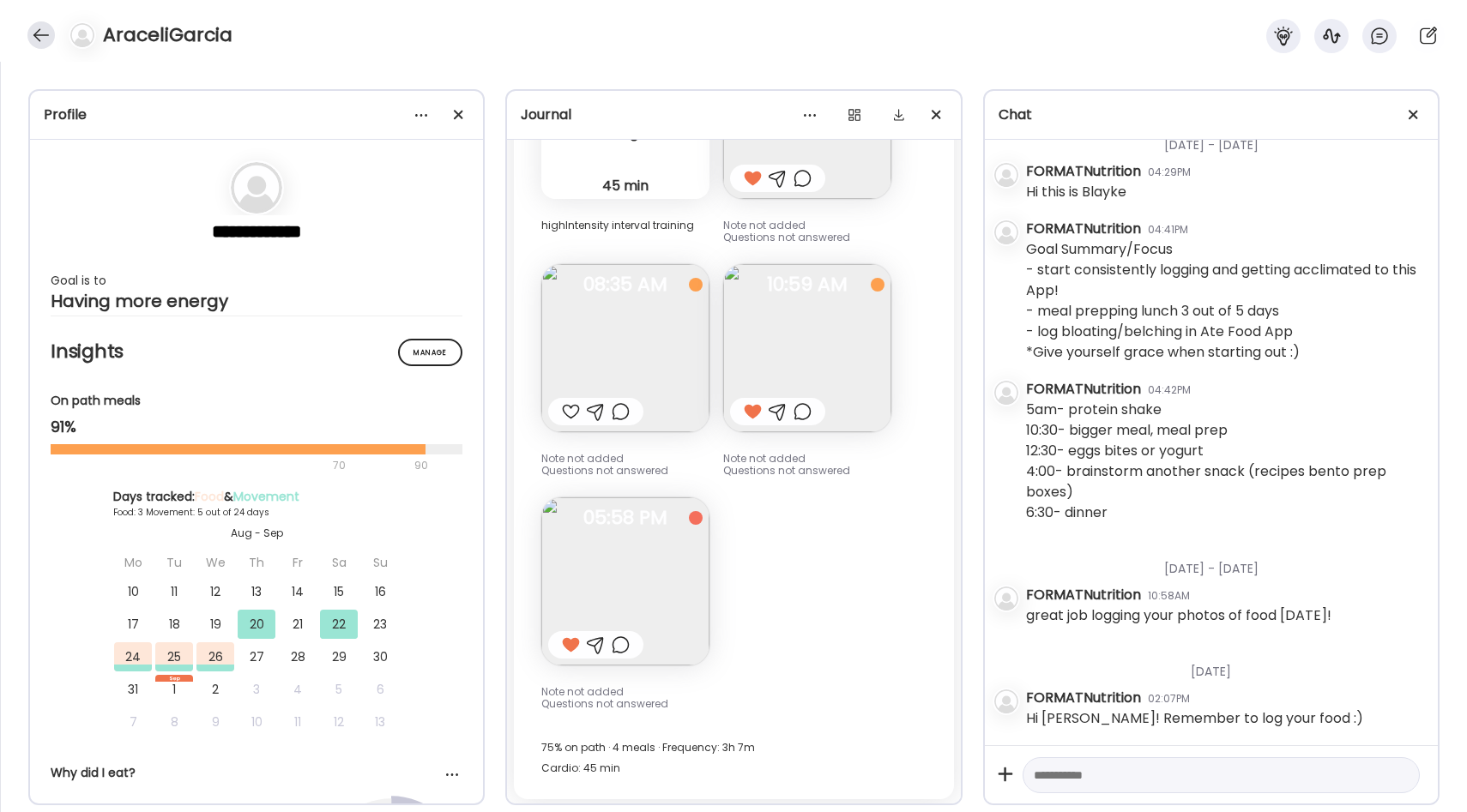
click at [44, 33] on div at bounding box center [40, 34] width 27 height 27
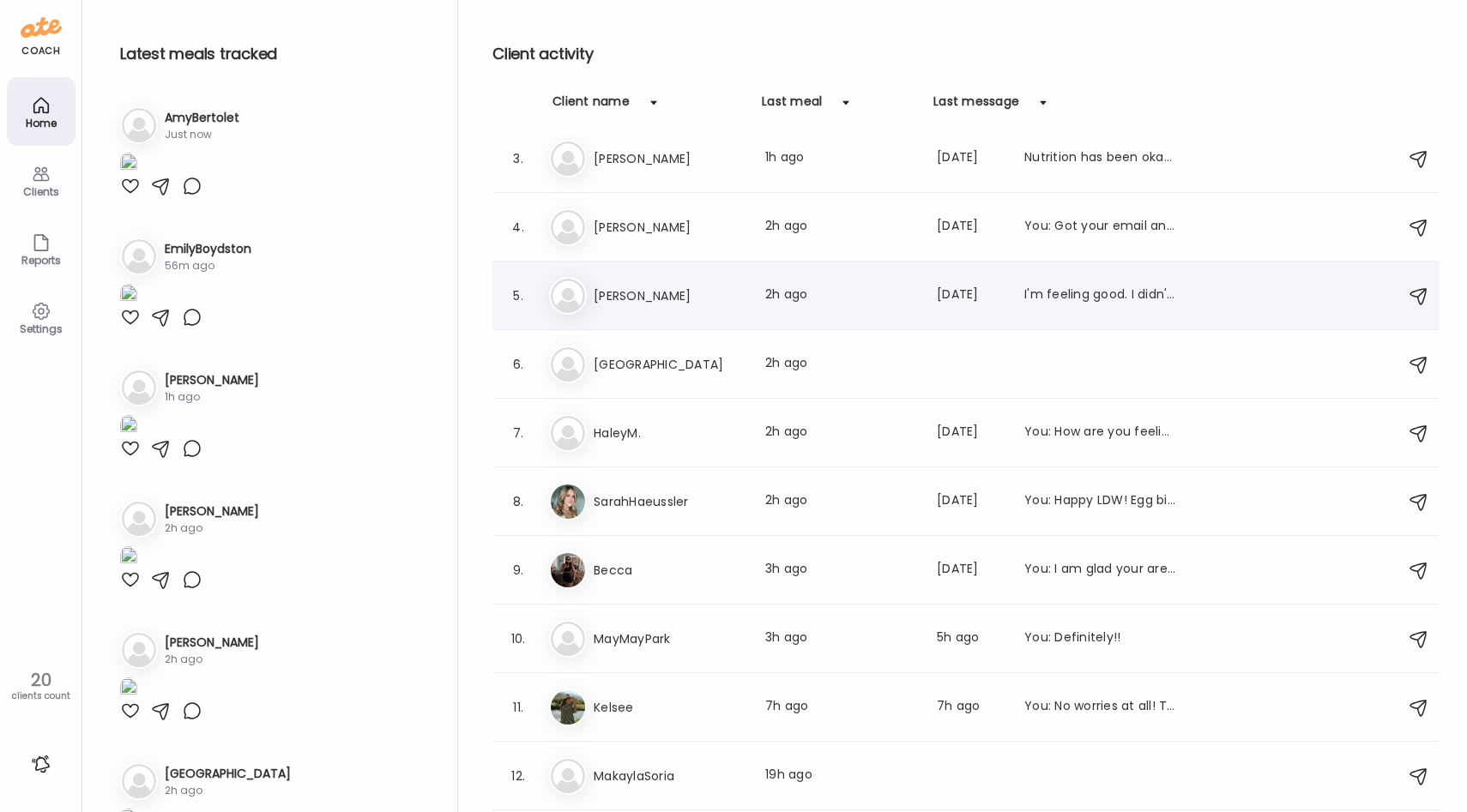
scroll to position [167, 0]
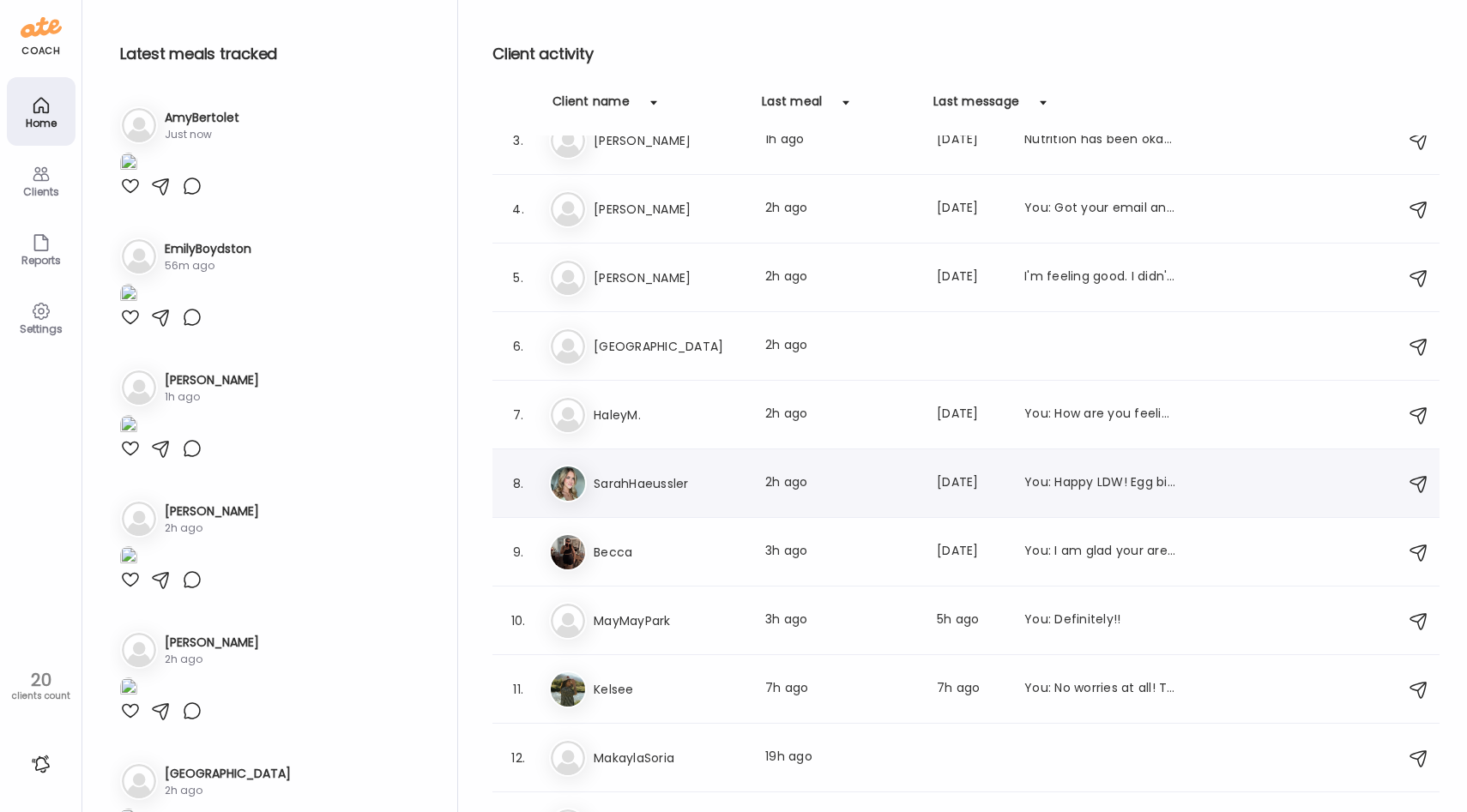
click at [699, 477] on h3 "SarahHaeussler" at bounding box center [669, 483] width 151 height 20
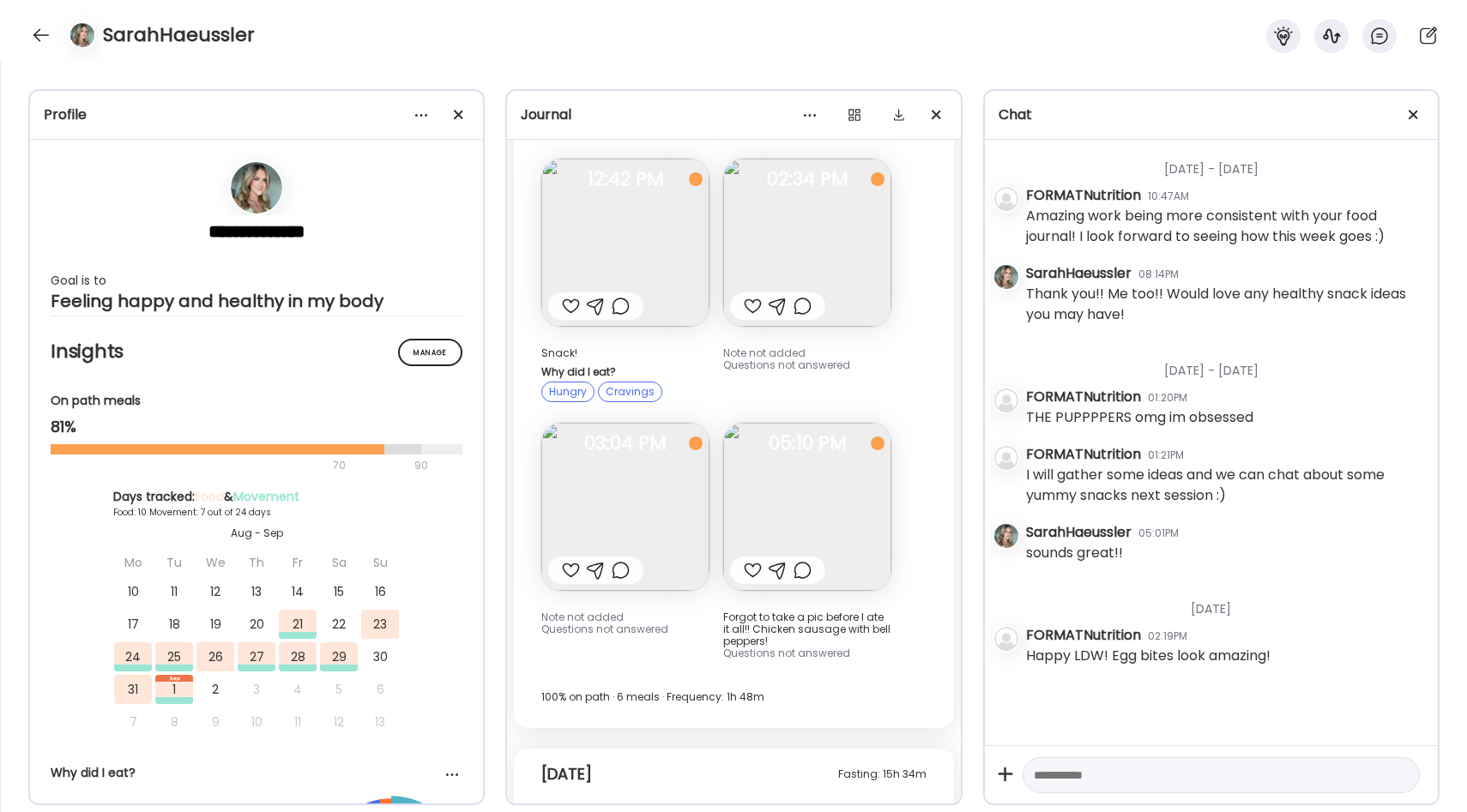
scroll to position [9997, 0]
